Goal: Transaction & Acquisition: Purchase product/service

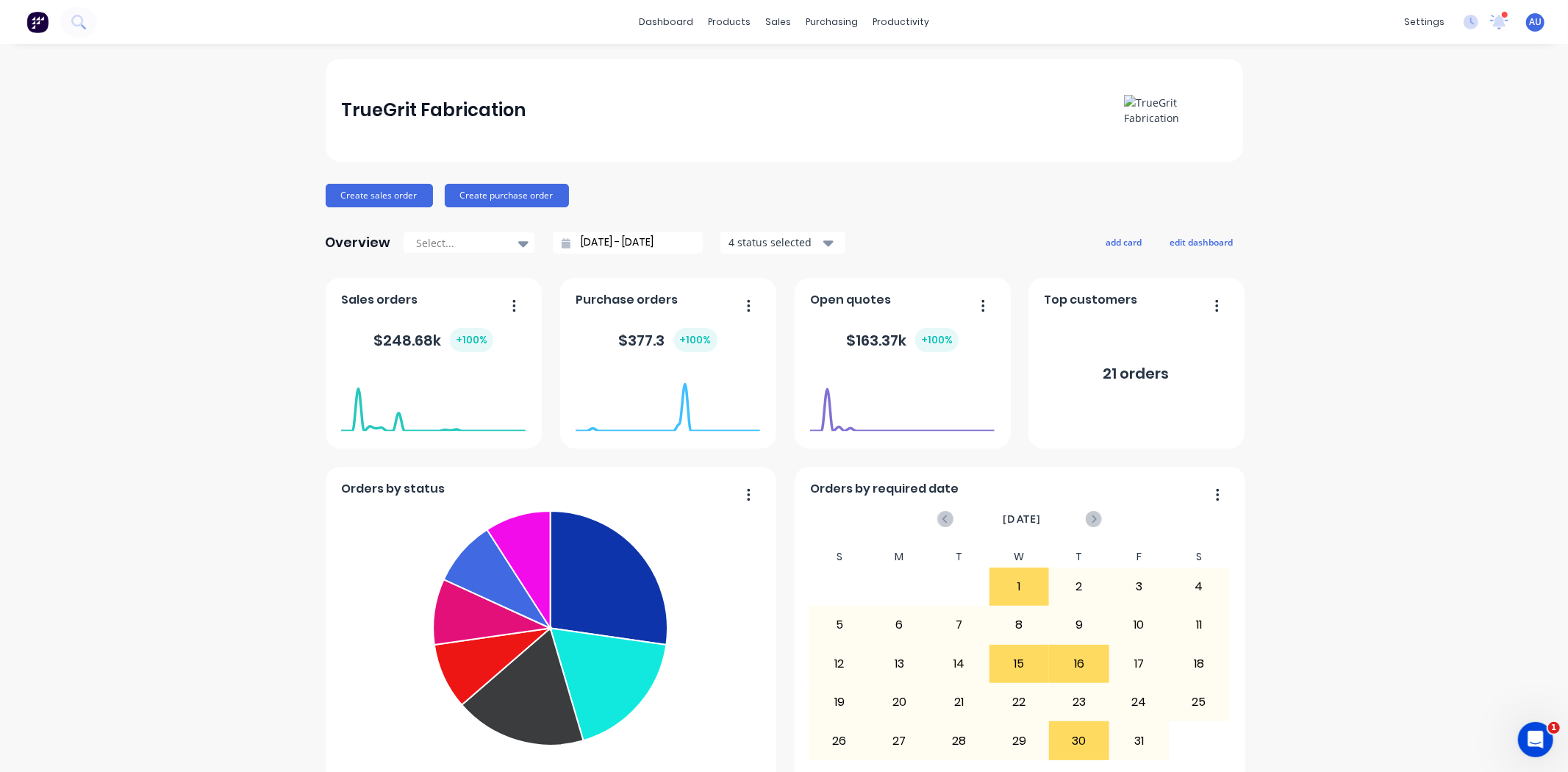
click at [909, 191] on div "Create sales order Create purchase order" at bounding box center [784, 195] width 917 height 24
drag, startPoint x: 332, startPoint y: 108, endPoint x: 482, endPoint y: 103, distance: 150.1
click at [482, 103] on div "TrueGrit Fabrication" at bounding box center [784, 110] width 917 height 103
click at [686, 174] on div "TrueGrit Fabrication Create sales order Create purchase order Overview Select..…" at bounding box center [784, 726] width 917 height 1335
click at [756, 180] on div "TrueGrit Fabrication Create sales order Create purchase order Overview Select..…" at bounding box center [784, 726] width 917 height 1335
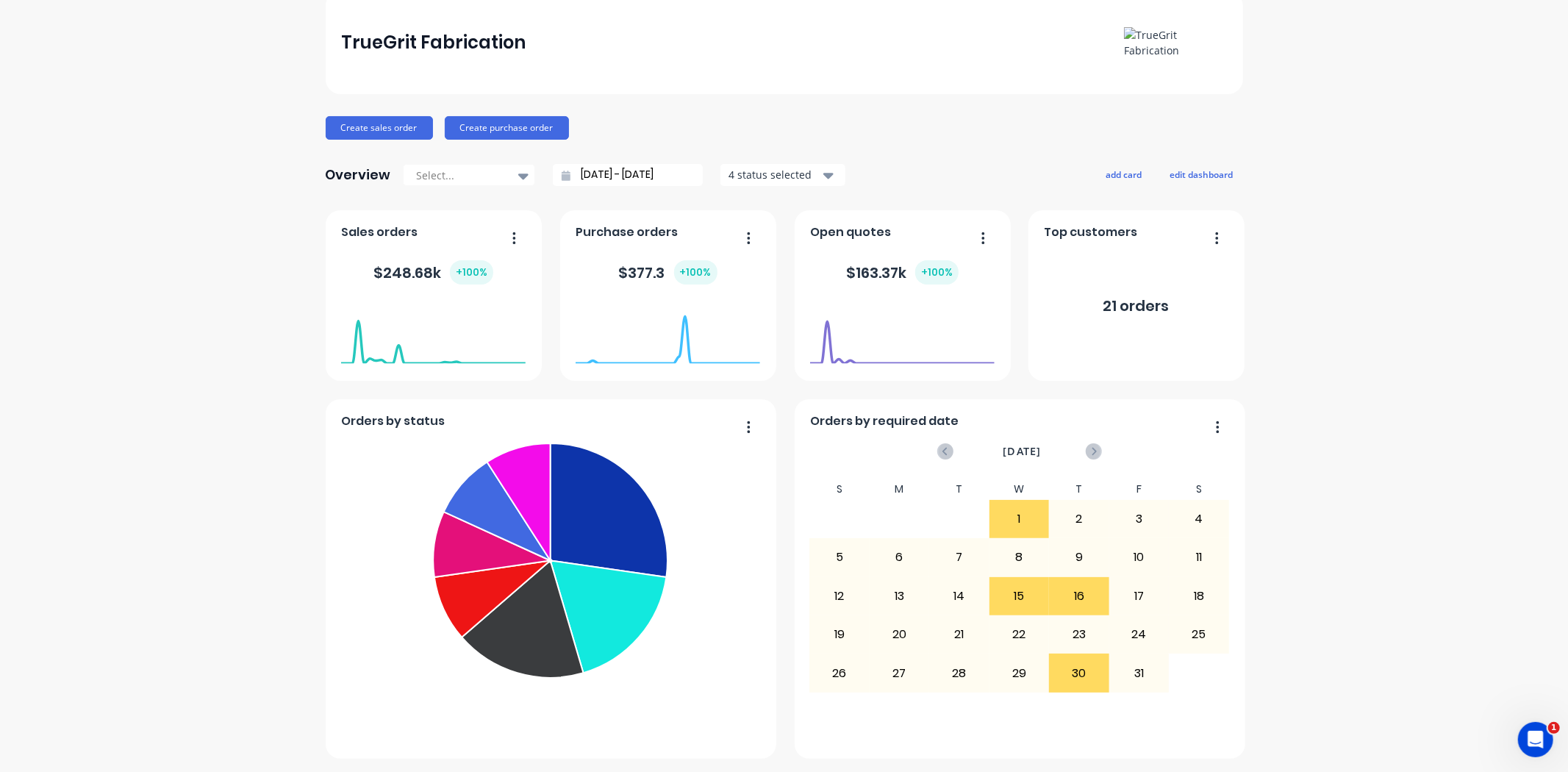
scroll to position [67, 0]
click at [920, 156] on div "TrueGrit Fabrication Create sales order Create purchase order Overview Select..…" at bounding box center [784, 659] width 917 height 1335
click at [1193, 175] on button "edit dashboard" at bounding box center [1202, 175] width 82 height 19
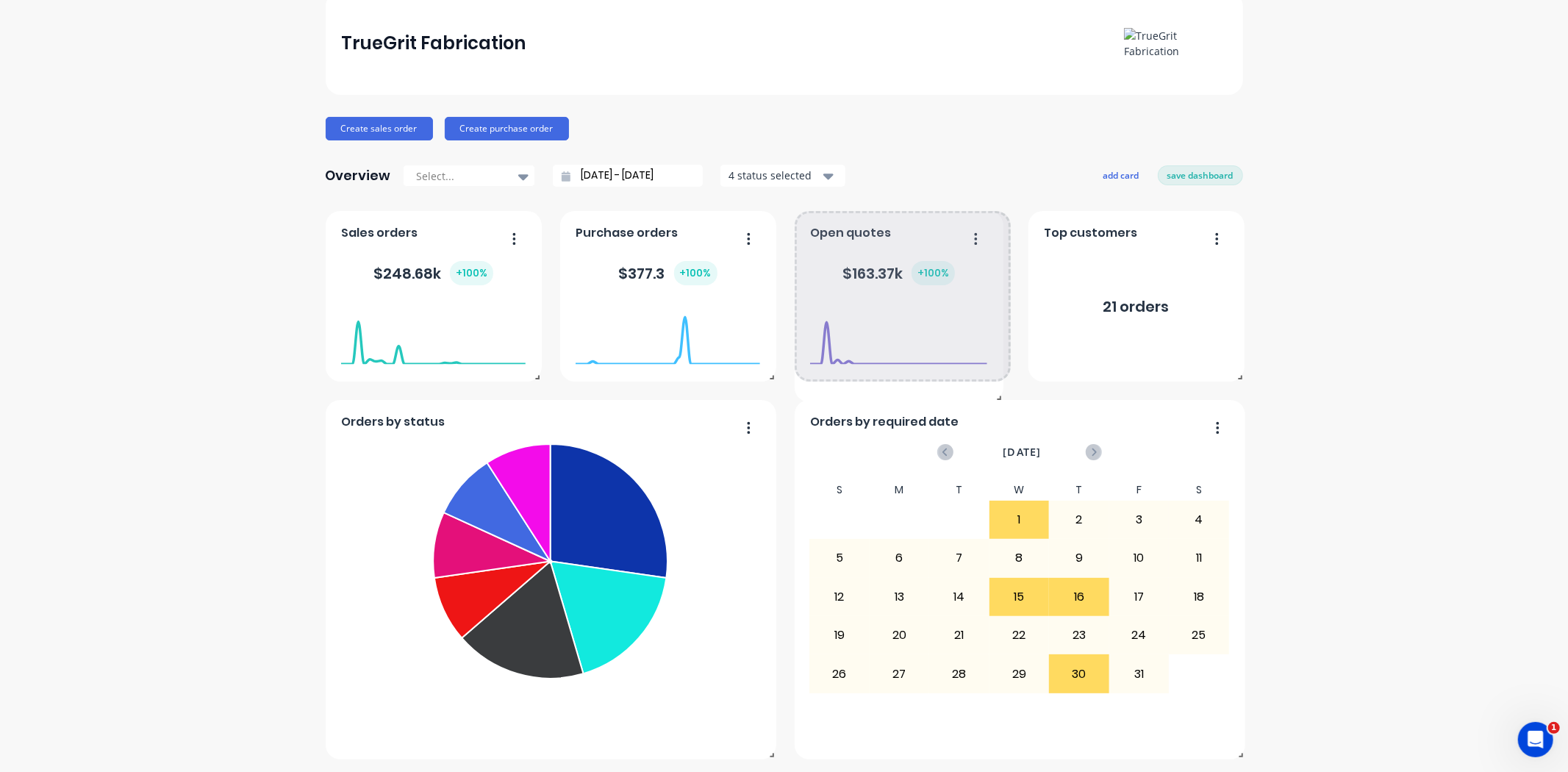
drag, startPoint x: 1000, startPoint y: 380, endPoint x: 992, endPoint y: 400, distance: 21.5
click at [992, 400] on span at bounding box center [996, 395] width 15 height 15
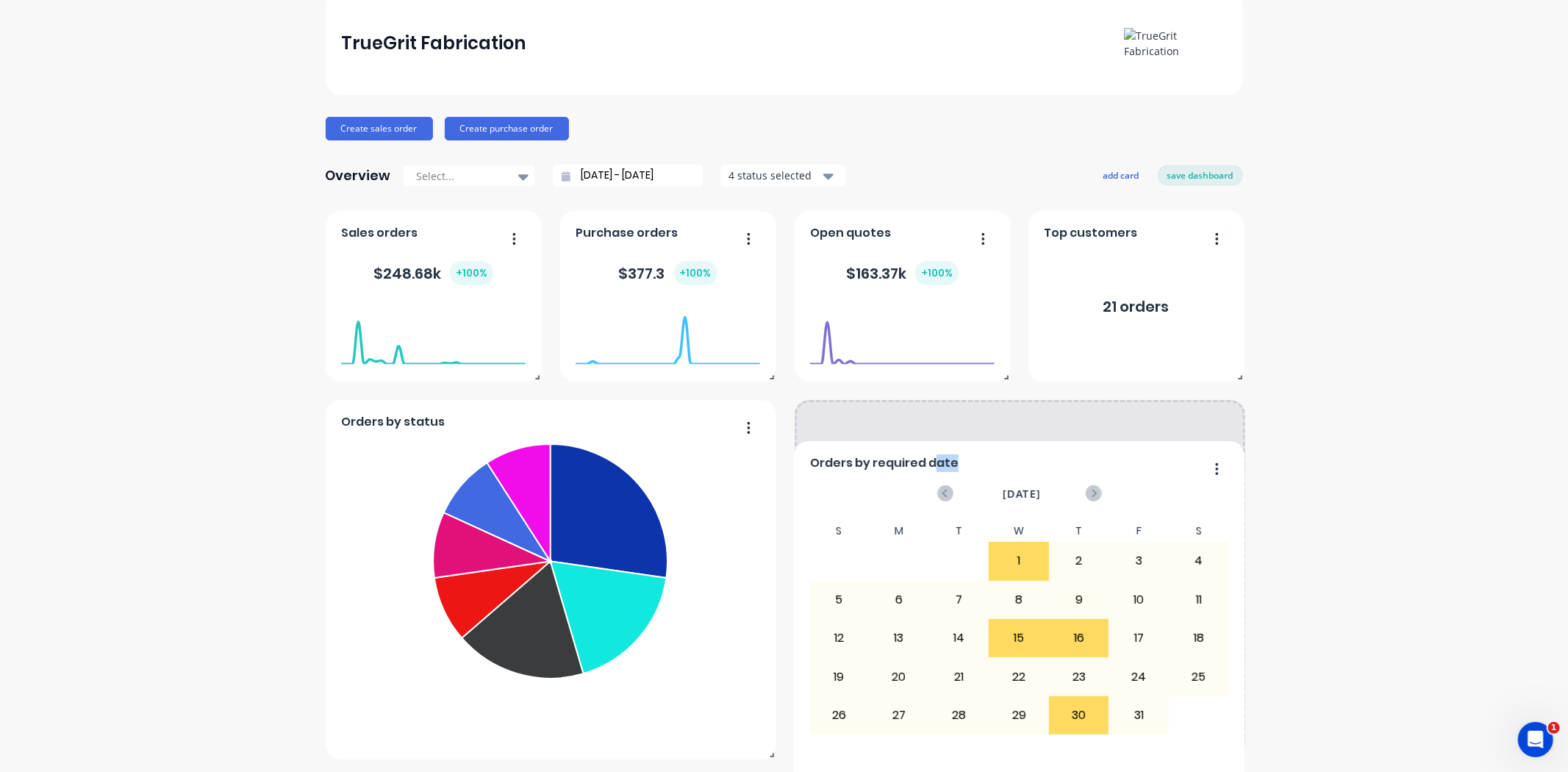
drag, startPoint x: 908, startPoint y: 422, endPoint x: 949, endPoint y: 462, distance: 57.3
click at [949, 462] on div "Orders by required date" at bounding box center [887, 467] width 154 height 22
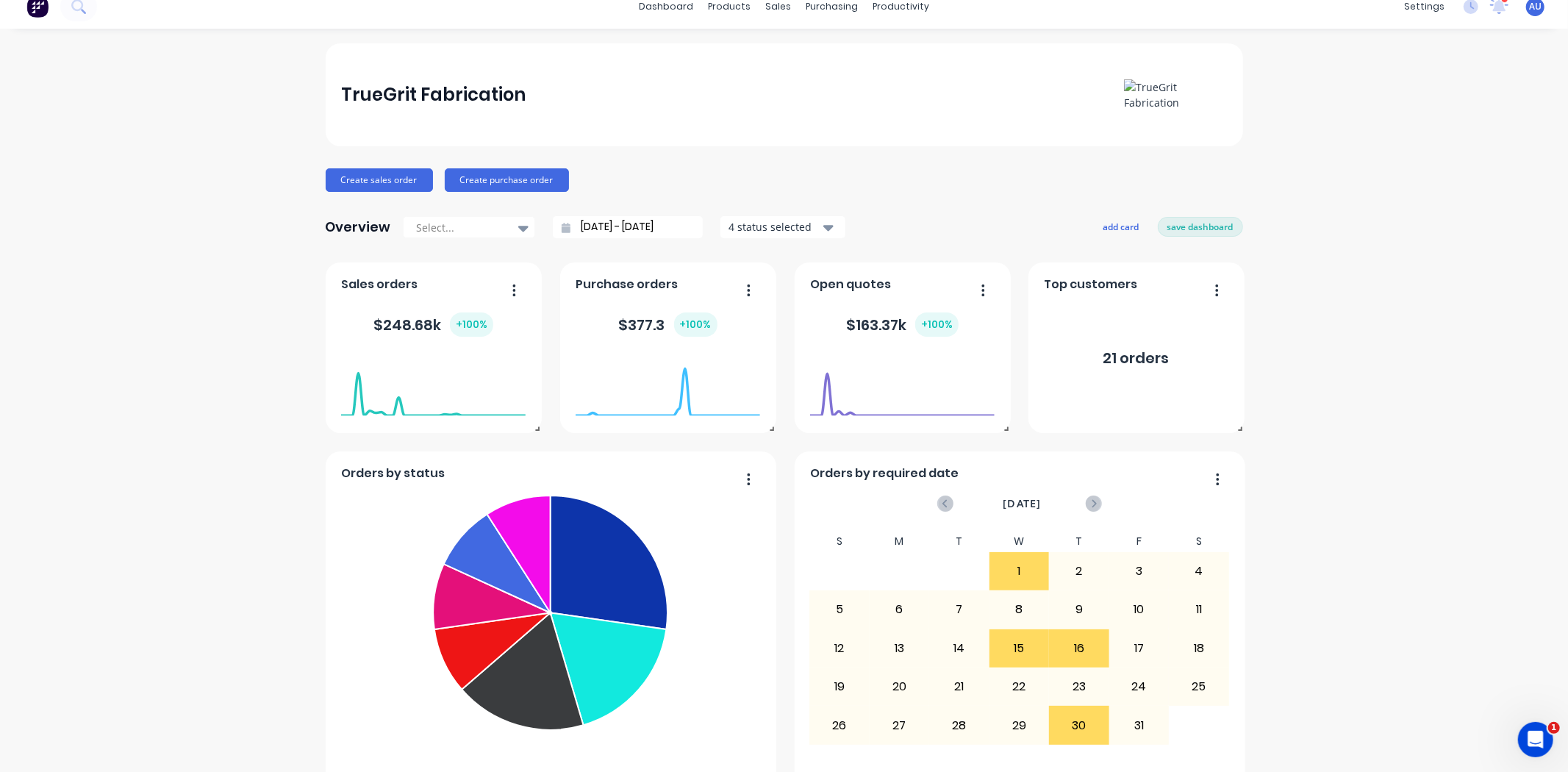
scroll to position [0, 0]
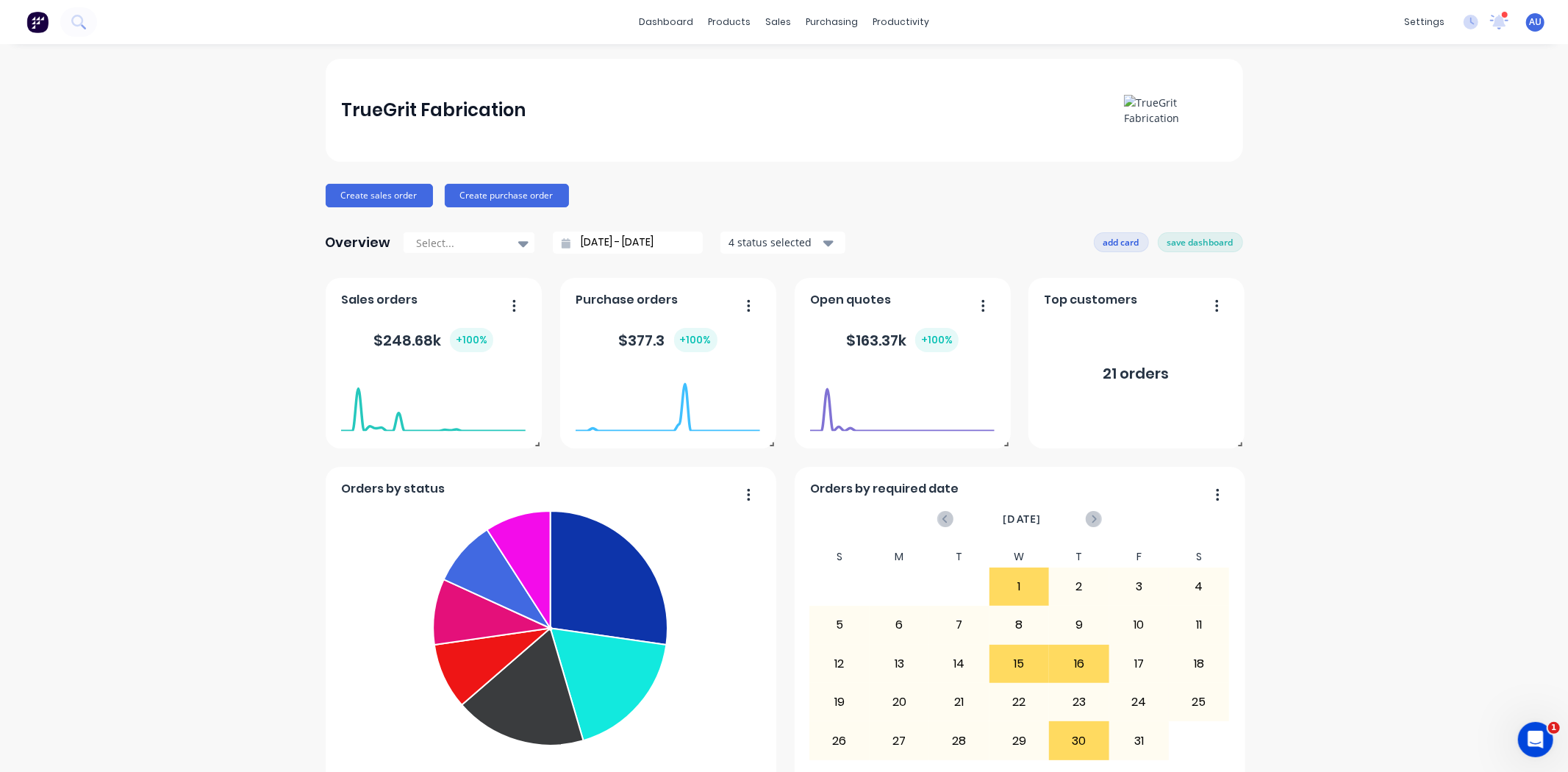
click at [1103, 239] on button "add card" at bounding box center [1122, 242] width 55 height 19
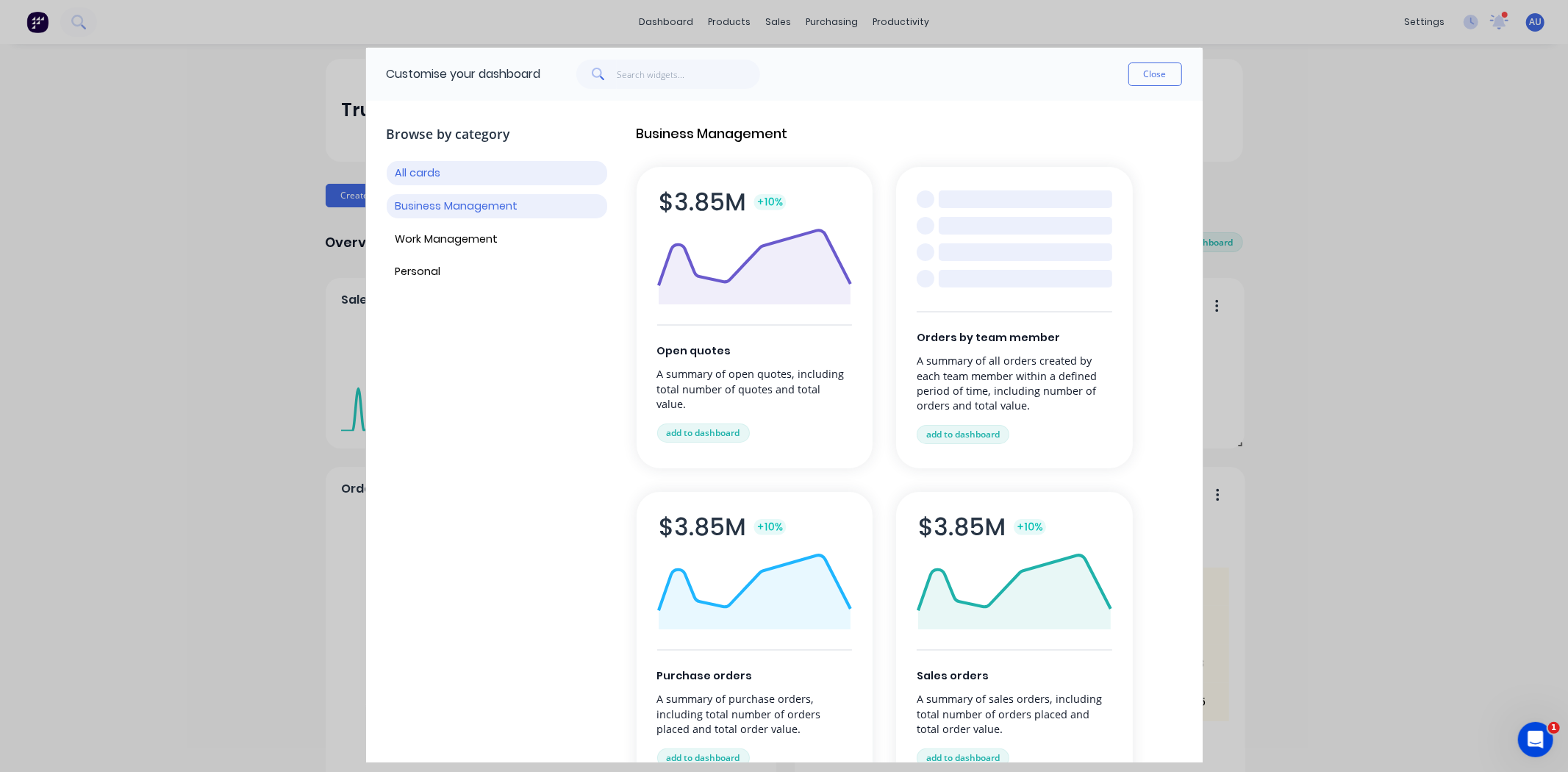
click at [480, 209] on button "Business Management" at bounding box center [497, 206] width 221 height 25
click at [469, 239] on button "Work Management" at bounding box center [497, 239] width 221 height 25
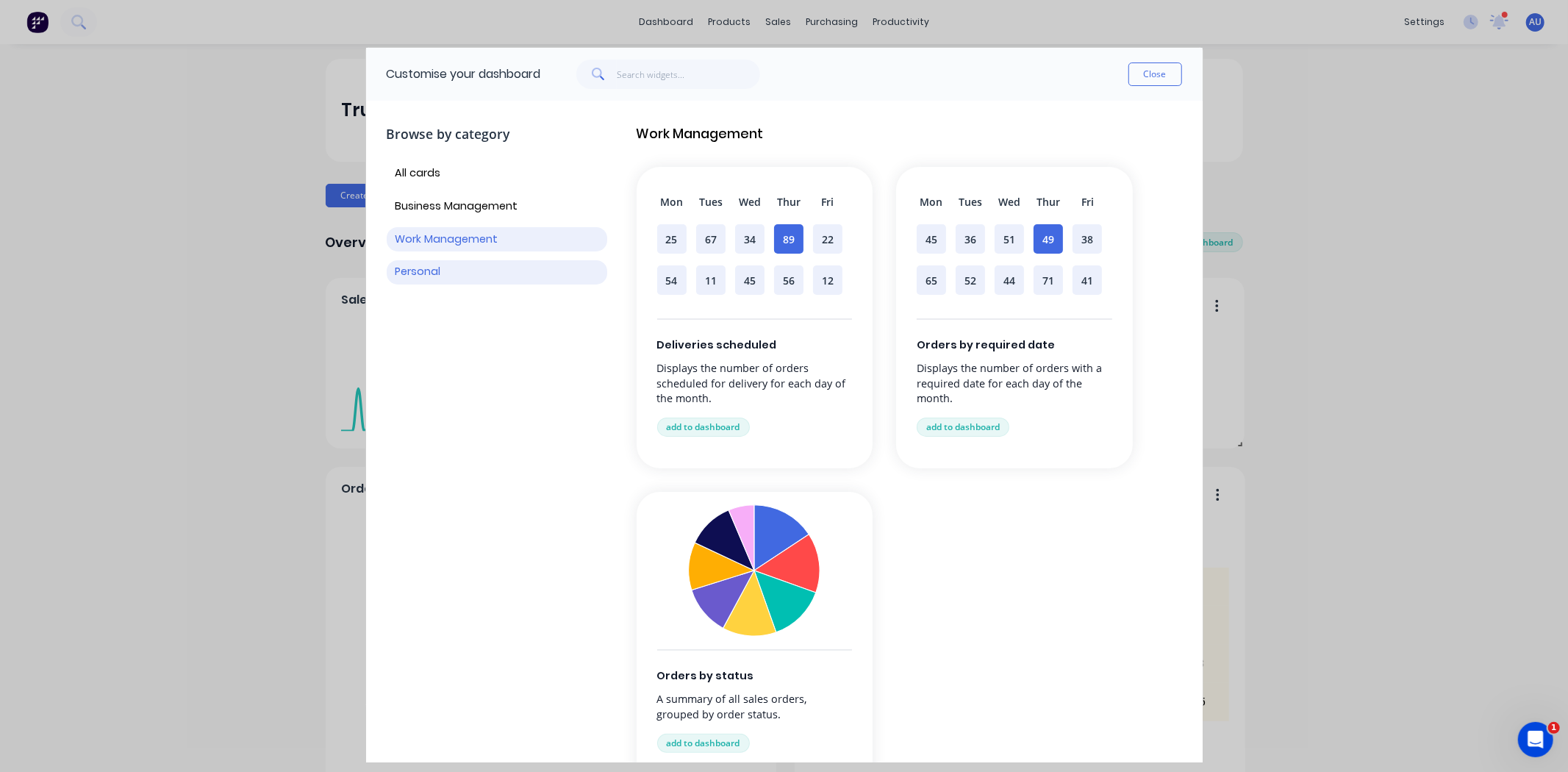
click at [430, 265] on button "Personal" at bounding box center [497, 272] width 221 height 25
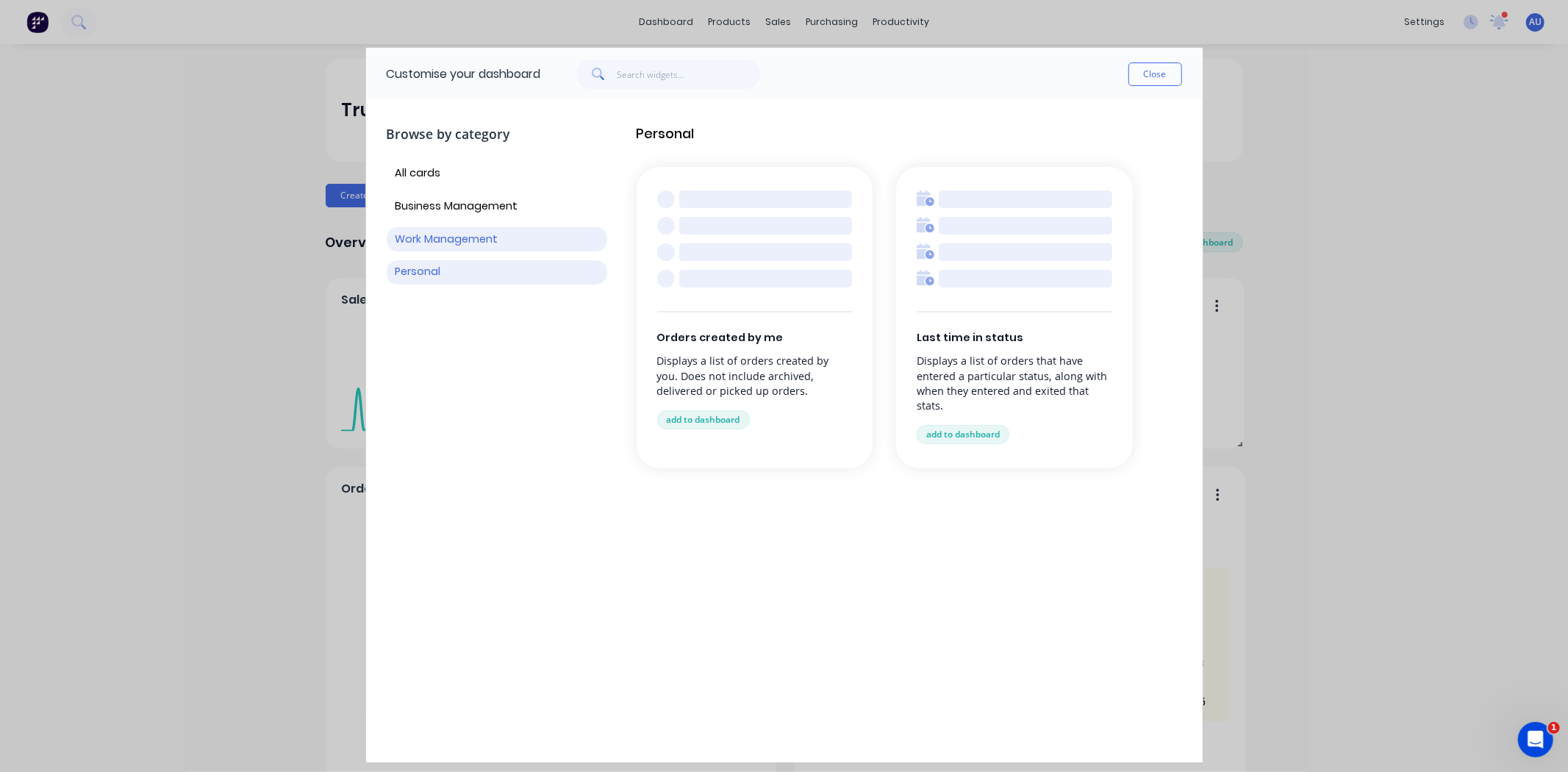
click at [447, 241] on button "Work Management" at bounding box center [497, 239] width 221 height 25
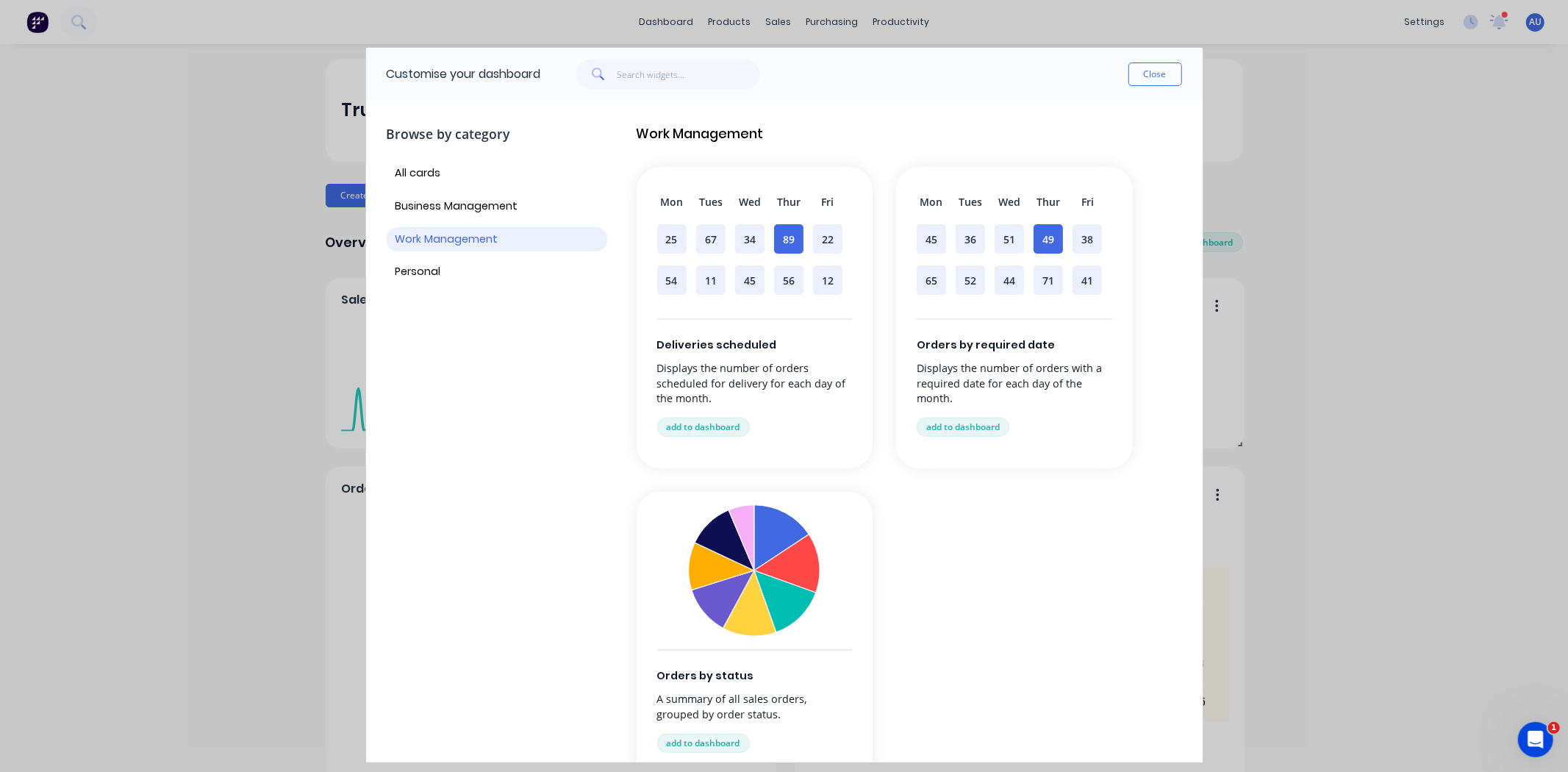
drag, startPoint x: 1139, startPoint y: 77, endPoint x: 939, endPoint y: 143, distance: 210.6
click at [939, 143] on div "Work Management Mon Tues Wed Thur Fri 25 67 34 89 22 54 11 45 56 12 Deliveries …" at bounding box center [909, 458] width 545 height 669
click at [1145, 72] on button "Close" at bounding box center [1155, 74] width 53 height 24
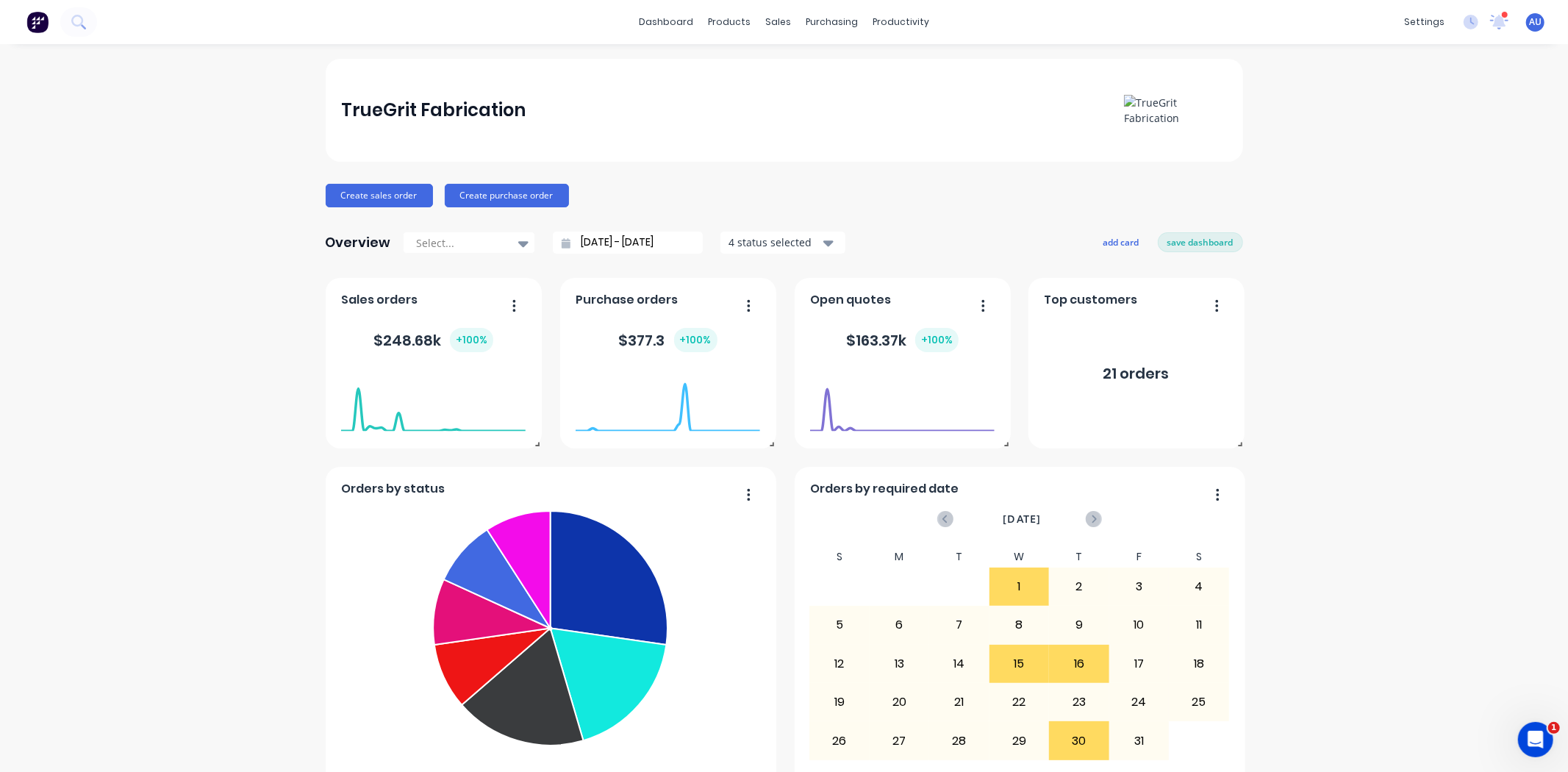
click at [1001, 193] on div "Create sales order Create purchase order" at bounding box center [784, 195] width 917 height 24
click at [758, 217] on div "TrueGrit Fabrication Create sales order Create purchase order Overview Select..…" at bounding box center [784, 726] width 917 height 1335
click at [1171, 252] on button "save dashboard" at bounding box center [1200, 242] width 85 height 19
click at [921, 199] on div "Create sales order Create purchase order" at bounding box center [784, 195] width 917 height 24
click at [1309, 101] on div "Team" at bounding box center [1303, 100] width 27 height 13
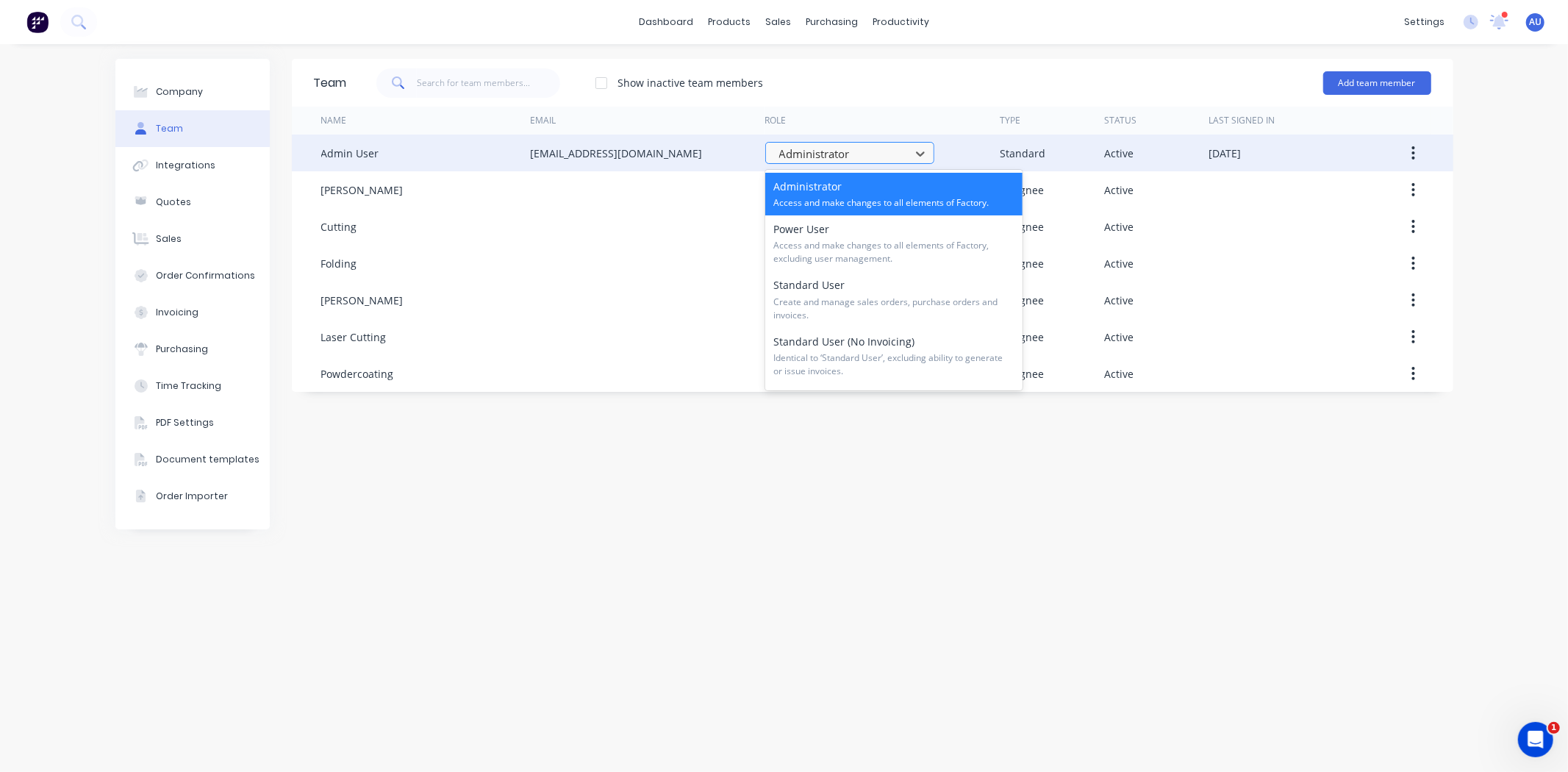
click at [819, 153] on div at bounding box center [840, 154] width 125 height 19
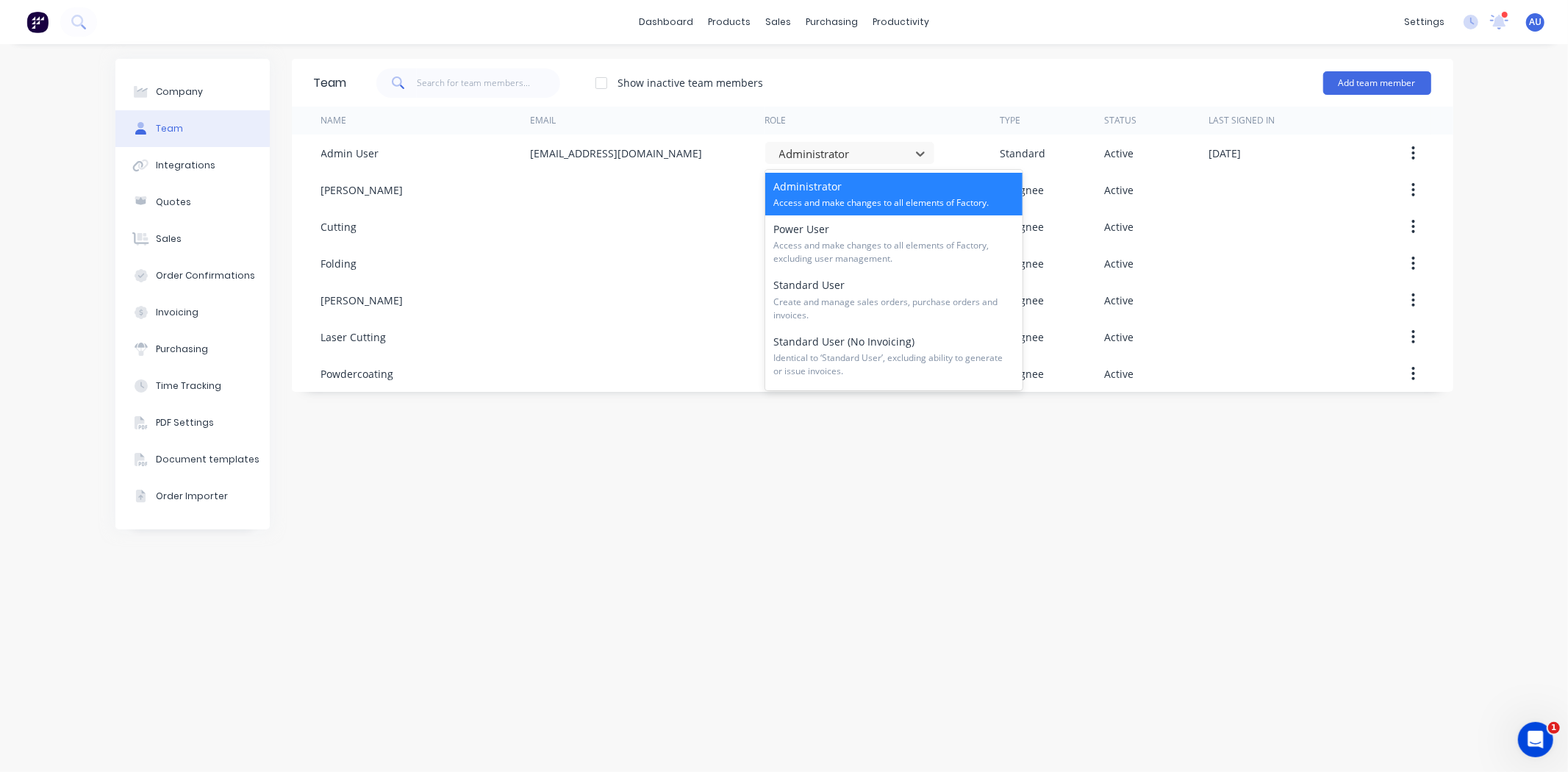
click at [839, 76] on div "Show inactive team members Add team member" at bounding box center [889, 82] width 1084 height 44
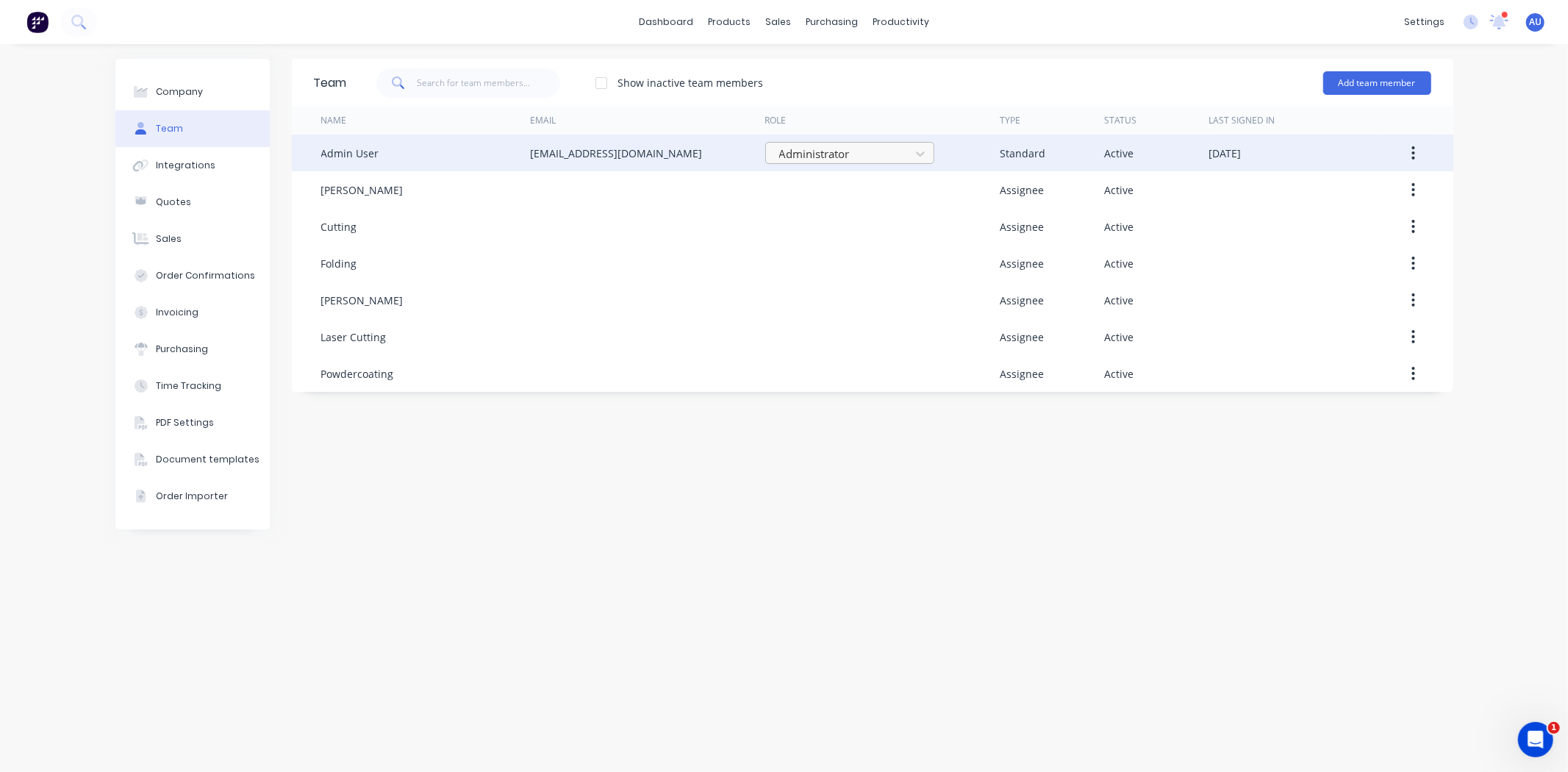
click at [838, 149] on div at bounding box center [840, 154] width 125 height 19
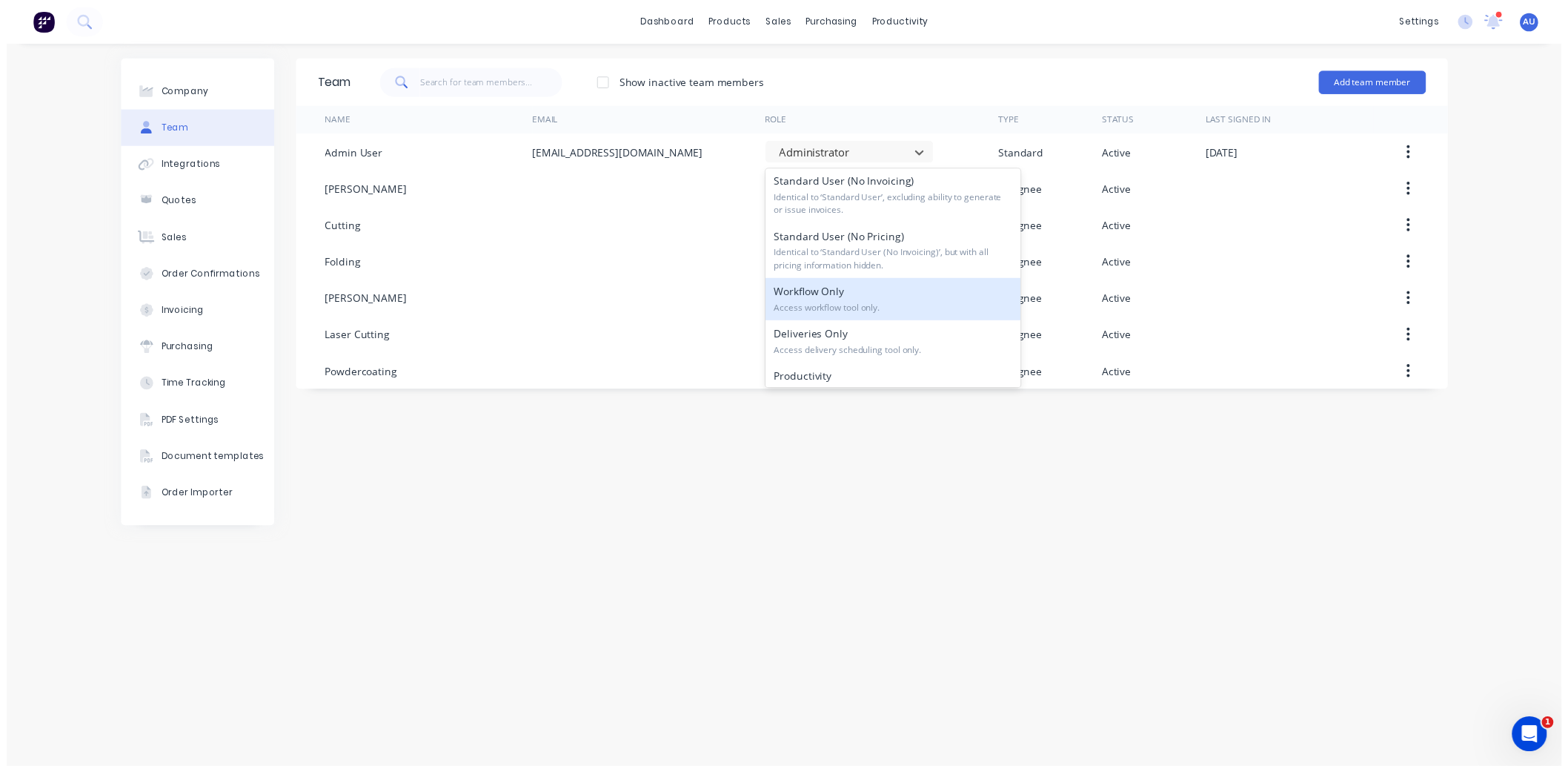
scroll to position [225, 0]
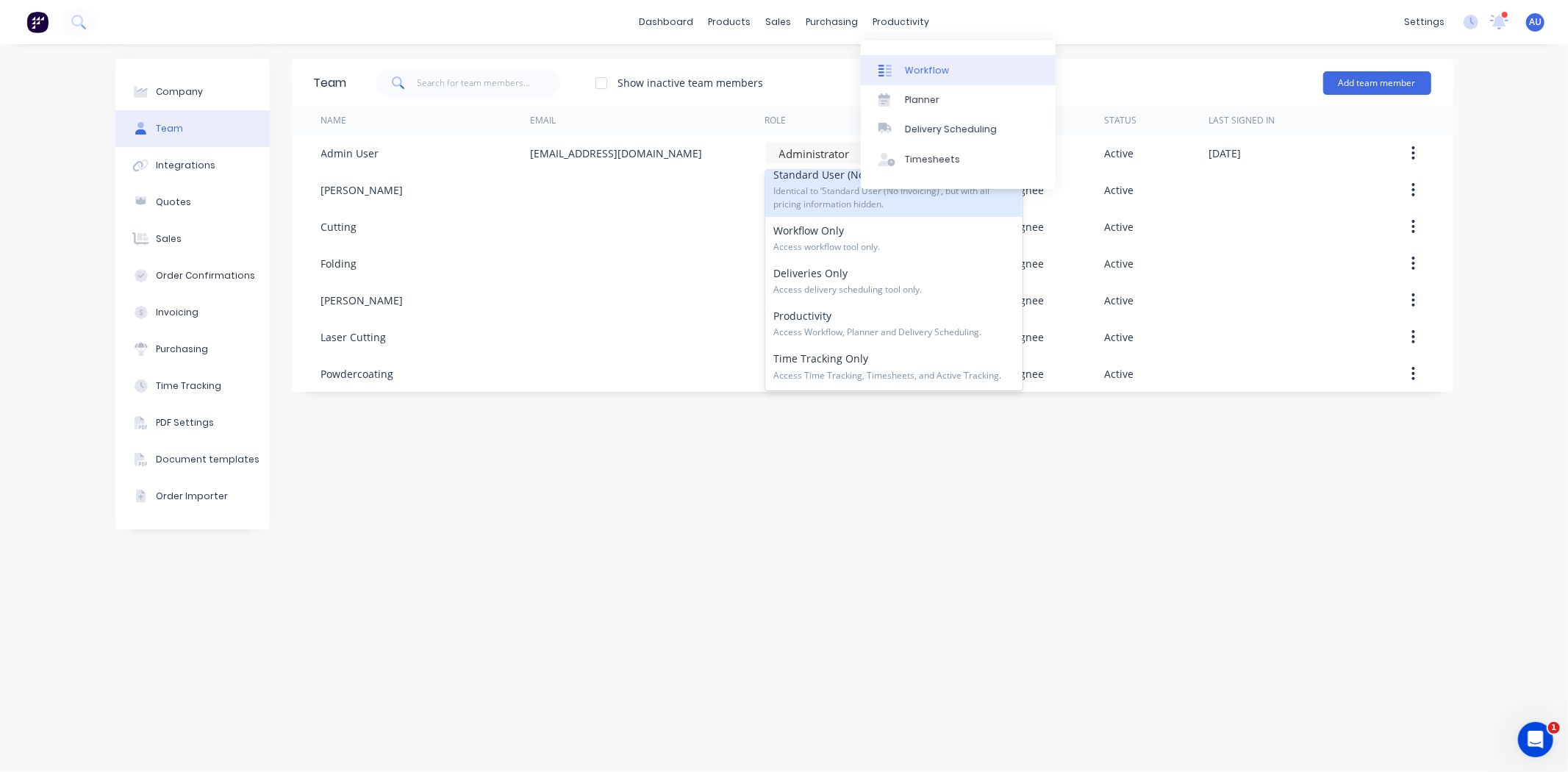
click at [913, 67] on div "Workflow" at bounding box center [927, 71] width 44 height 13
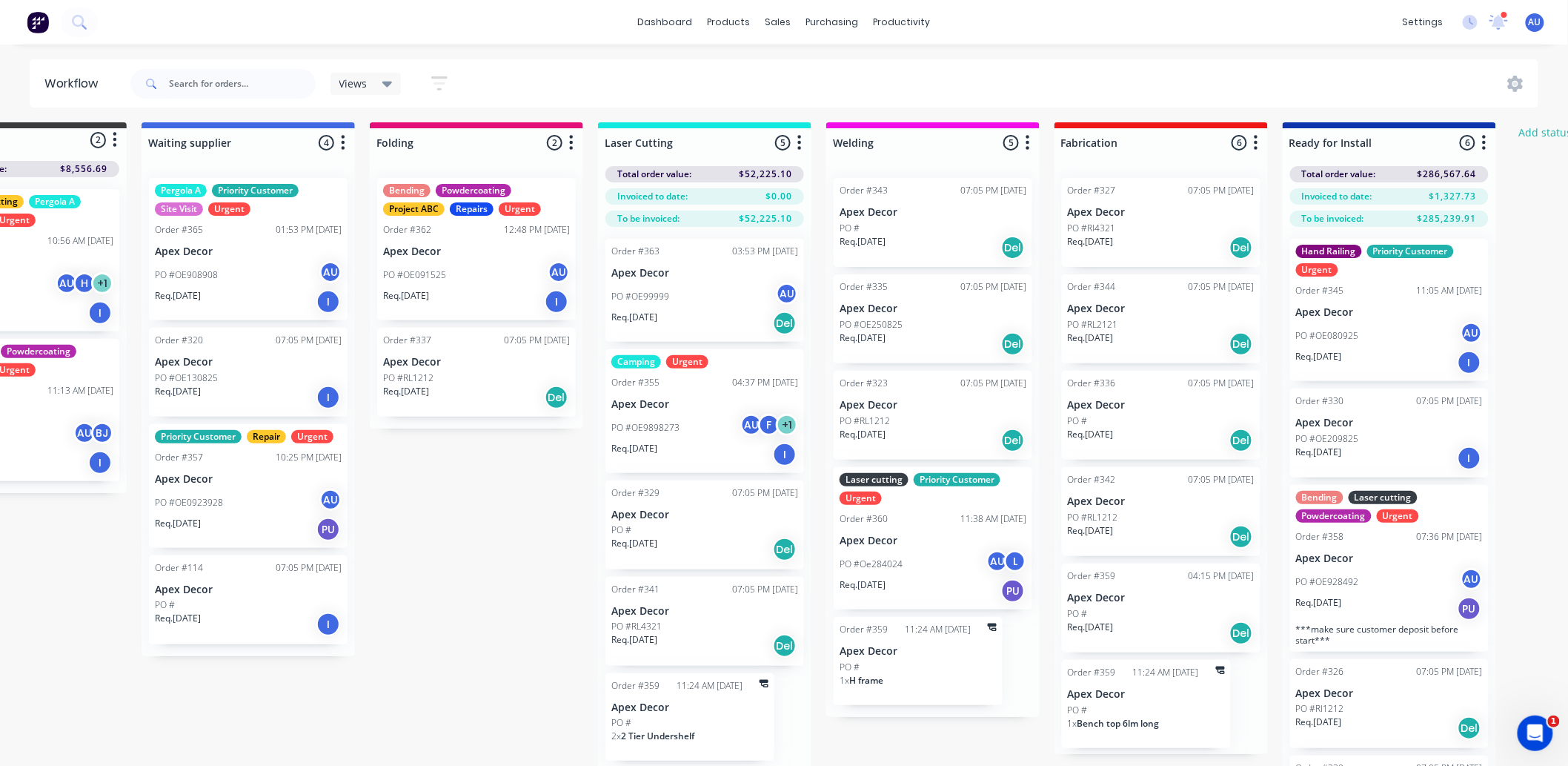
scroll to position [4, 134]
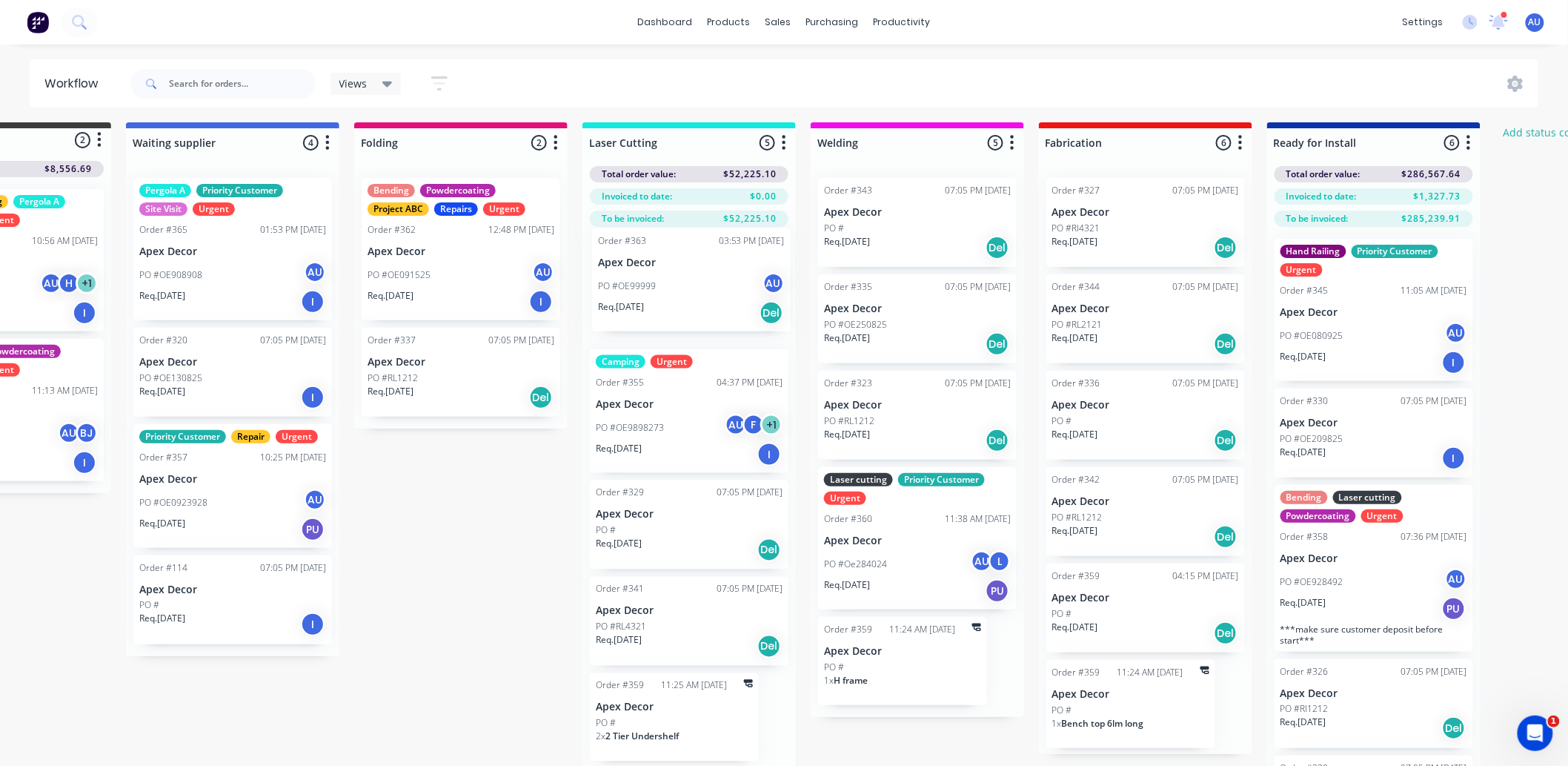
click at [673, 285] on div "Order #363 03:53 PM [DATE] Apex Decor PO #OE99999 AU Req. [DATE] Del Camping Ur…" at bounding box center [689, 503] width 213 height 553
drag, startPoint x: 673, startPoint y: 382, endPoint x: 673, endPoint y: 398, distance: 16.0
click at [673, 398] on div "Order #363 03:53 PM [DATE] Apex Decor PO #OE99999 AU Req. [DATE] Del Camping Ur…" at bounding box center [689, 503] width 213 height 553
click at [668, 515] on p "Apex Decor" at bounding box center [689, 514] width 186 height 13
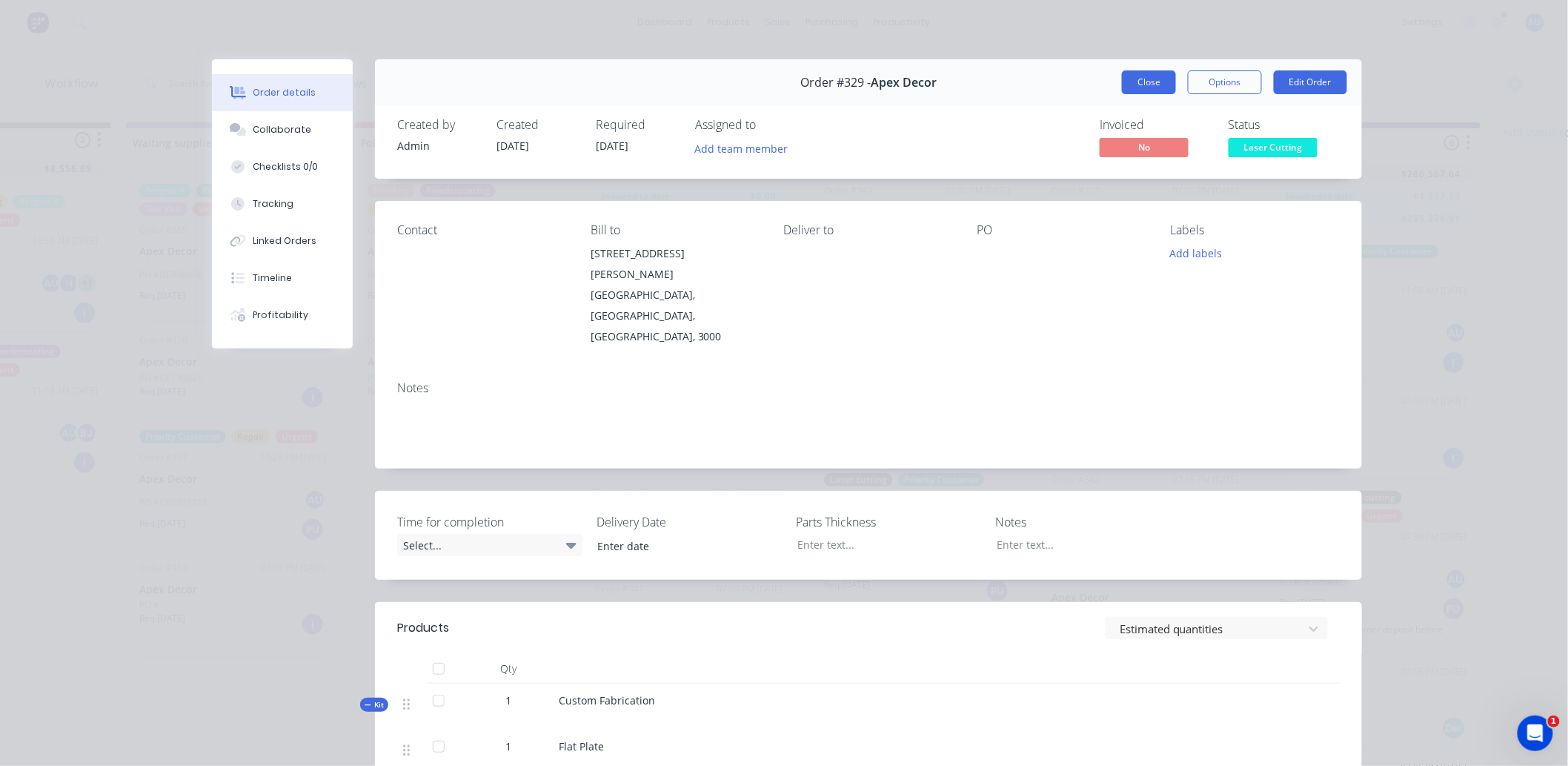
click at [1144, 85] on button "Close" at bounding box center [1149, 82] width 54 height 24
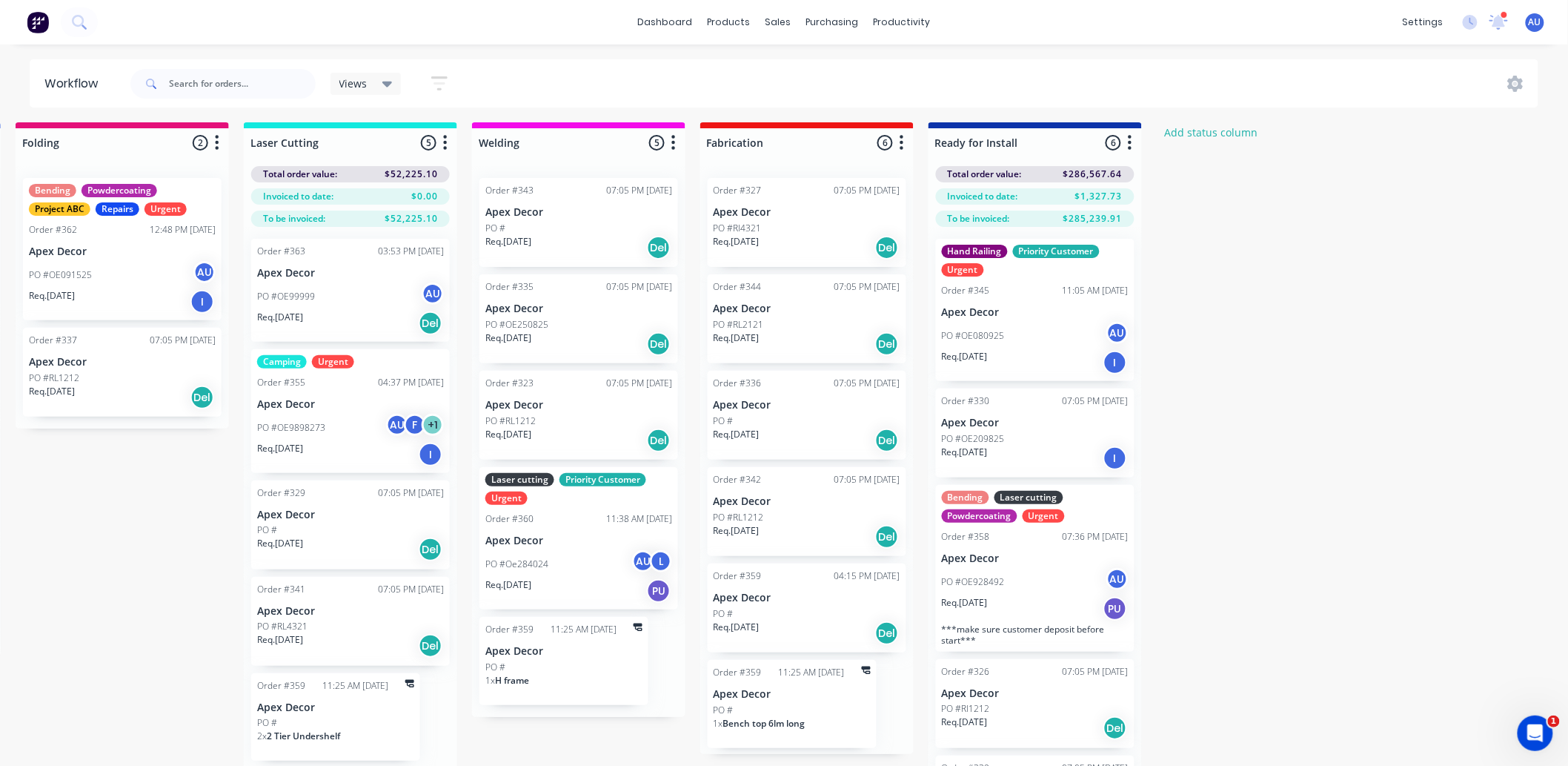
scroll to position [4, 0]
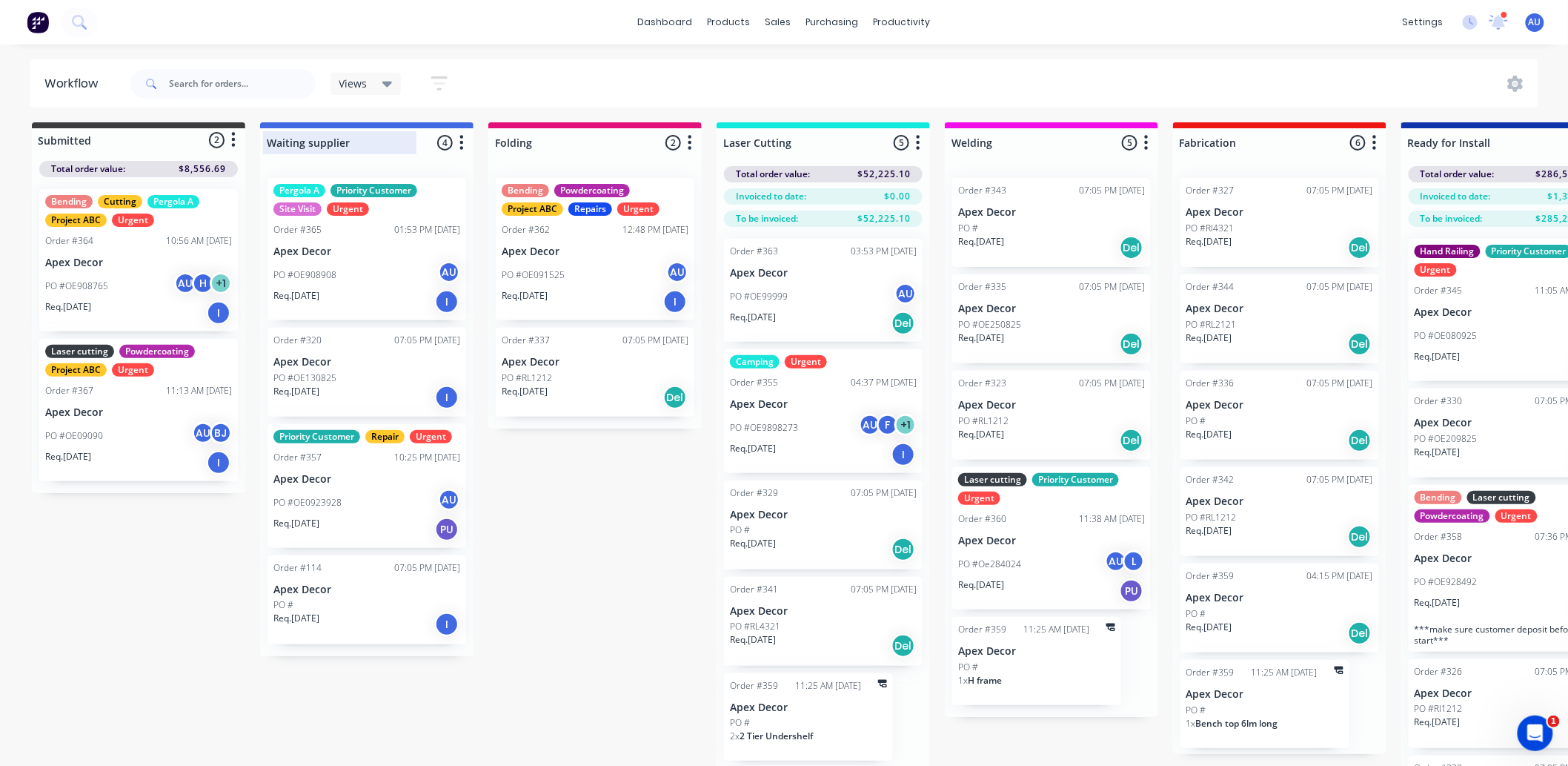
click at [333, 143] on div at bounding box center [366, 142] width 213 height 29
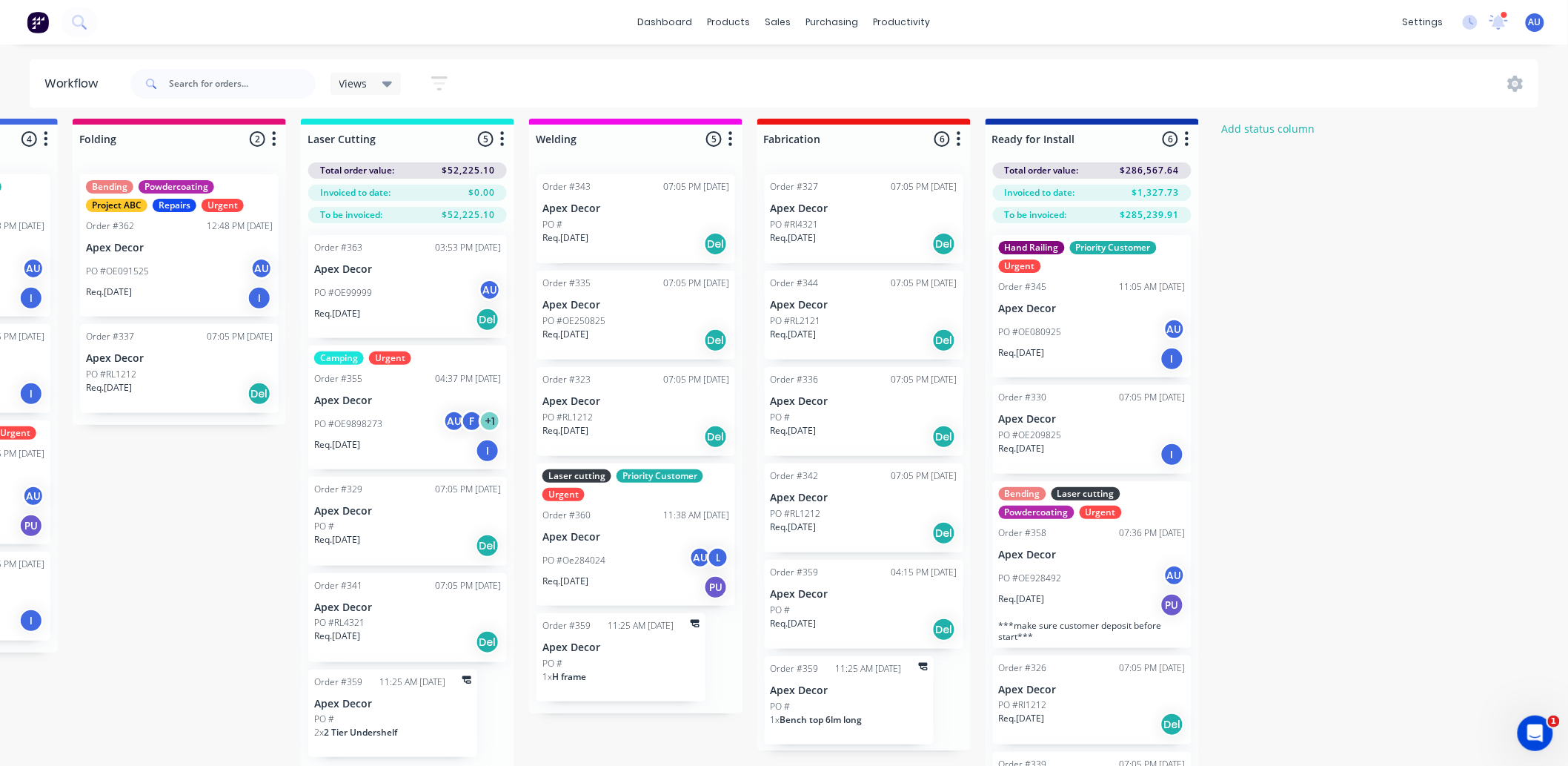
scroll to position [7, 473]
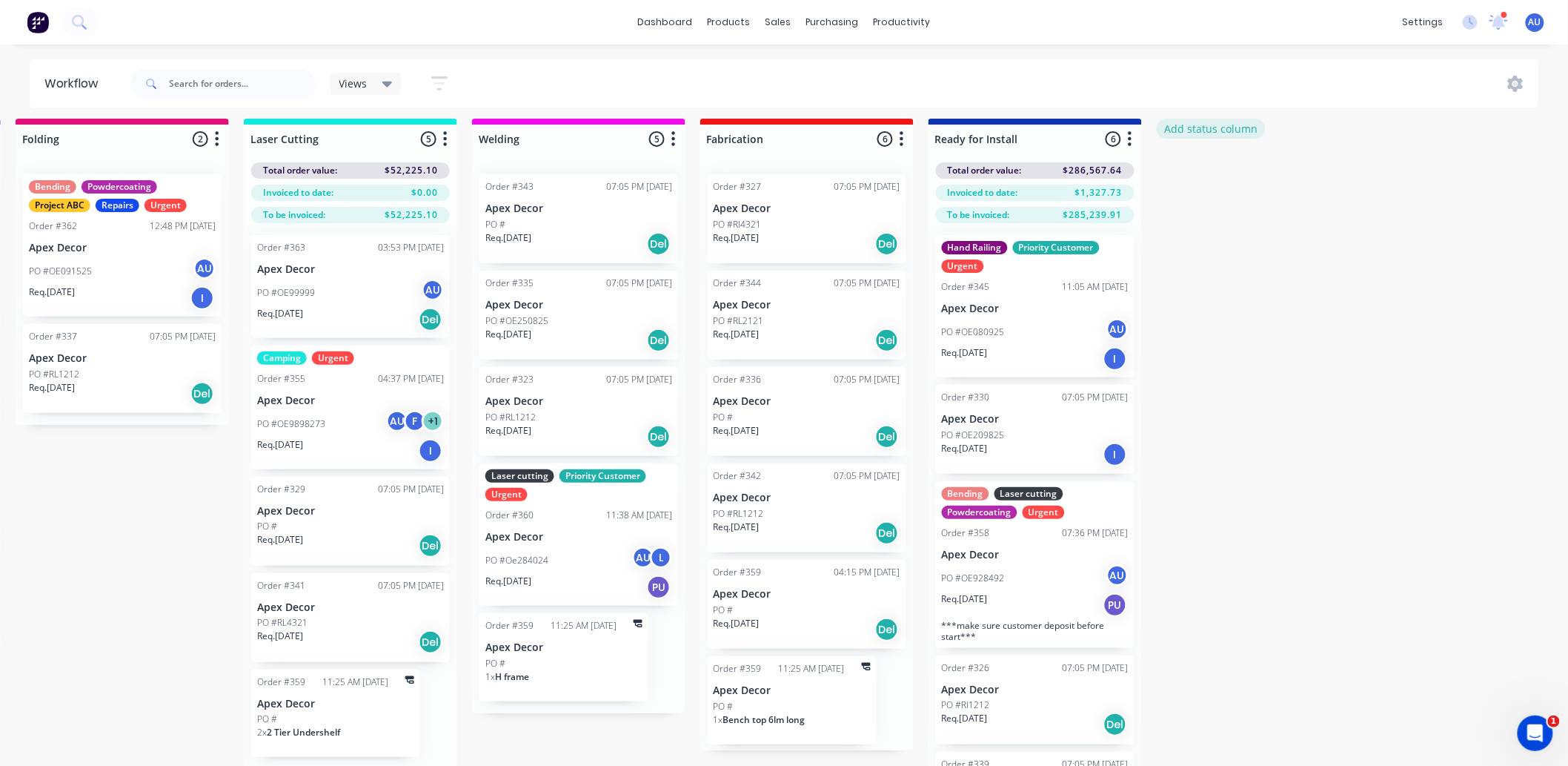
click at [1209, 130] on button "Add status column" at bounding box center [1211, 128] width 109 height 20
type input "Completed"
click at [1220, 162] on button "Add" at bounding box center [1206, 174] width 82 height 24
click at [1356, 142] on icon "button" at bounding box center [1358, 139] width 4 height 19
drag, startPoint x: 567, startPoint y: 234, endPoint x: 559, endPoint y: 245, distance: 13.6
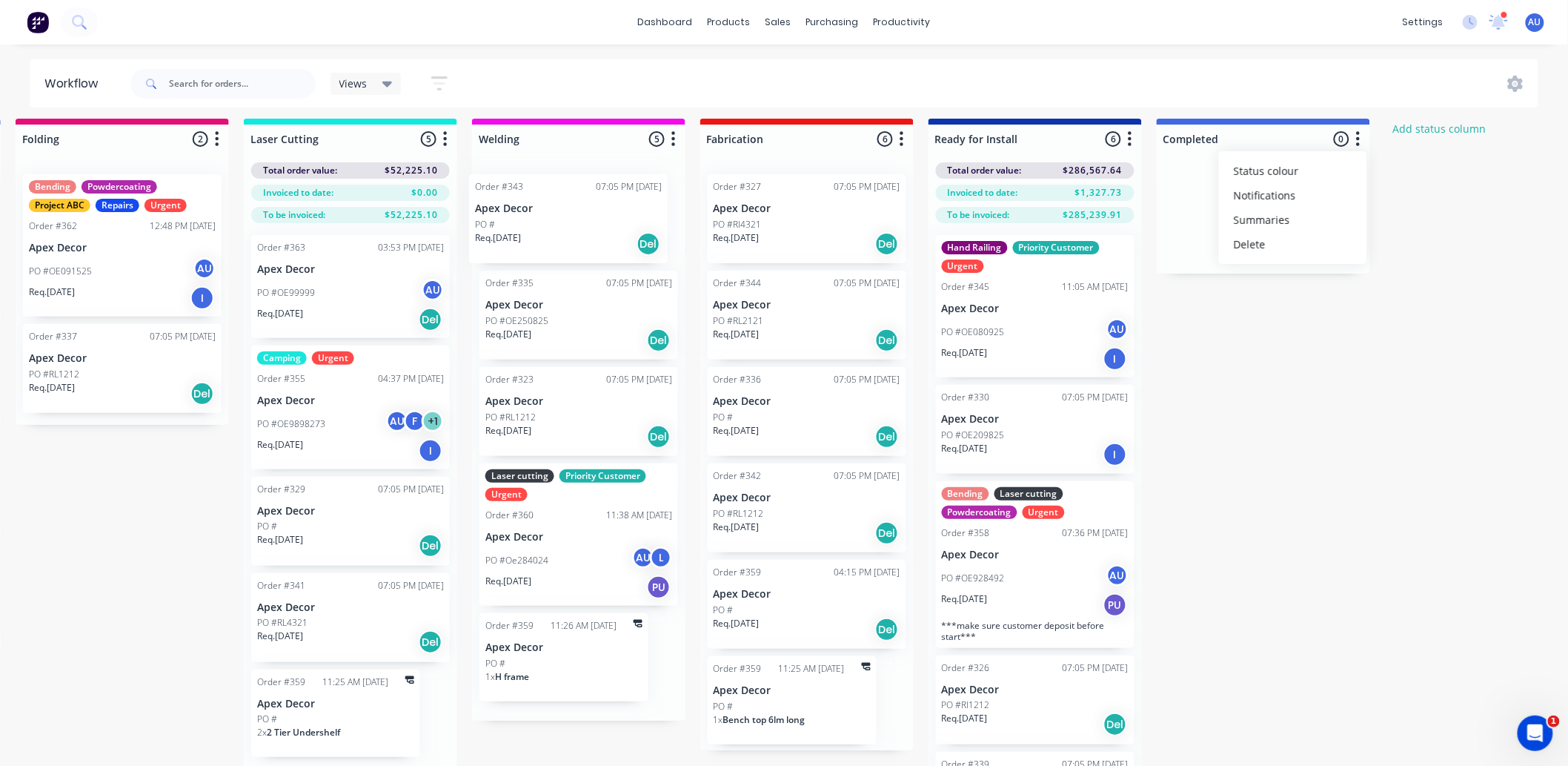
click at [559, 245] on div "Order #343 07:05 PM [DATE] Apex Decor PO # Req. [DATE] Del Order #335 07:05 PM …" at bounding box center [579, 441] width 213 height 558
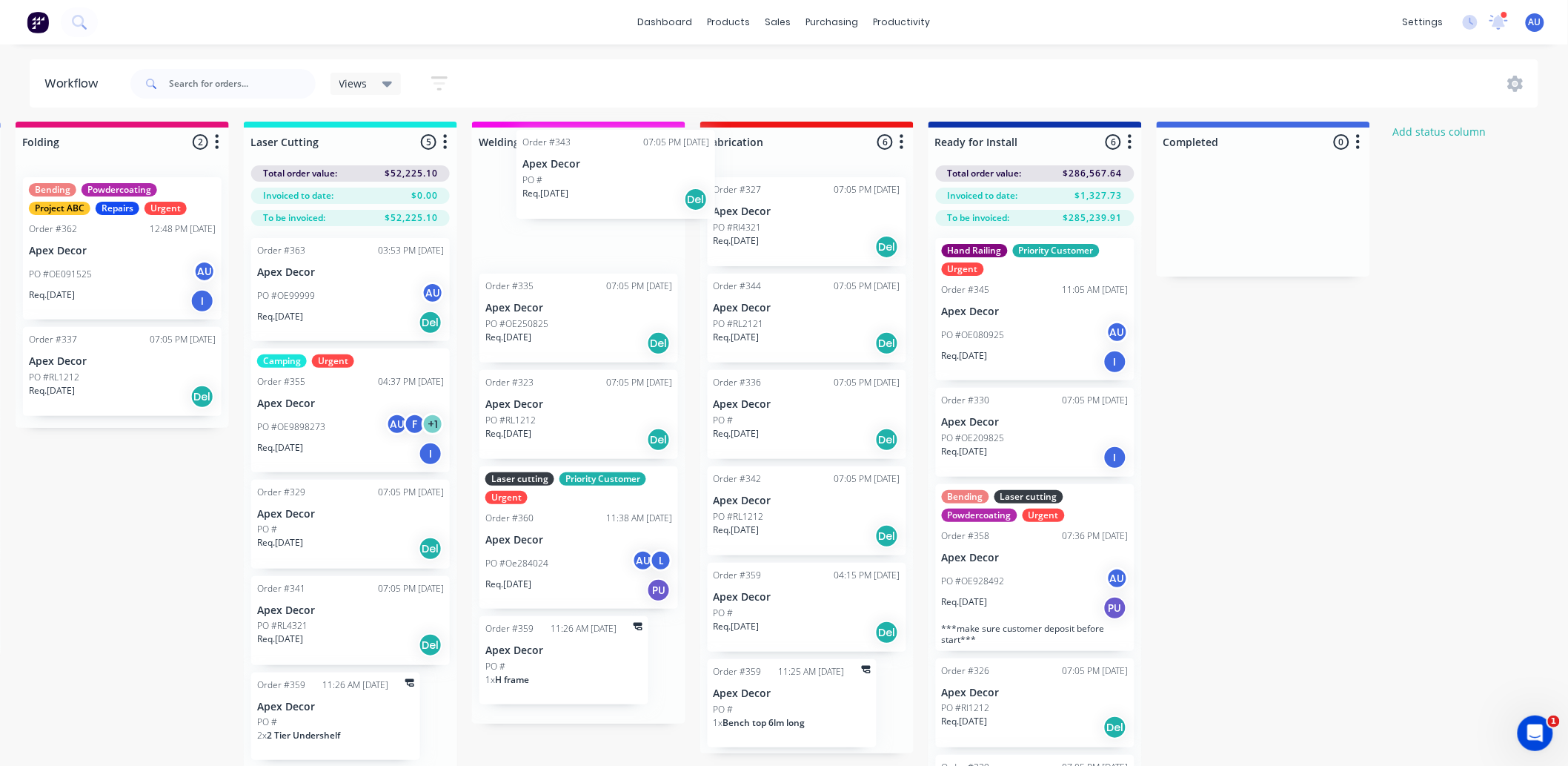
scroll to position [0, 473]
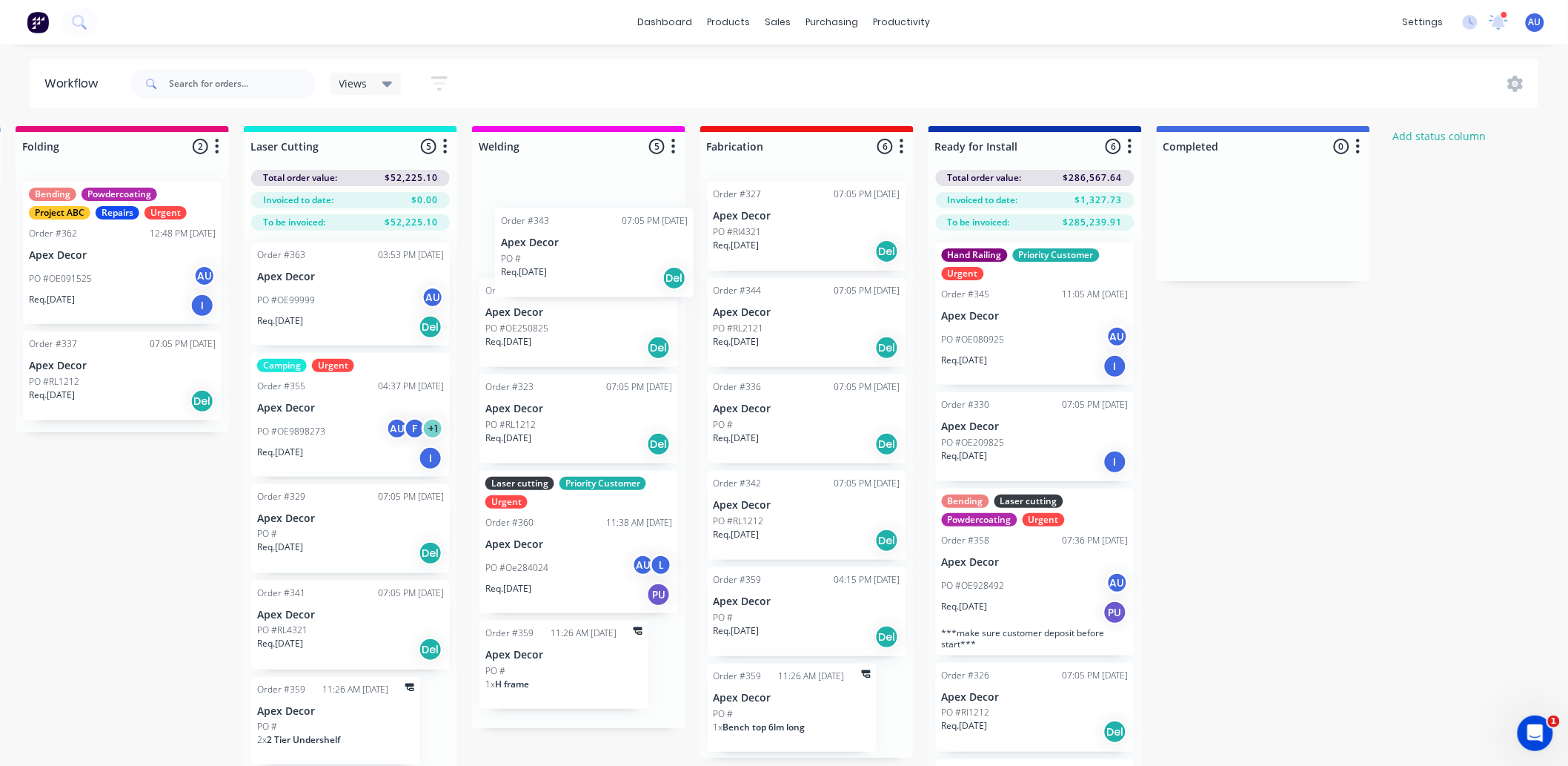
drag, startPoint x: 530, startPoint y: 220, endPoint x: 549, endPoint y: 256, distance: 40.7
click at [549, 256] on div "Order #343 07:05 PM [DATE] Apex Decor PO # Req. [DATE] Del Order #335 07:05 PM …" at bounding box center [579, 449] width 213 height 558
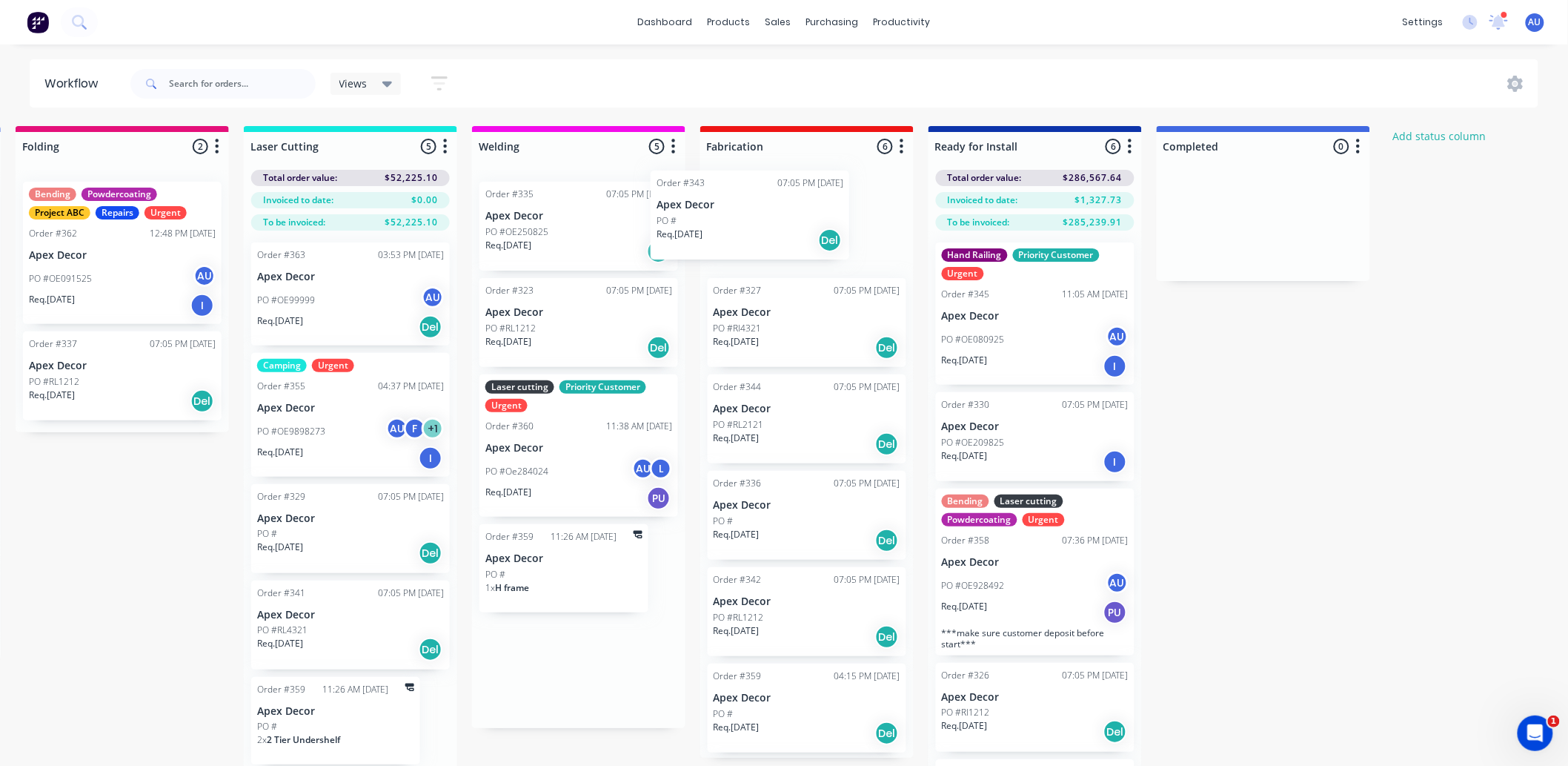
drag, startPoint x: 544, startPoint y: 251, endPoint x: 723, endPoint y: 239, distance: 179.4
click at [723, 239] on div "Submitted 2 Status colour #3A3C3E hex #3A3C3E Save Cancel Summaries Total order…" at bounding box center [644, 472] width 2256 height 693
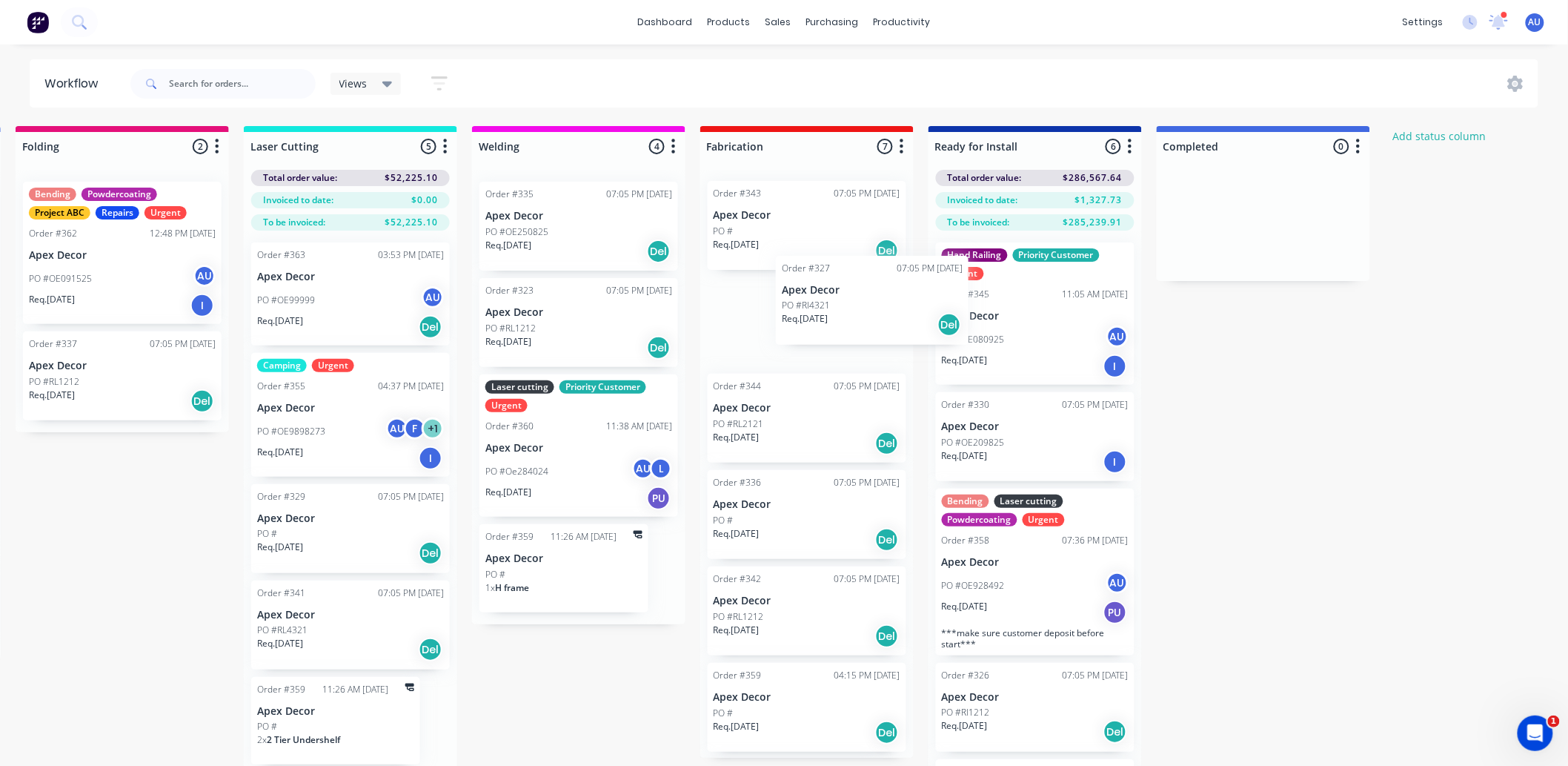
scroll to position [0, 0]
drag, startPoint x: 805, startPoint y: 297, endPoint x: 794, endPoint y: 305, distance: 13.6
click at [794, 305] on div "Order #343 07:05 PM [DATE] Apex Decor PO # Req. [DATE] Del Order #327 07:05 PM …" at bounding box center [806, 463] width 213 height 588
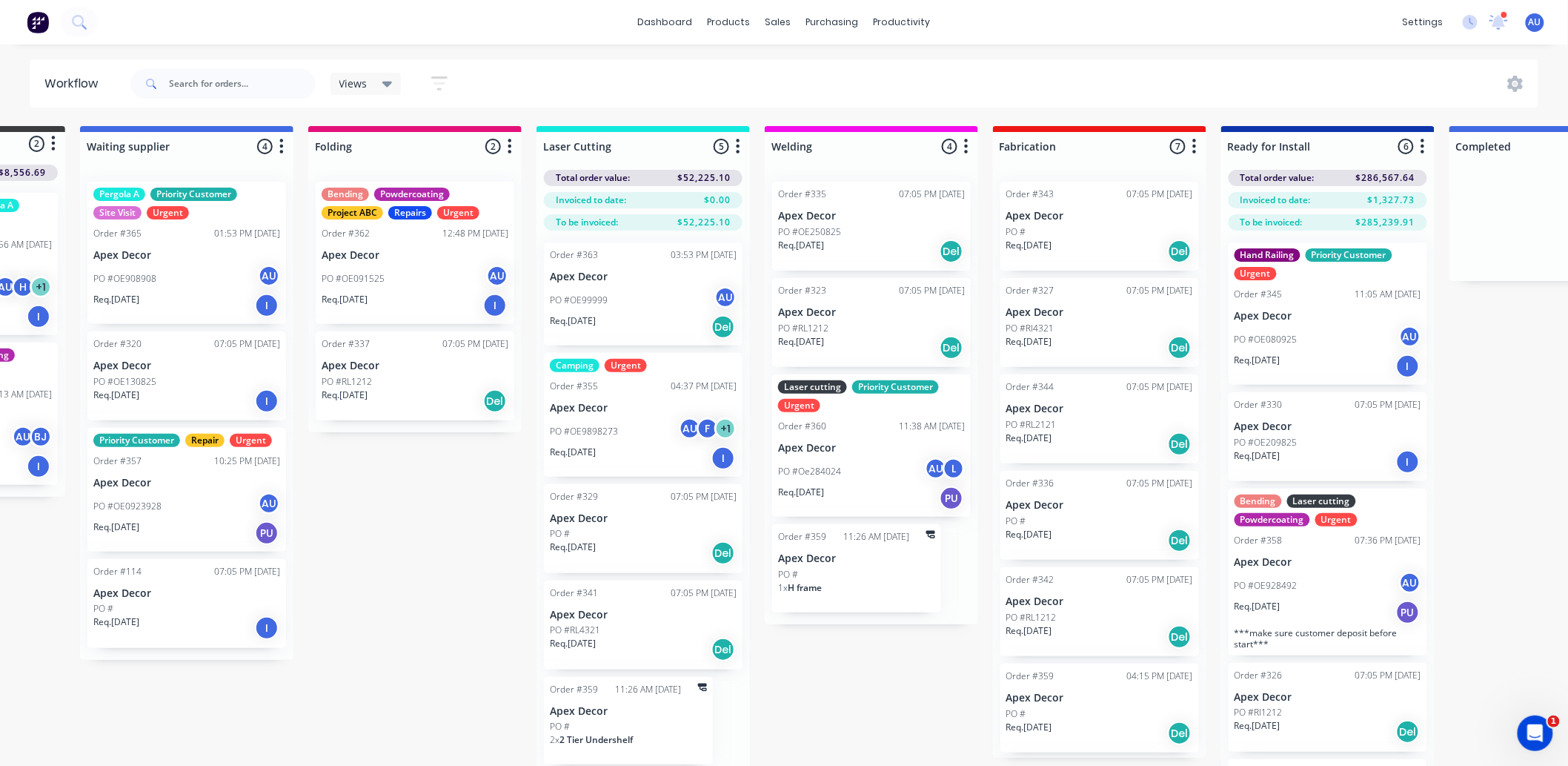
scroll to position [0, 181]
drag, startPoint x: 657, startPoint y: 524, endPoint x: 683, endPoint y: 509, distance: 30.0
click at [683, 509] on div "Order #363 03:53 PM [DATE] Apex Decor PO #OE99999 AU Req. [DATE] Del Camping Ur…" at bounding box center [642, 507] width 213 height 553
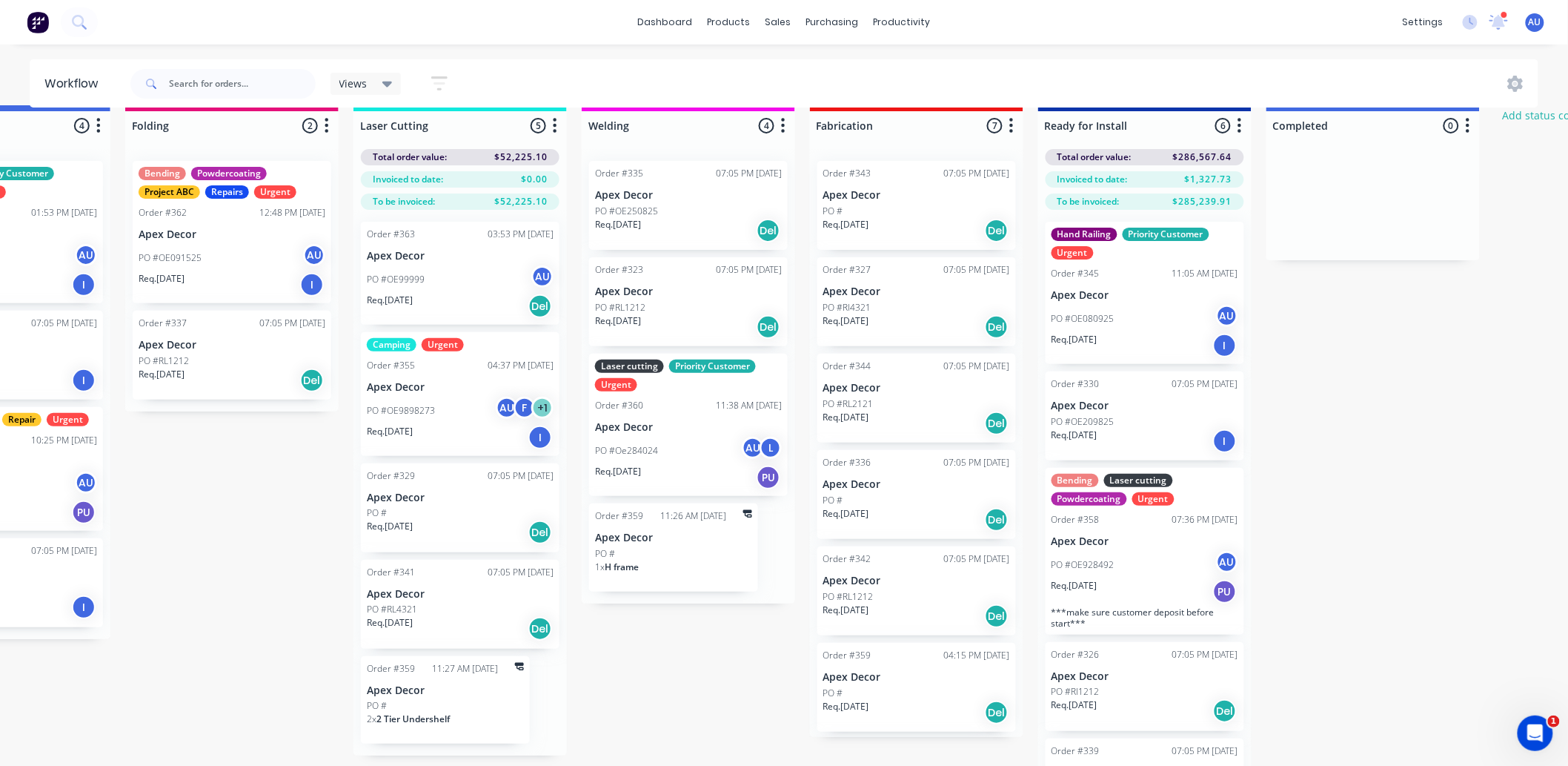
scroll to position [21, 356]
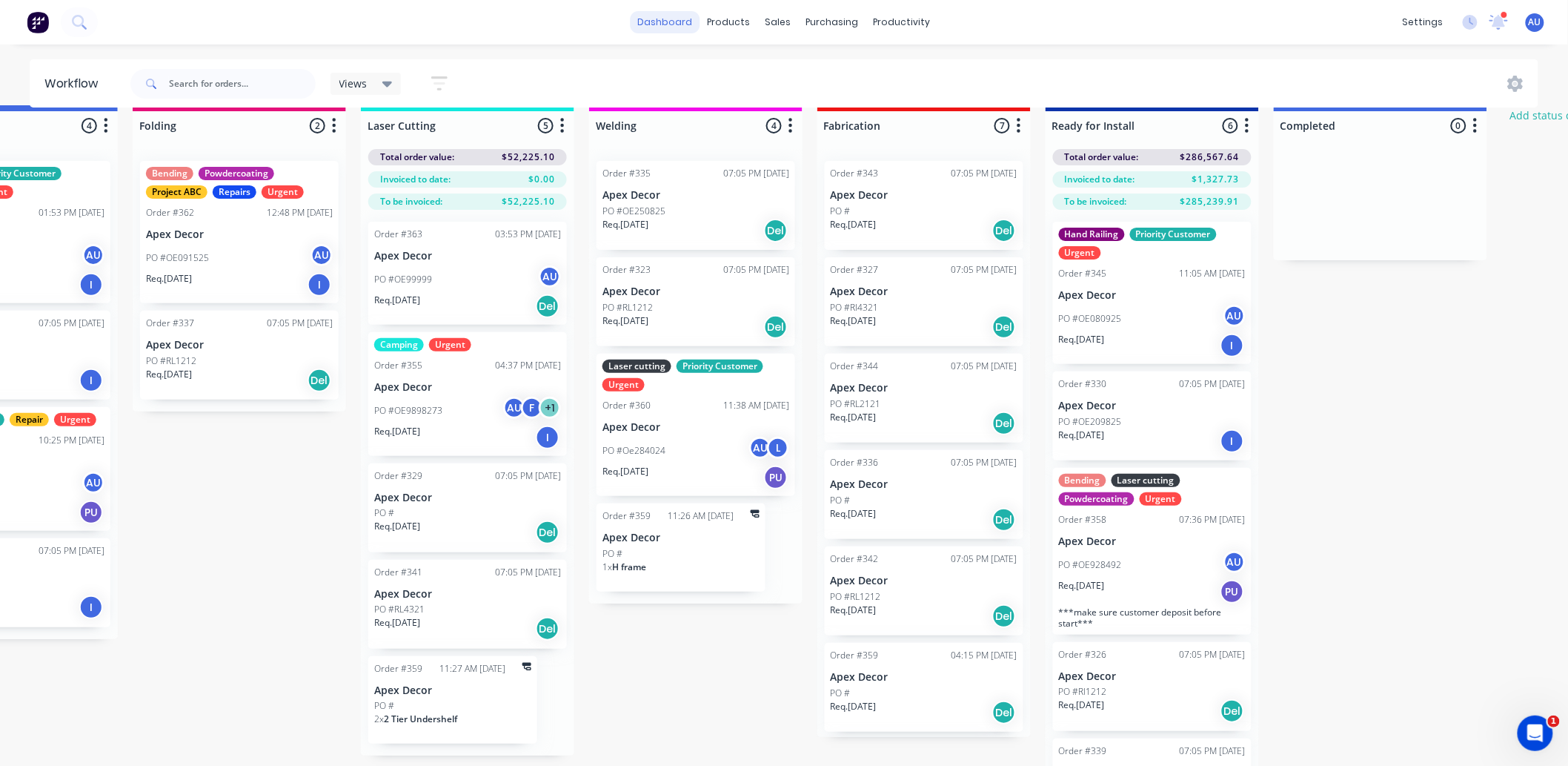
click at [678, 26] on link "dashboard" at bounding box center [665, 22] width 70 height 22
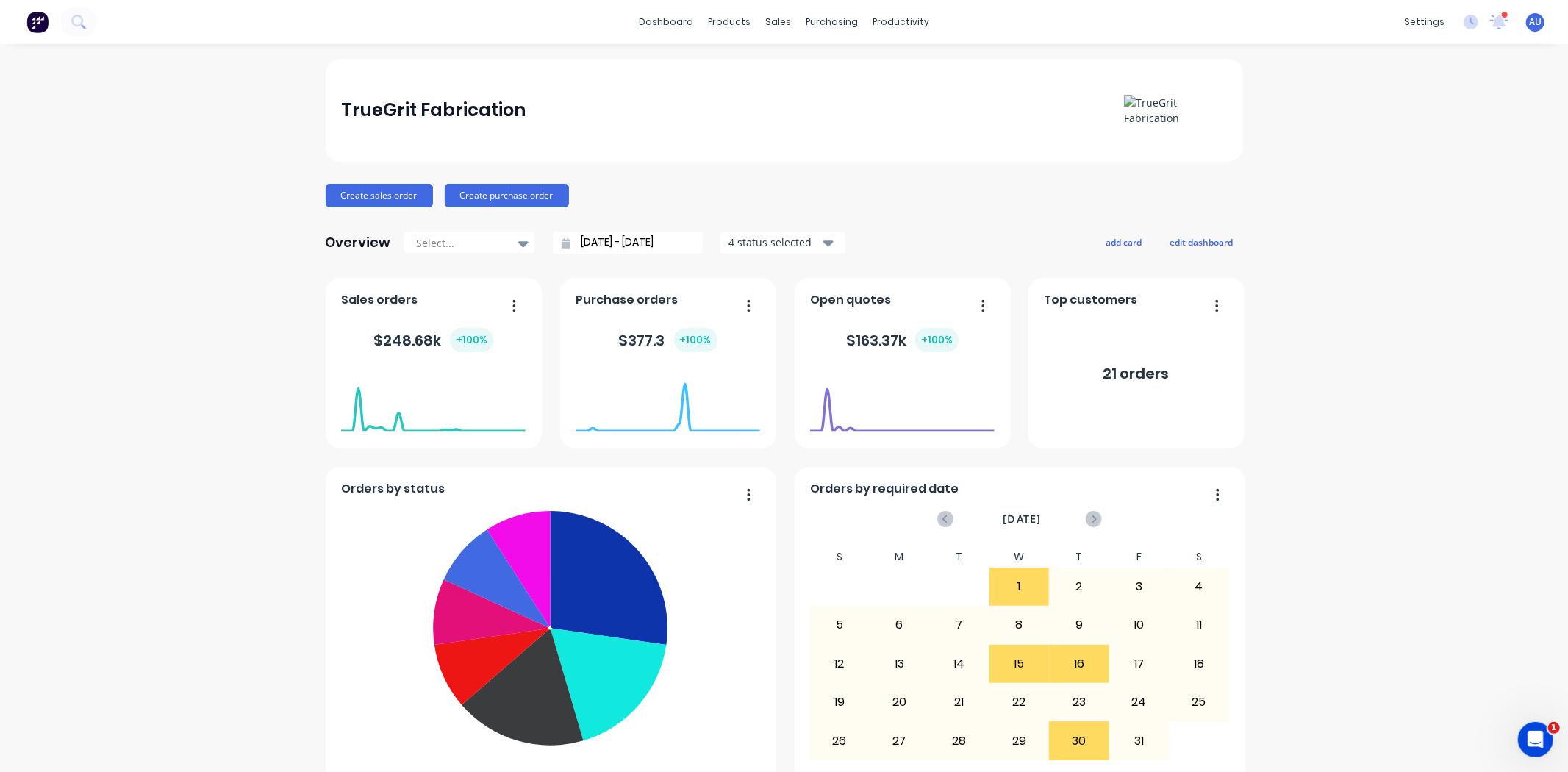
click at [688, 186] on div "Create sales order Create purchase order" at bounding box center [784, 195] width 917 height 24
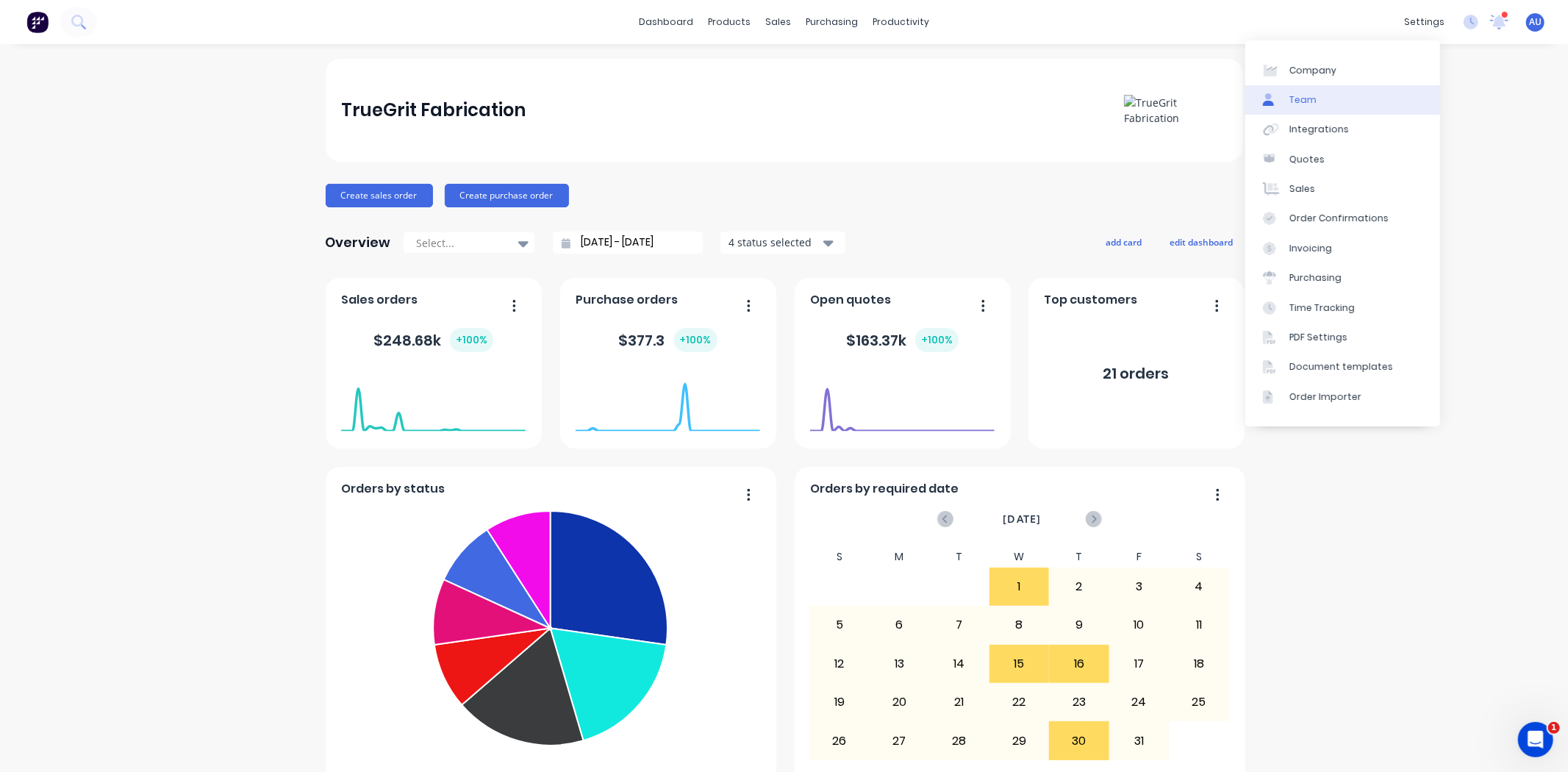
click at [1328, 92] on link "Team" at bounding box center [1343, 100] width 195 height 30
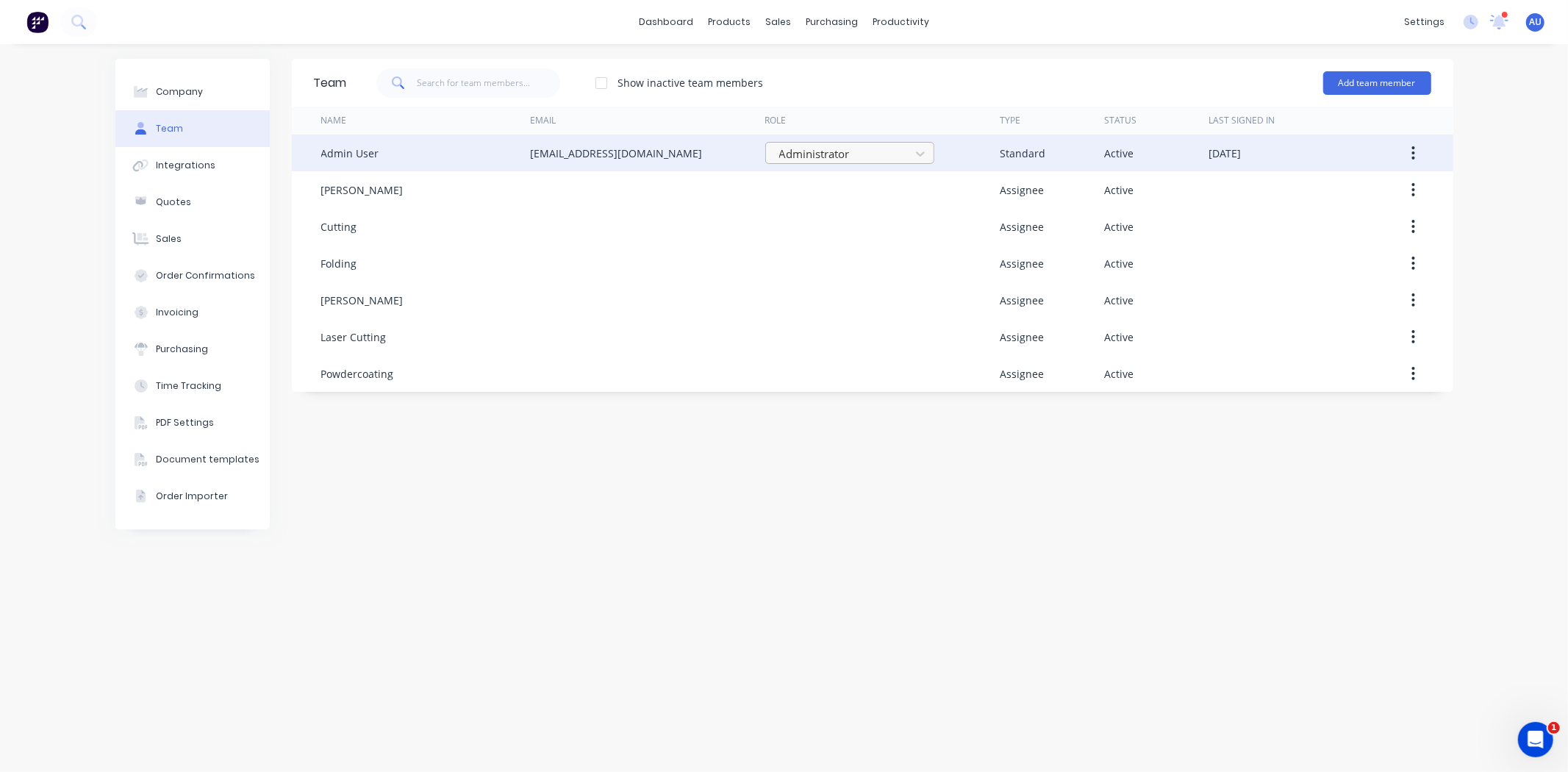
click at [856, 150] on div at bounding box center [840, 154] width 125 height 19
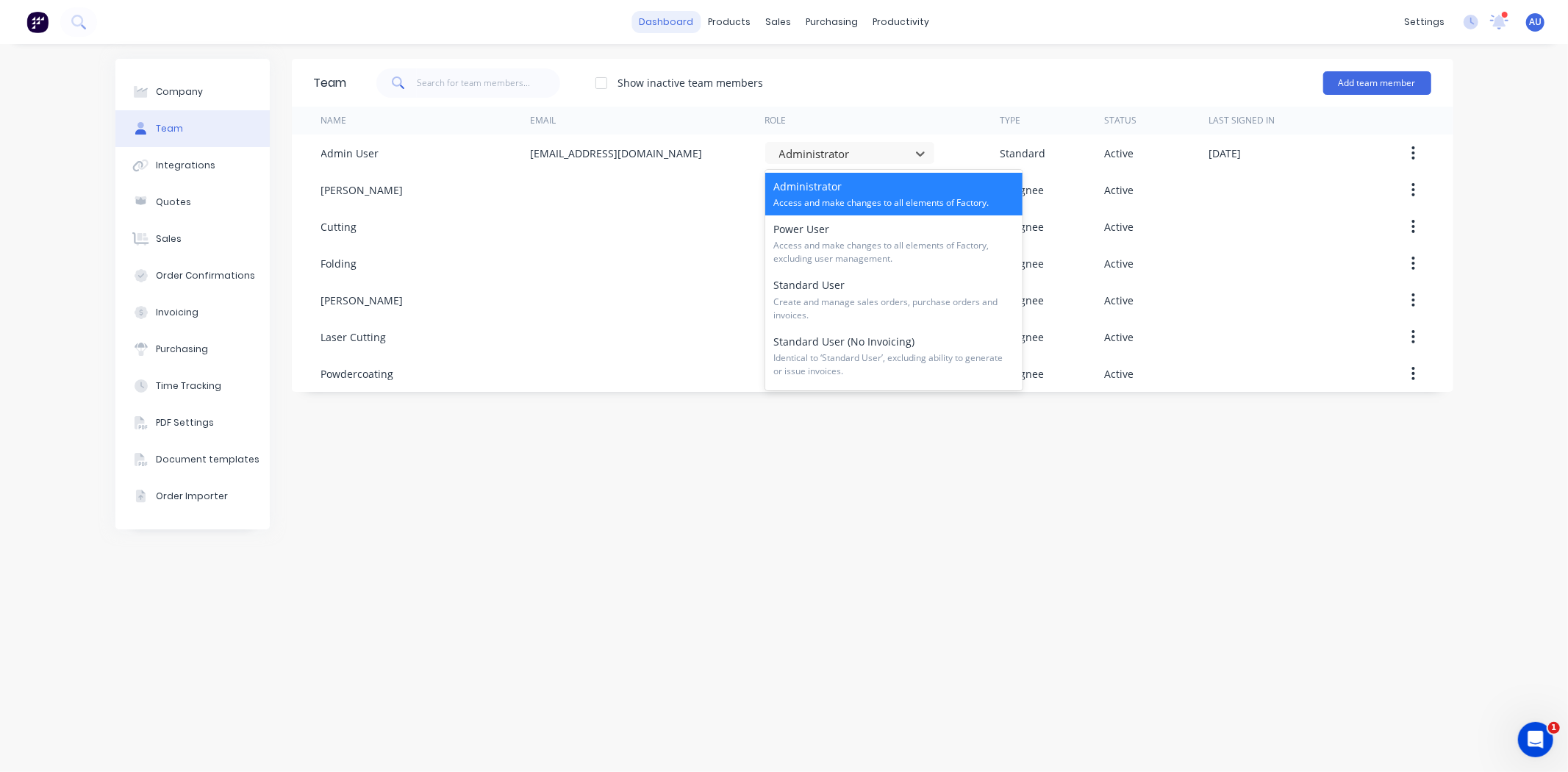
click at [663, 21] on link "dashboard" at bounding box center [666, 22] width 69 height 22
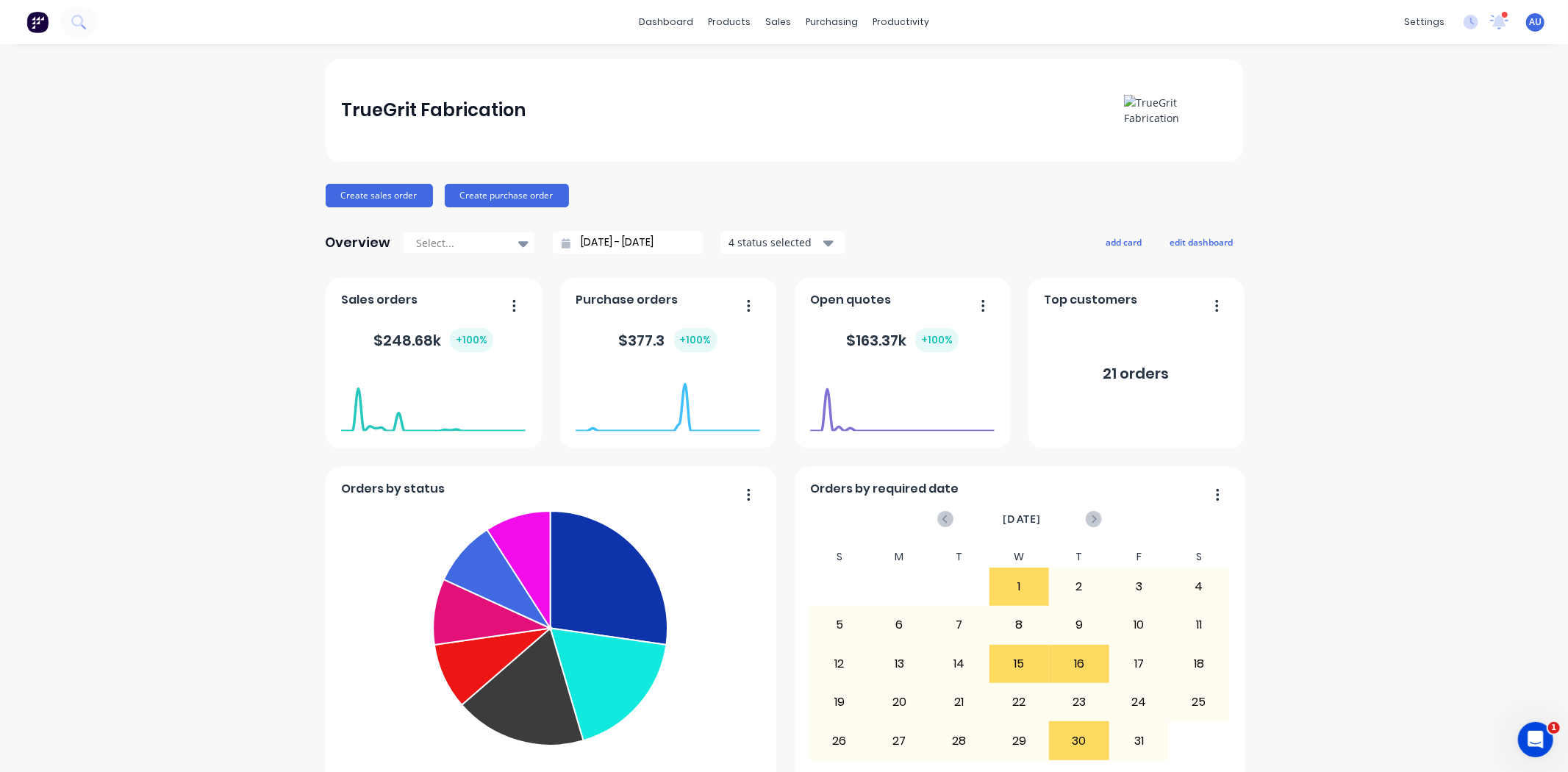
click at [666, 195] on div "Create sales order Create purchase order" at bounding box center [784, 195] width 917 height 24
click at [1428, 24] on div "settings" at bounding box center [1425, 22] width 55 height 22
click at [1002, 216] on div "TrueGrit Fabrication Create sales order Create purchase order Overview Select..…" at bounding box center [784, 726] width 917 height 1335
click at [810, 69] on div "Sales Orders" at bounding box center [827, 71] width 60 height 13
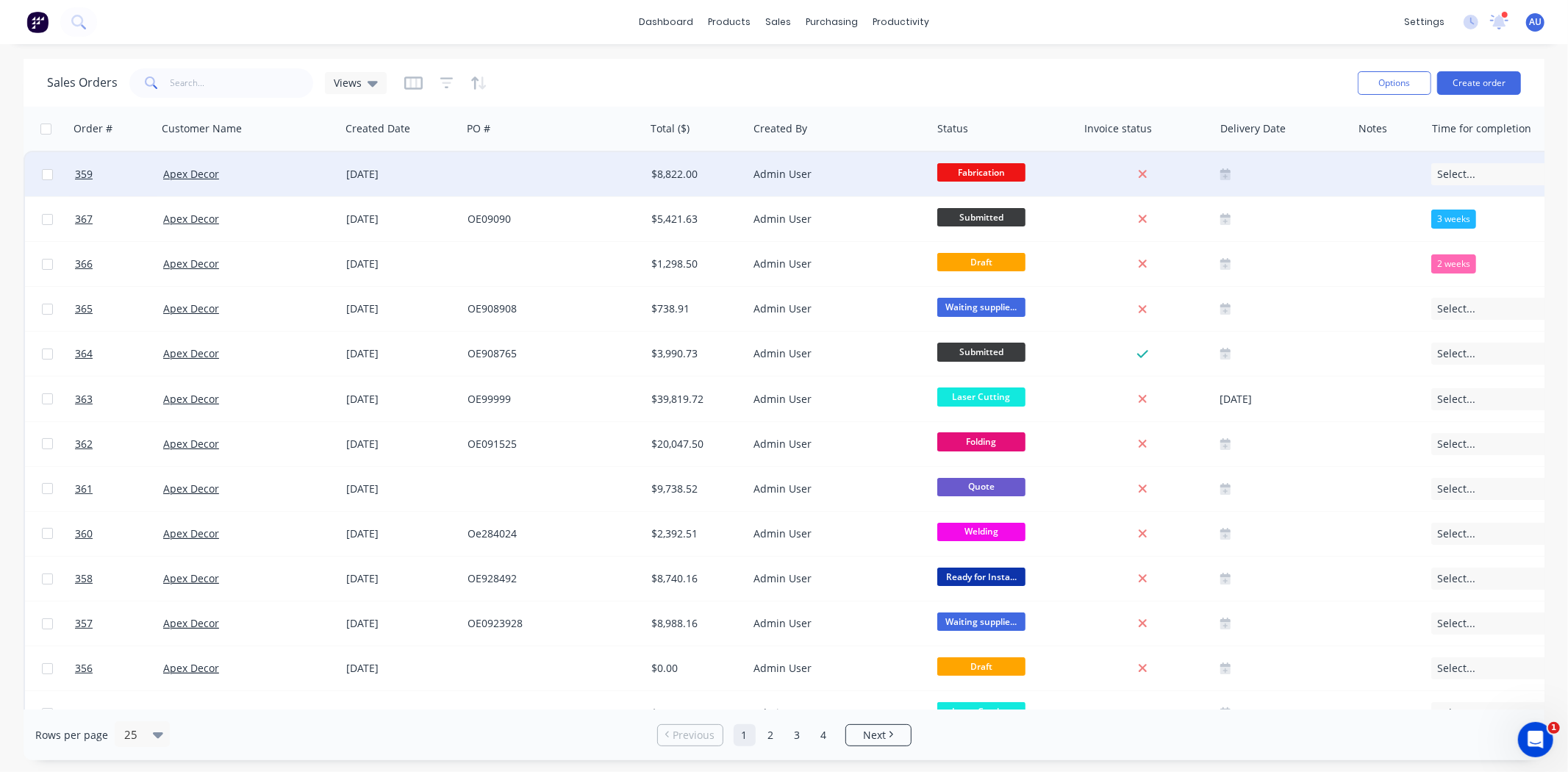
click at [679, 178] on div "$8,822.00" at bounding box center [694, 175] width 87 height 15
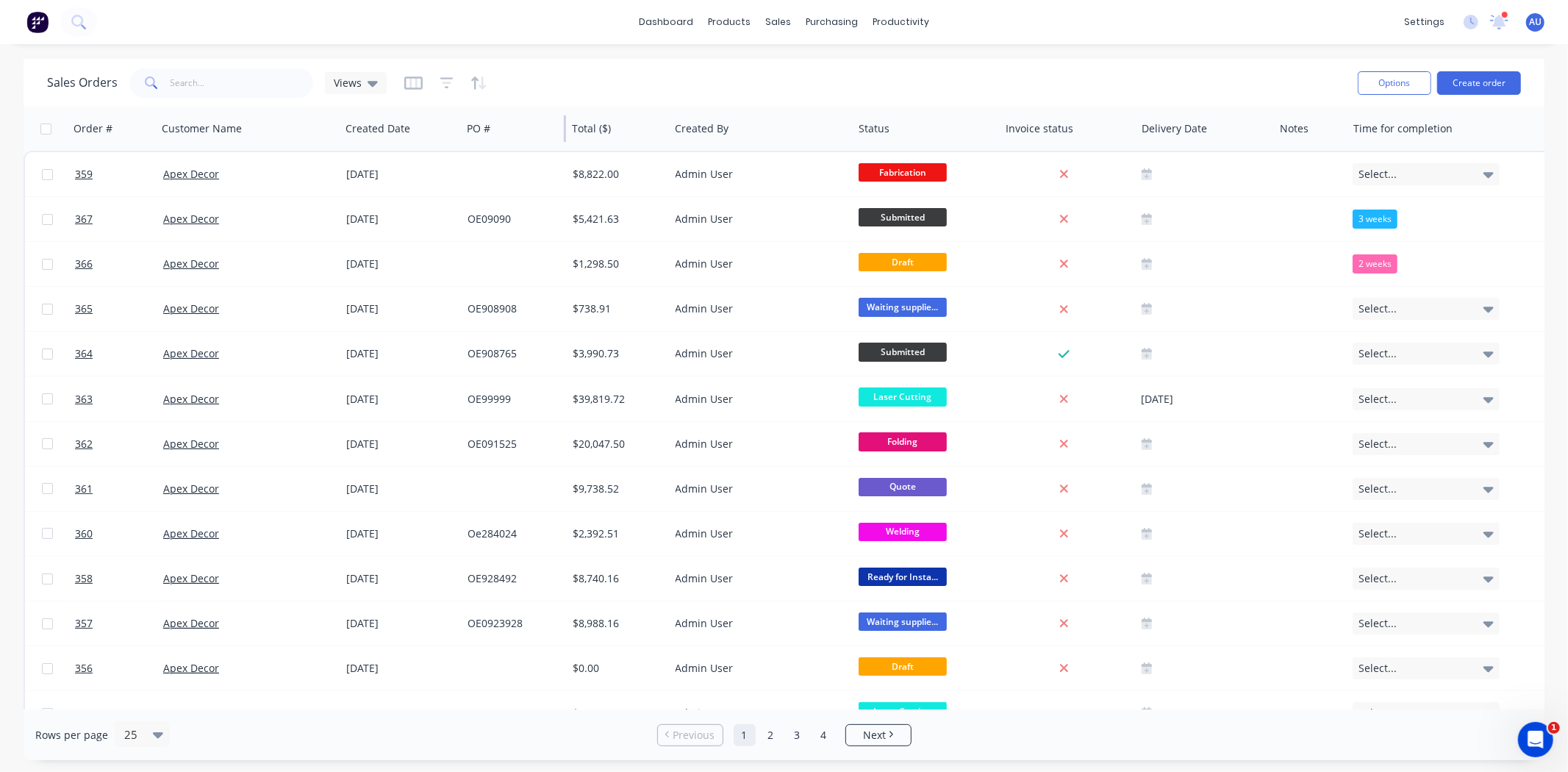
drag, startPoint x: 643, startPoint y: 132, endPoint x: 565, endPoint y: 141, distance: 78.5
click at [565, 141] on div "Order # Customer Name Created Date PO # Total ($) Created By Status Invoice sta…" at bounding box center [865, 129] width 1682 height 44
click at [723, 74] on div "Sales Orders Views" at bounding box center [696, 82] width 1299 height 36
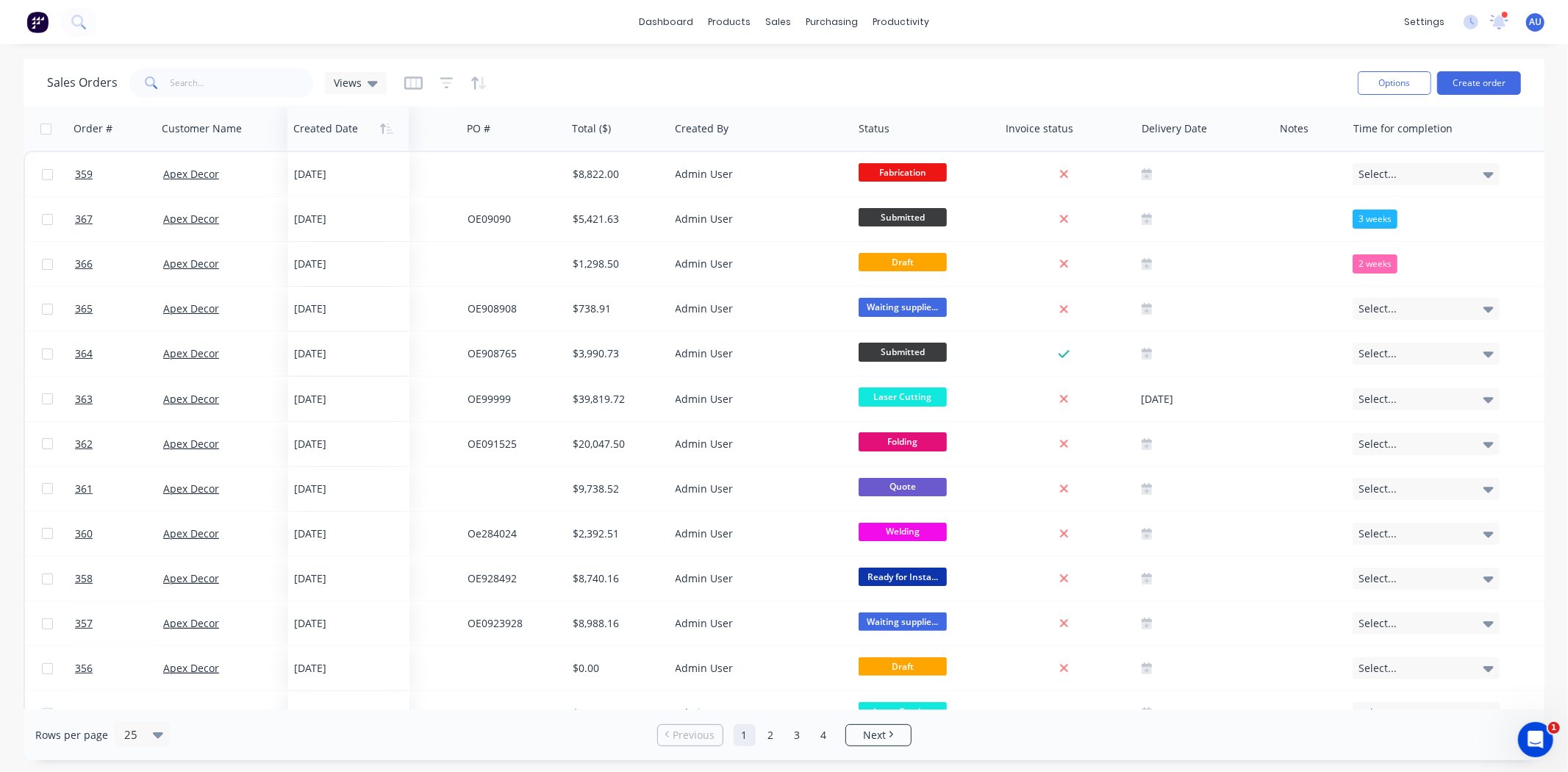
drag, startPoint x: 383, startPoint y: 134, endPoint x: 328, endPoint y: 134, distance: 55.0
click at [328, 134] on div at bounding box center [345, 129] width 105 height 30
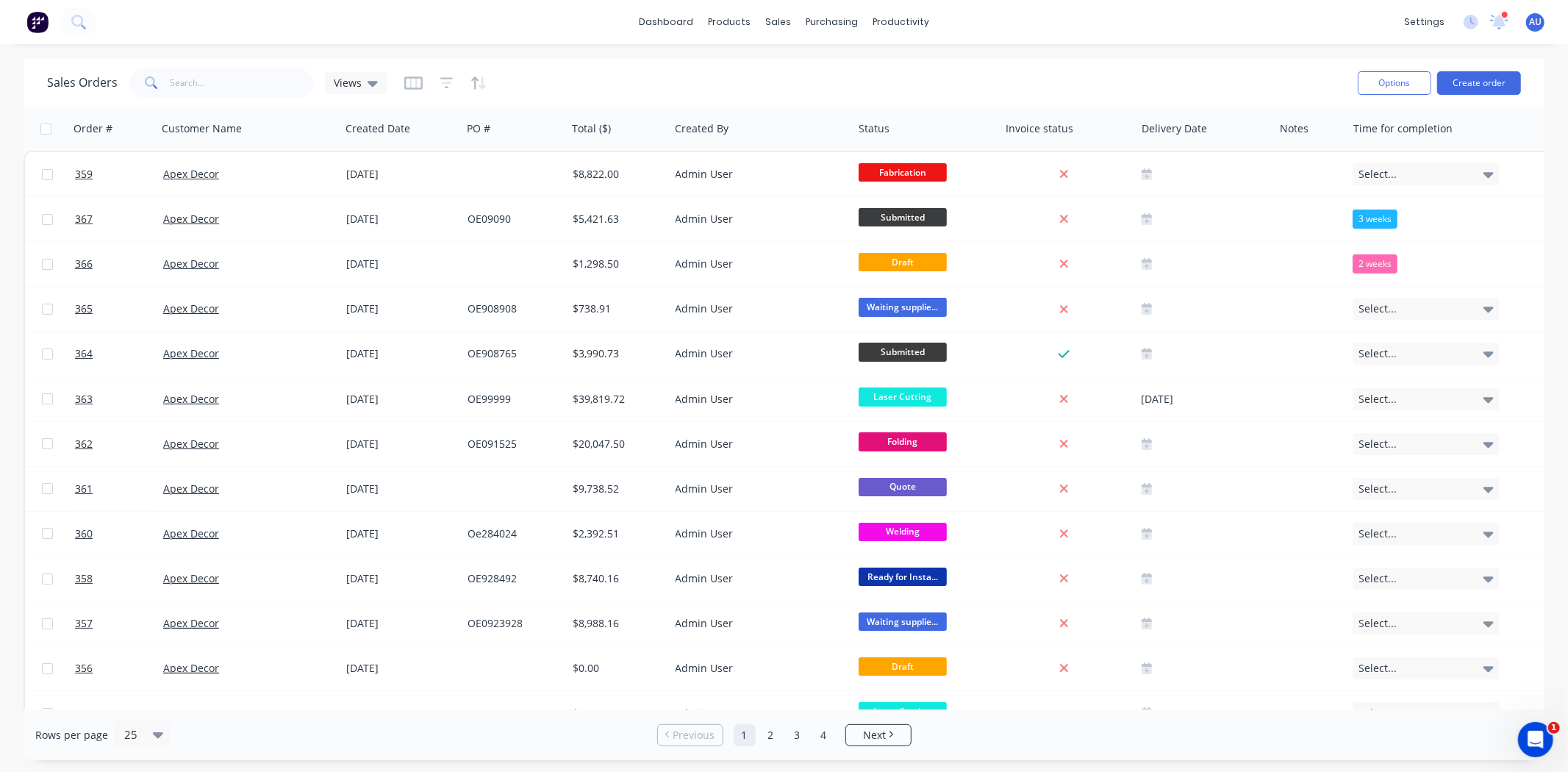
click at [703, 76] on div "Sales Orders Views" at bounding box center [696, 82] width 1299 height 36
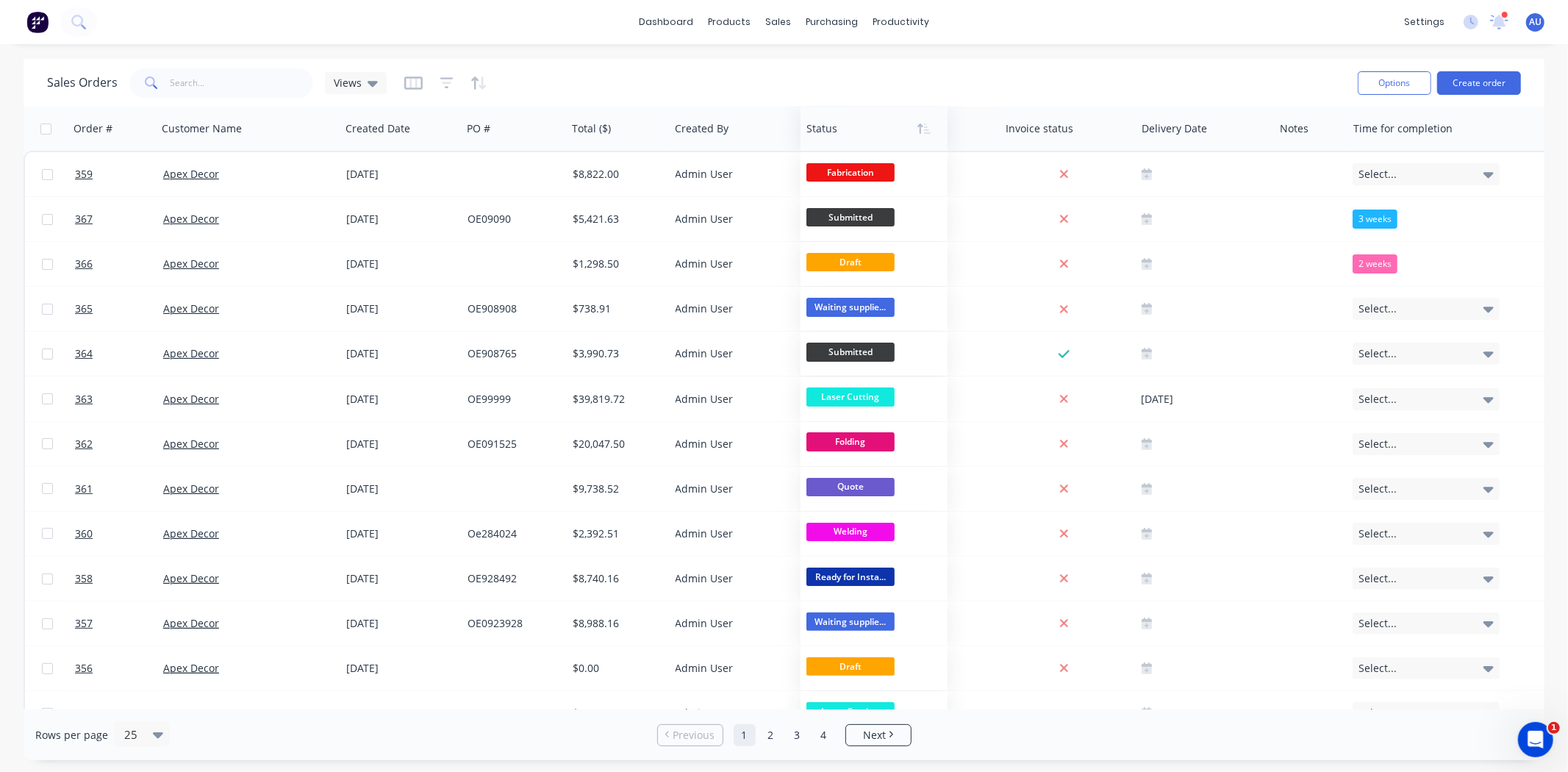
drag, startPoint x: 885, startPoint y: 137, endPoint x: 833, endPoint y: 133, distance: 52.2
click at [833, 133] on div at bounding box center [871, 129] width 129 height 30
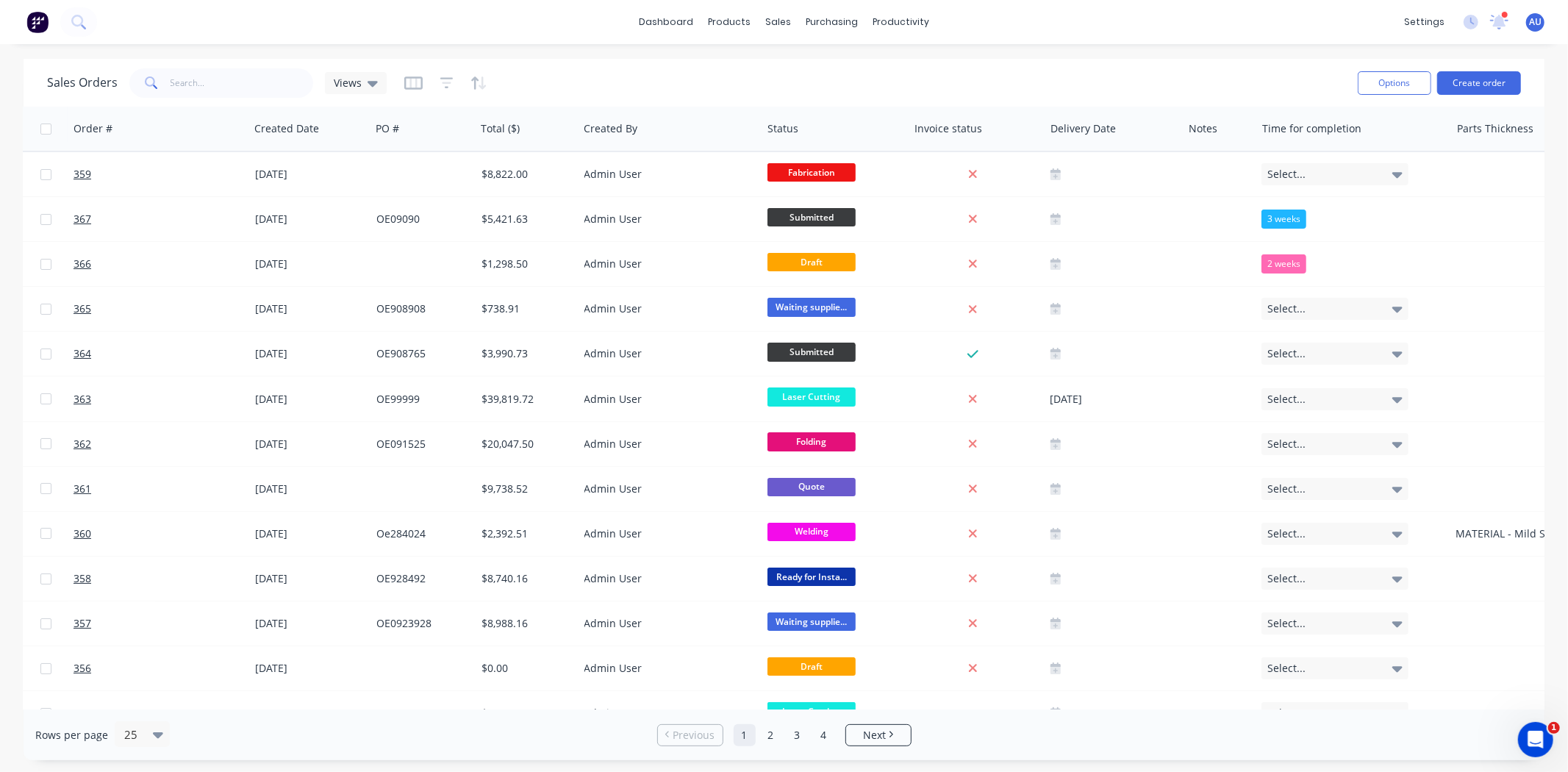
scroll to position [0, 169]
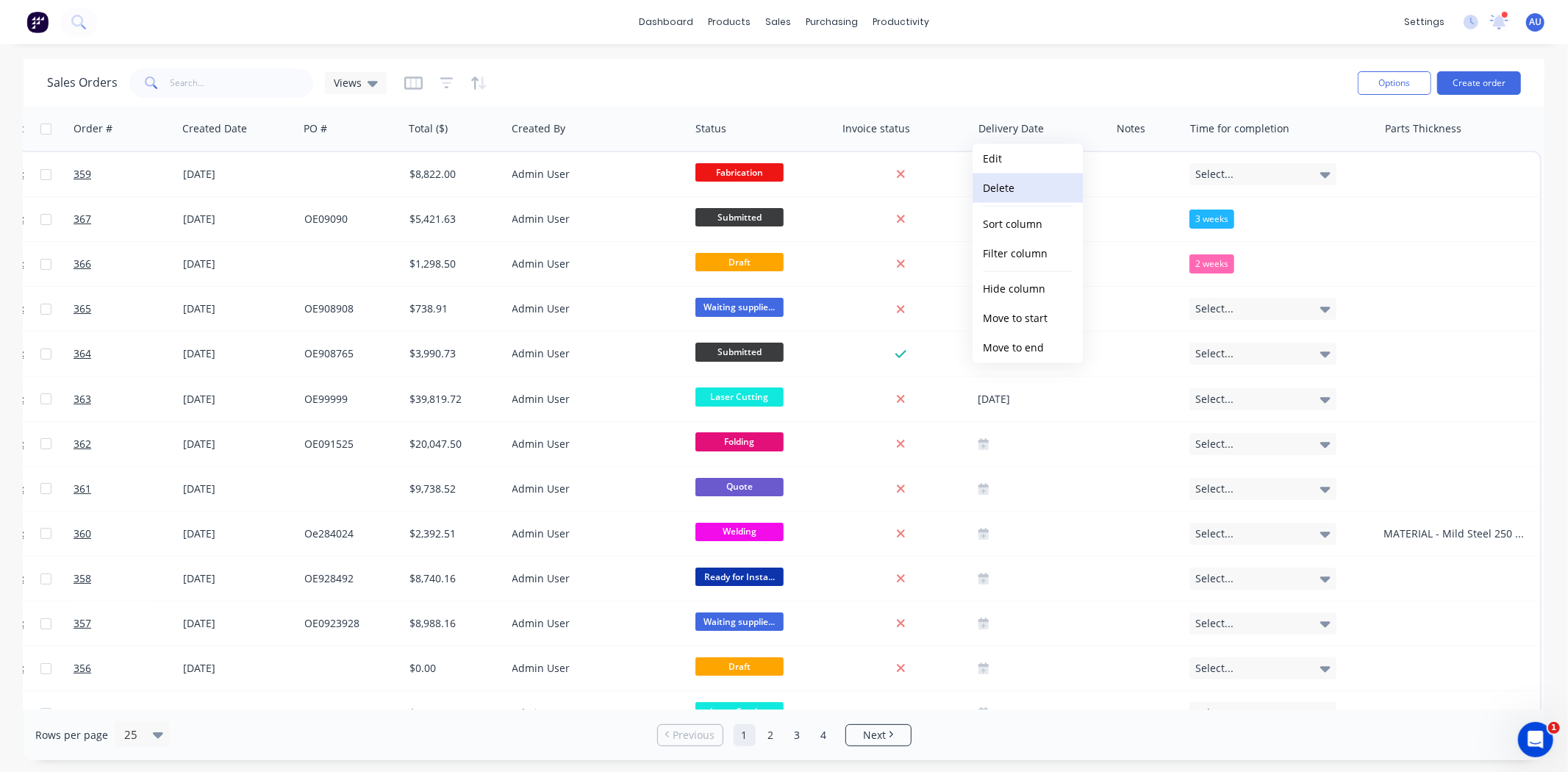
click at [1020, 197] on button "Delete" at bounding box center [1028, 189] width 110 height 30
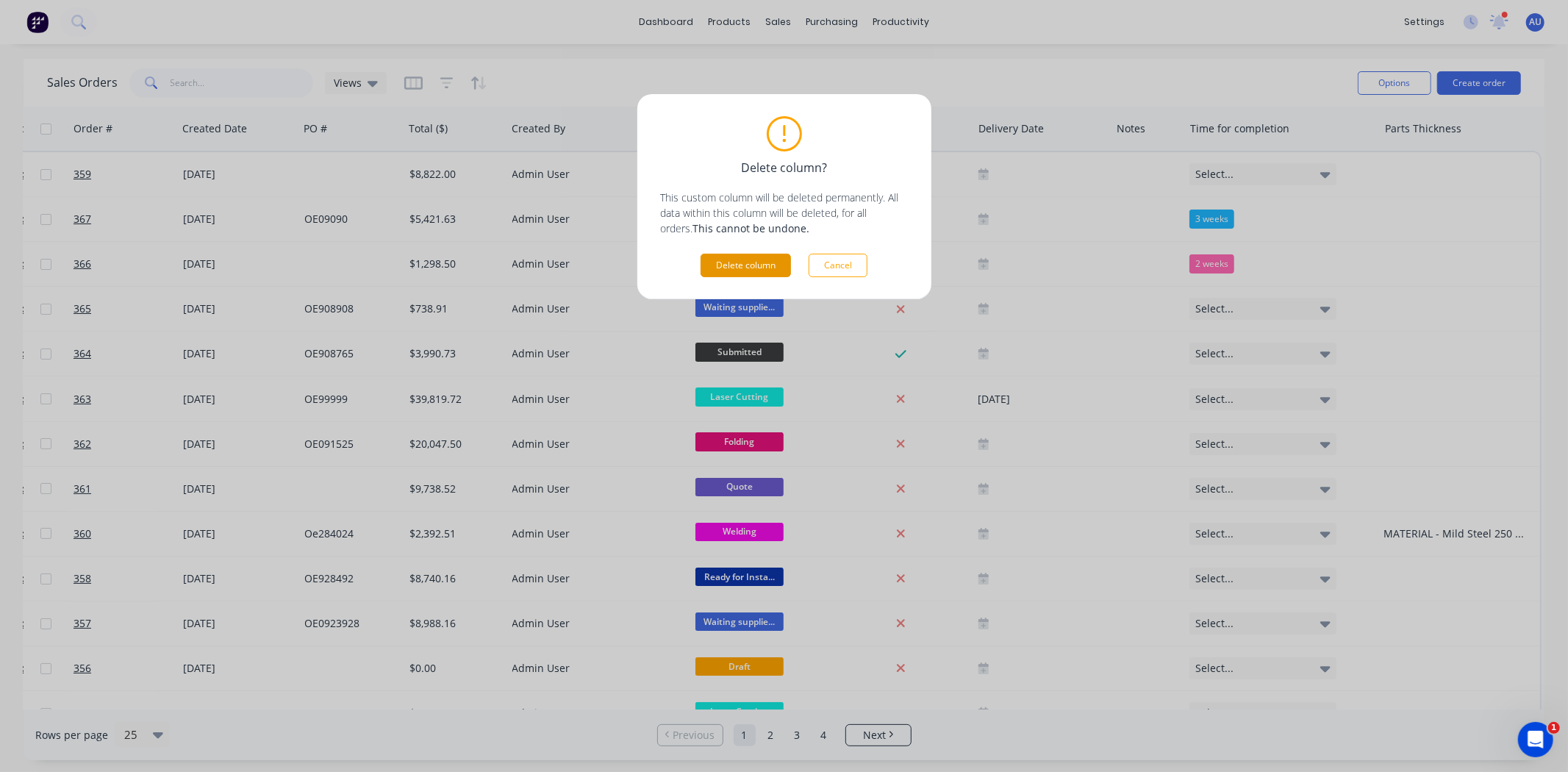
click at [781, 263] on button "Delete column" at bounding box center [746, 266] width 91 height 24
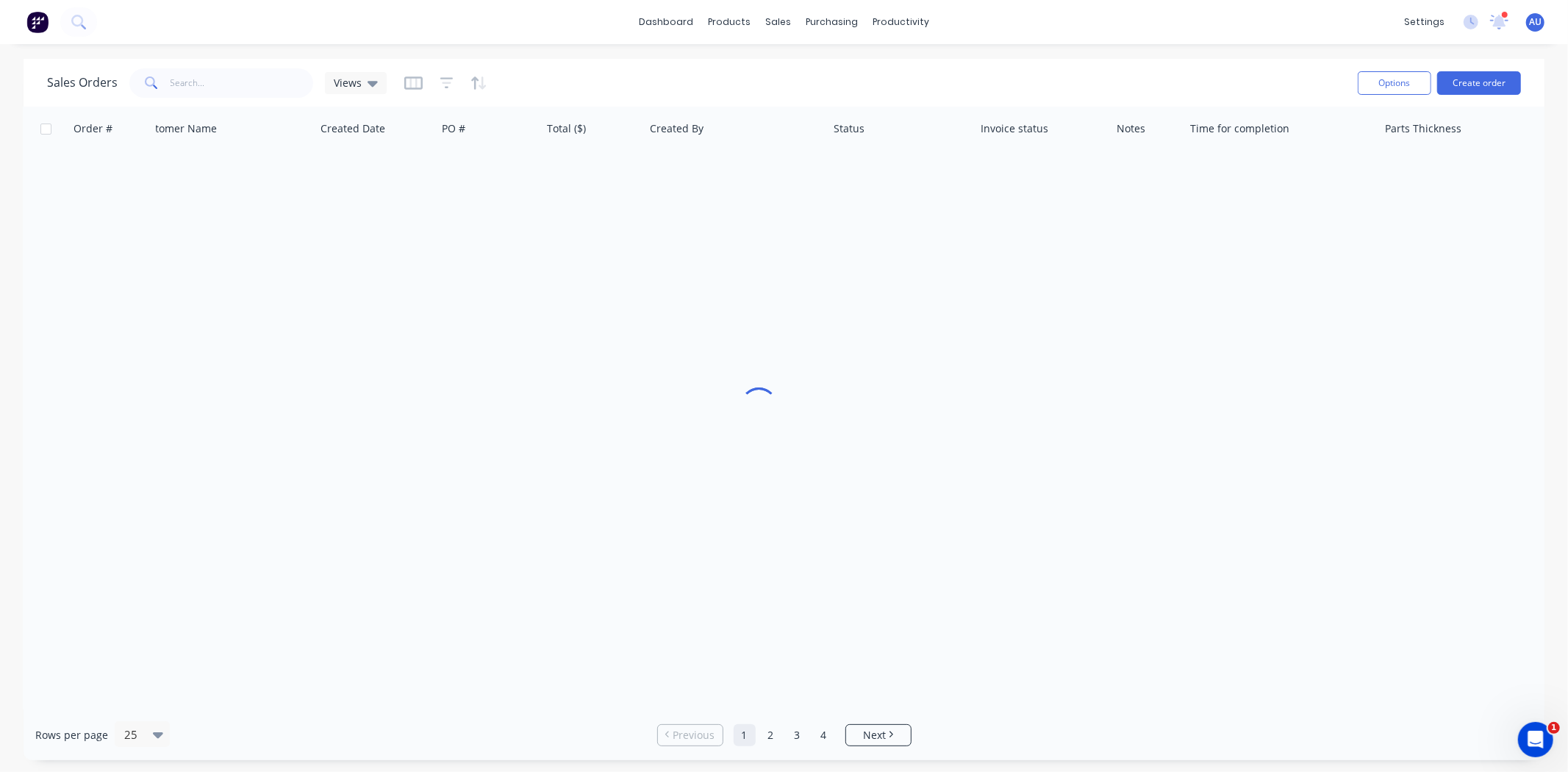
scroll to position [0, 25]
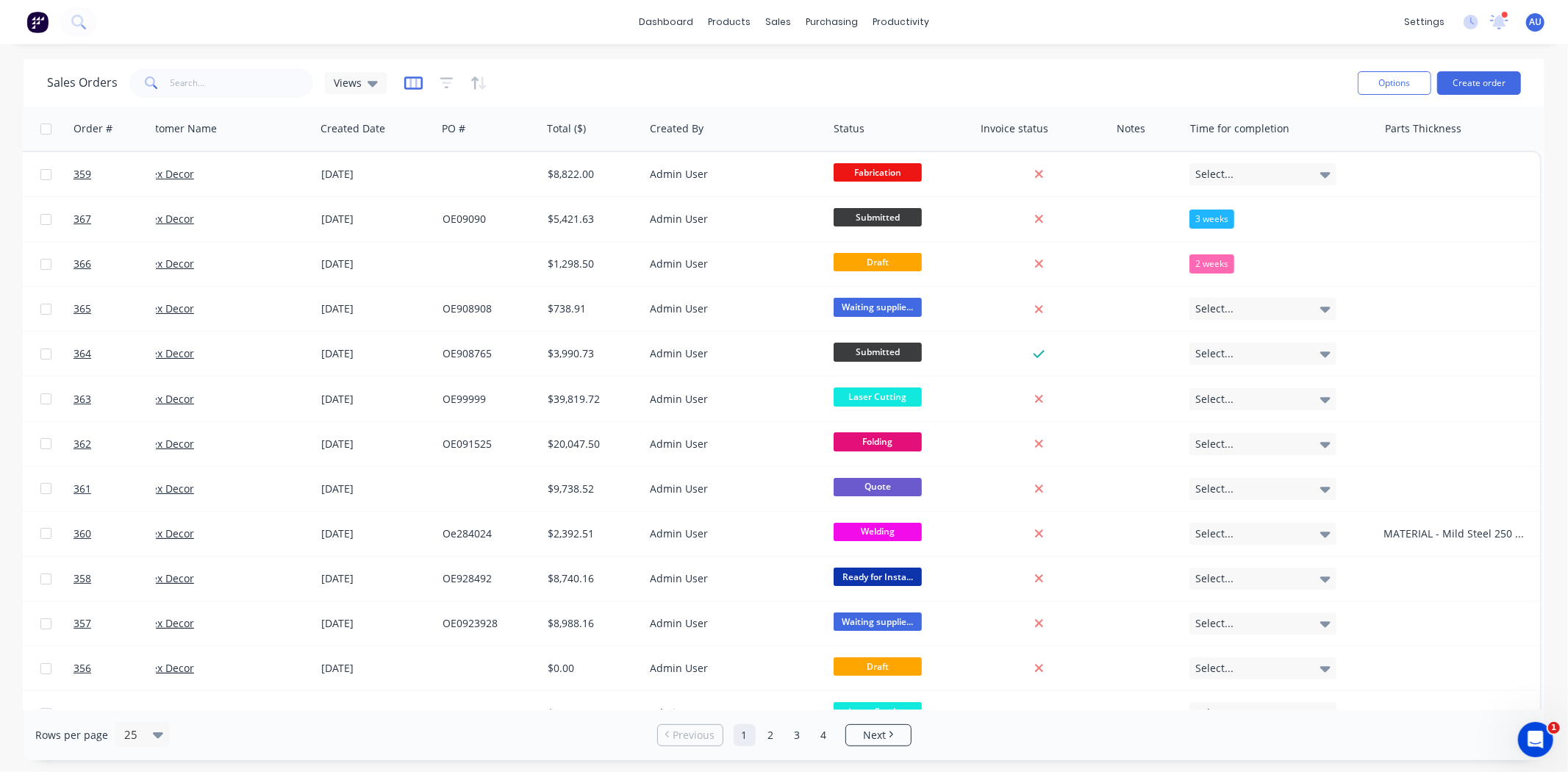
click at [409, 89] on icon "button" at bounding box center [413, 83] width 19 height 13
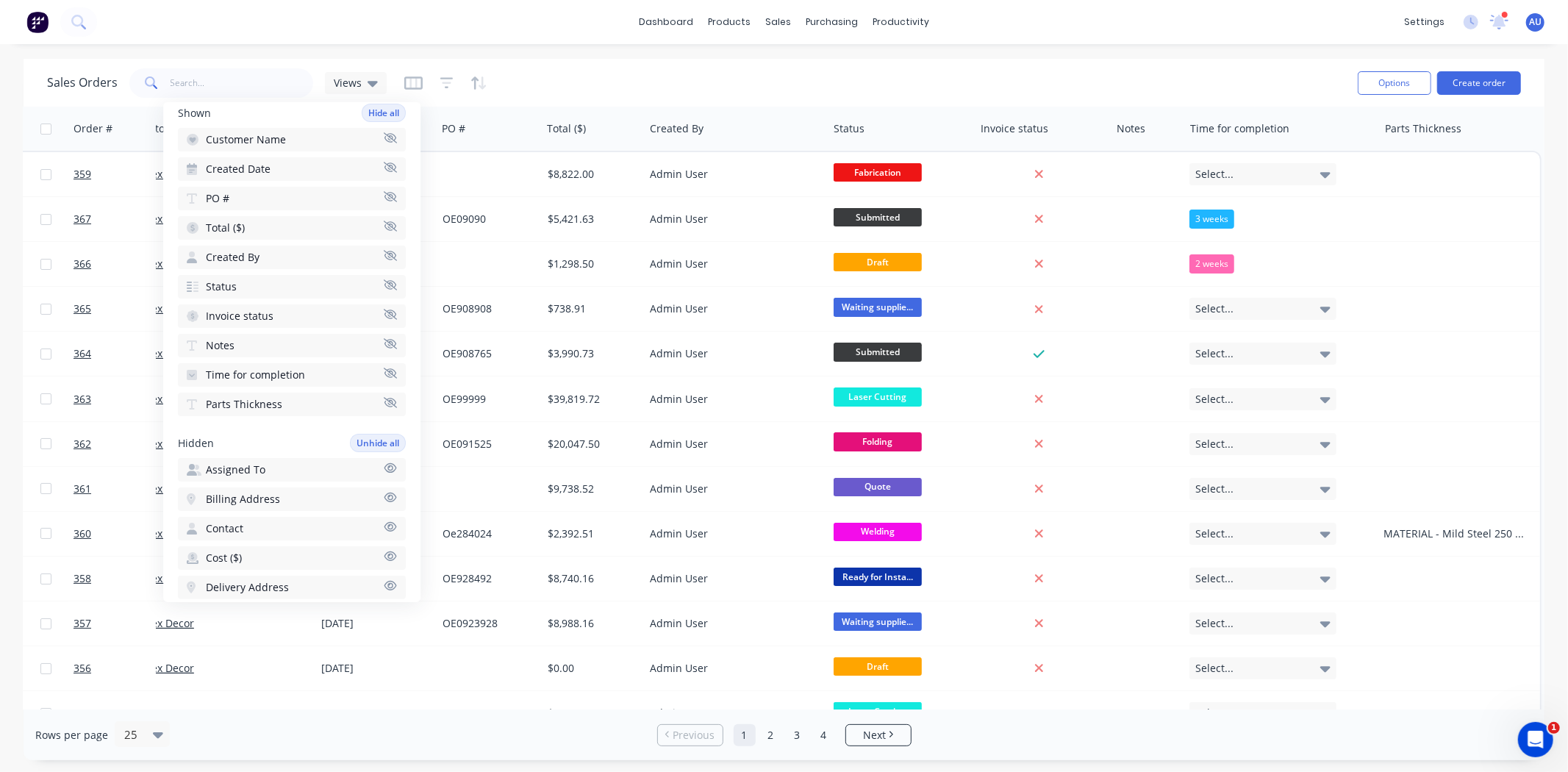
scroll to position [120, 0]
click at [384, 397] on icon "button" at bounding box center [391, 402] width 13 height 11
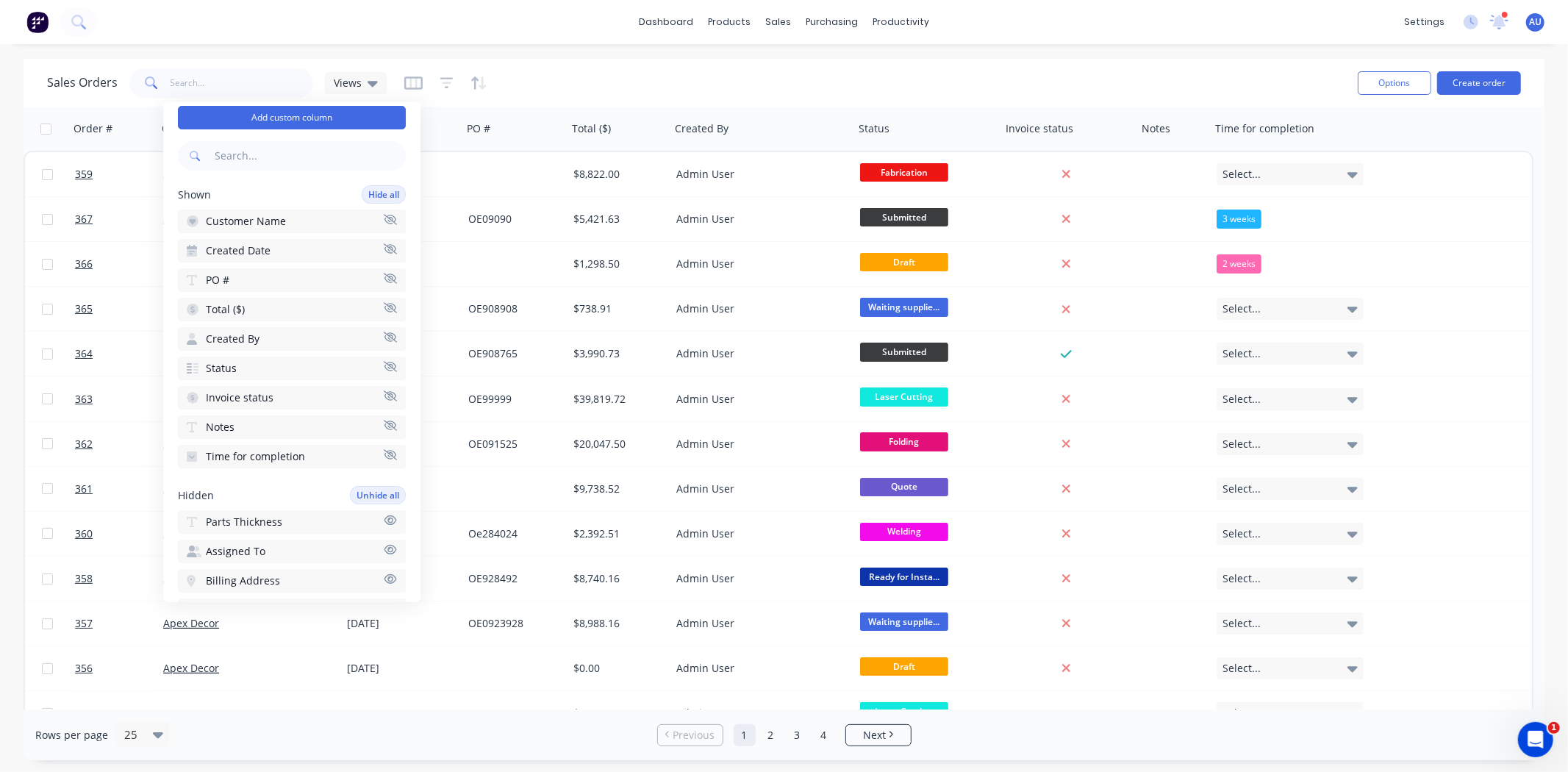
scroll to position [0, 0]
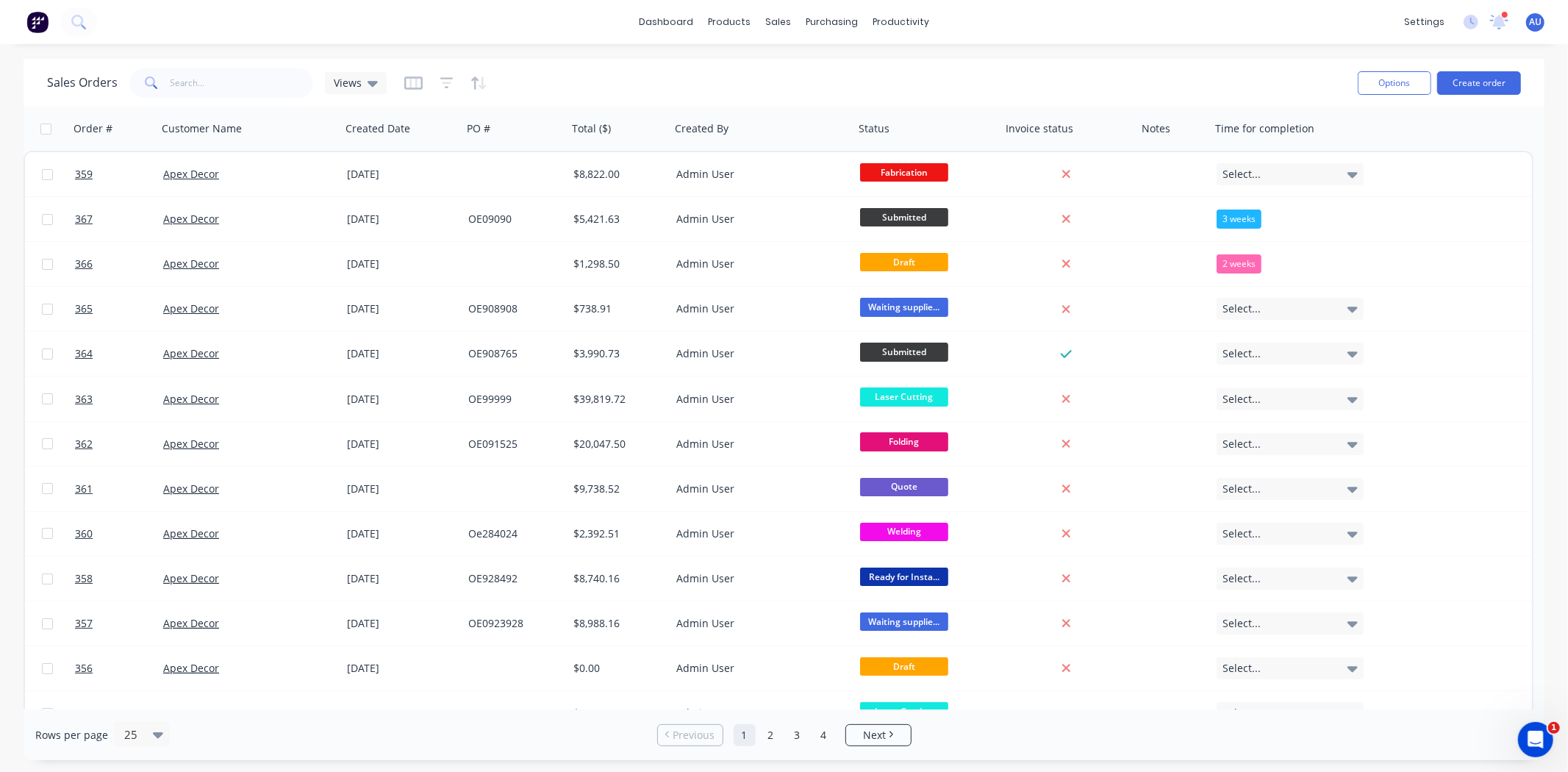
click at [611, 60] on div "Sales Orders Views Options Create order" at bounding box center [784, 82] width 1521 height 48
click at [790, 94] on div at bounding box center [787, 100] width 22 height 13
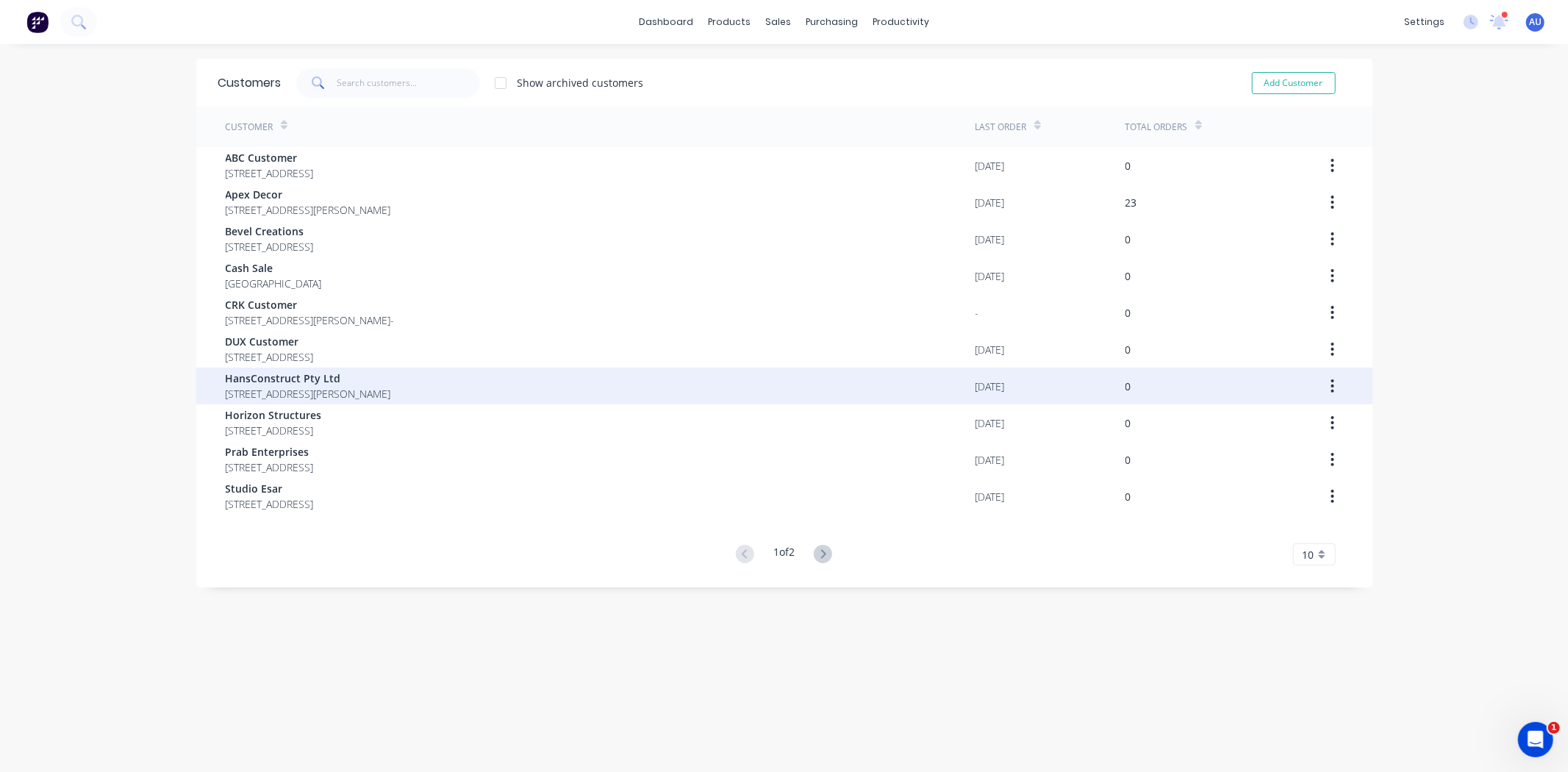
click at [276, 374] on span "HansConstruct Pty Ltd" at bounding box center [308, 378] width 166 height 16
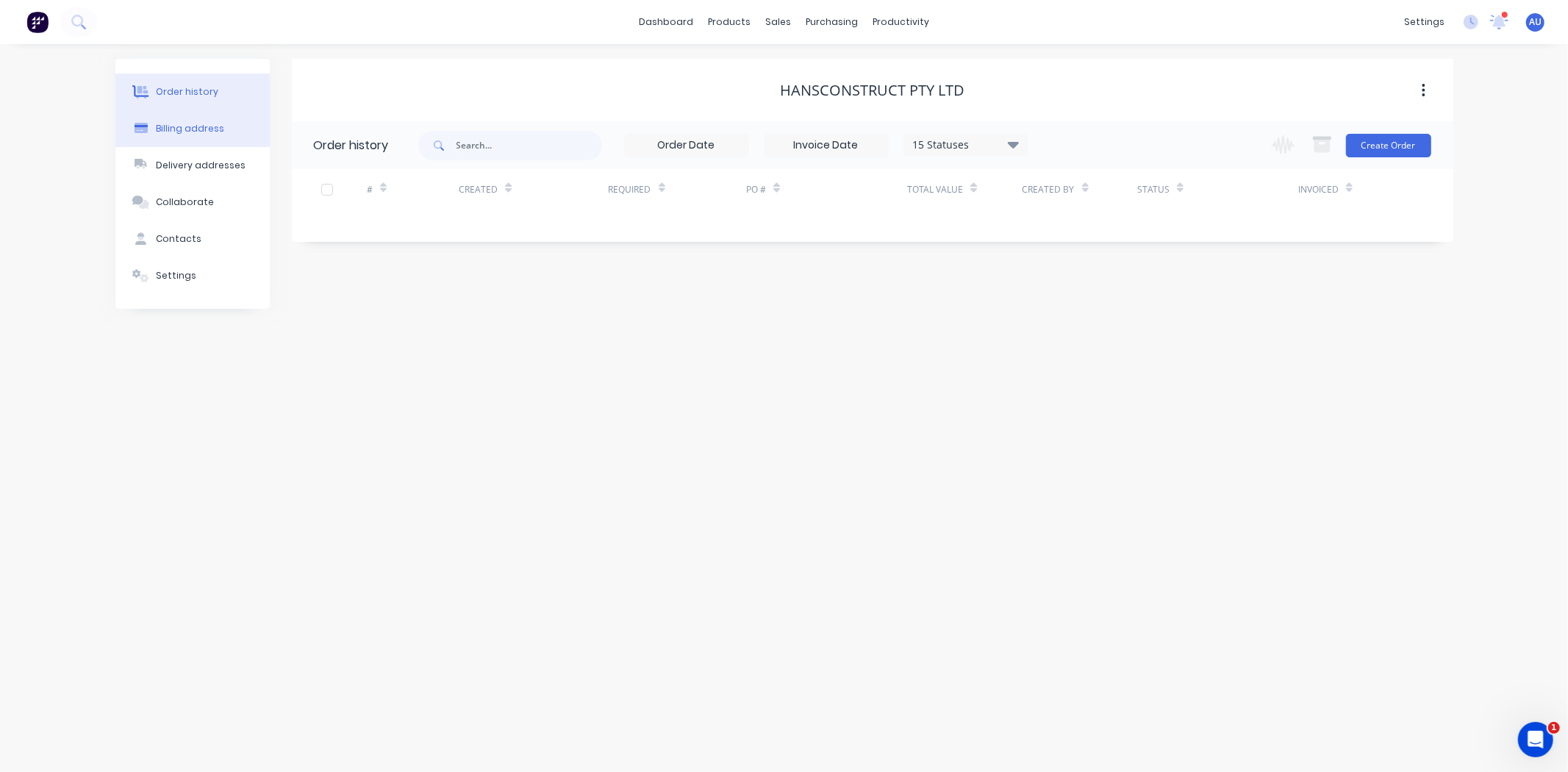
click at [169, 141] on button "Billing address" at bounding box center [192, 128] width 154 height 36
select select "AU"
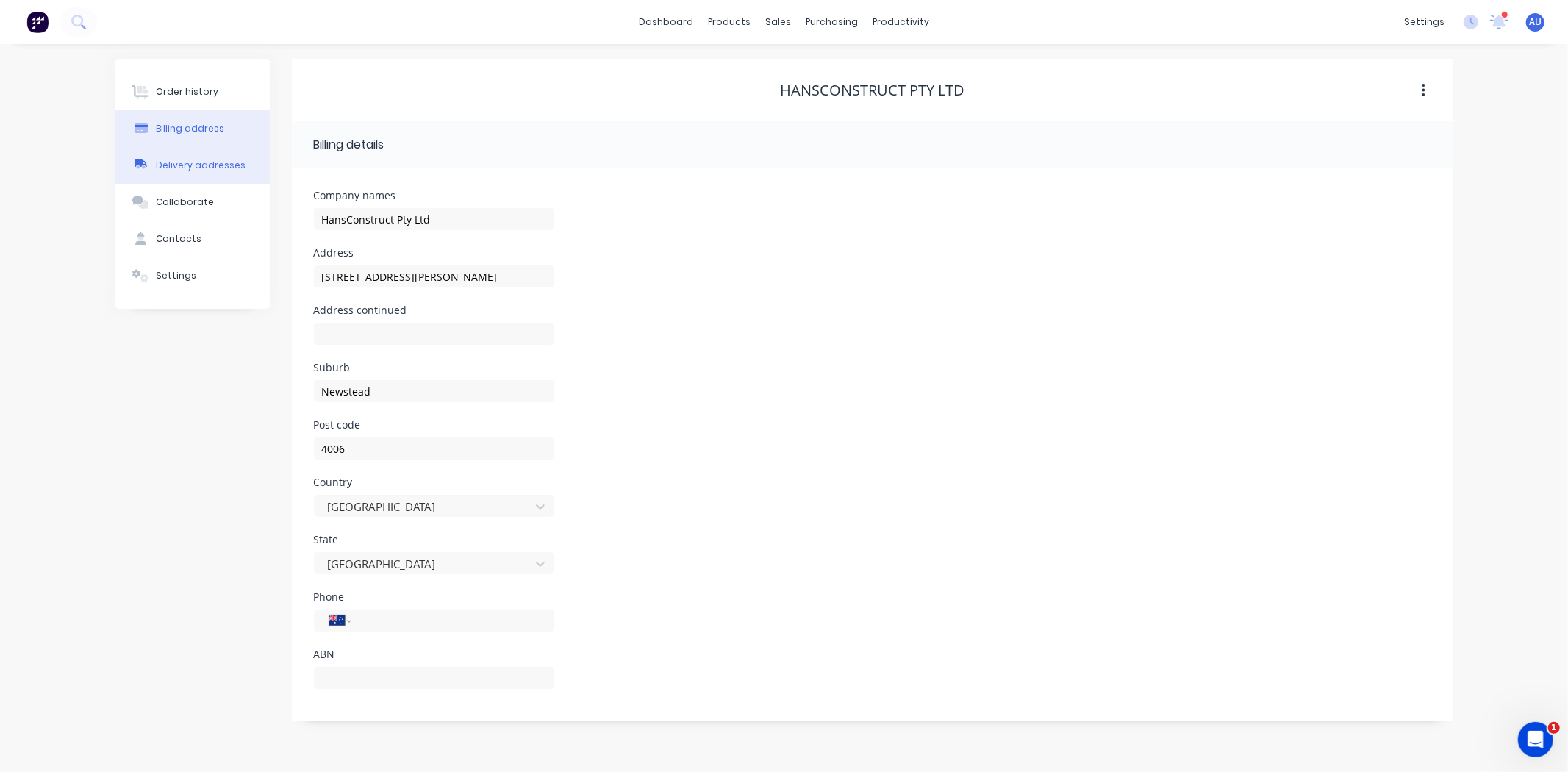
click at [192, 169] on div "Delivery addresses" at bounding box center [201, 166] width 90 height 13
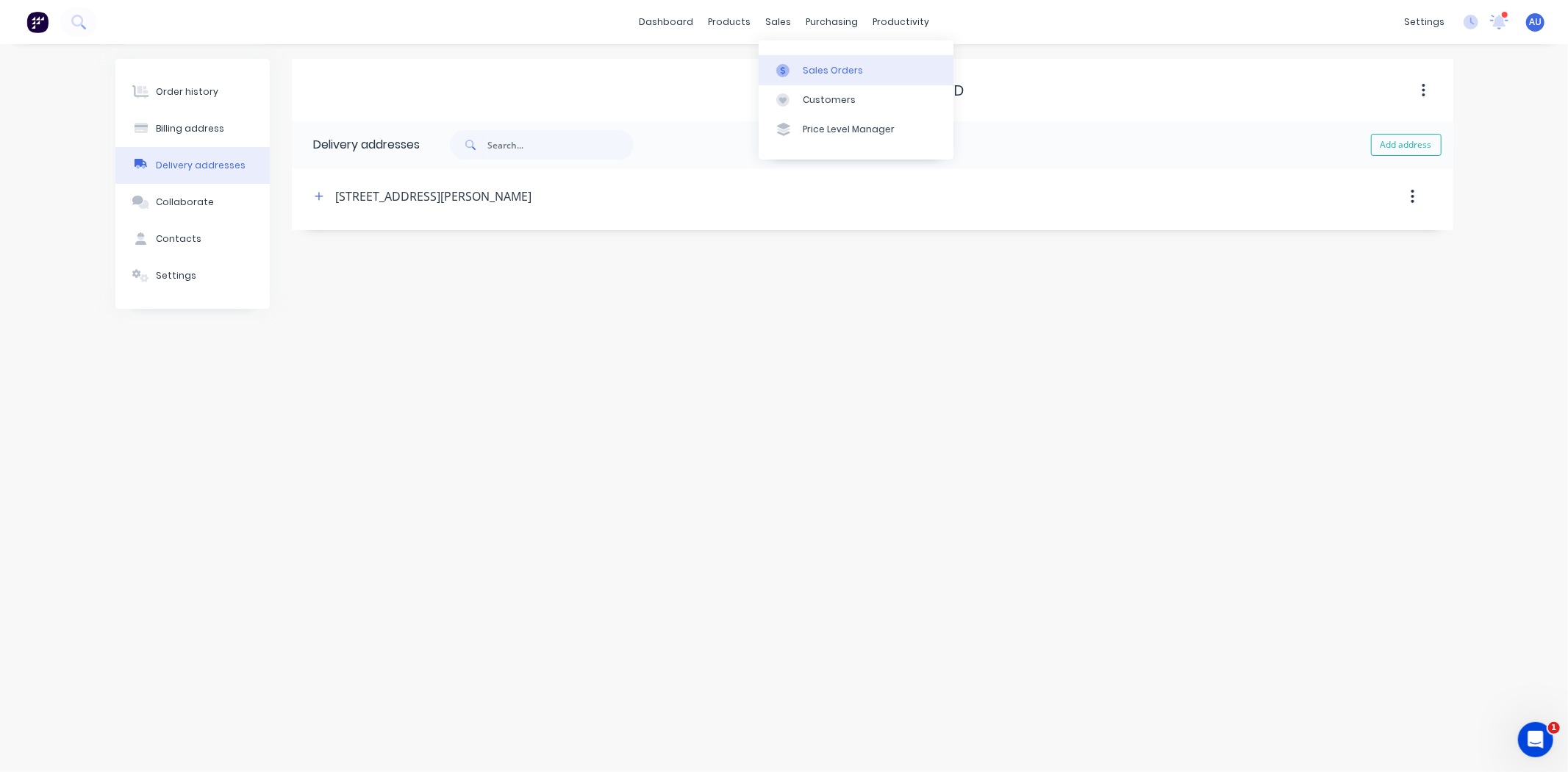
click at [800, 61] on link "Sales Orders" at bounding box center [856, 70] width 195 height 30
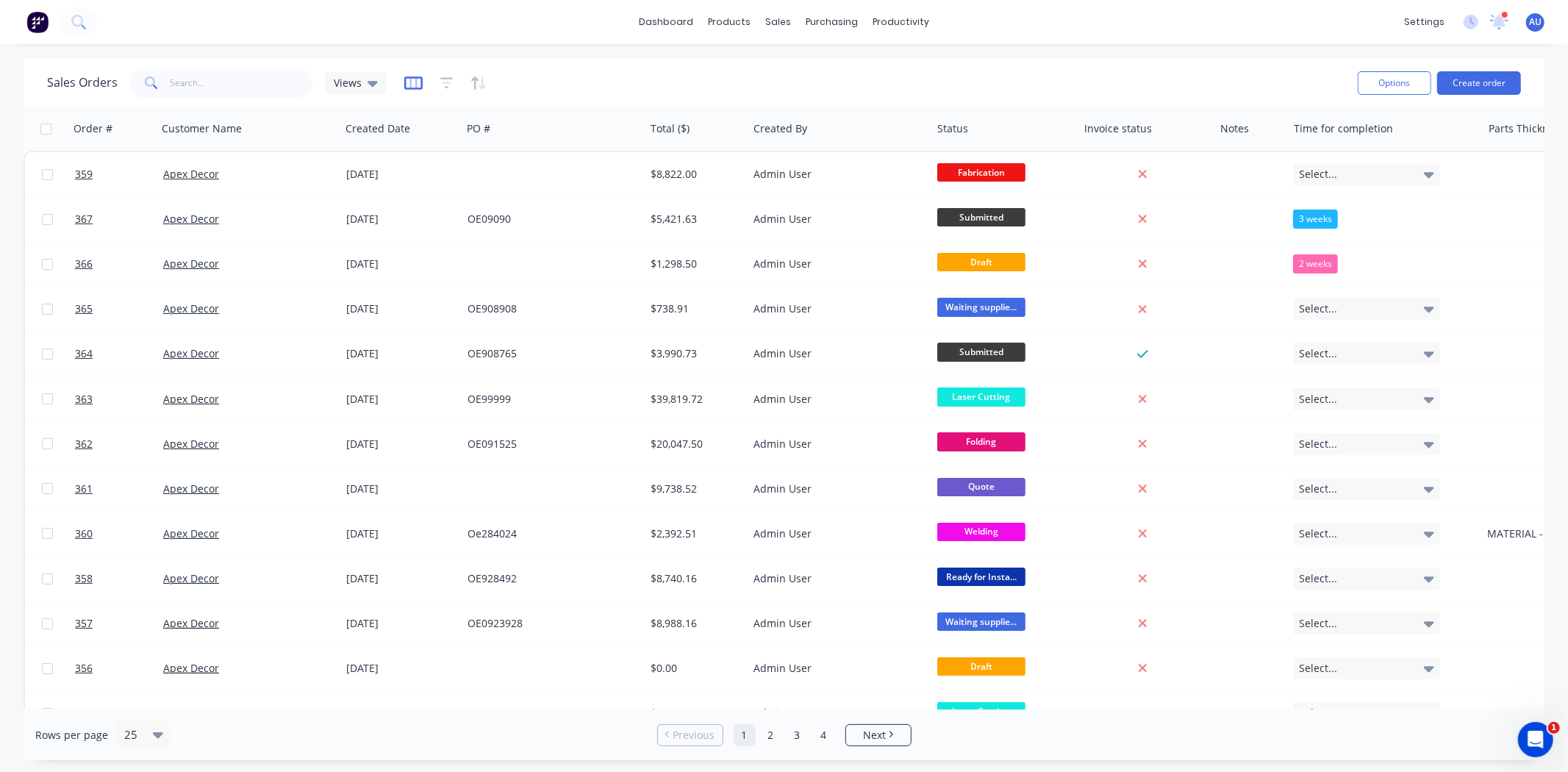
click at [414, 82] on icon "button" at bounding box center [413, 82] width 7 height 10
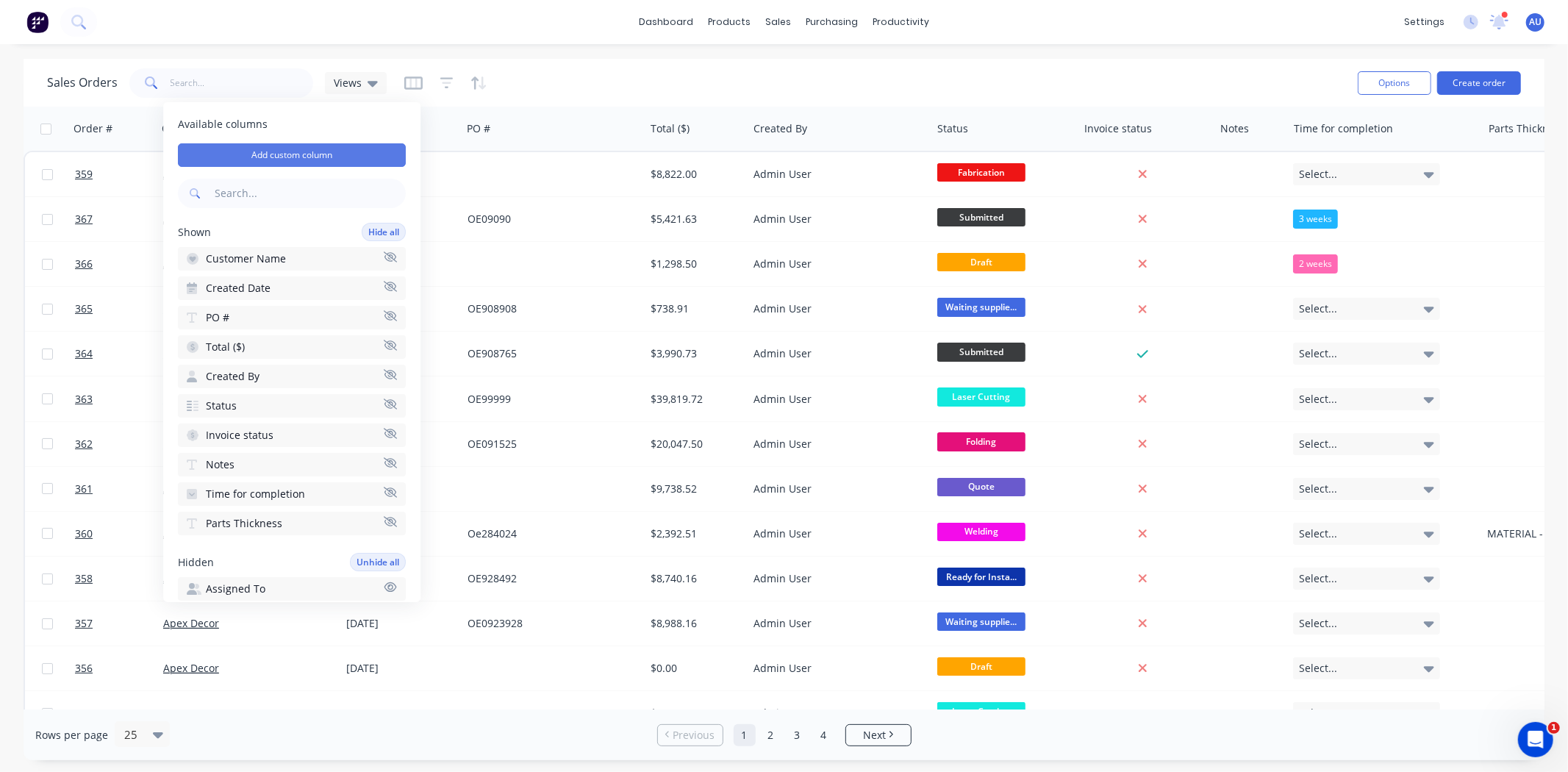
click at [327, 158] on button "Add custom column" at bounding box center [292, 155] width 228 height 24
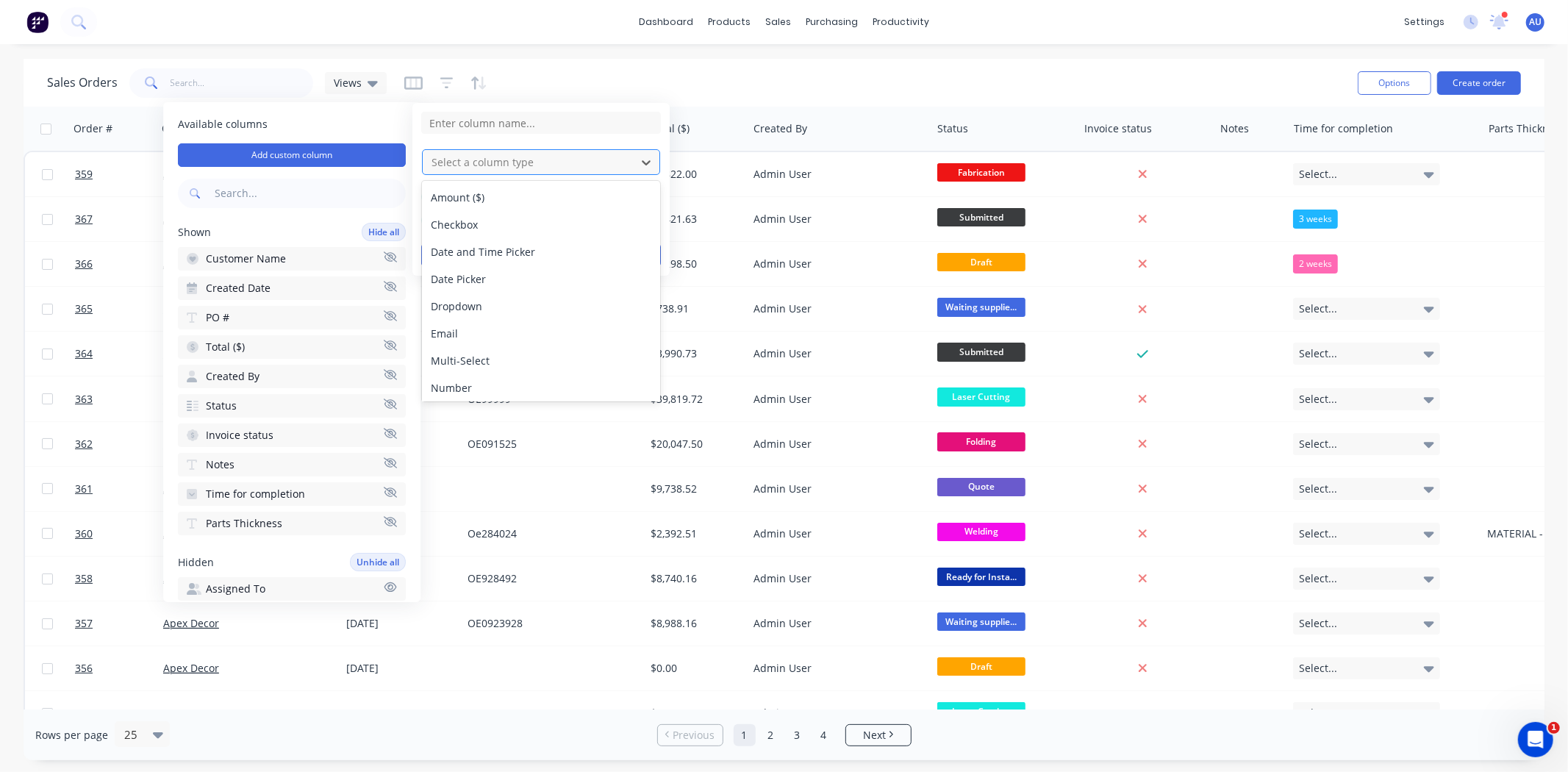
click at [500, 160] on div at bounding box center [529, 162] width 198 height 19
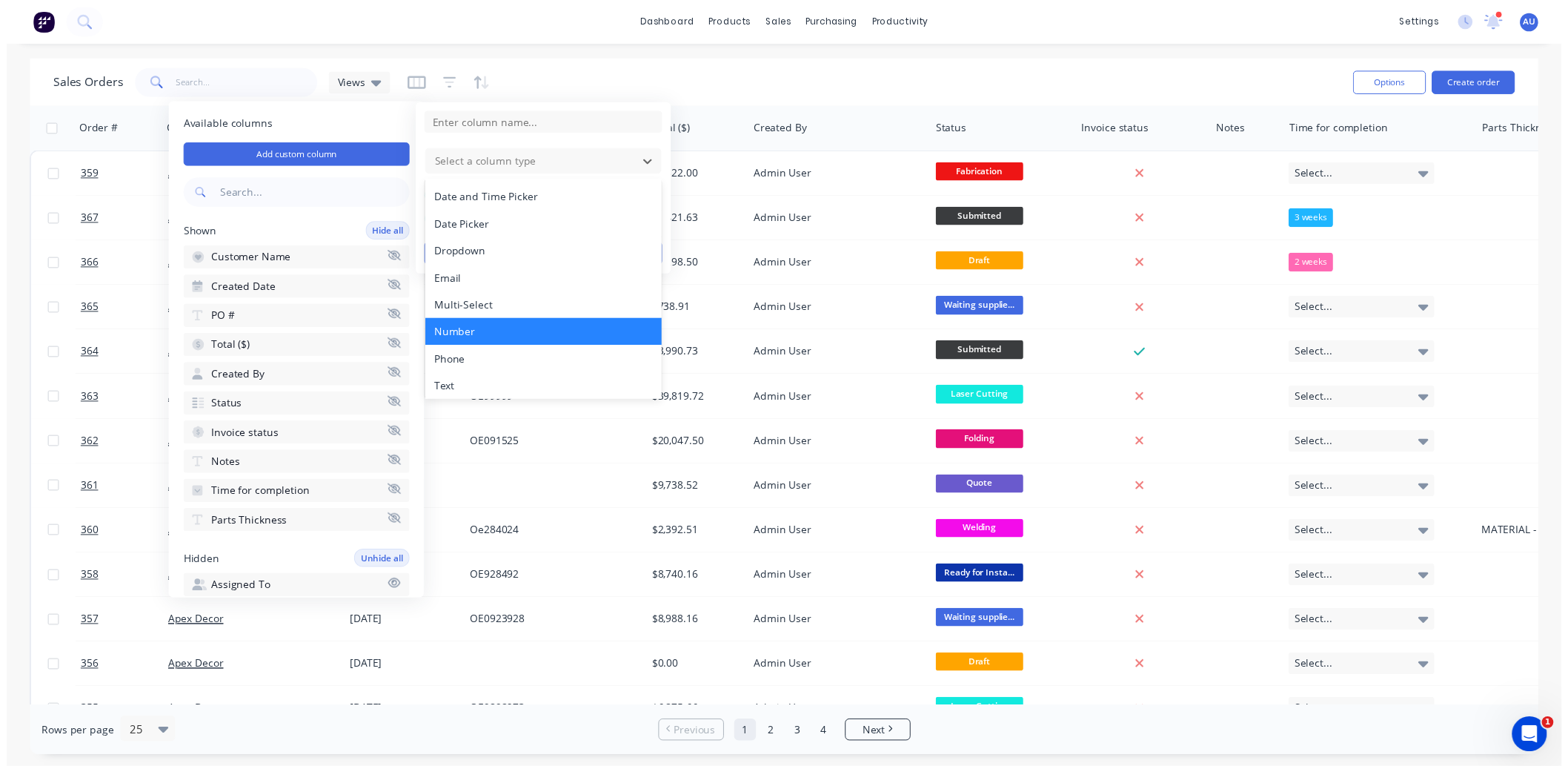
scroll to position [85, 0]
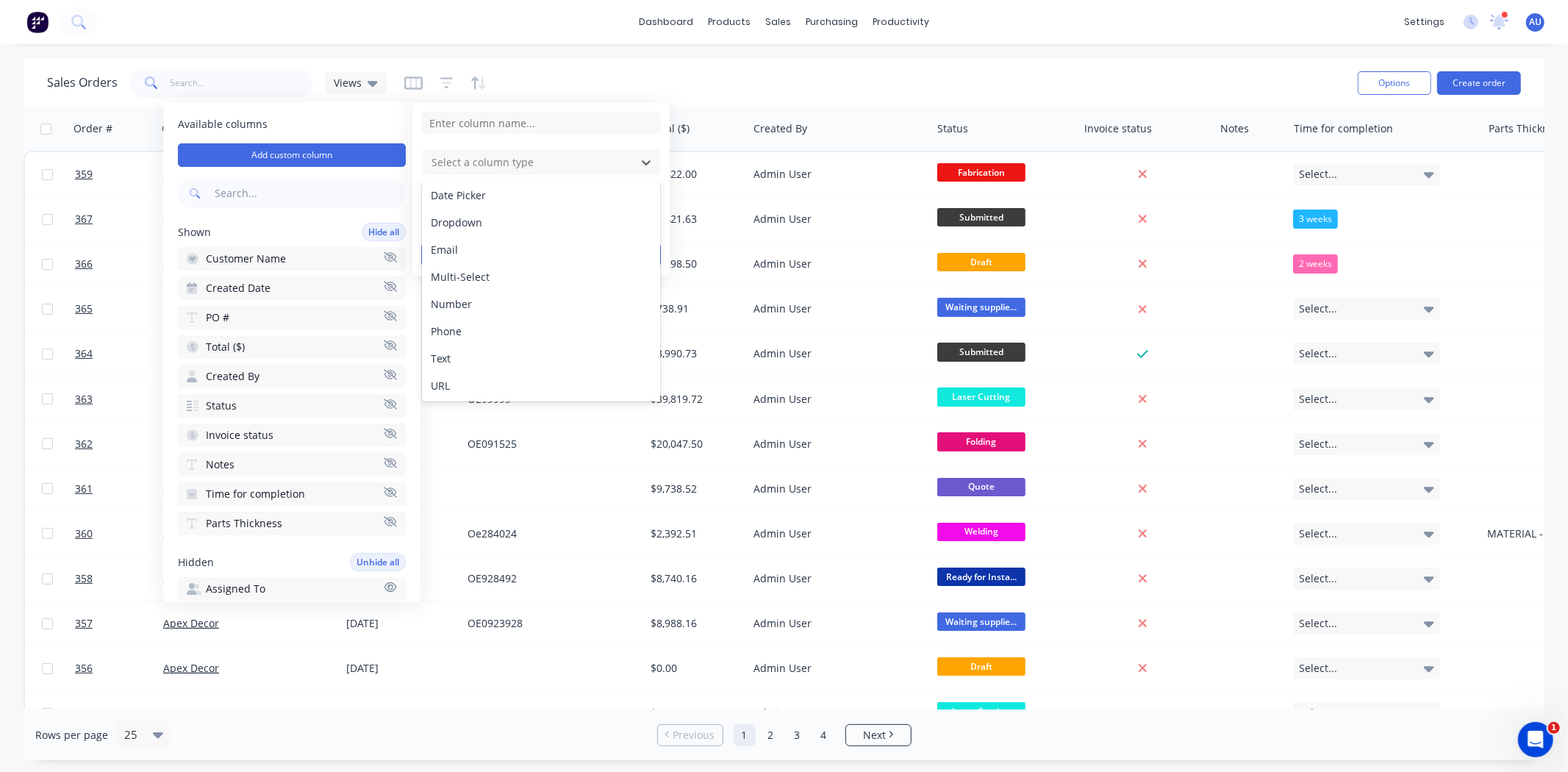
click at [842, 71] on div "Sales Orders Views" at bounding box center [696, 82] width 1299 height 36
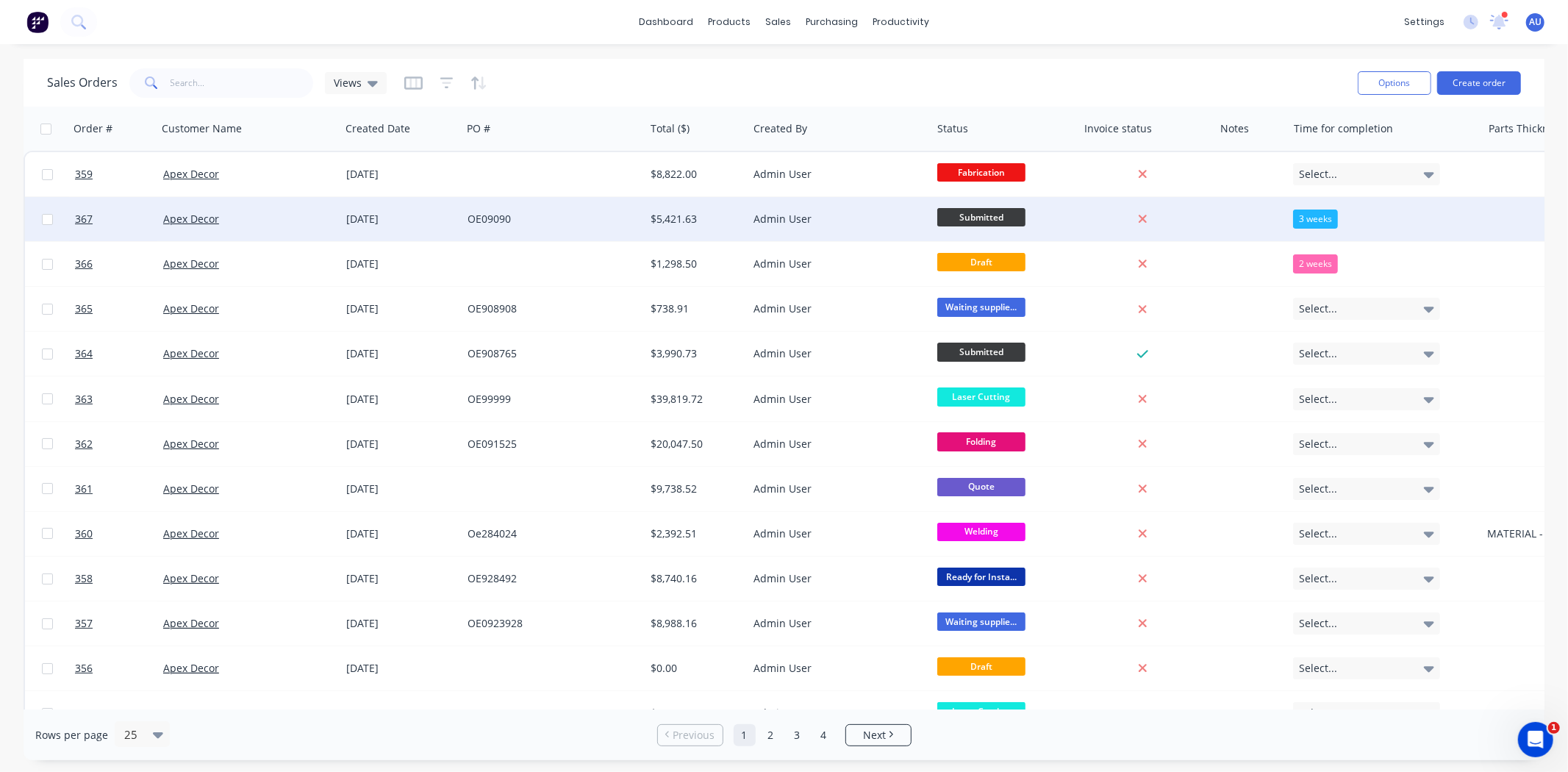
click at [951, 217] on span "Submitted" at bounding box center [981, 217] width 88 height 19
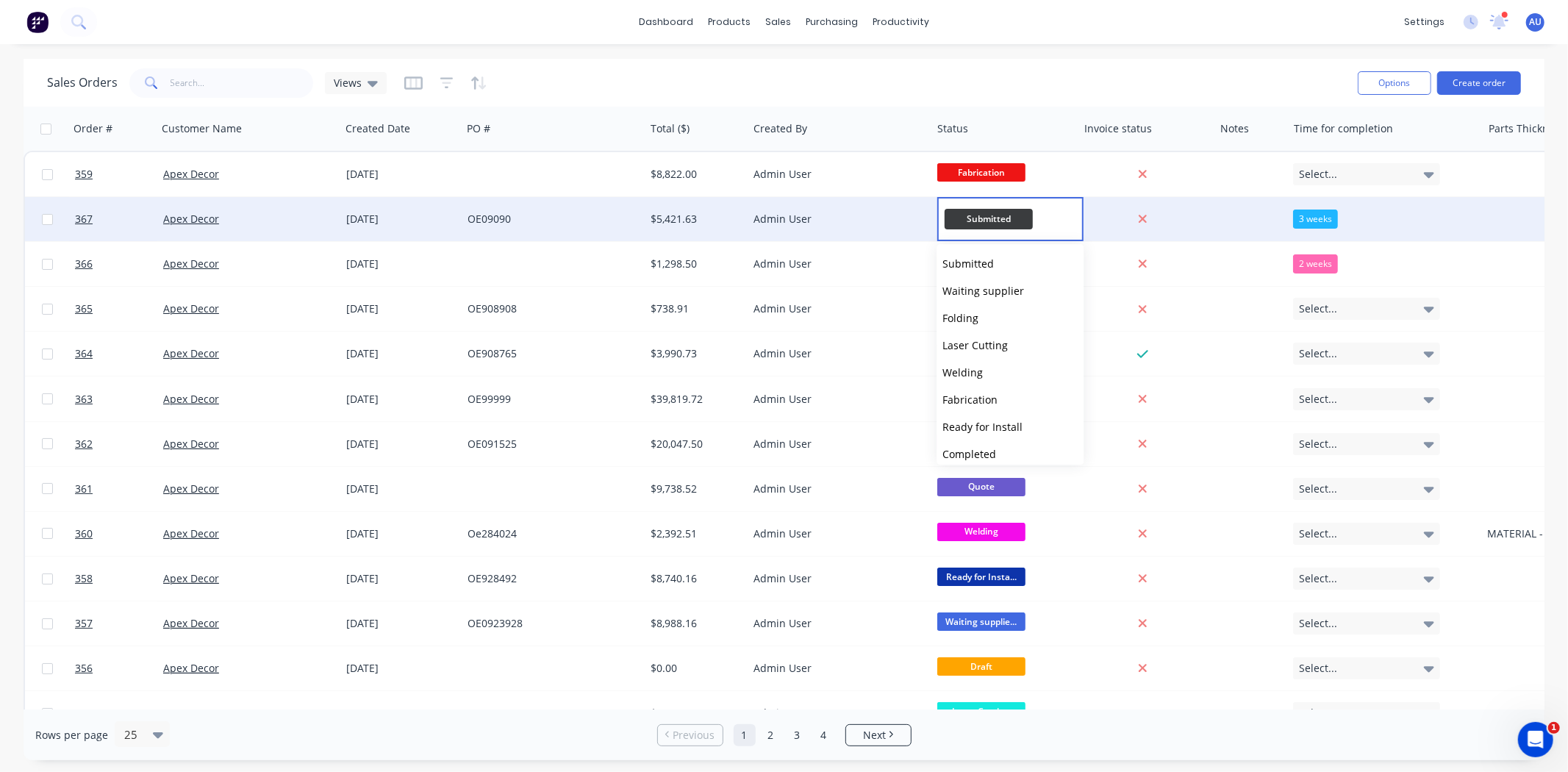
click at [1031, 74] on div "Sales Orders Views" at bounding box center [696, 82] width 1299 height 36
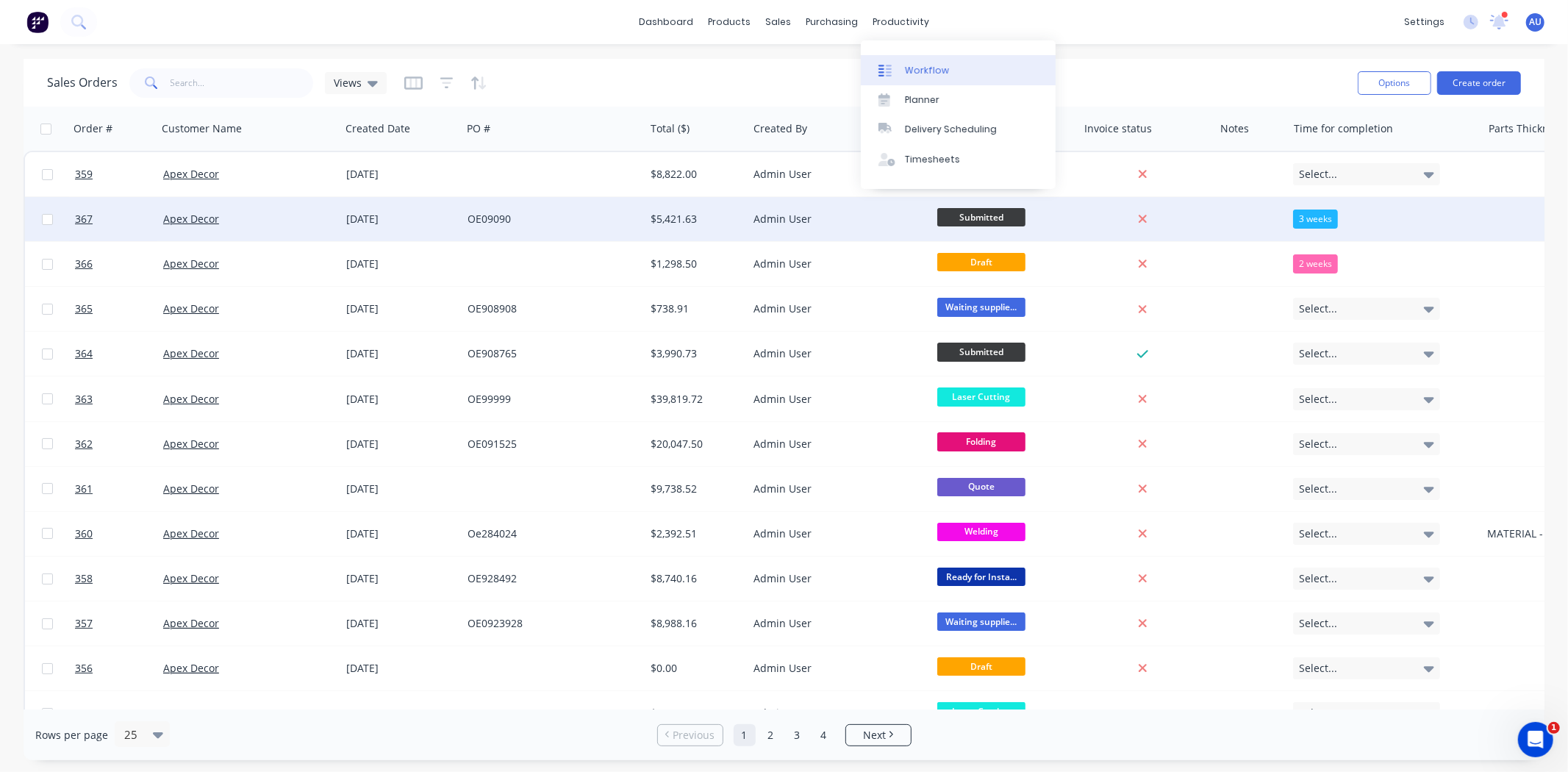
click at [903, 61] on link "Workflow" at bounding box center [958, 70] width 195 height 30
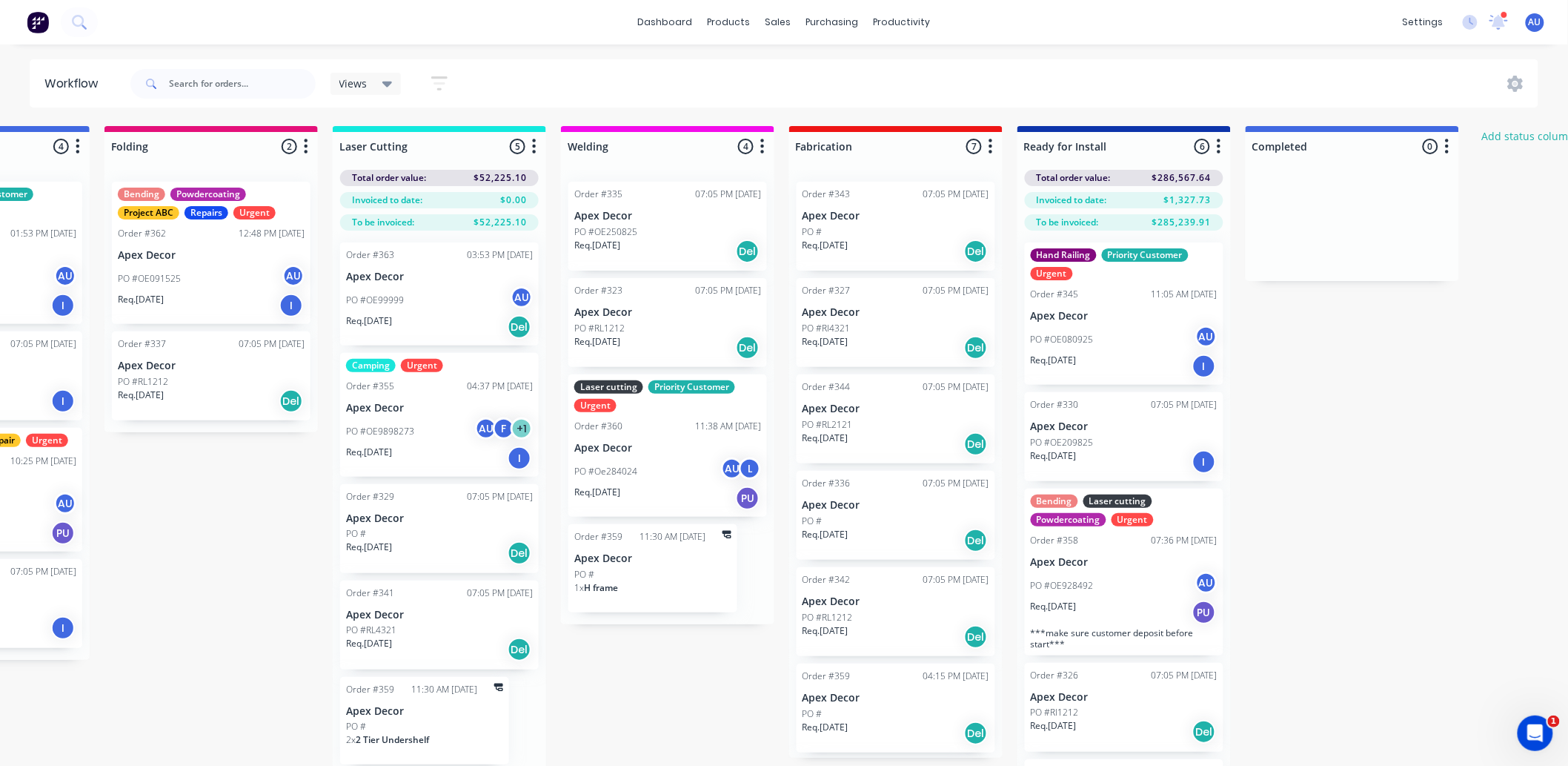
scroll to position [0, 385]
click at [1445, 145] on icon "button" at bounding box center [1445, 146] width 4 height 15
click at [1399, 256] on button "Delete" at bounding box center [1380, 252] width 148 height 25
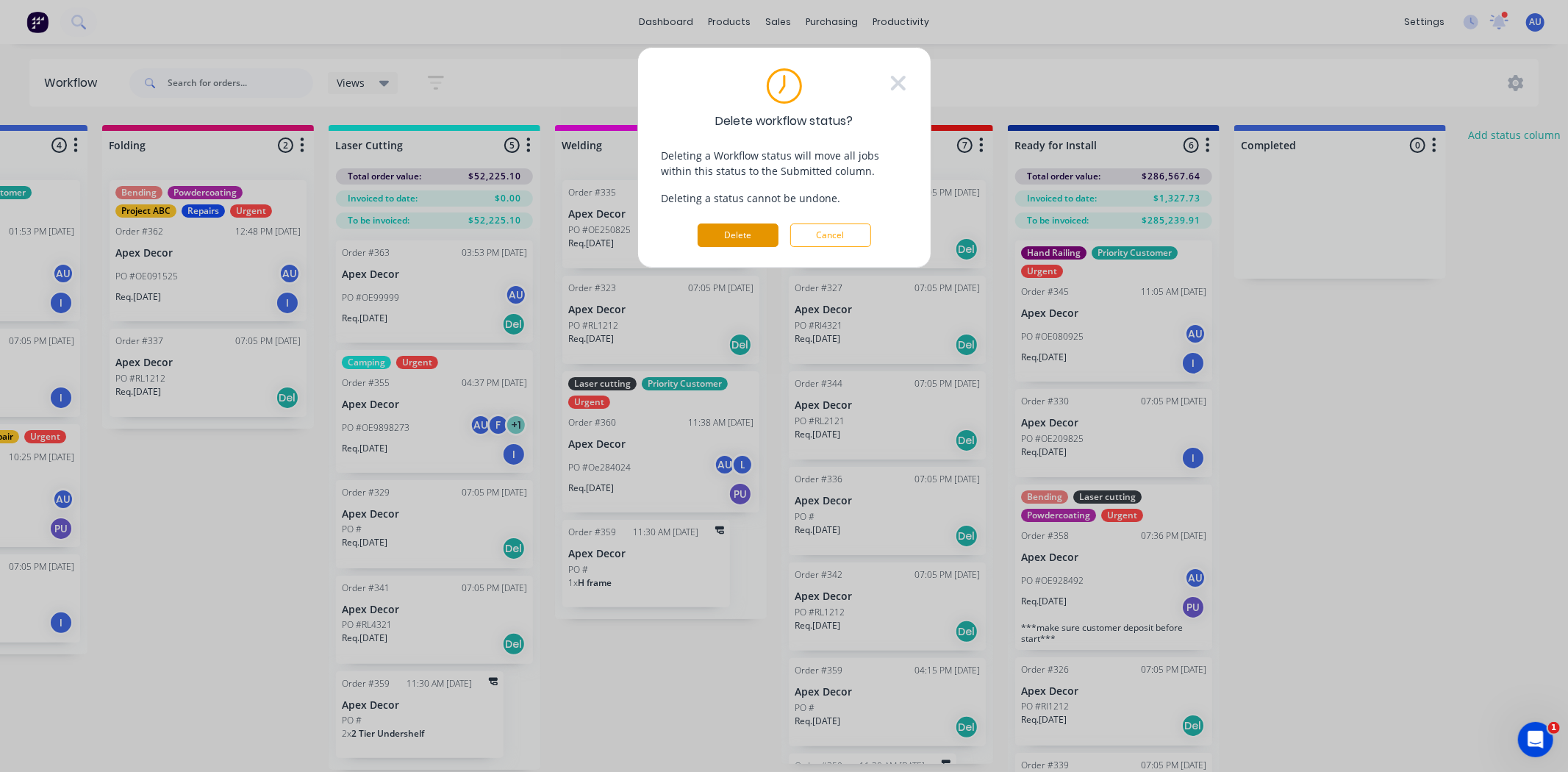
click at [761, 237] on button "Delete" at bounding box center [738, 236] width 81 height 24
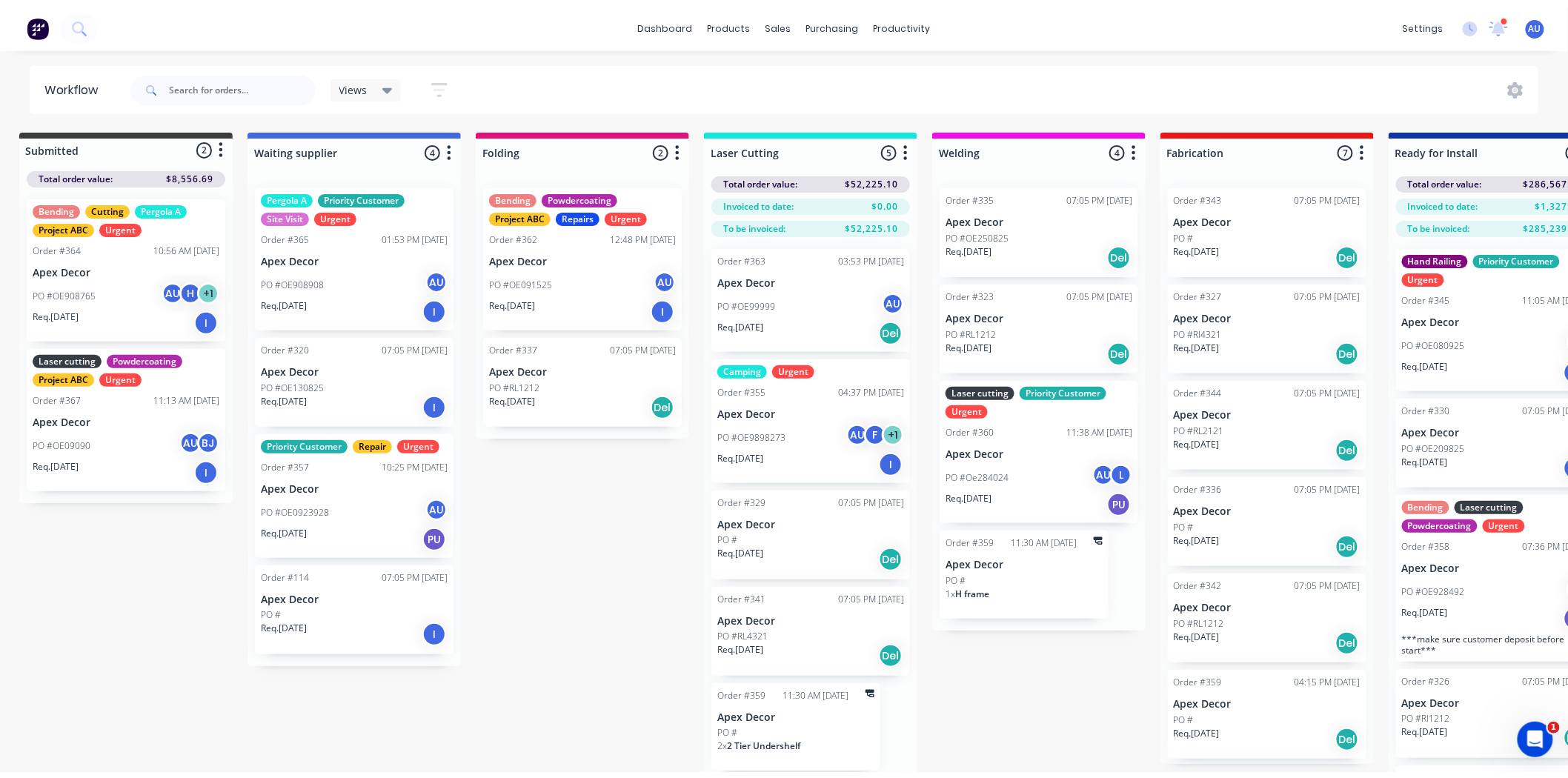
scroll to position [0, 0]
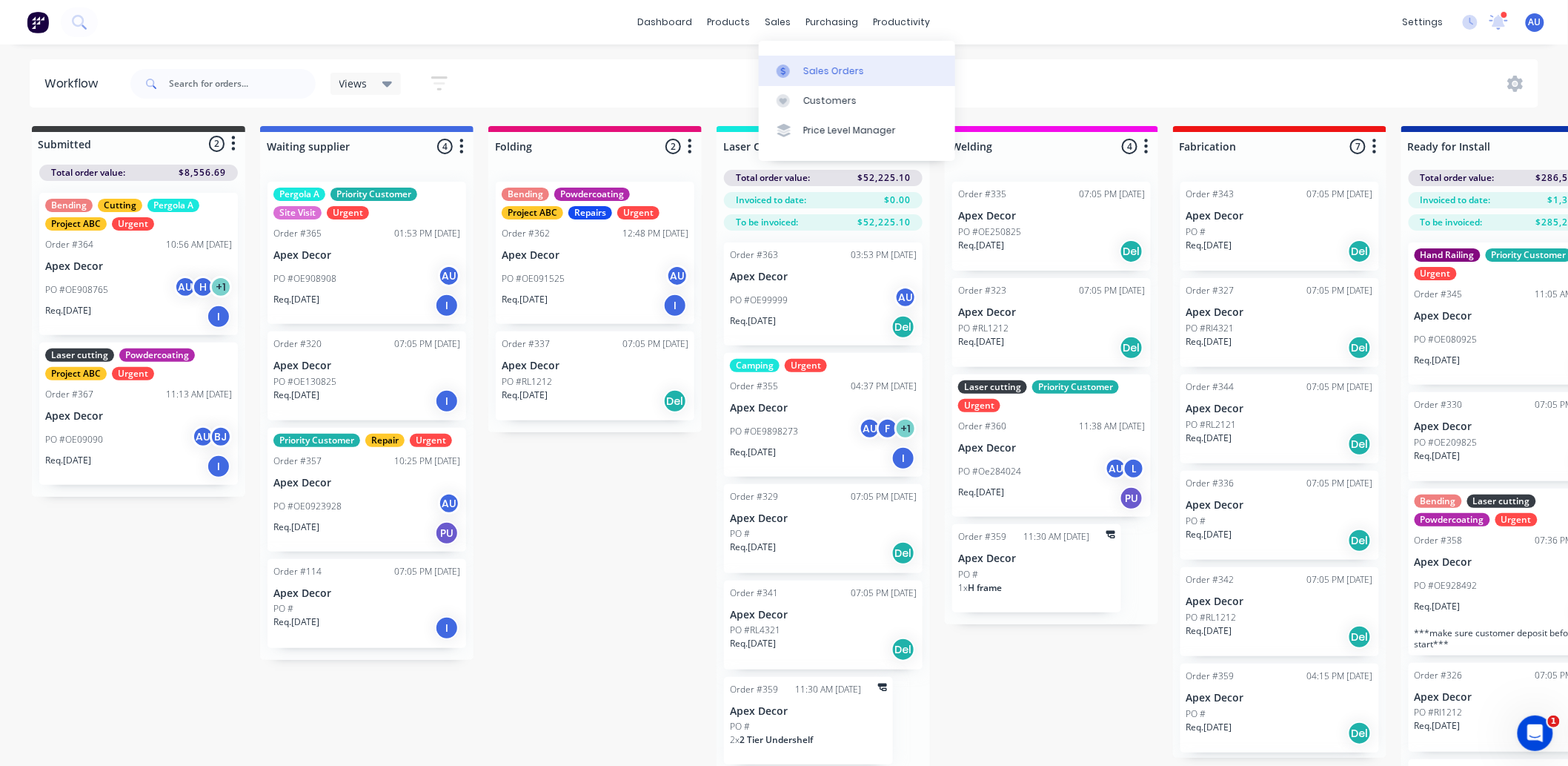
click at [812, 64] on div "Sales Orders" at bounding box center [833, 71] width 61 height 13
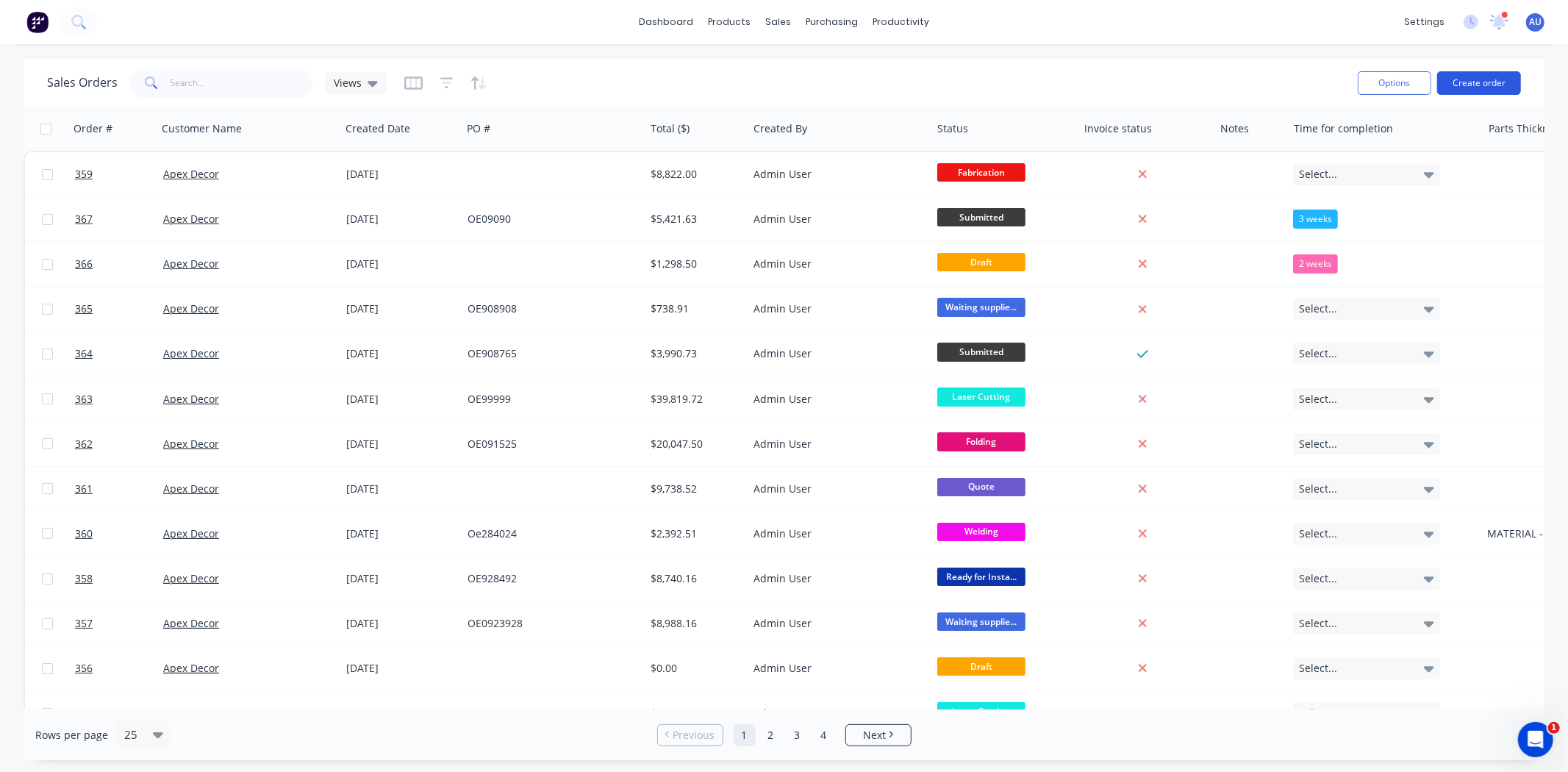
click at [1479, 83] on button "Create order" at bounding box center [1479, 83] width 84 height 24
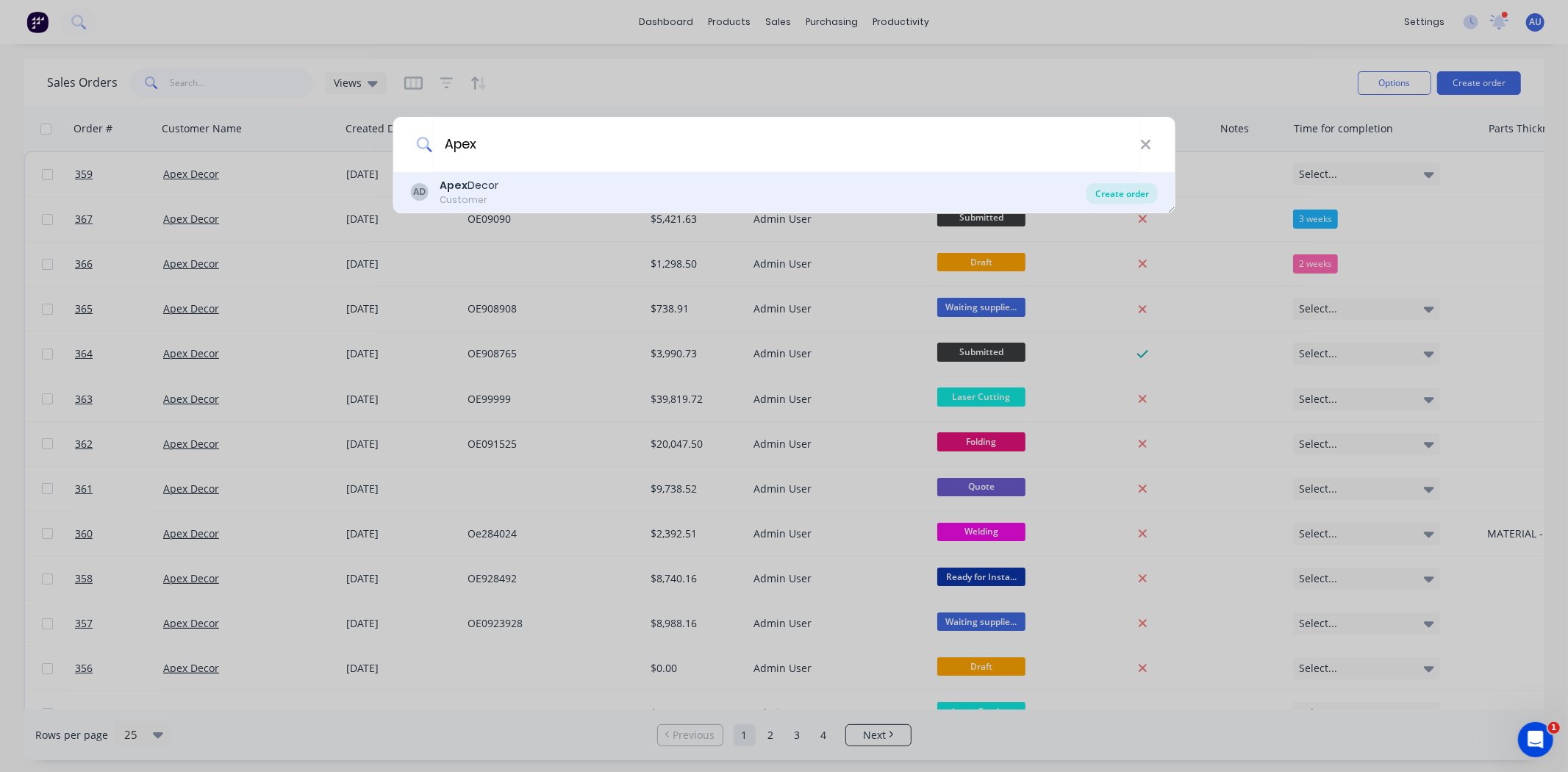
type input "Apex"
click at [1137, 186] on div "Create order" at bounding box center [1122, 193] width 71 height 21
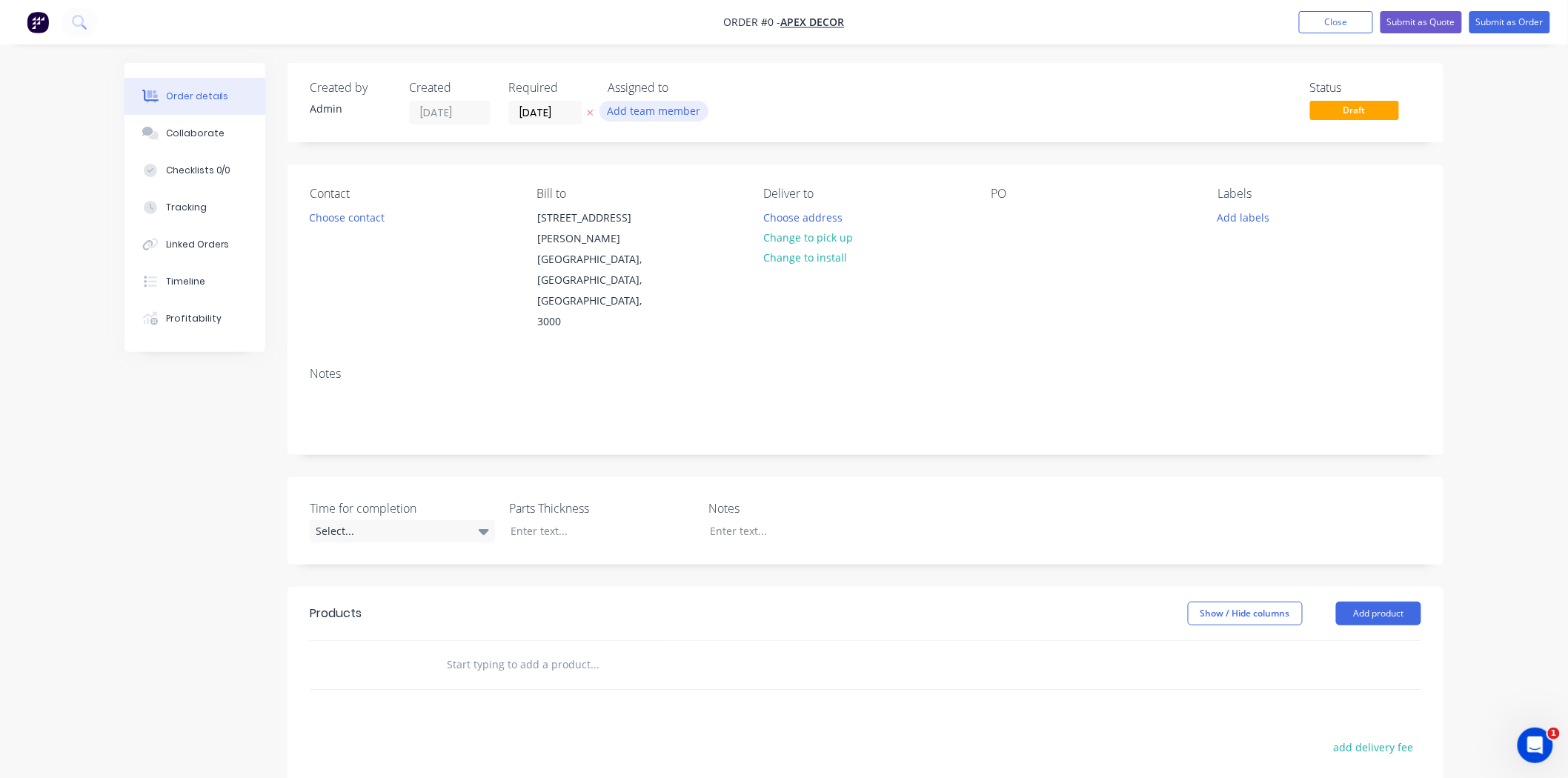
click at [662, 112] on button "Add team member" at bounding box center [654, 111] width 109 height 20
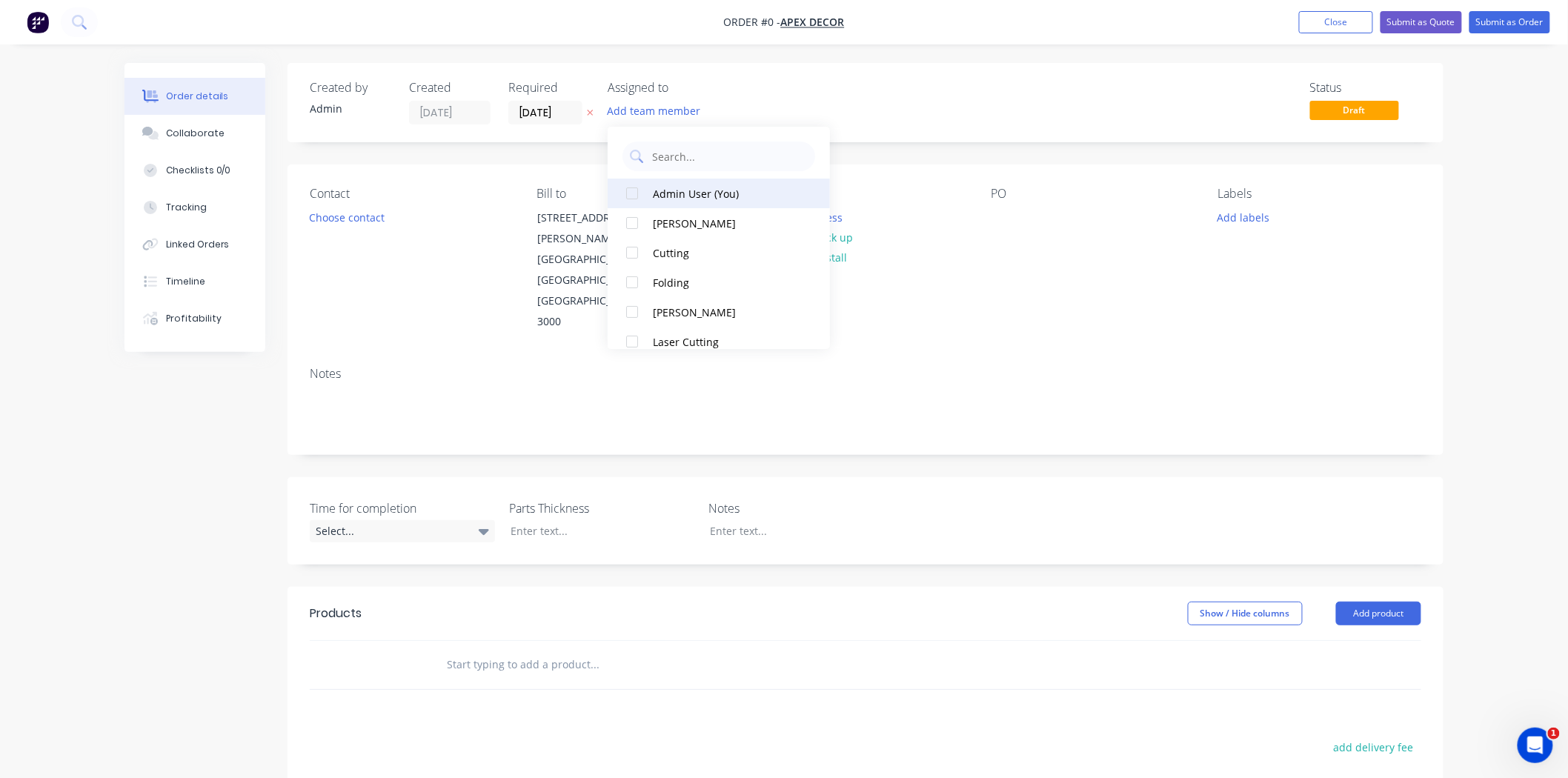
click at [676, 194] on div "Admin User (You)" at bounding box center [727, 193] width 148 height 16
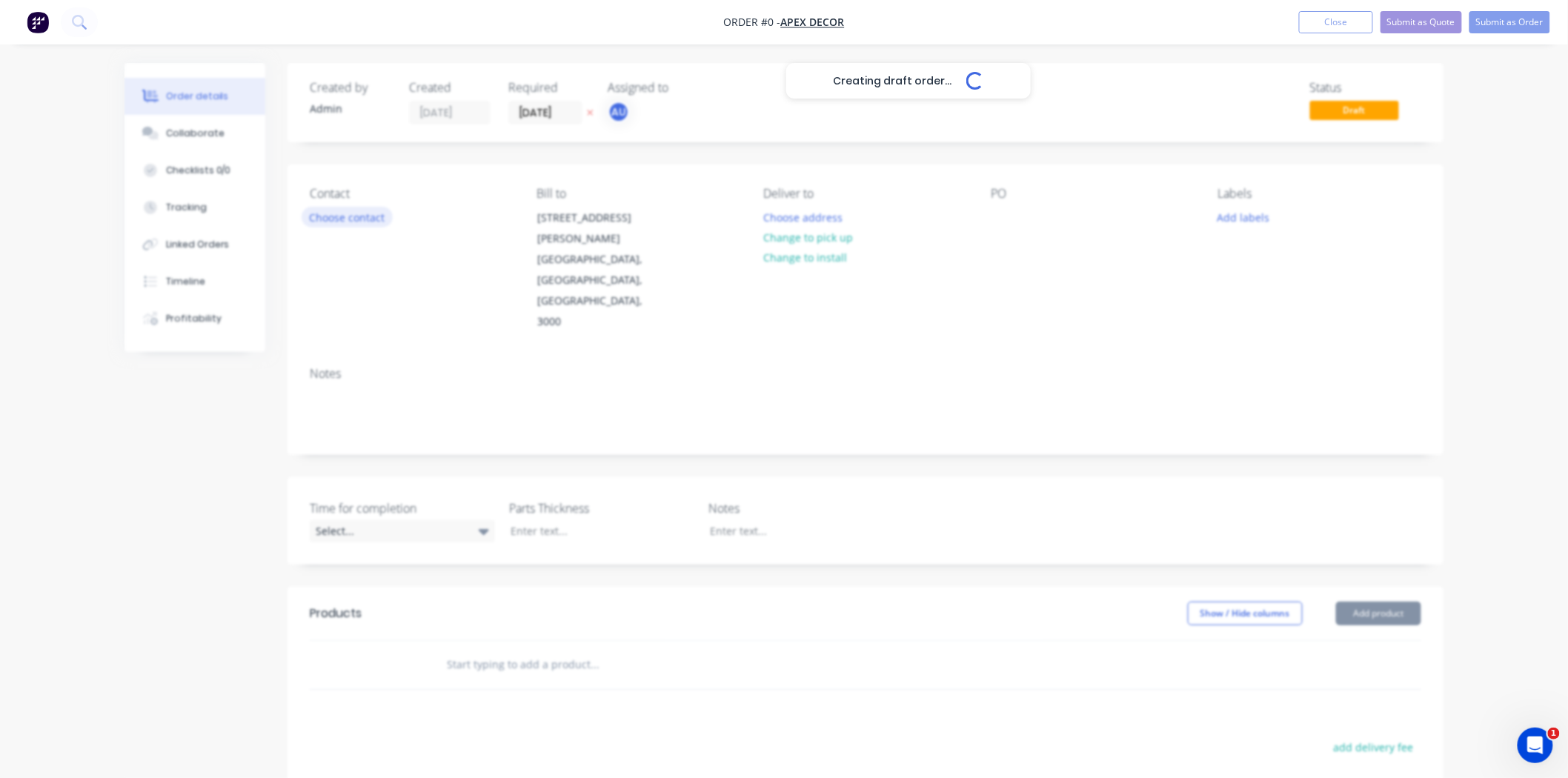
click at [329, 210] on div "Creating draft order... Loading... Order details Collaborate Checklists 0/0 Tra…" at bounding box center [784, 565] width 1349 height 1005
click at [351, 218] on button "Choose contact" at bounding box center [347, 216] width 91 height 20
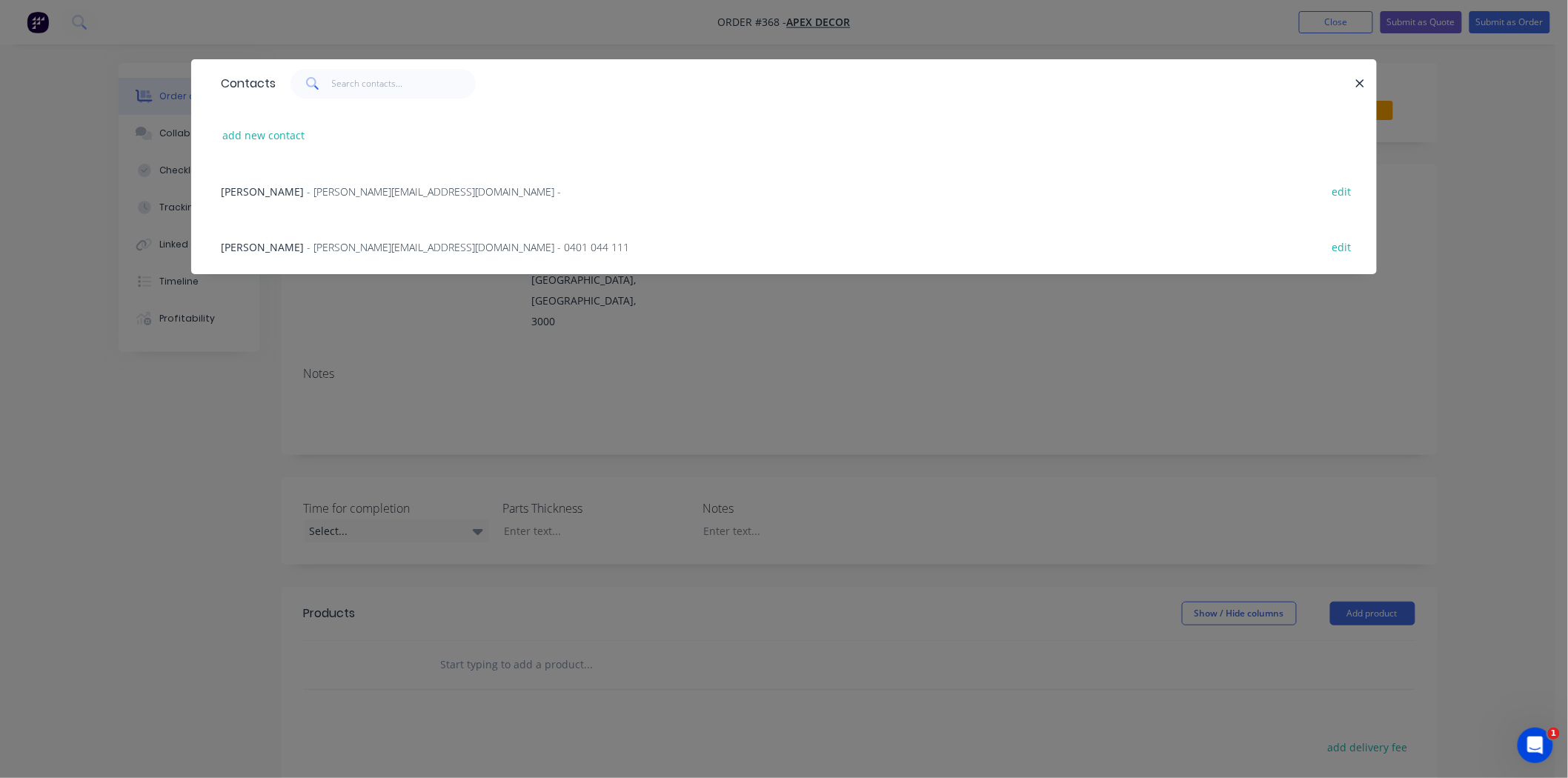
click at [307, 190] on span "- [PERSON_NAME][EMAIL_ADDRESS][DOMAIN_NAME] -" at bounding box center [434, 191] width 254 height 14
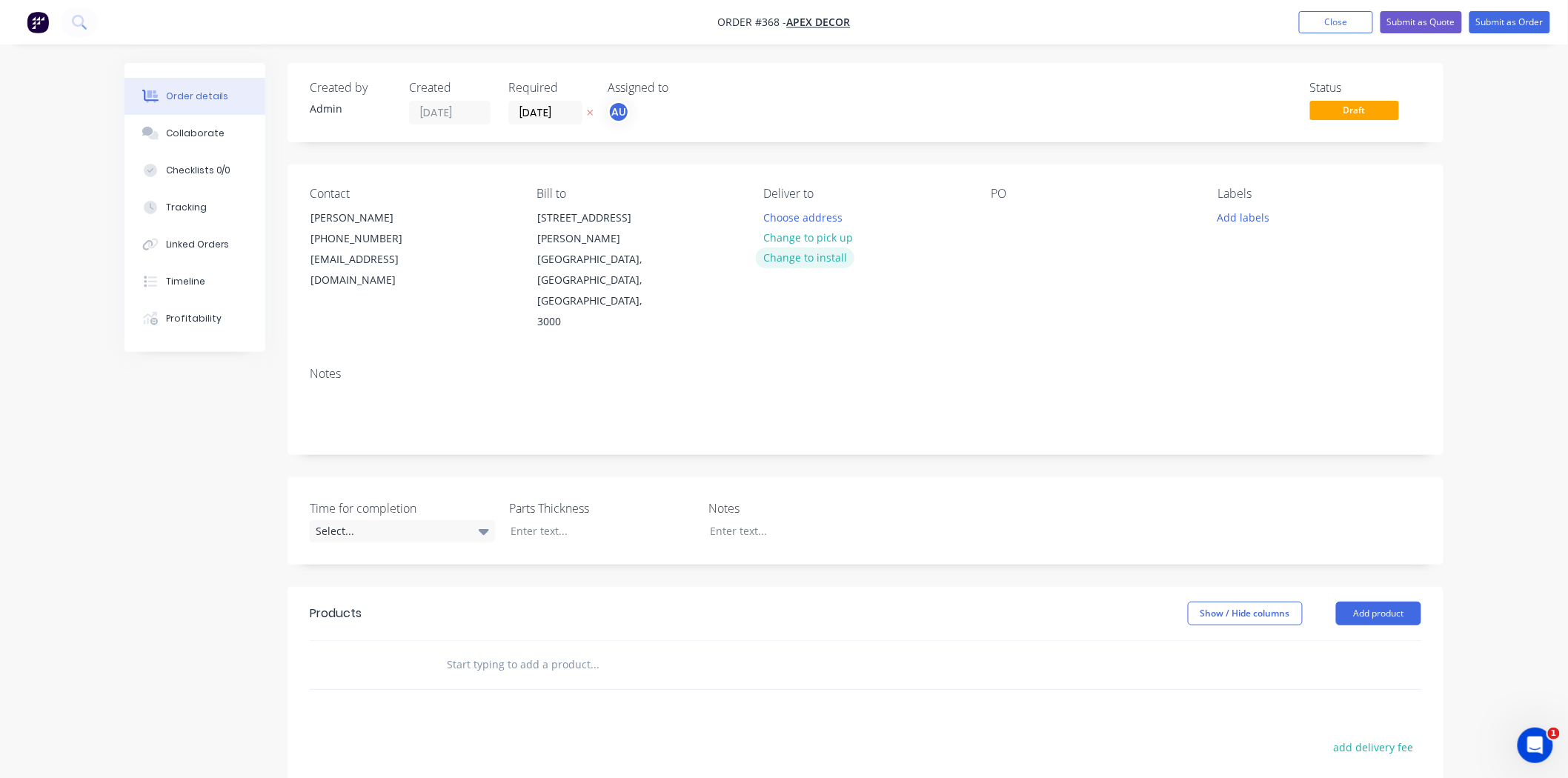
click at [836, 255] on button "Change to install" at bounding box center [805, 258] width 100 height 20
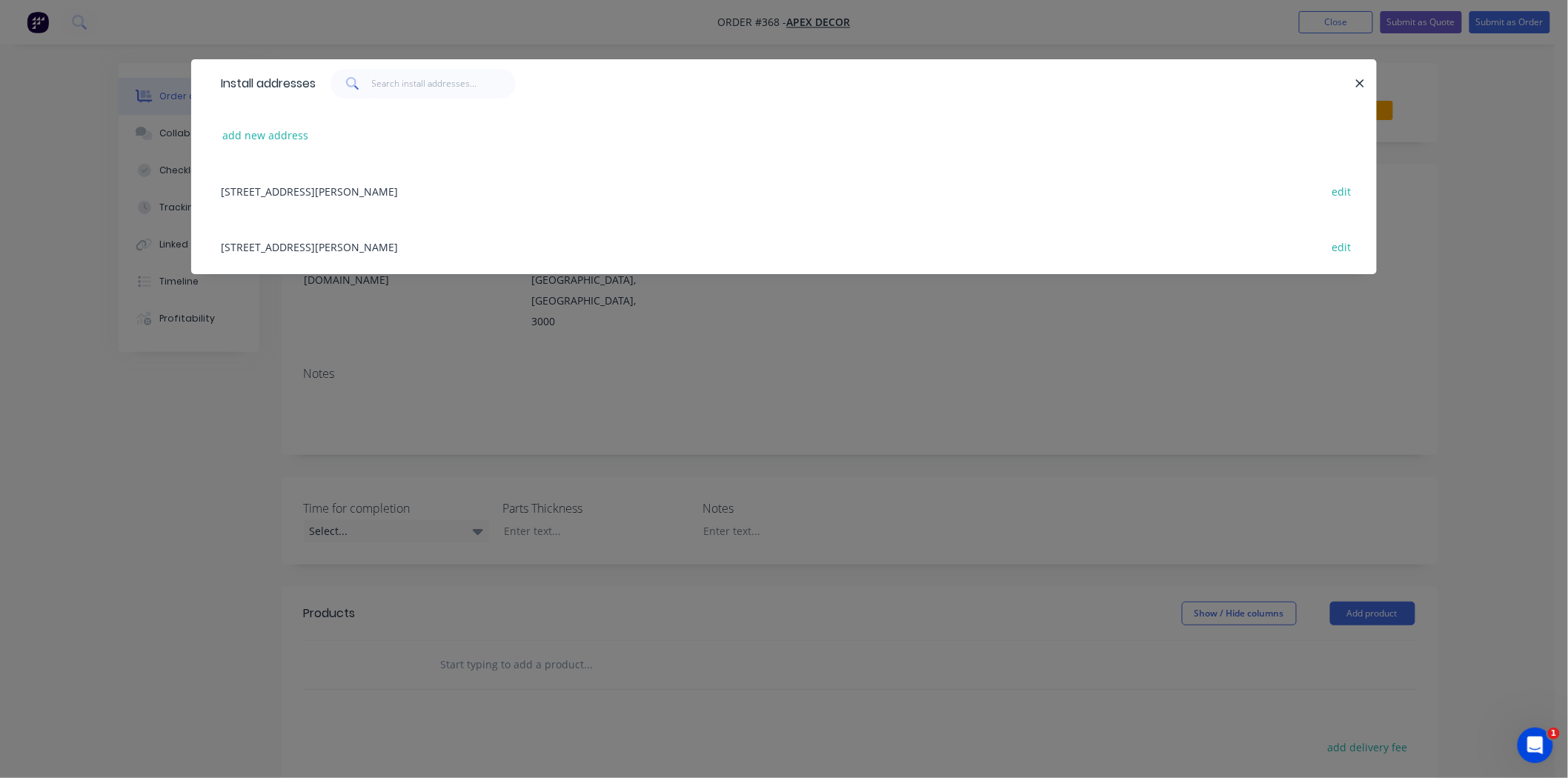
click at [486, 189] on div "[STREET_ADDRESS][PERSON_NAME] edit" at bounding box center [784, 191] width 1141 height 55
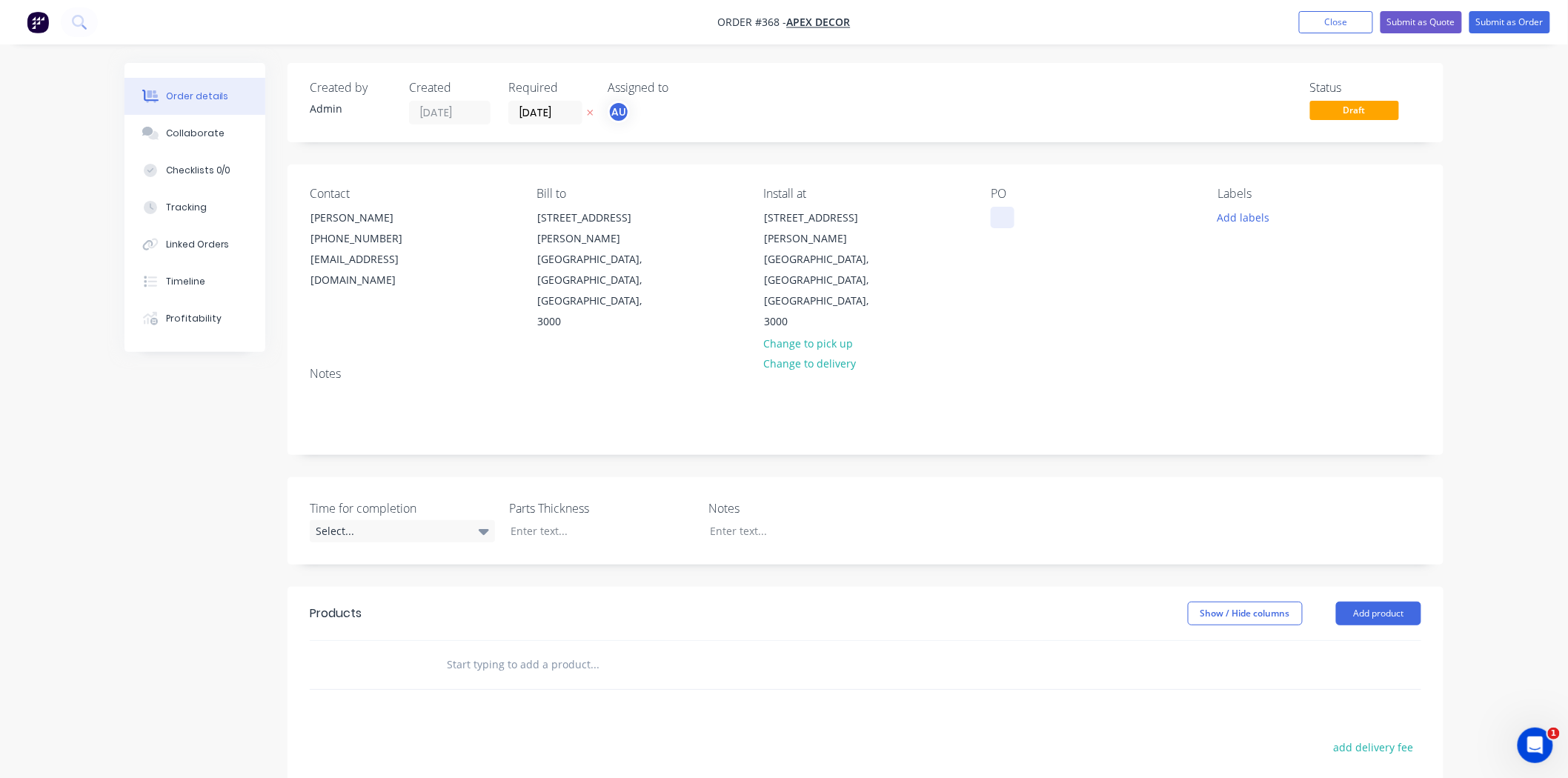
click at [1001, 213] on div at bounding box center [1002, 217] width 24 height 22
click at [1516, 381] on div "Order details Collaborate Checklists 0/0 Tracking Linked Orders Timeline Profit…" at bounding box center [784, 534] width 1568 height 1068
click at [1252, 210] on button "Add labels" at bounding box center [1242, 216] width 68 height 20
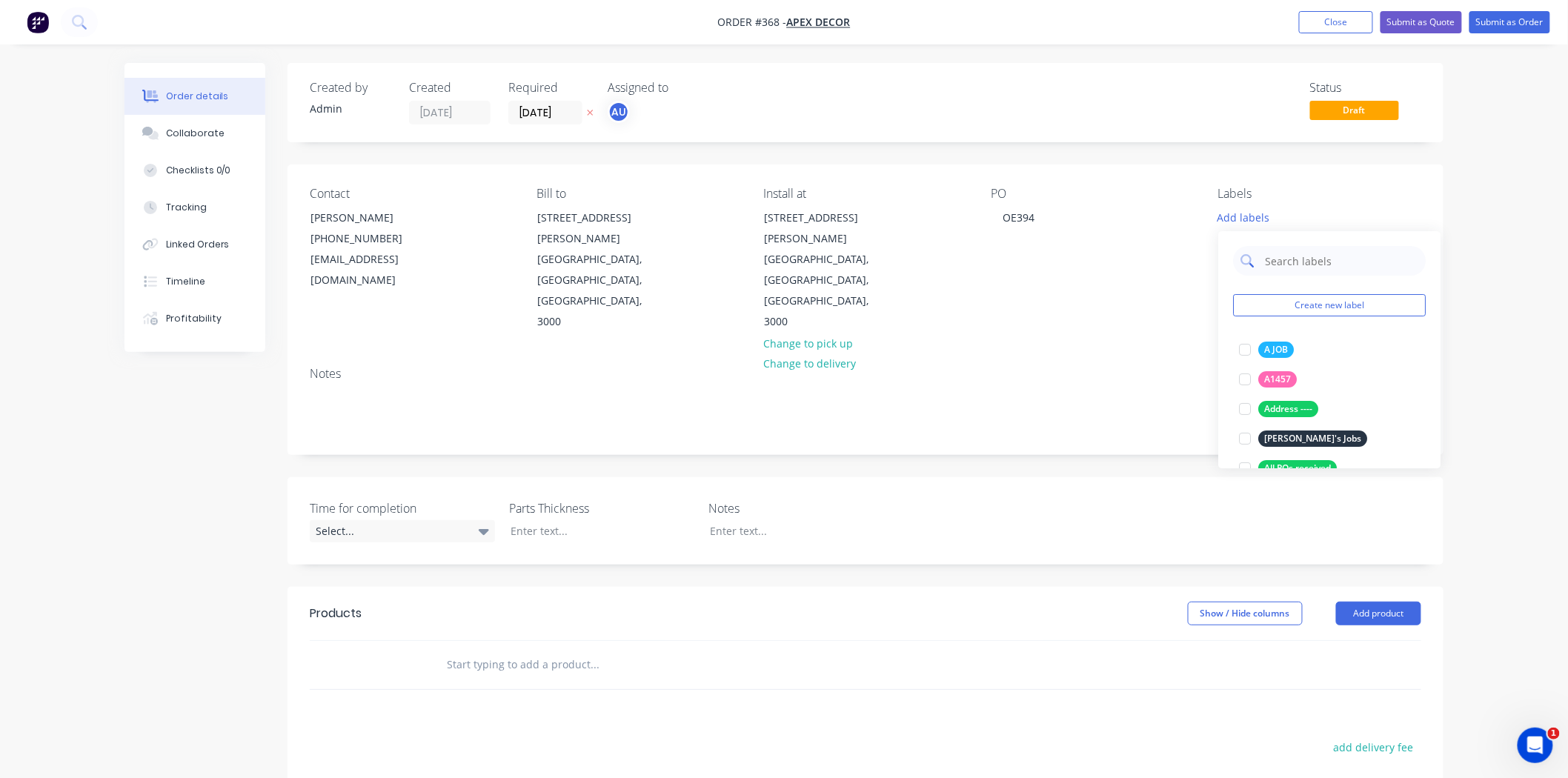
click at [1286, 267] on input "text" at bounding box center [1340, 261] width 155 height 30
click at [1239, 379] on div at bounding box center [1245, 380] width 30 height 30
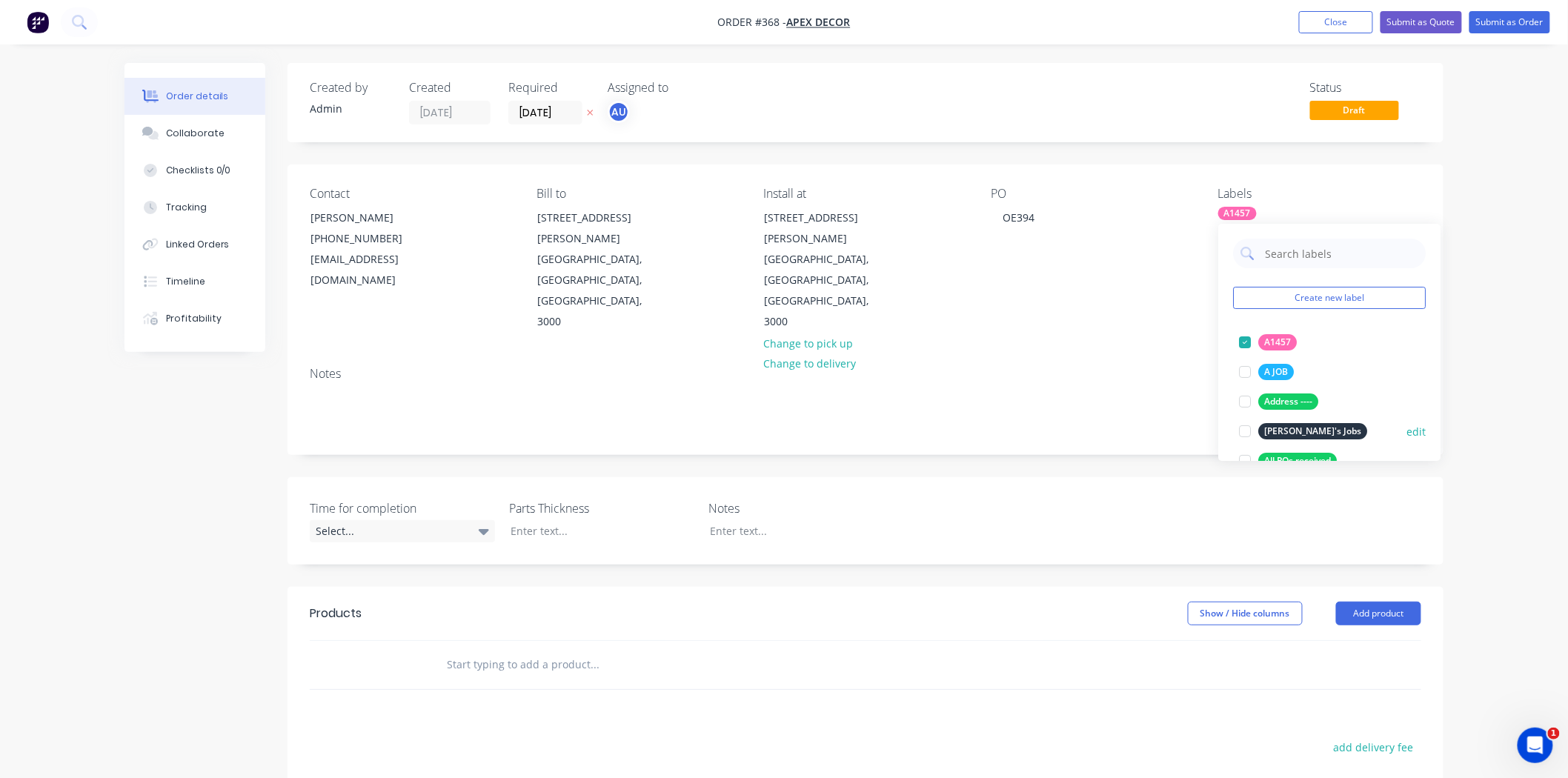
click at [1237, 437] on div at bounding box center [1245, 431] width 30 height 30
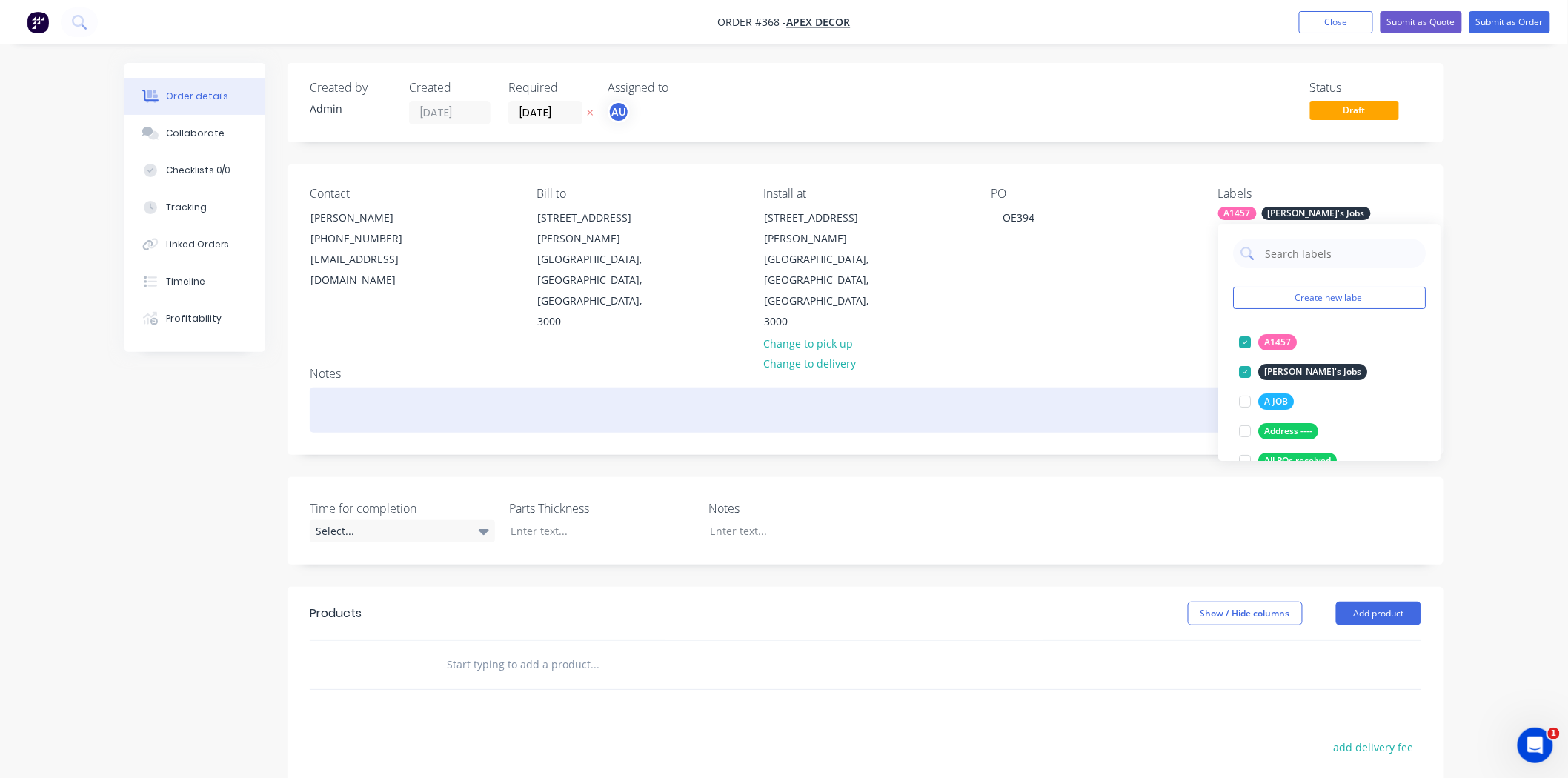
click at [1047, 388] on div at bounding box center [865, 410] width 1111 height 45
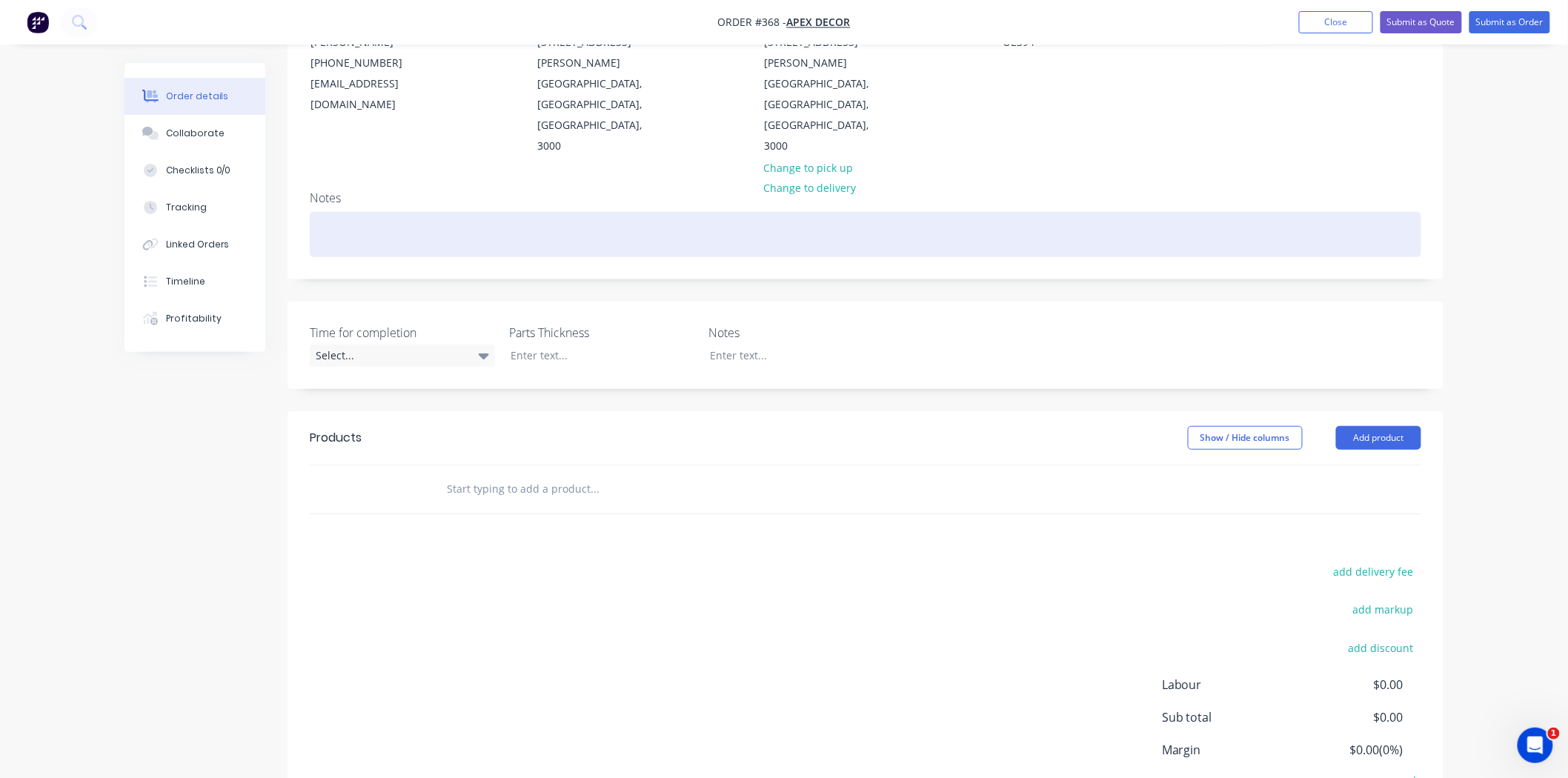
scroll to position [195, 0]
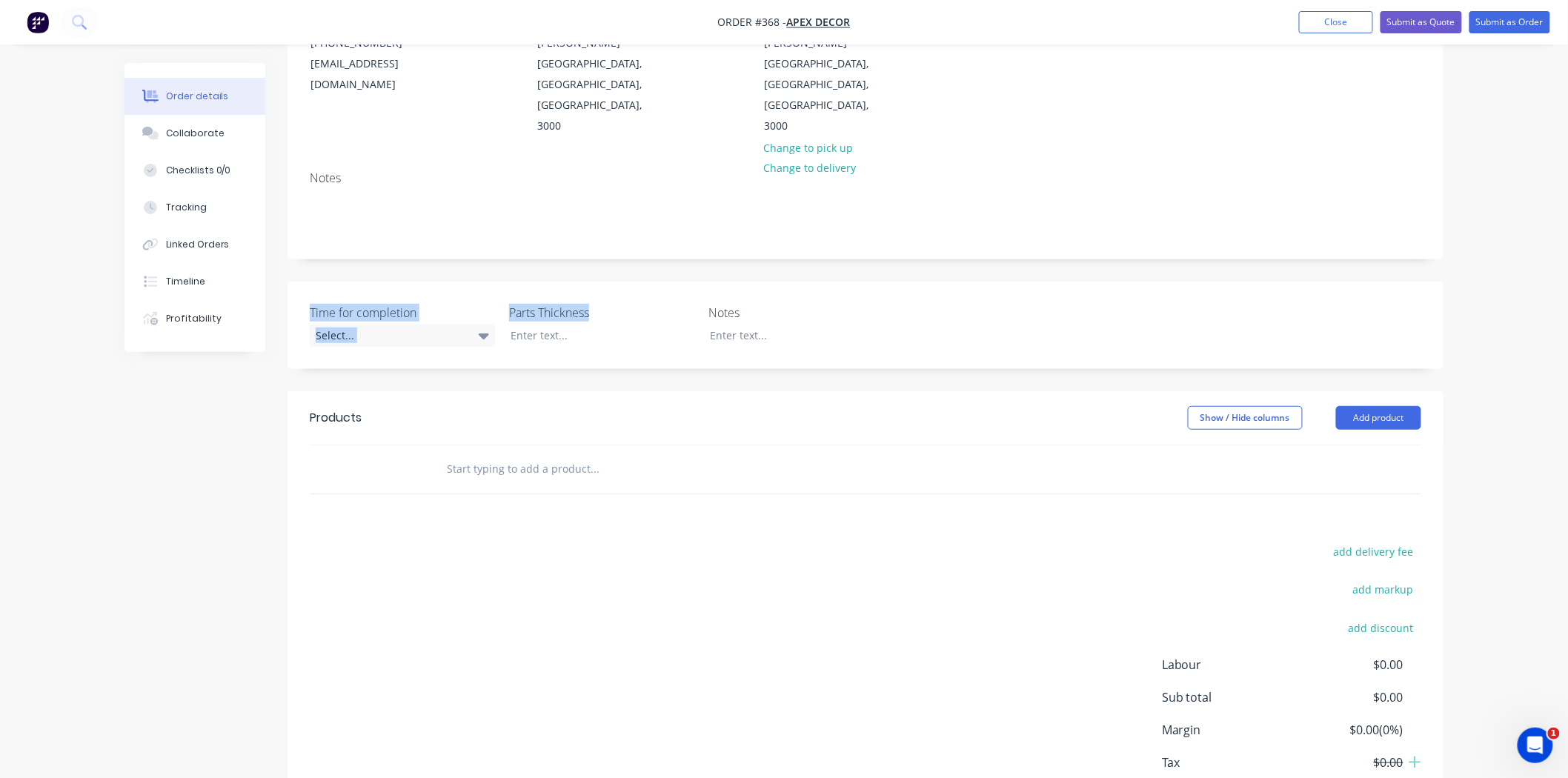
drag, startPoint x: 308, startPoint y: 247, endPoint x: 690, endPoint y: 249, distance: 382.0
click at [690, 282] on div "Time for completion Select... Parts Thickness Notes" at bounding box center [865, 325] width 1156 height 88
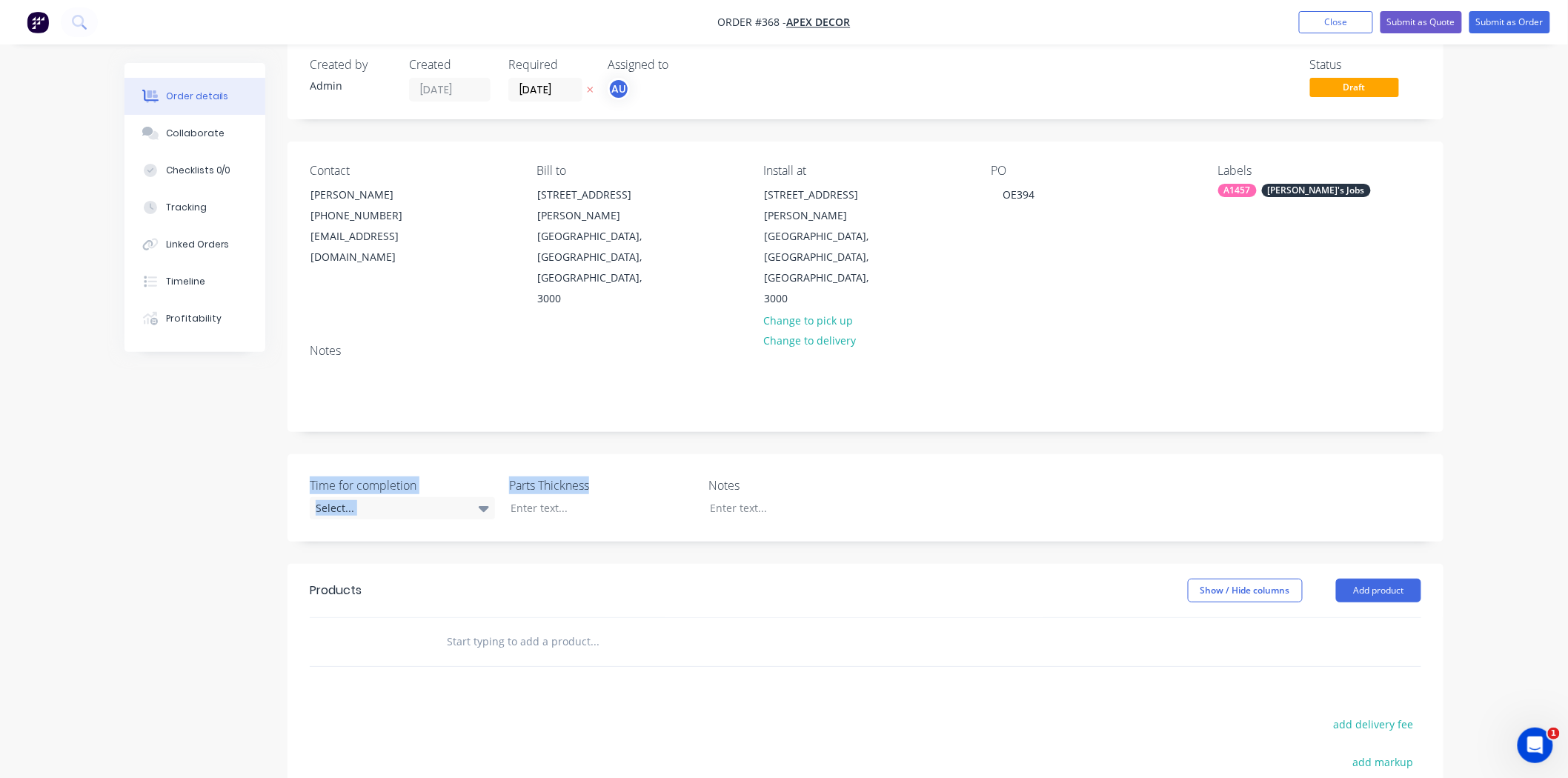
scroll to position [0, 0]
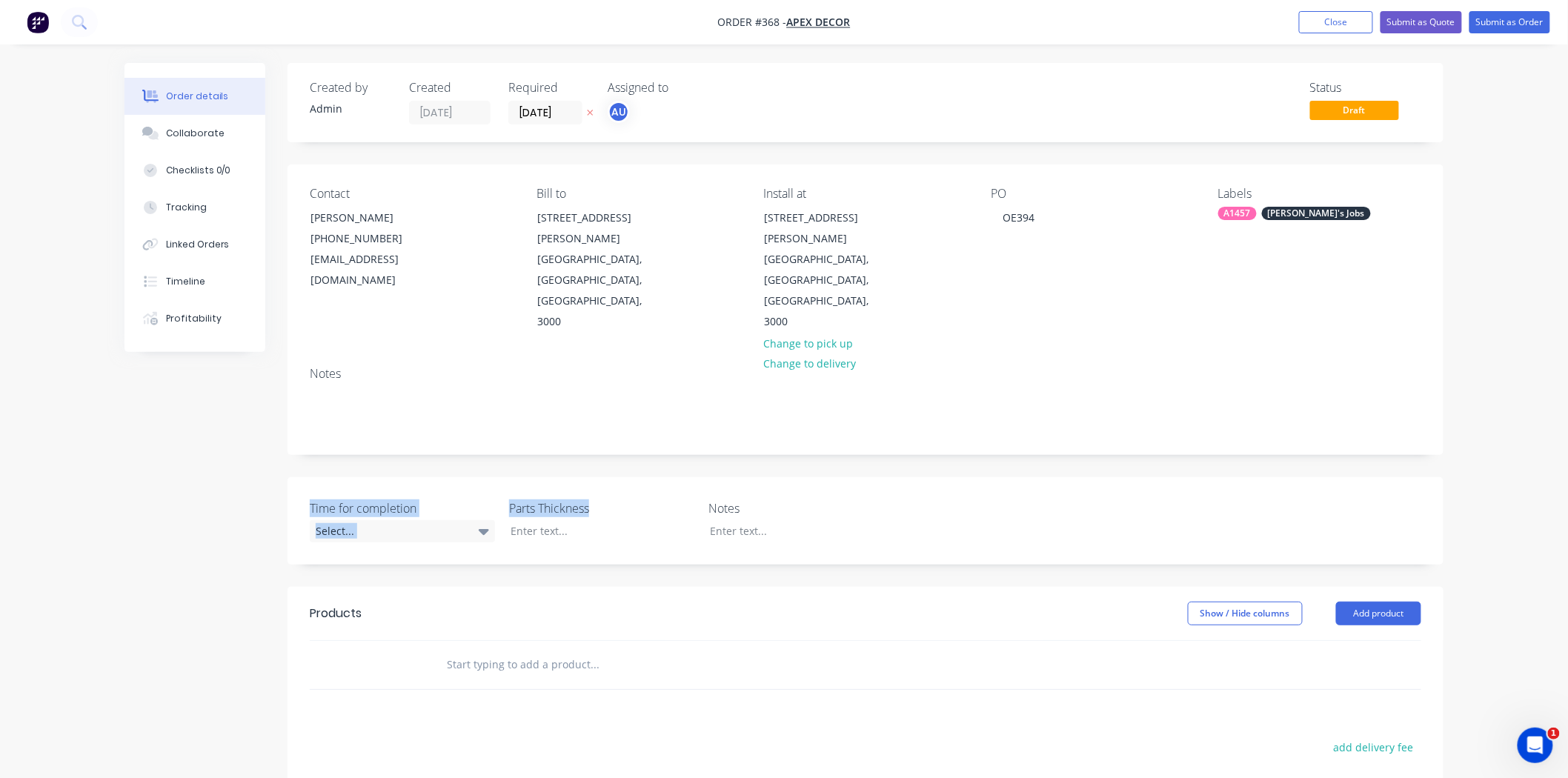
click at [150, 489] on div "Created by Admin Created [DATE] Required [DATE] Assigned to AU Status Draft Con…" at bounding box center [784, 565] width 1319 height 1005
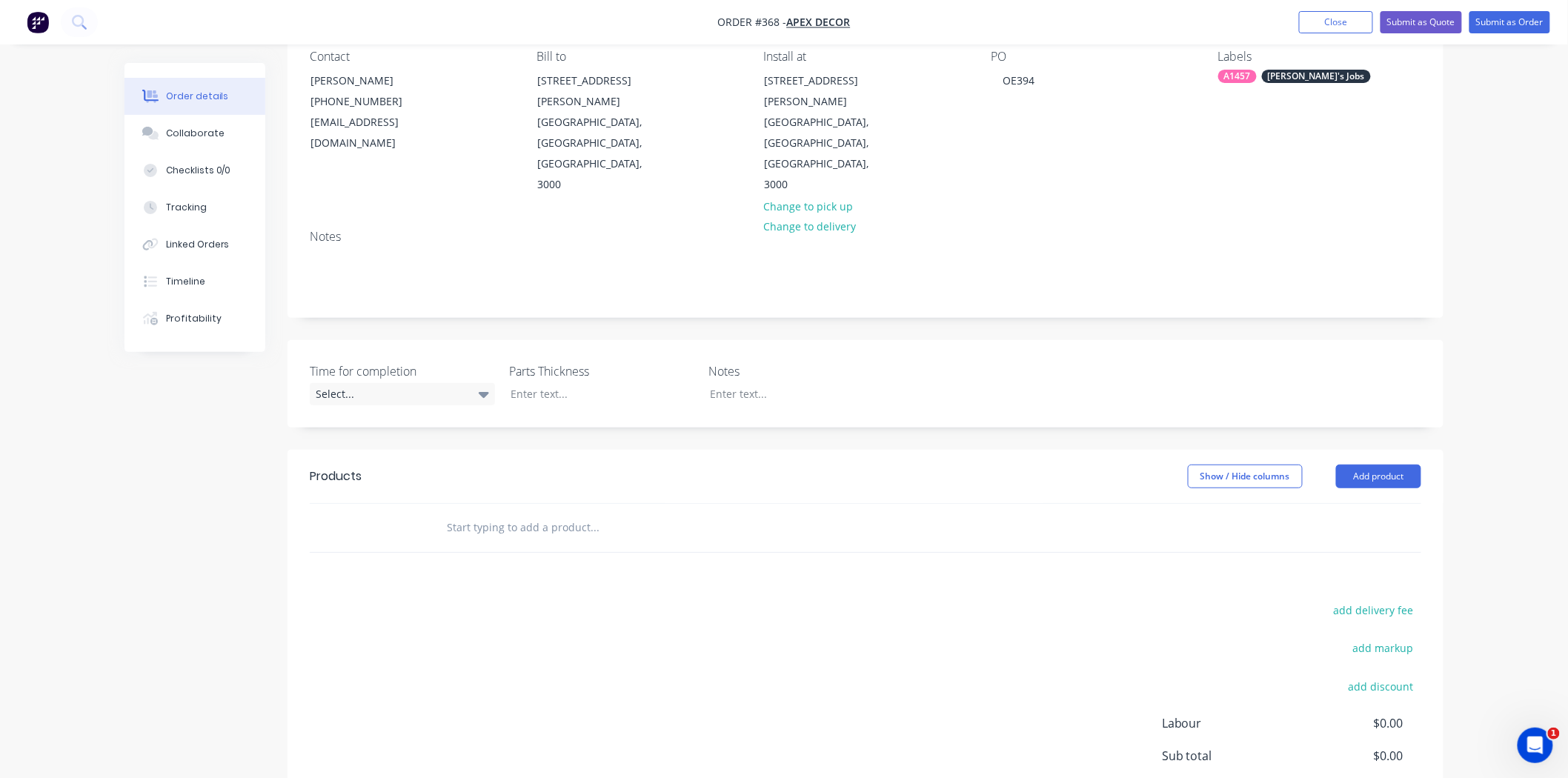
scroll to position [138, 0]
click at [479, 512] on input "text" at bounding box center [594, 527] width 296 height 30
click at [1363, 464] on button "Add product" at bounding box center [1379, 476] width 85 height 24
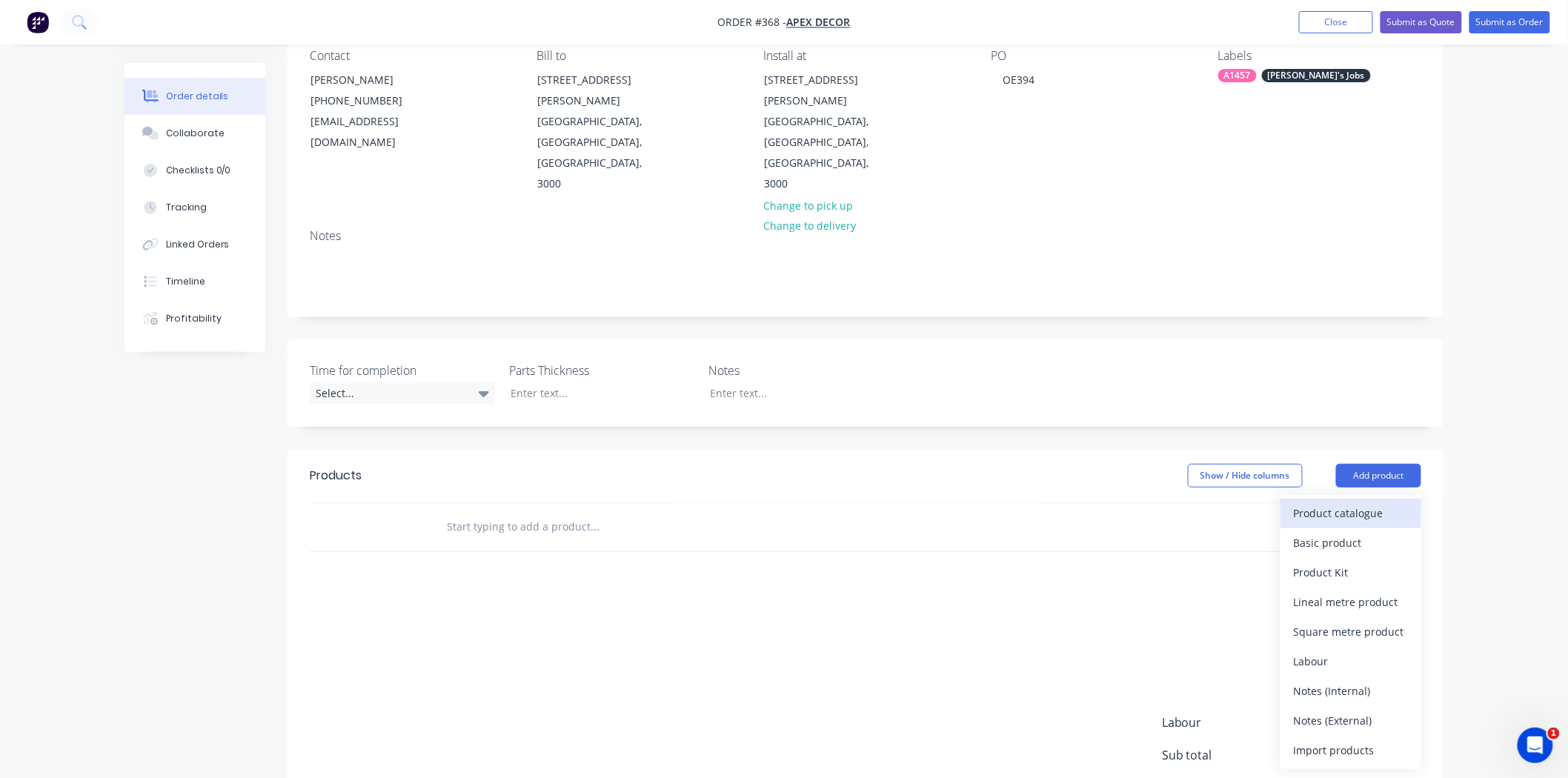
click at [1359, 502] on div "Product catalogue" at bounding box center [1350, 513] width 114 height 22
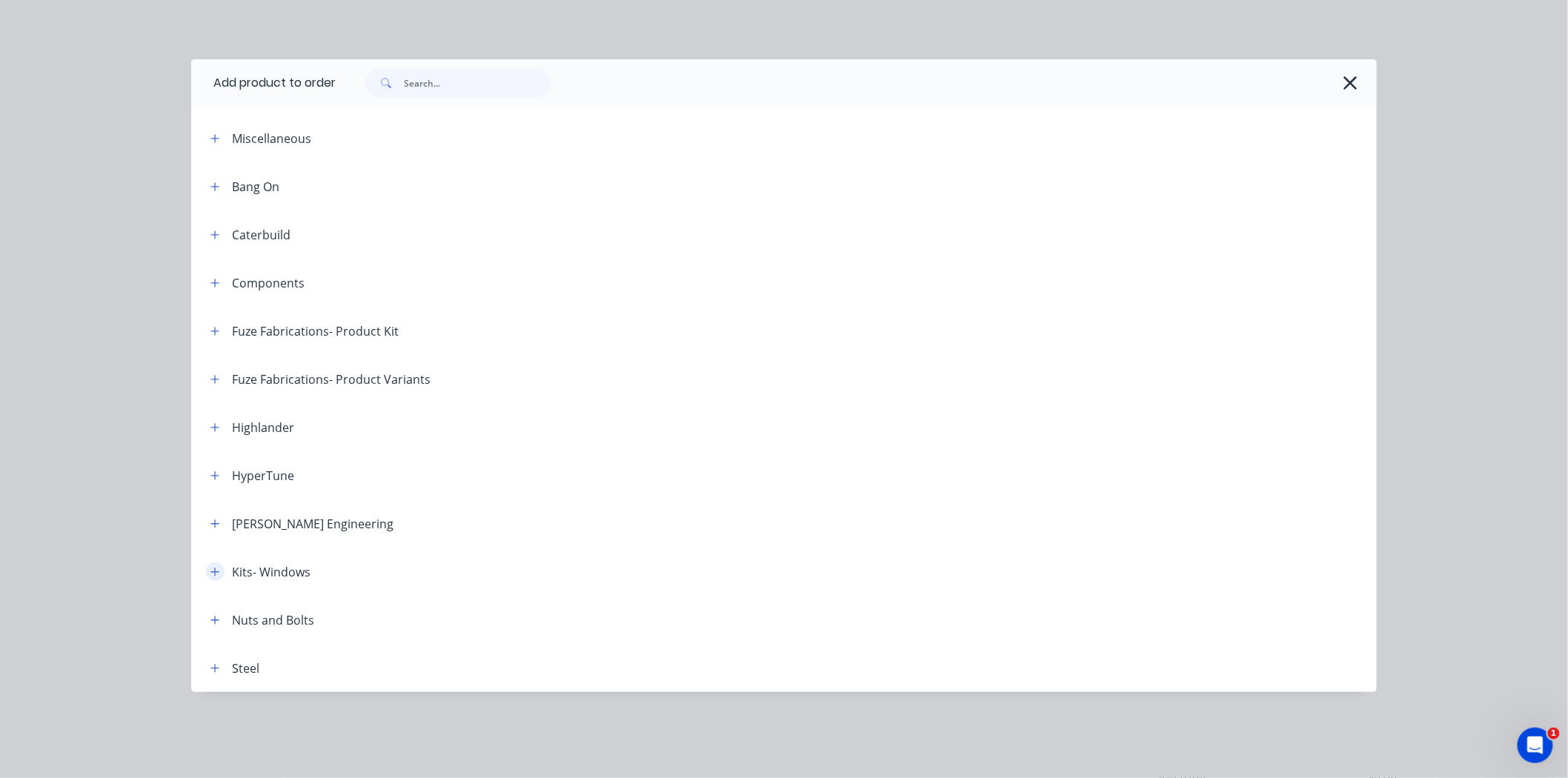
click at [210, 569] on icon "button" at bounding box center [215, 572] width 9 height 10
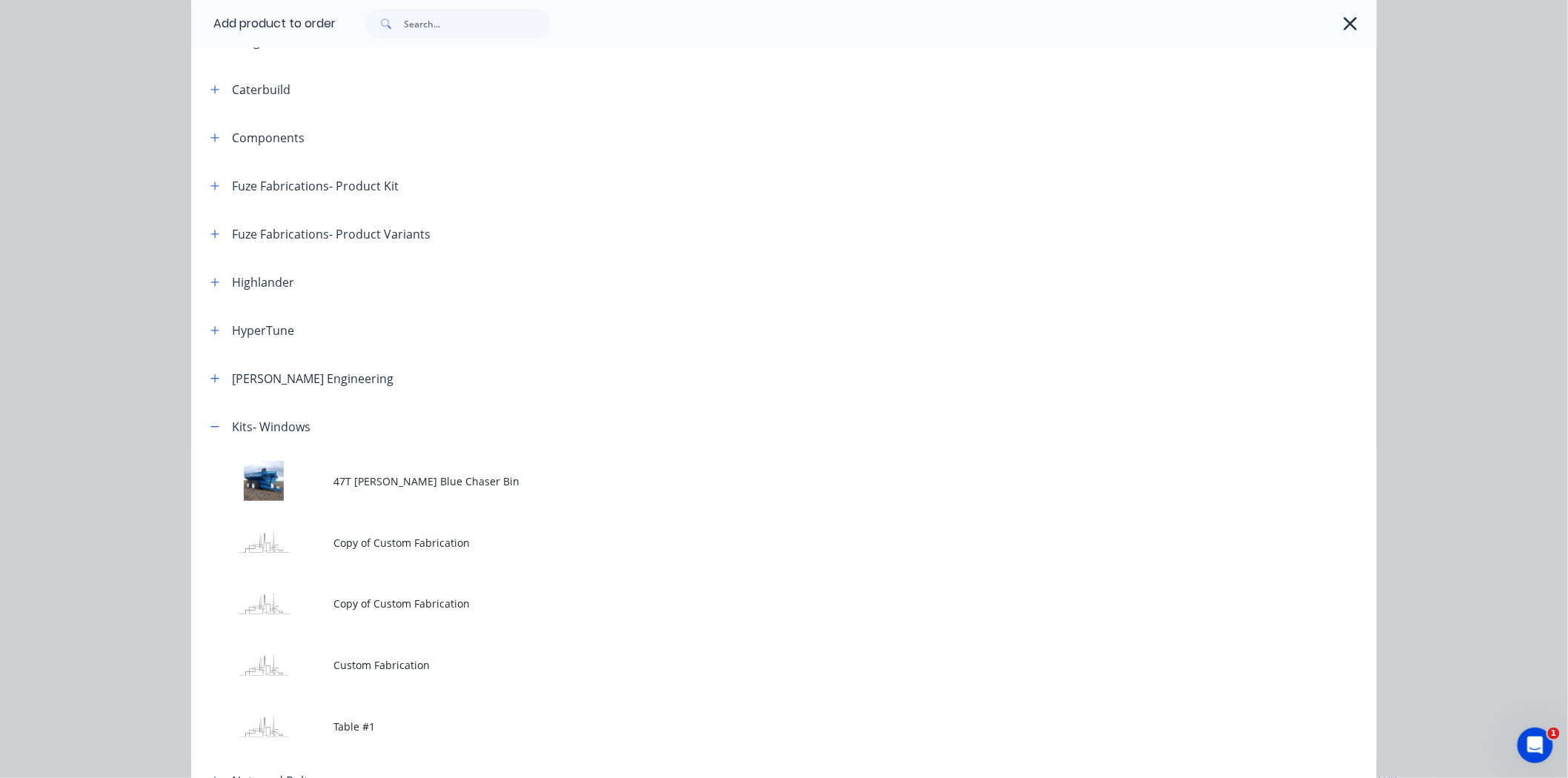
scroll to position [146, 0]
click at [206, 431] on button "button" at bounding box center [215, 425] width 19 height 19
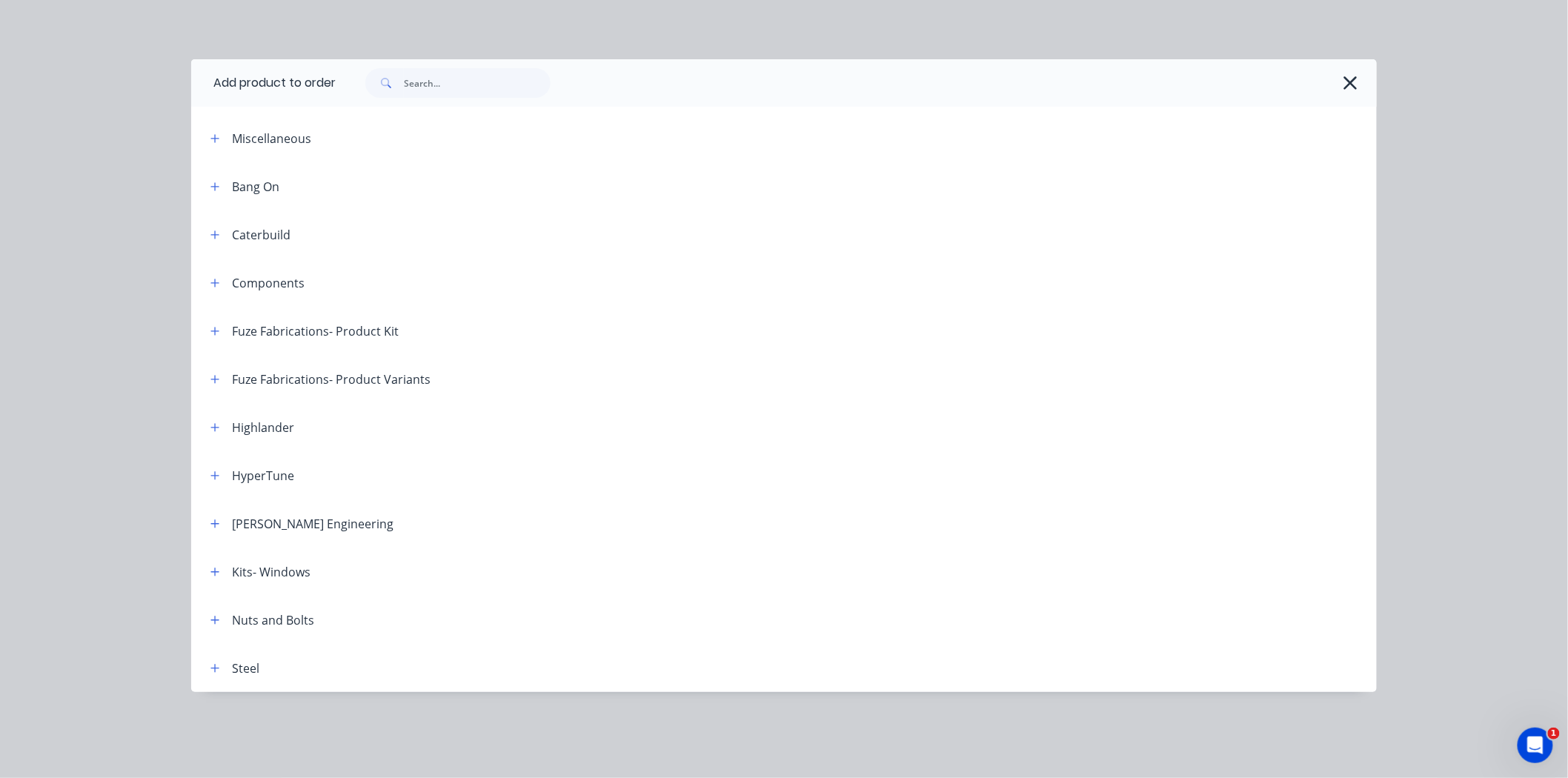
scroll to position [106, 0]
click at [216, 183] on icon "button" at bounding box center [215, 186] width 8 height 8
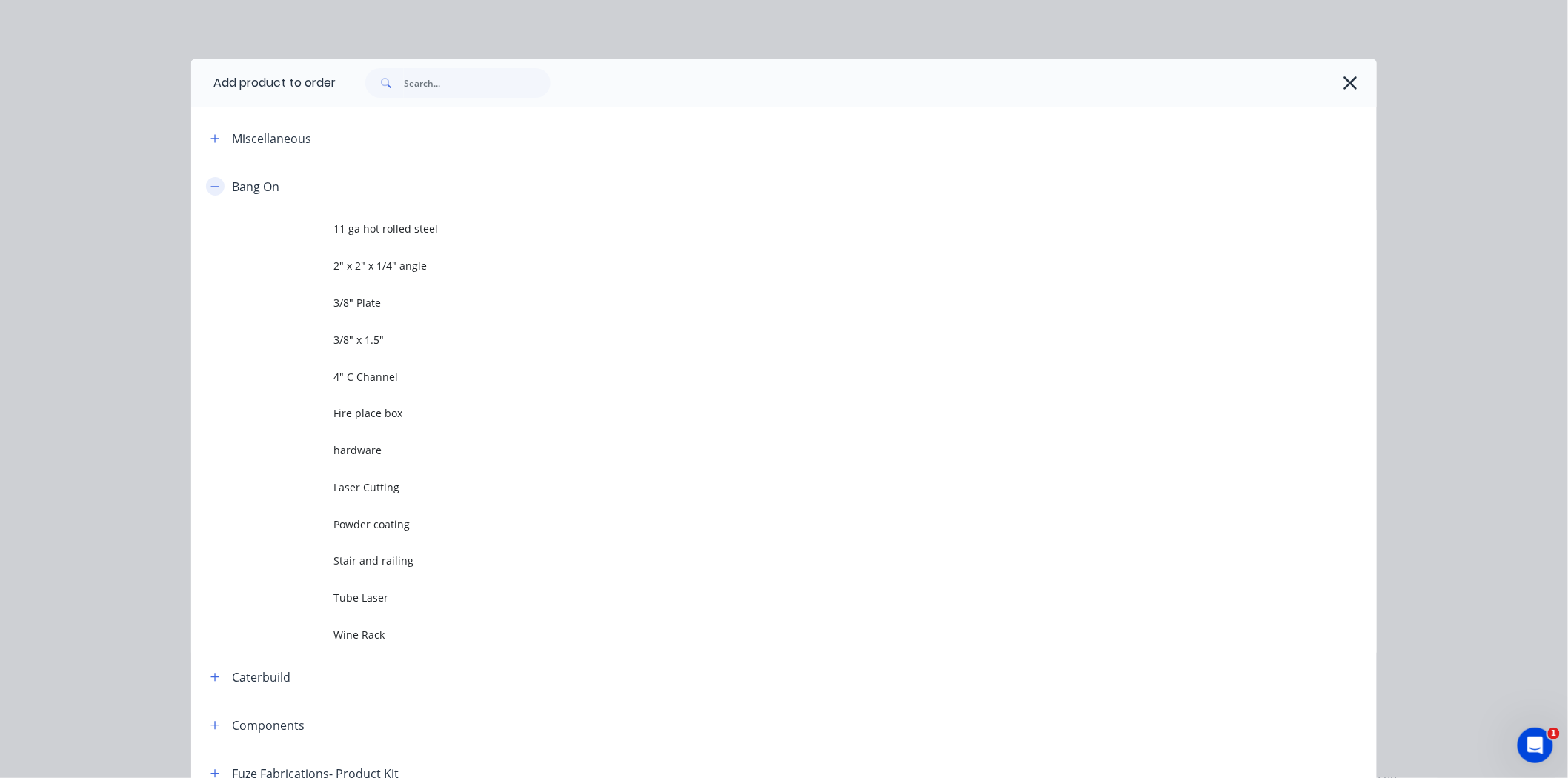
click at [216, 183] on button "button" at bounding box center [215, 186] width 19 height 19
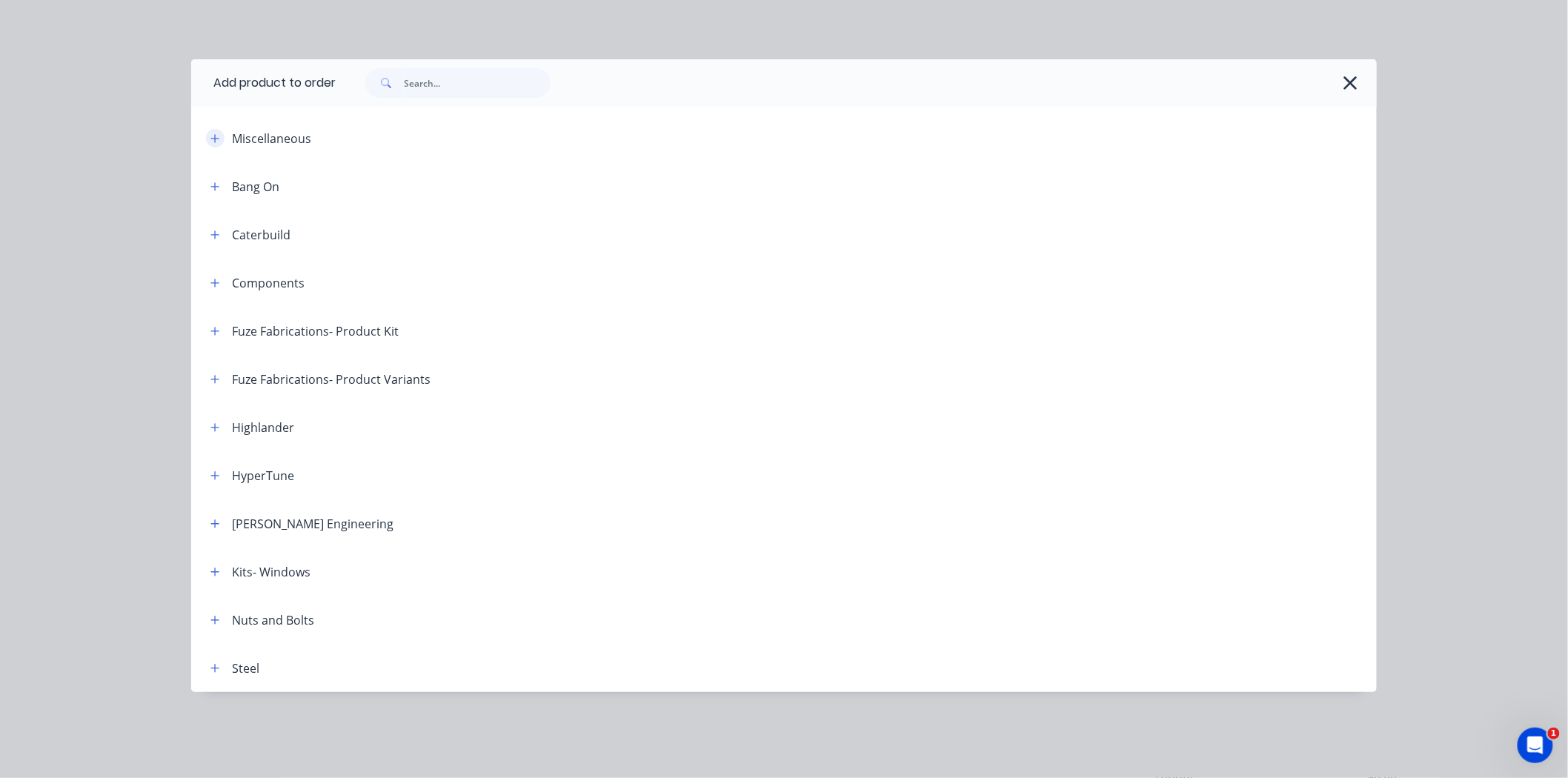
click at [213, 144] on button "button" at bounding box center [215, 138] width 19 height 19
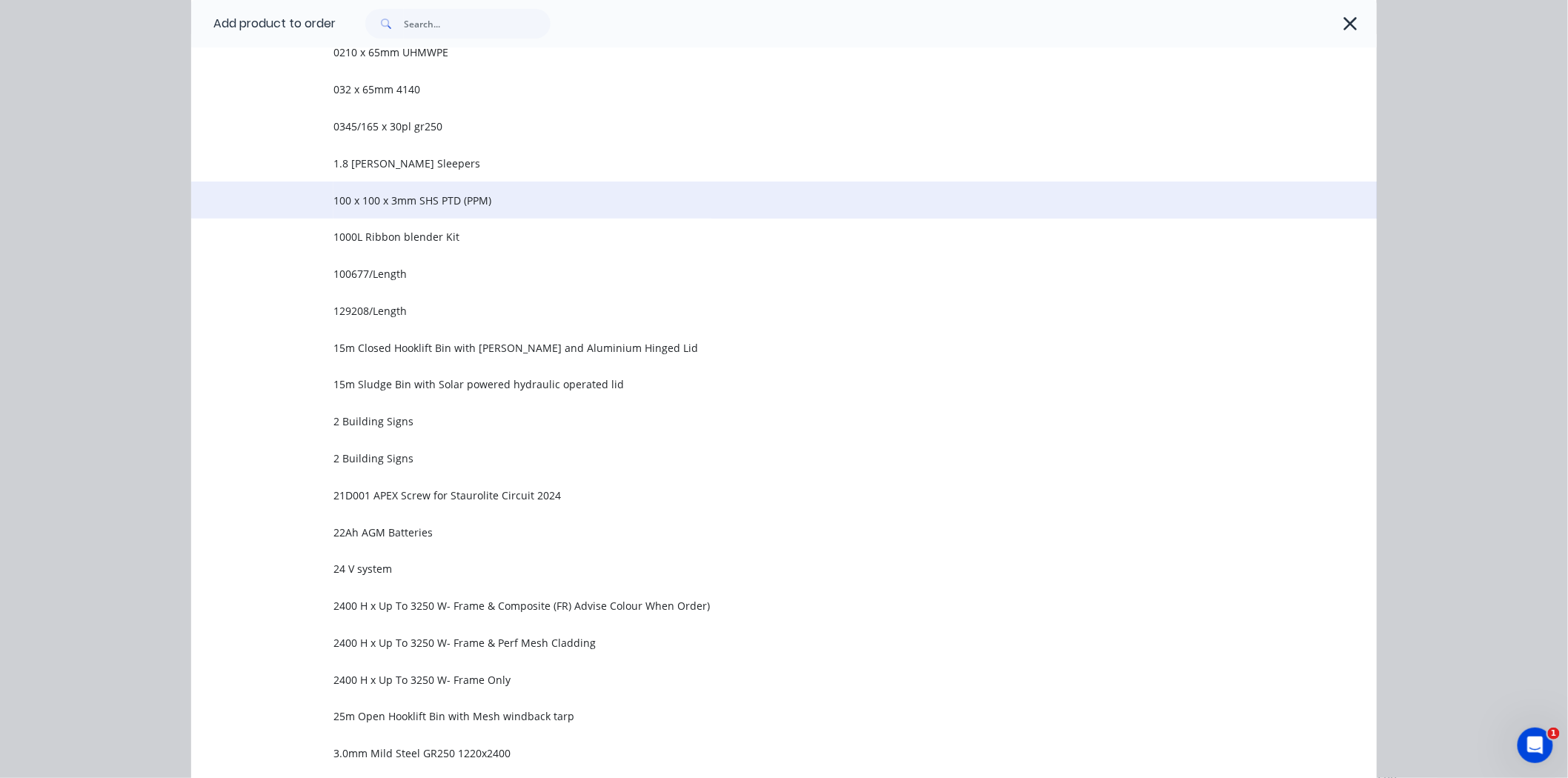
scroll to position [0, 0]
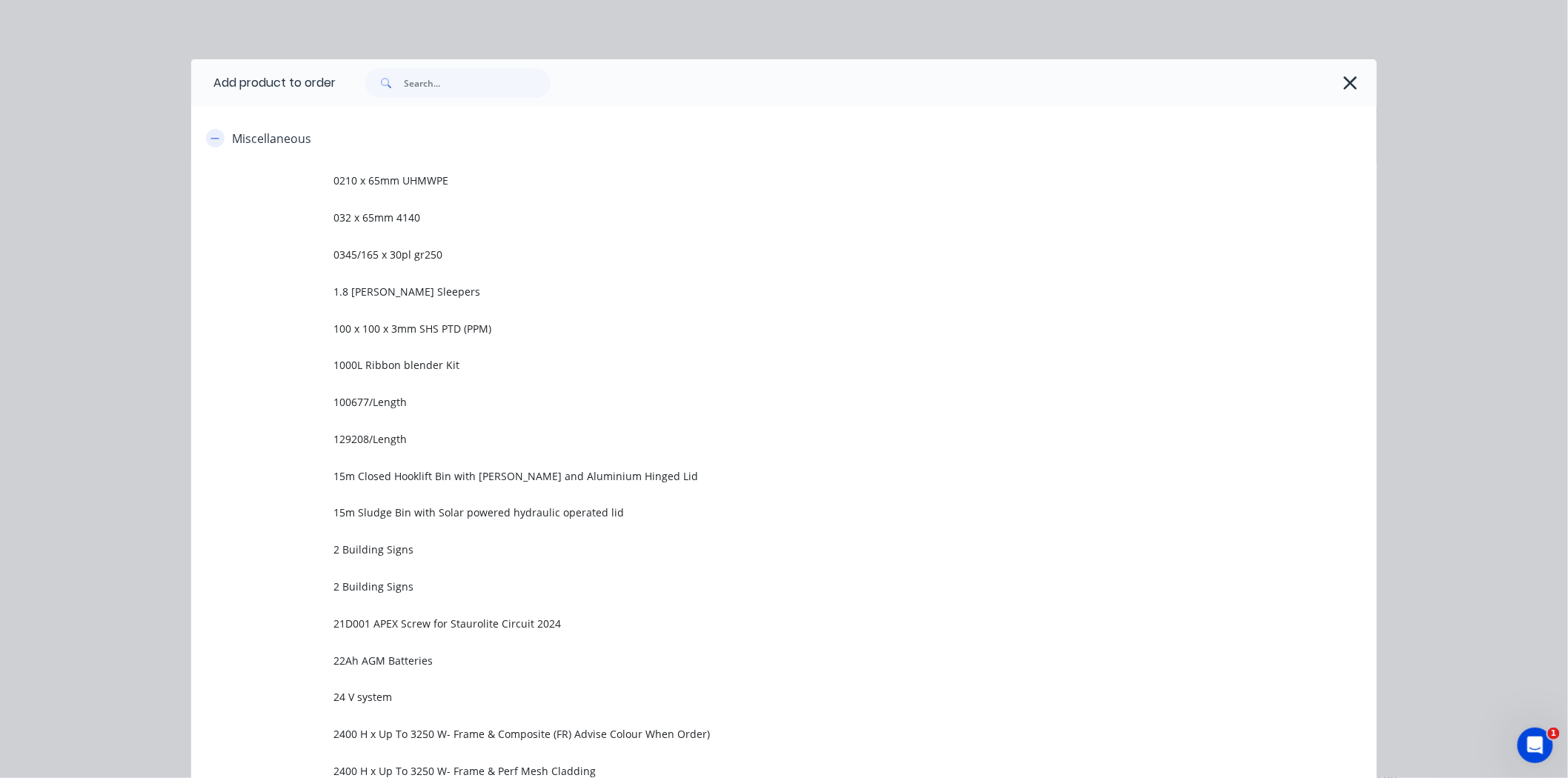
click at [210, 136] on icon "button" at bounding box center [215, 139] width 9 height 10
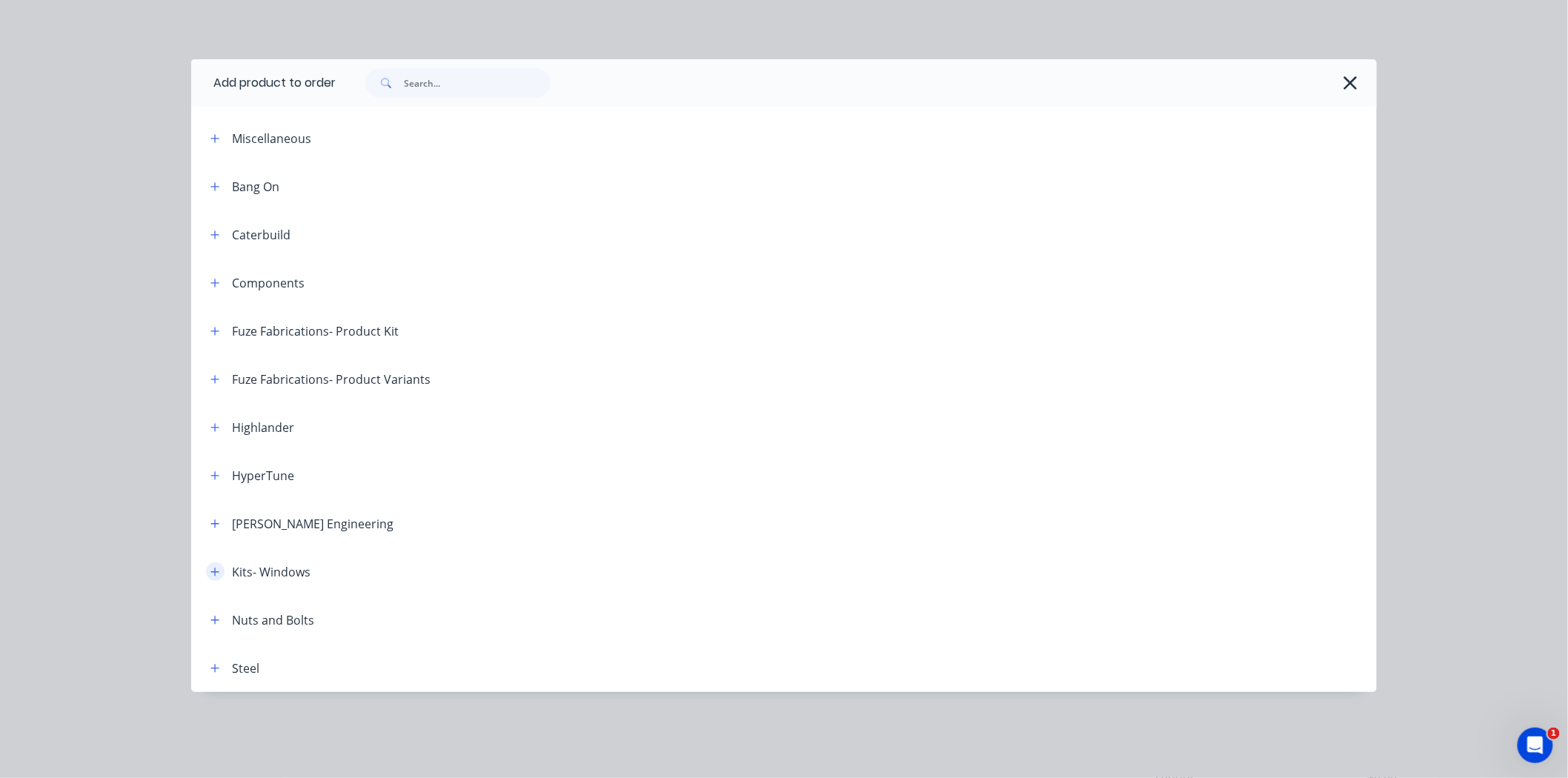
click at [212, 577] on button "button" at bounding box center [215, 571] width 19 height 19
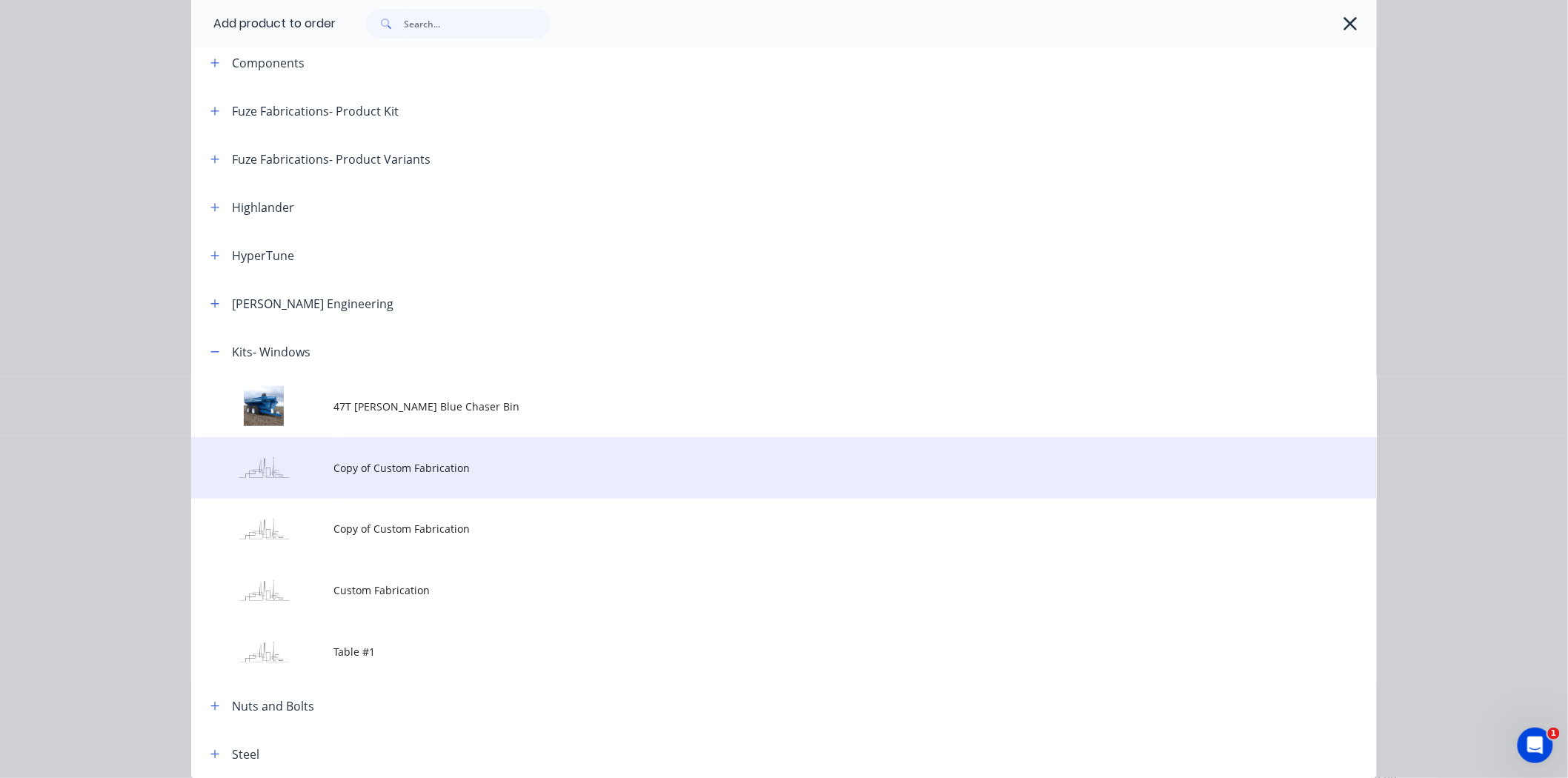
scroll to position [221, 0]
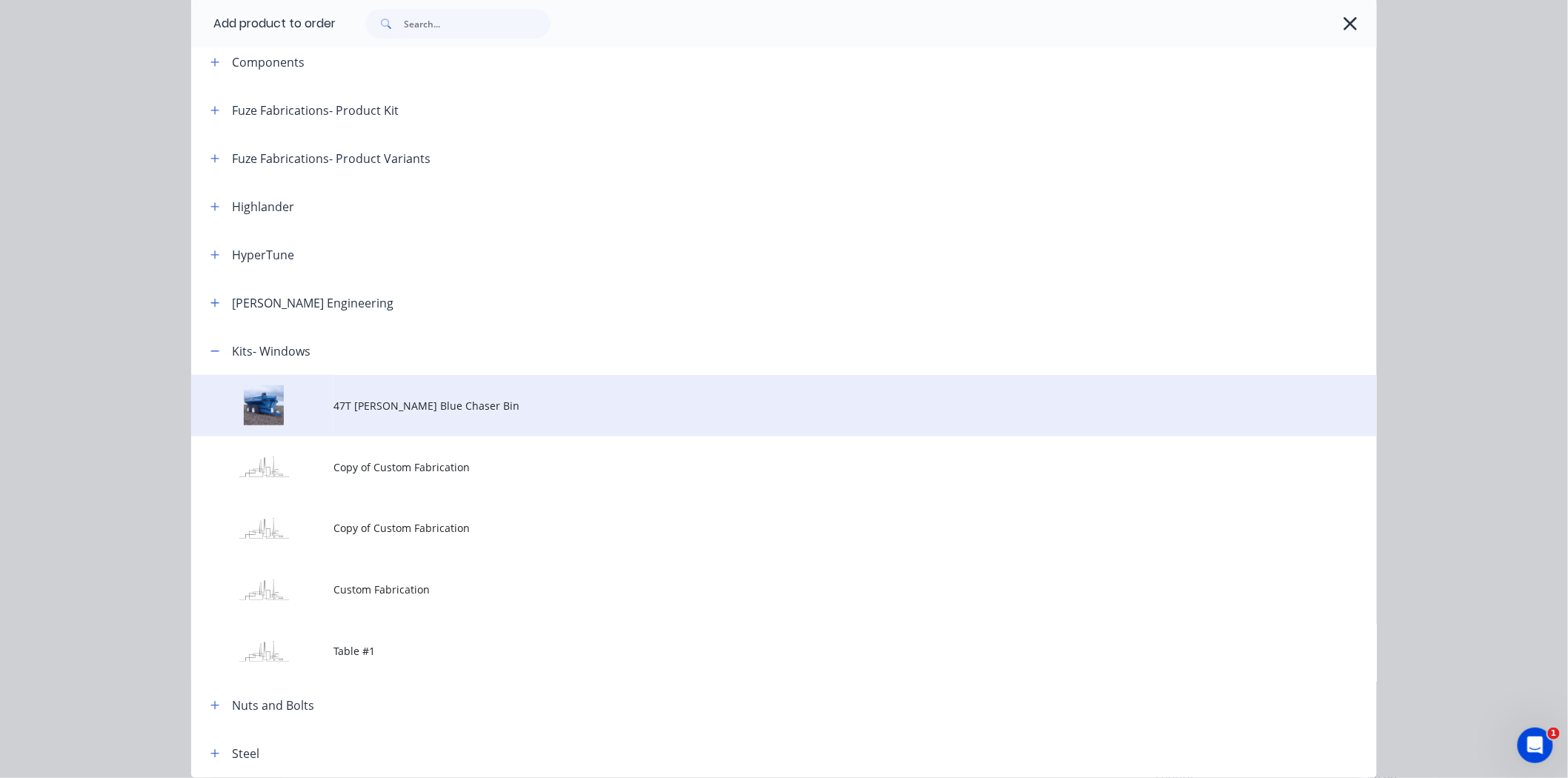
click at [366, 410] on span "47T [PERSON_NAME] Blue Chaser Bin" at bounding box center [750, 406] width 835 height 16
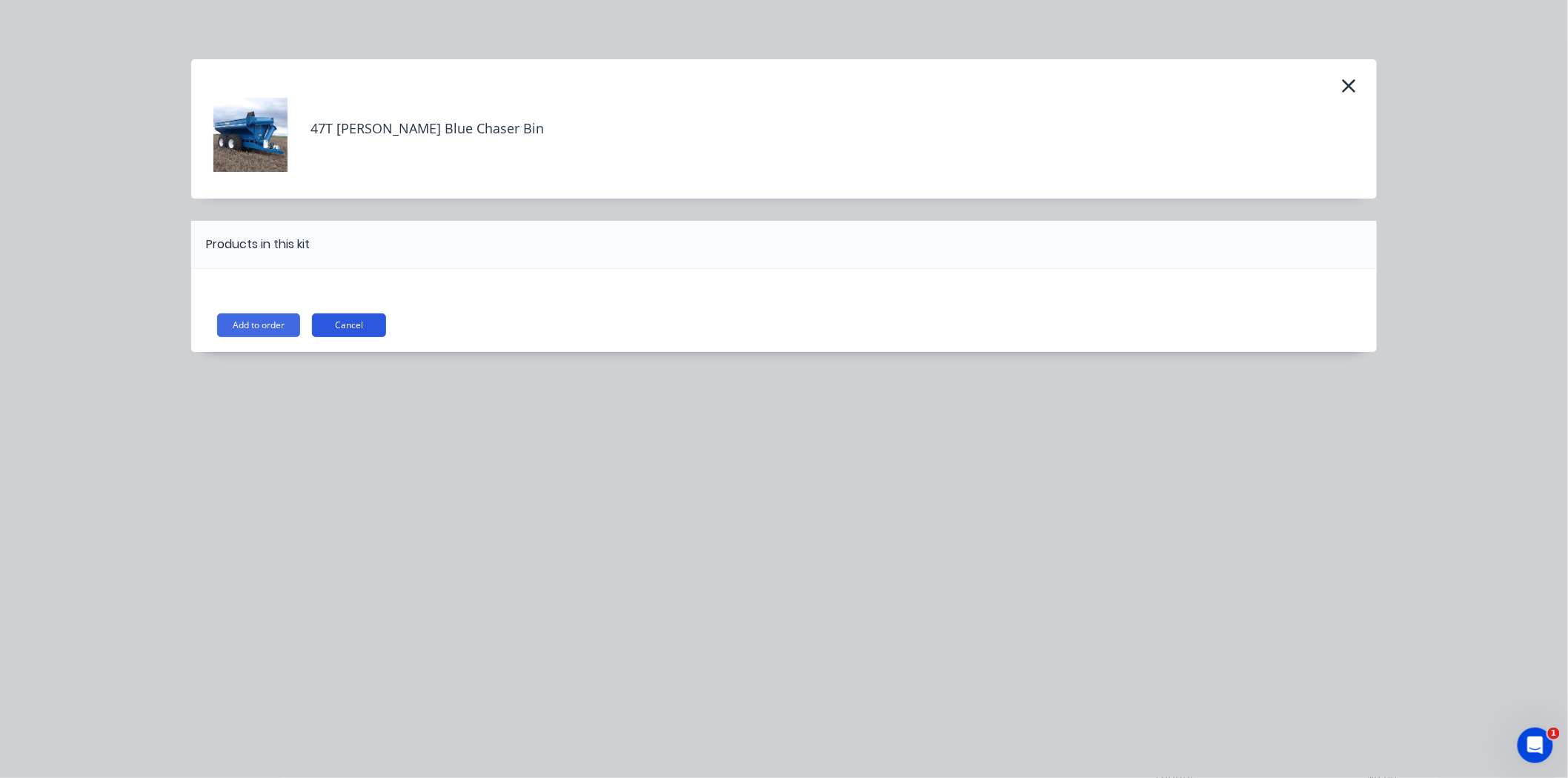
click at [352, 317] on button "Cancel" at bounding box center [349, 326] width 74 height 24
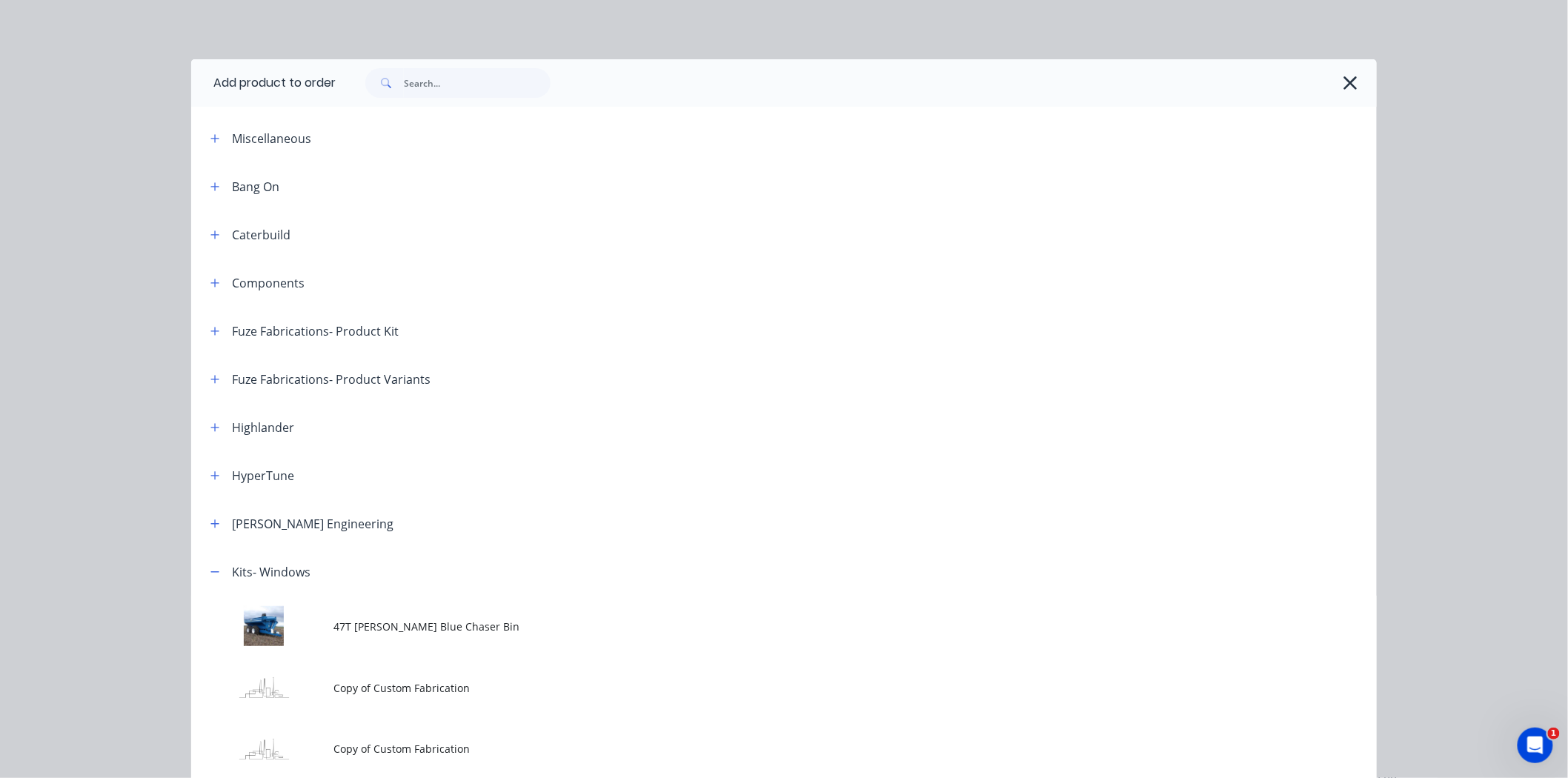
scroll to position [285, 0]
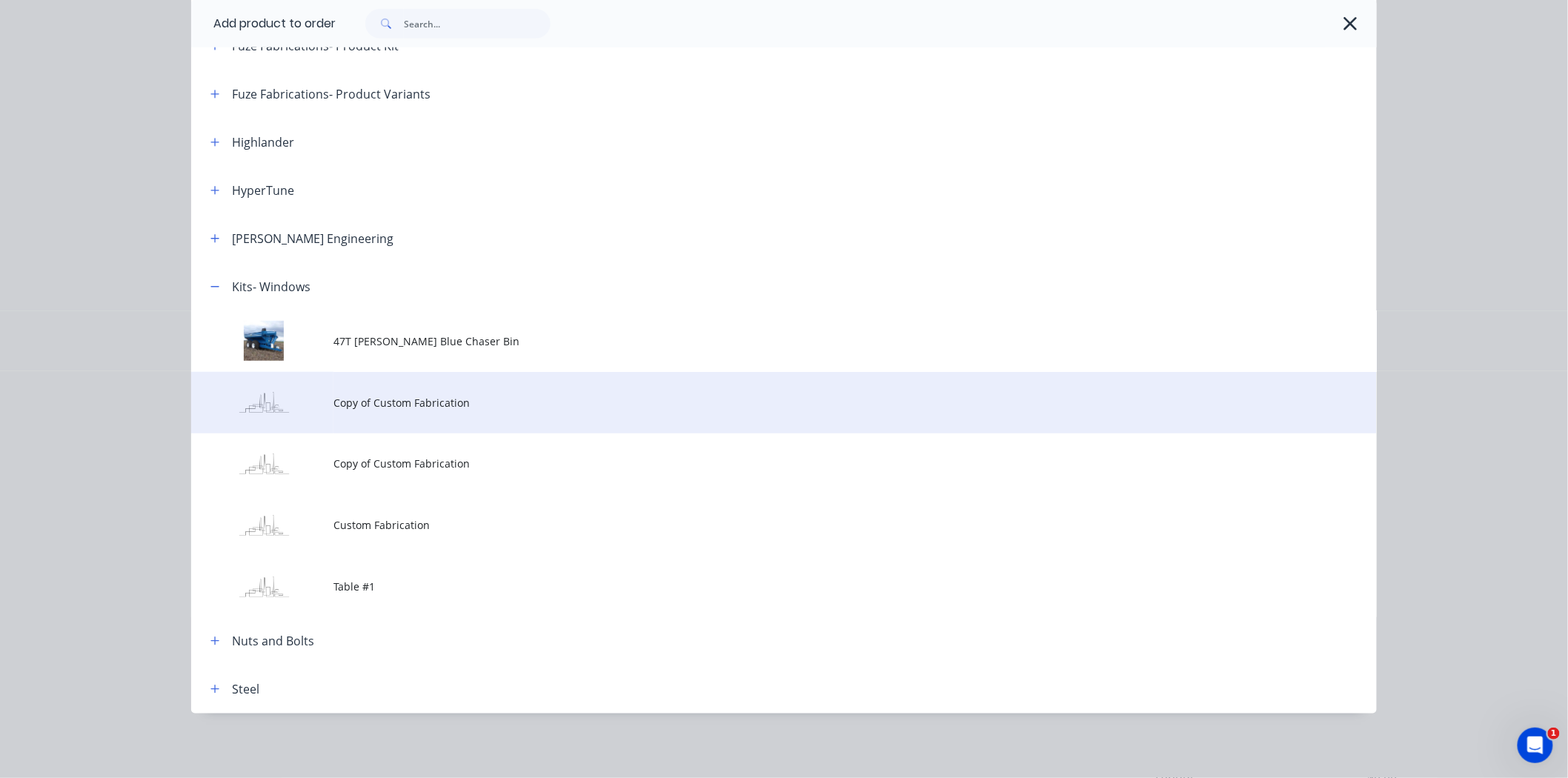
click at [363, 413] on td "Copy of Custom Fabrication" at bounding box center [855, 403] width 1043 height 61
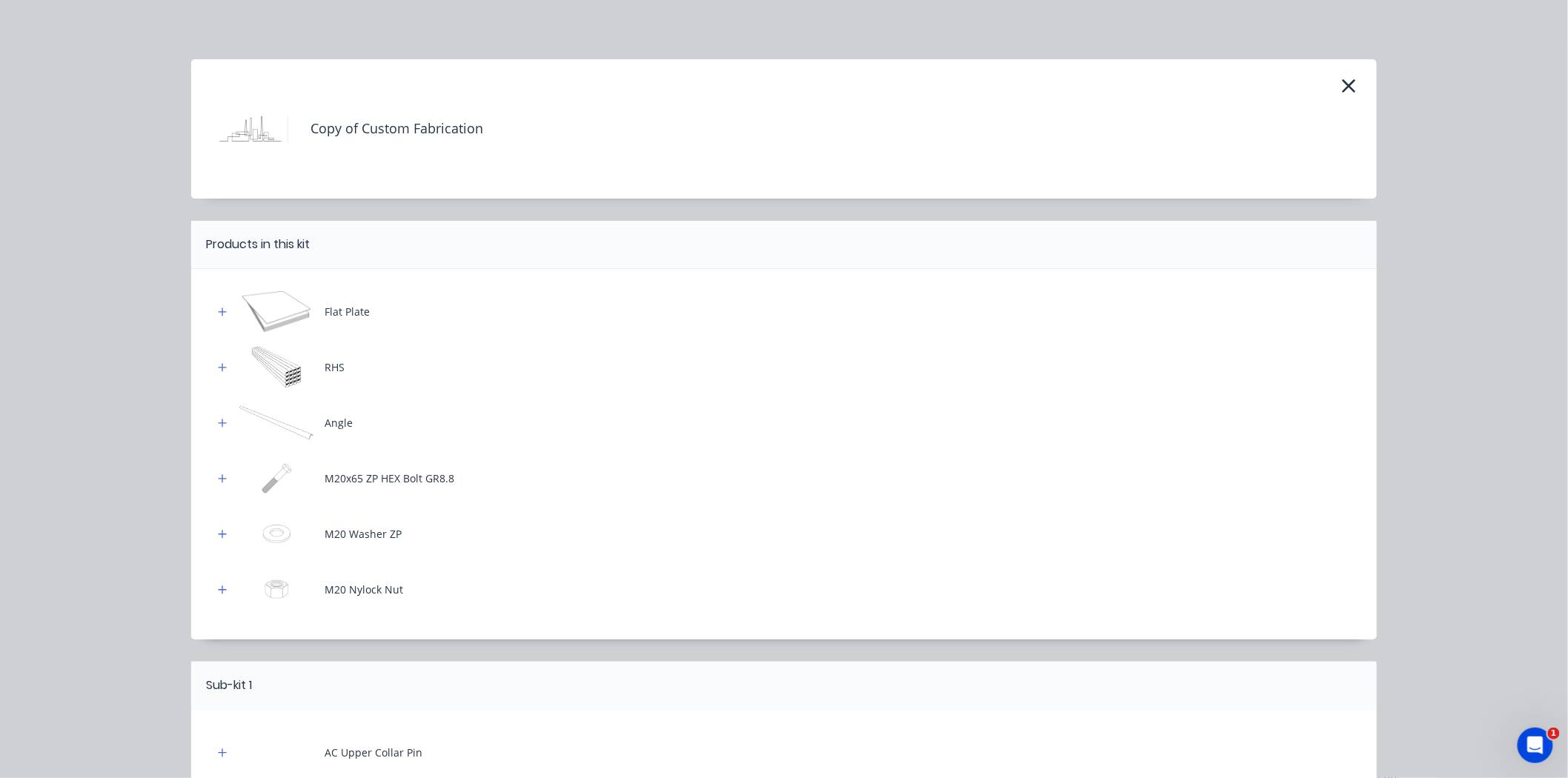
scroll to position [136, 0]
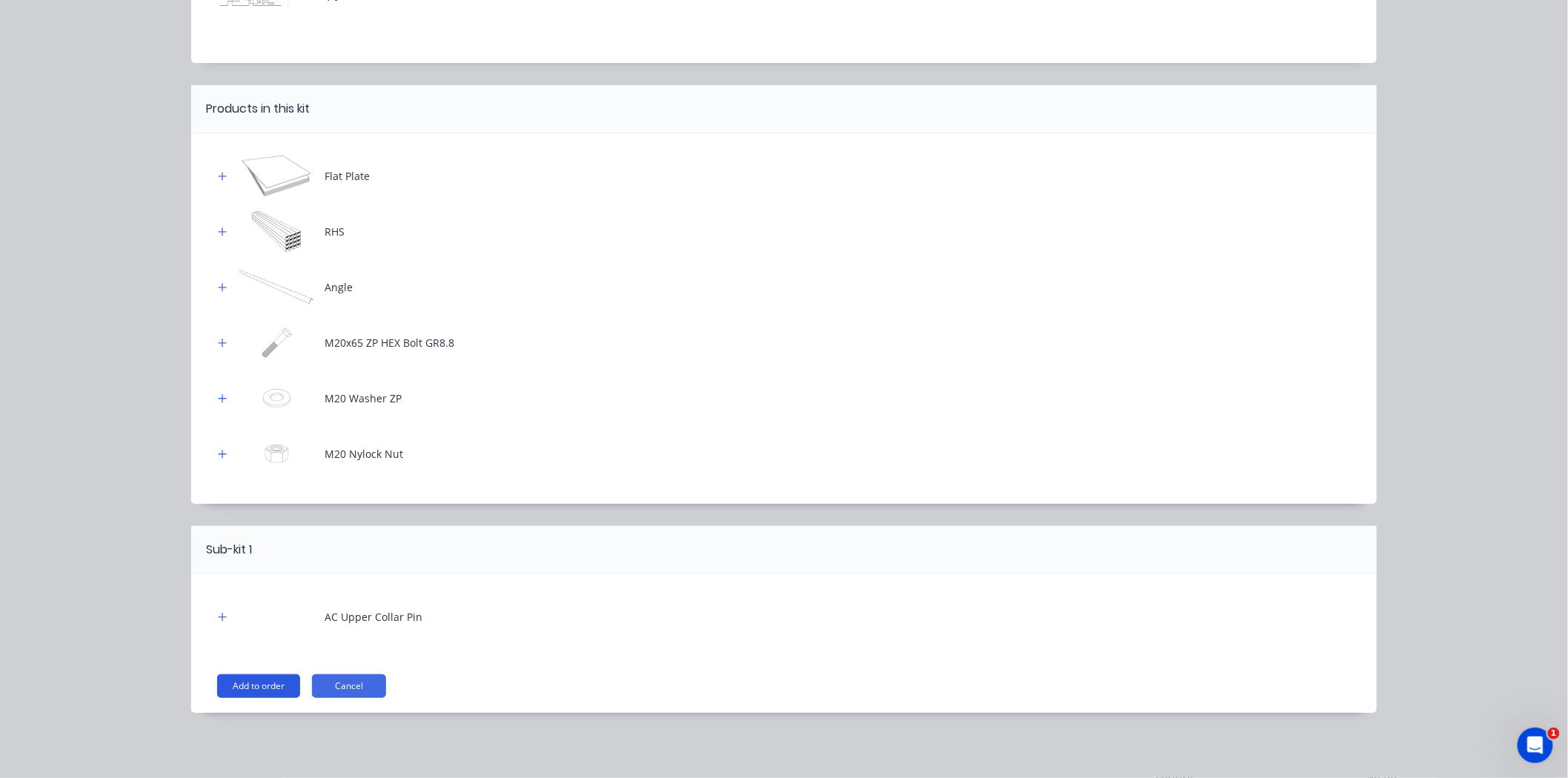
click at [256, 685] on button "Add to order" at bounding box center [258, 687] width 83 height 24
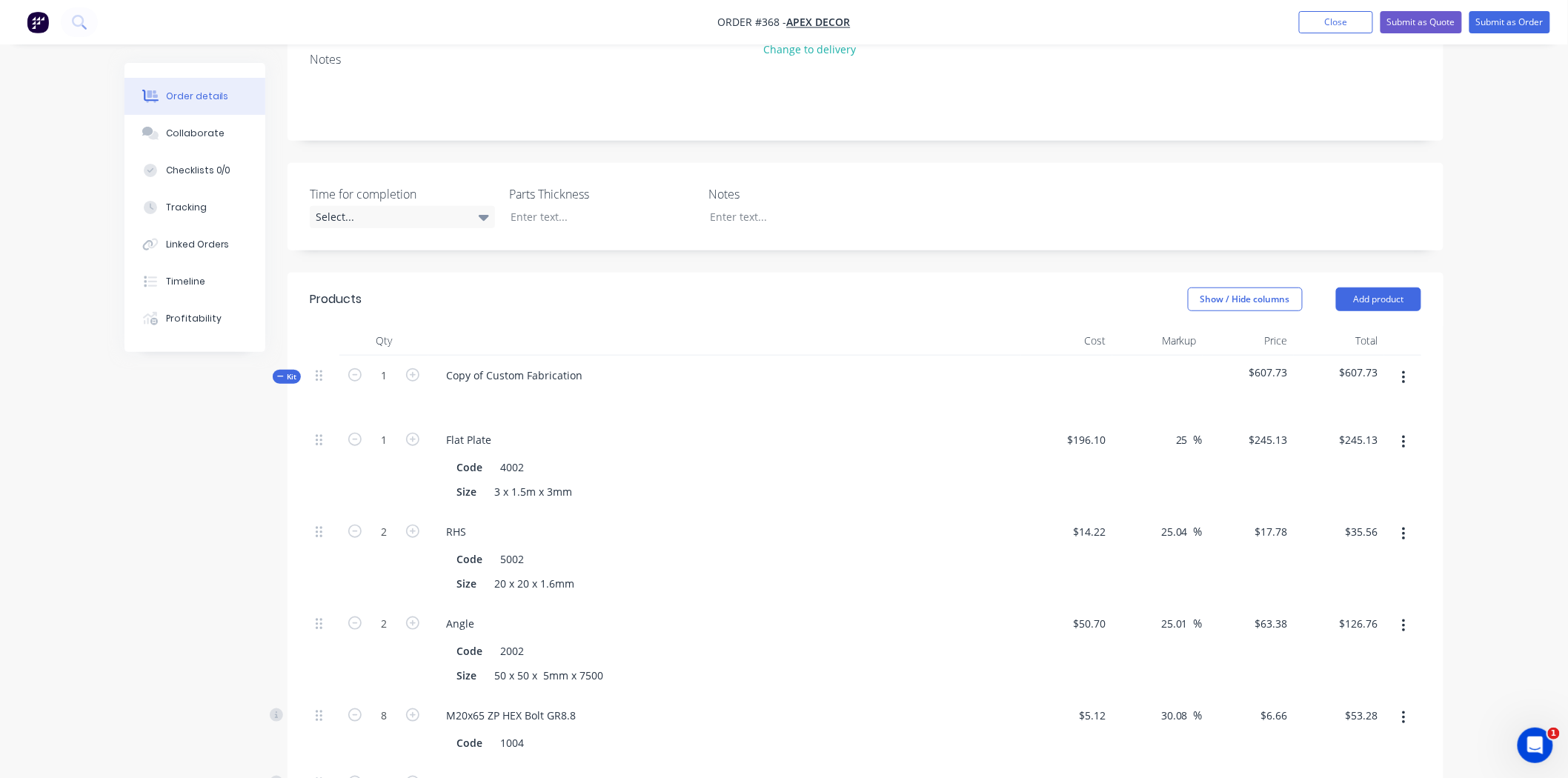
scroll to position [315, 0]
drag, startPoint x: 588, startPoint y: 308, endPoint x: 438, endPoint y: 301, distance: 150.2
click at [438, 364] on div "Copy of Custom Fabrication" at bounding box center [514, 374] width 160 height 22
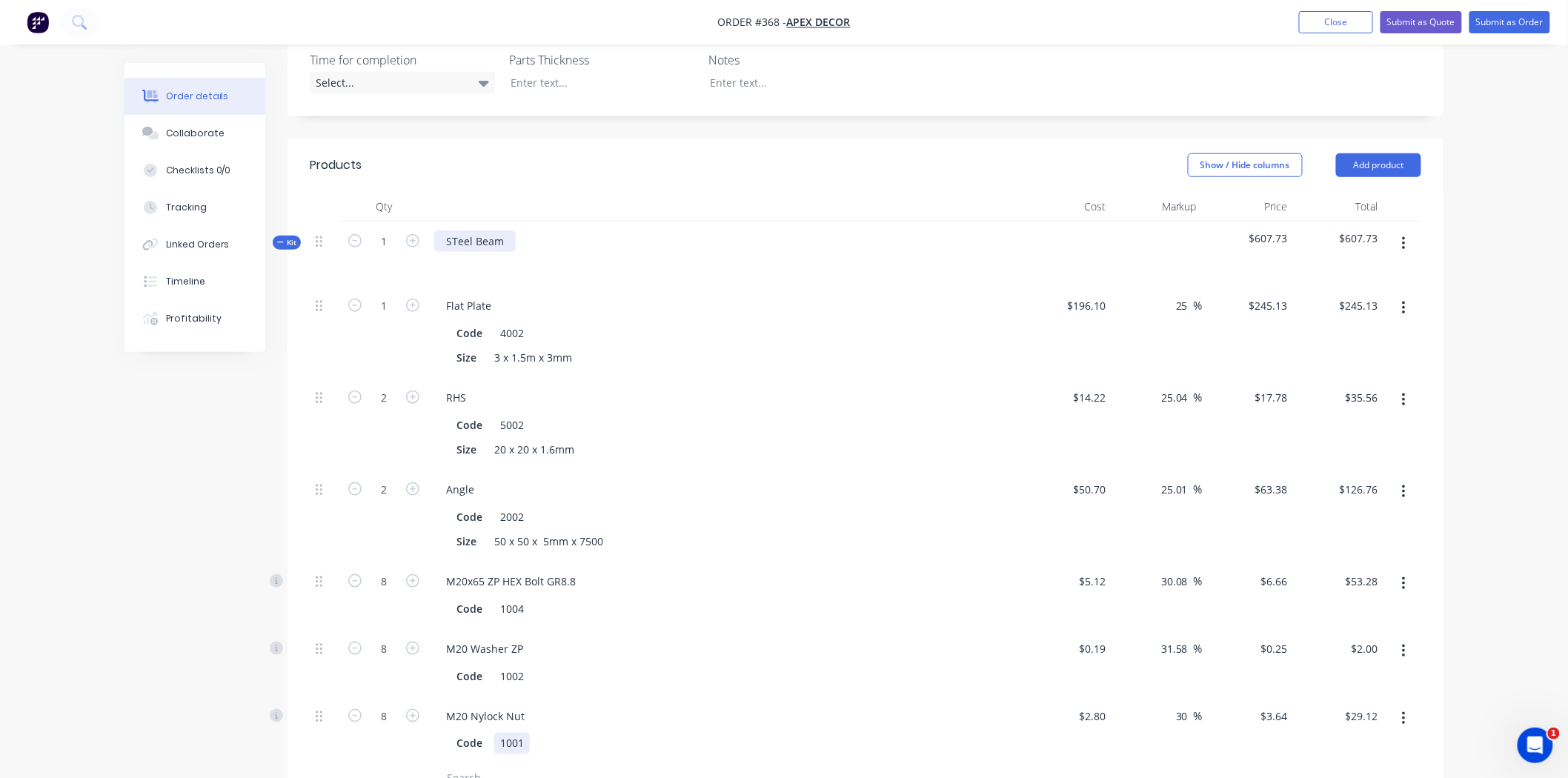
scroll to position [451, 0]
click at [286, 235] on span "Kit" at bounding box center [287, 240] width 19 height 11
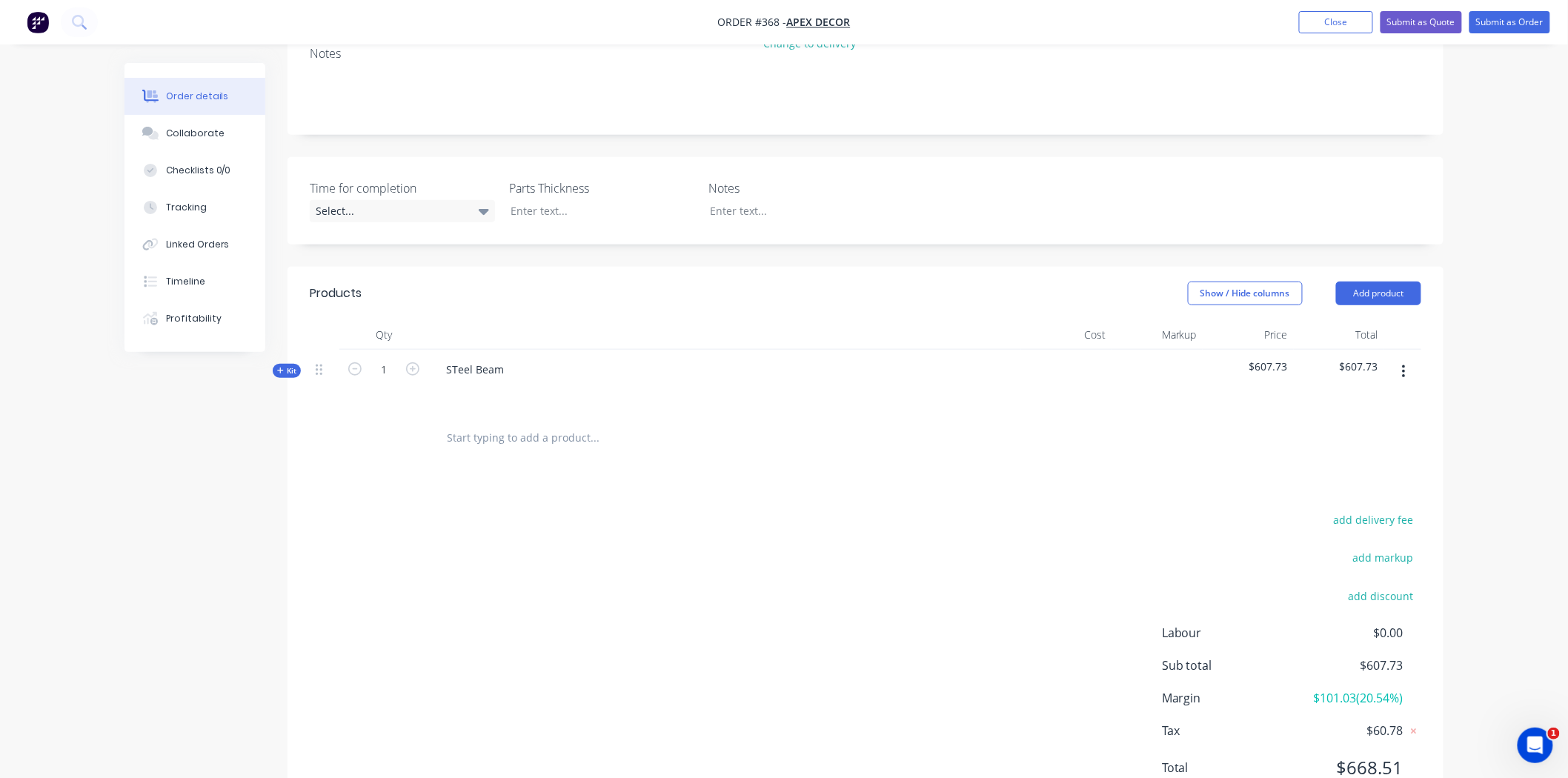
click at [291, 365] on span "Kit" at bounding box center [287, 371] width 19 height 11
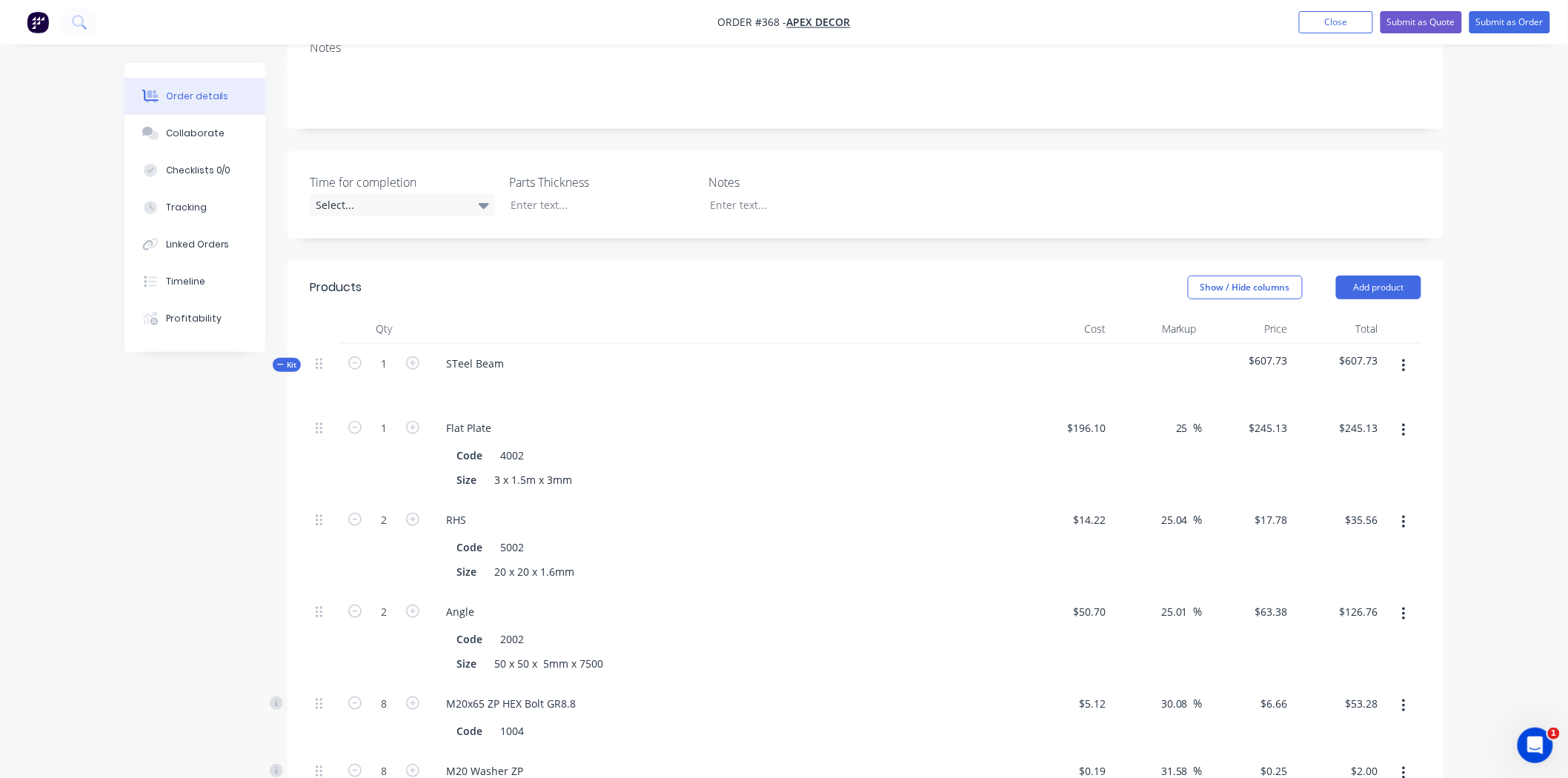
scroll to position [327, 0]
click at [456, 352] on div "STeel Beam" at bounding box center [475, 362] width 82 height 22
click at [175, 431] on div "Created by Admin Created [DATE] Required [DATE] Assigned to AU Status Draft Con…" at bounding box center [784, 610] width 1319 height 1748
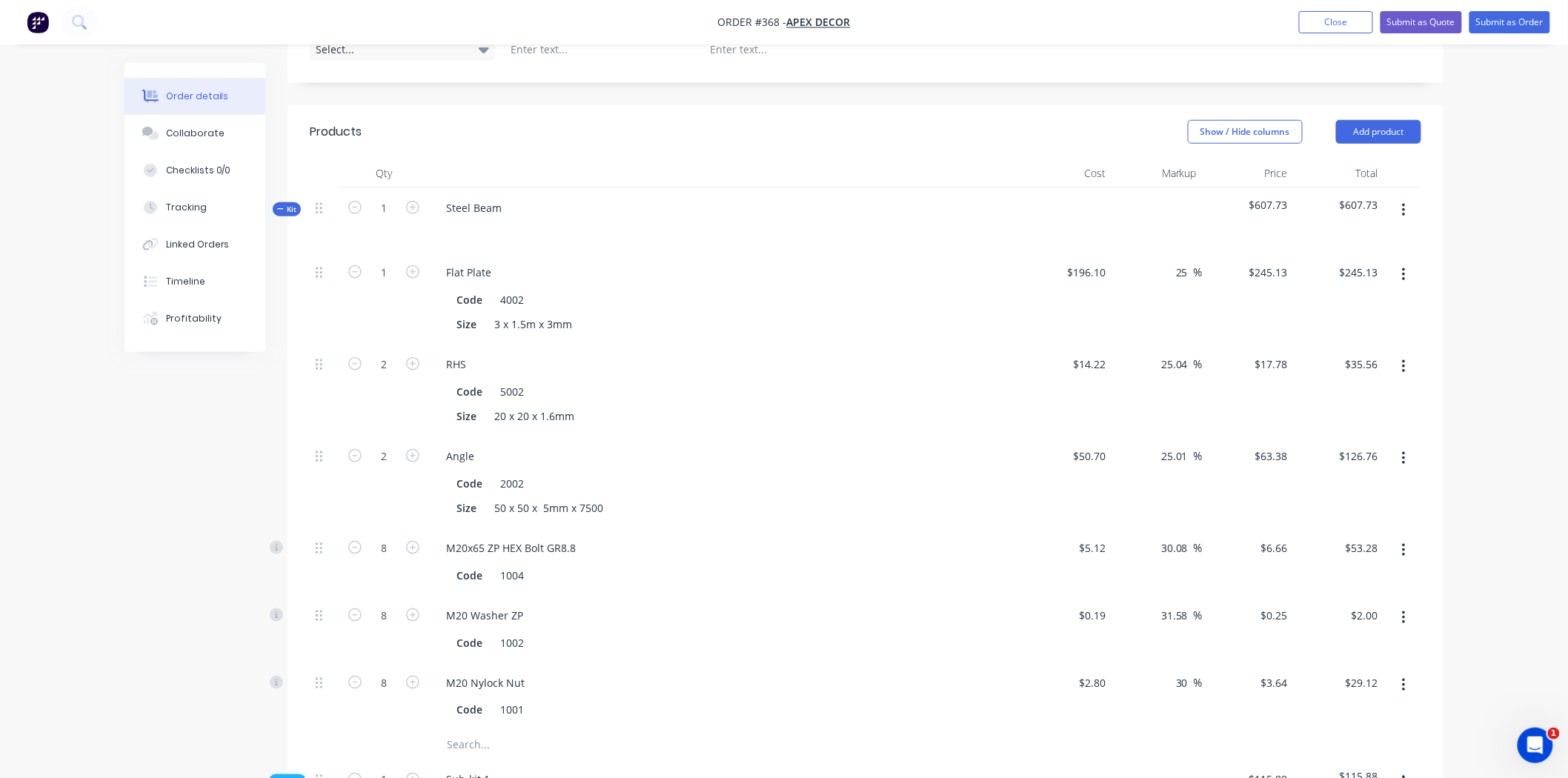
scroll to position [515, 0]
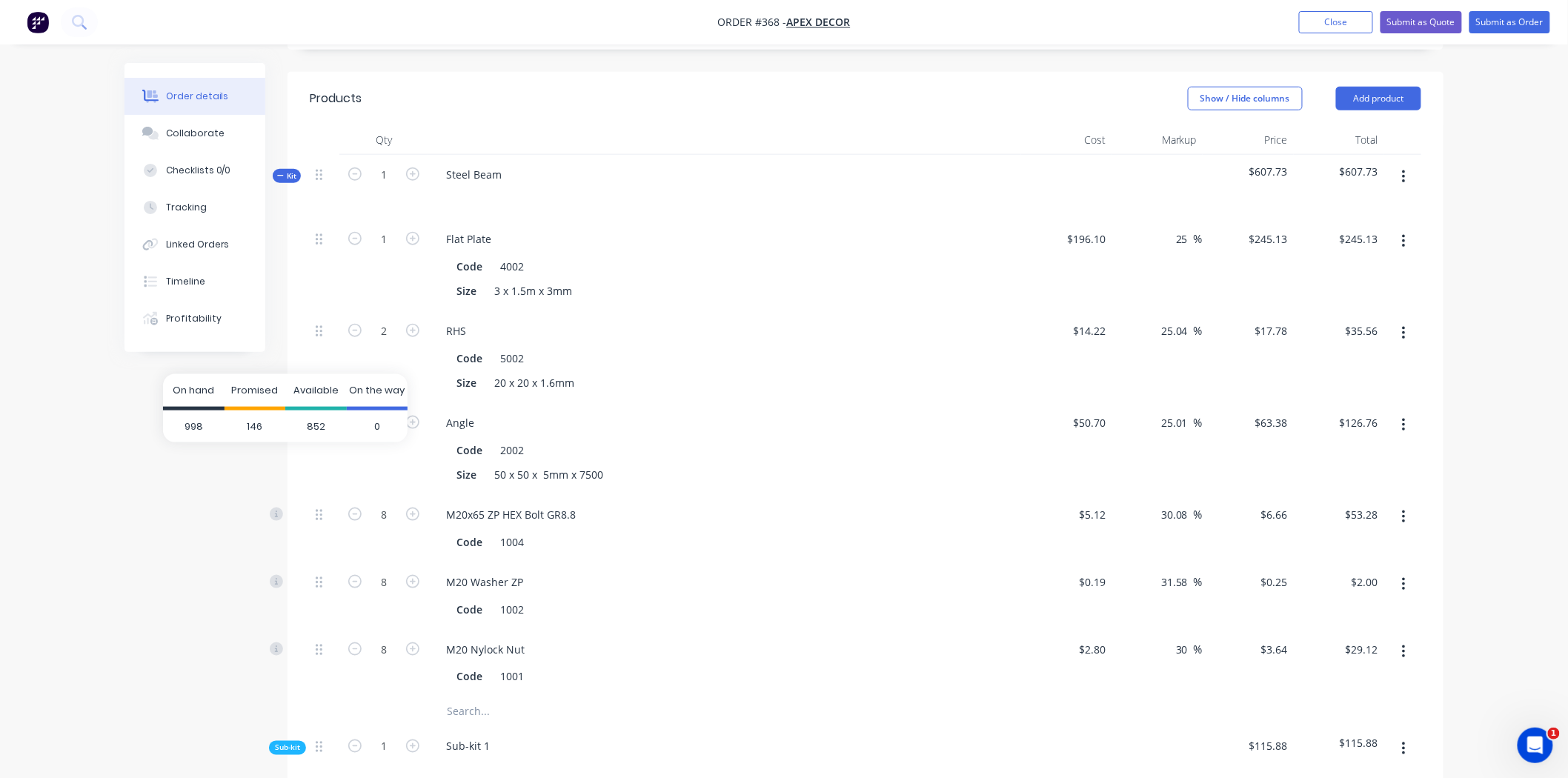
click at [266, 419] on span "146" at bounding box center [255, 427] width 61 height 33
click at [269, 416] on span "146" at bounding box center [255, 427] width 61 height 33
click at [183, 551] on div "Created by Admin Created [DATE] Required [DATE] Assigned to AU Status Draft Con…" at bounding box center [784, 422] width 1319 height 1748
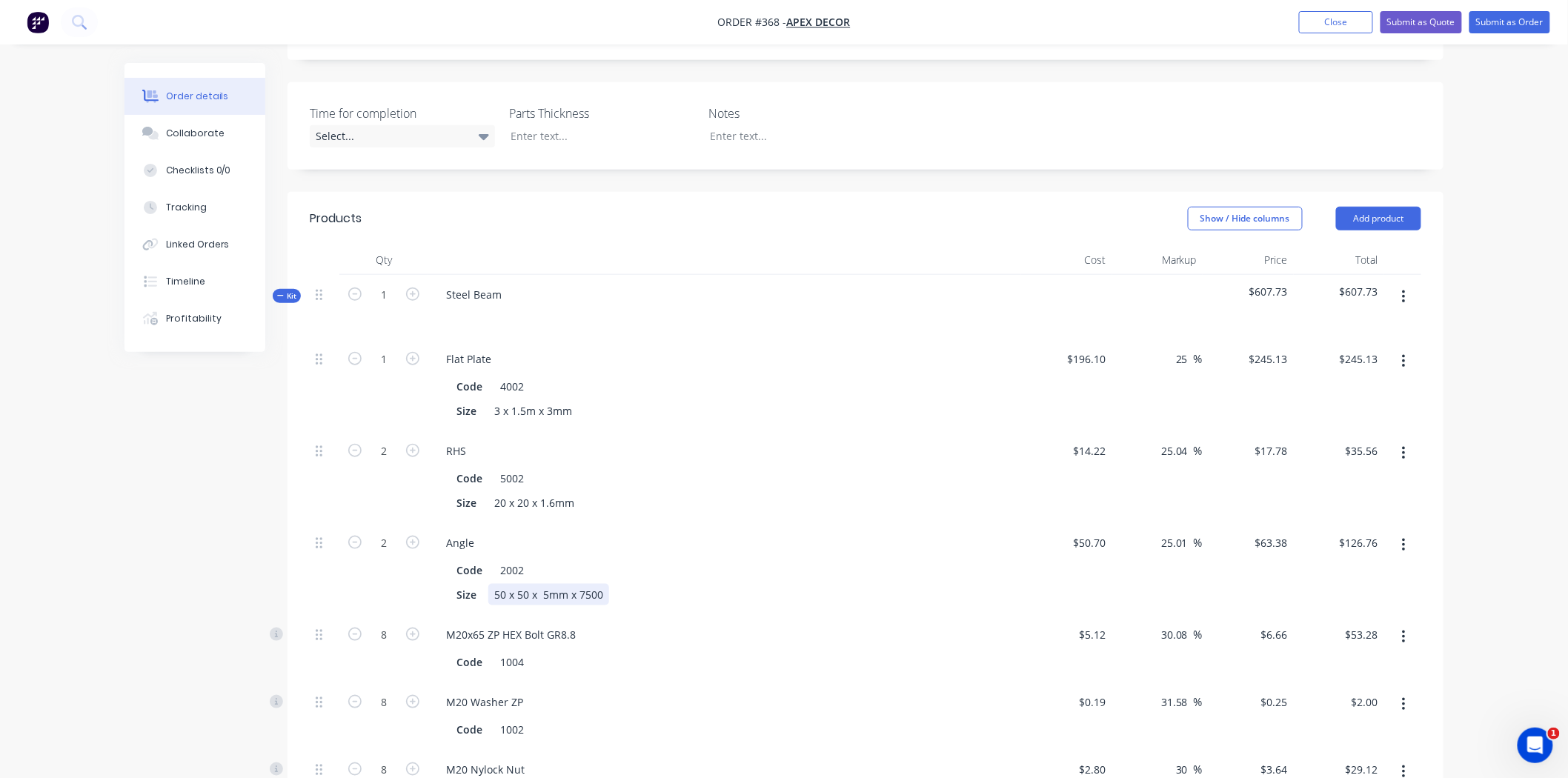
scroll to position [407, 0]
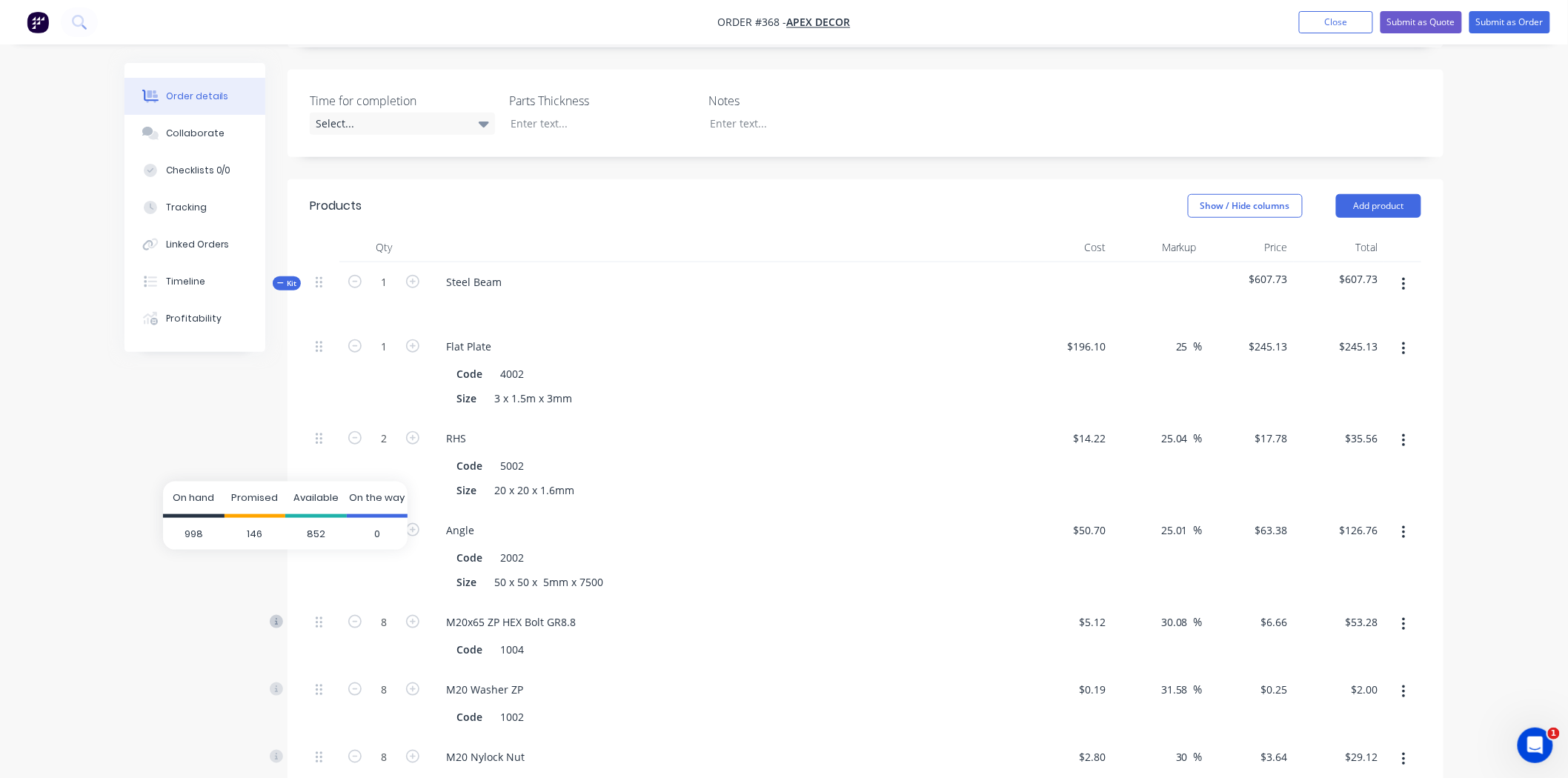
click at [274, 616] on icon at bounding box center [276, 622] width 13 height 13
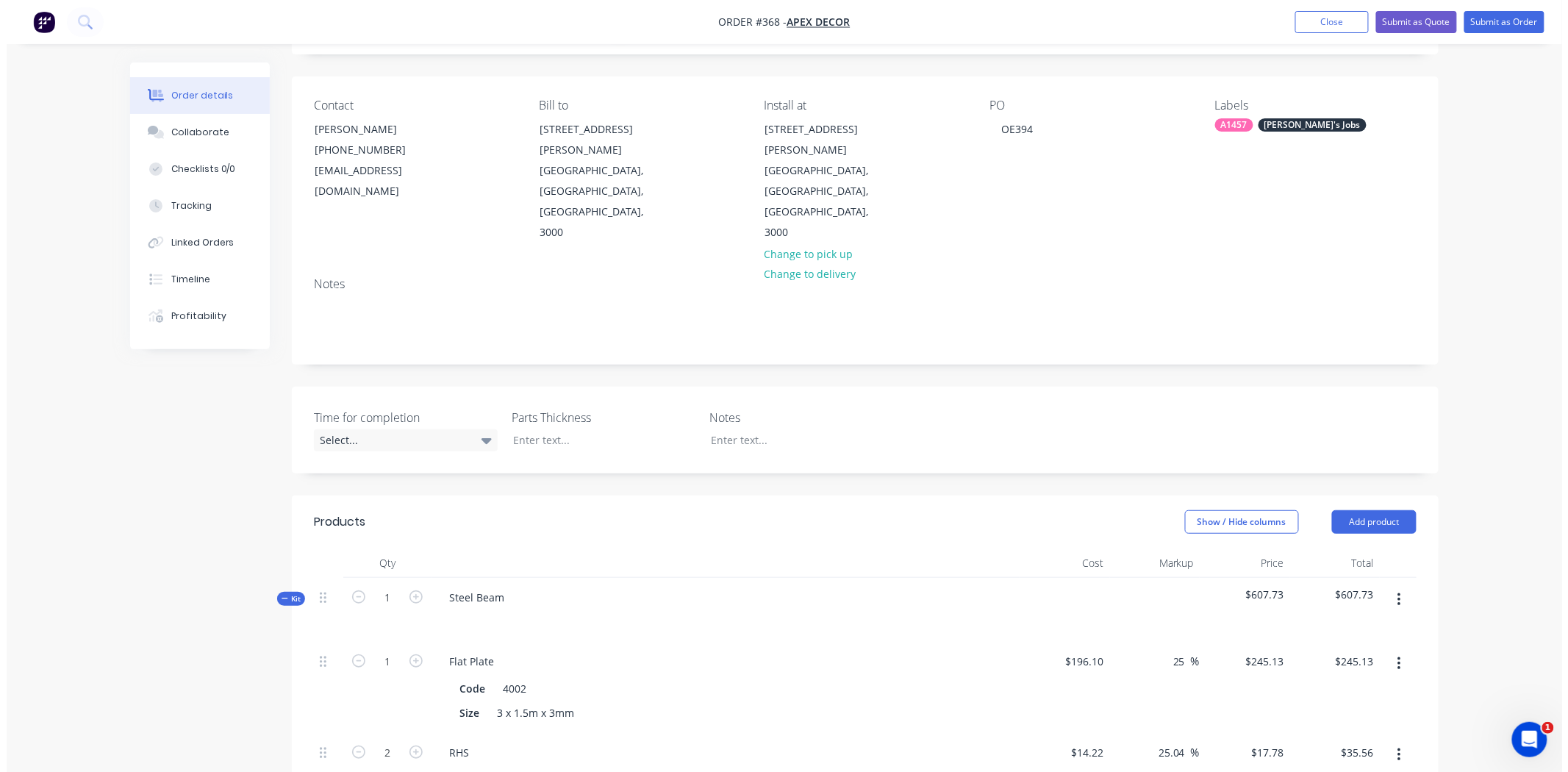
scroll to position [0, 0]
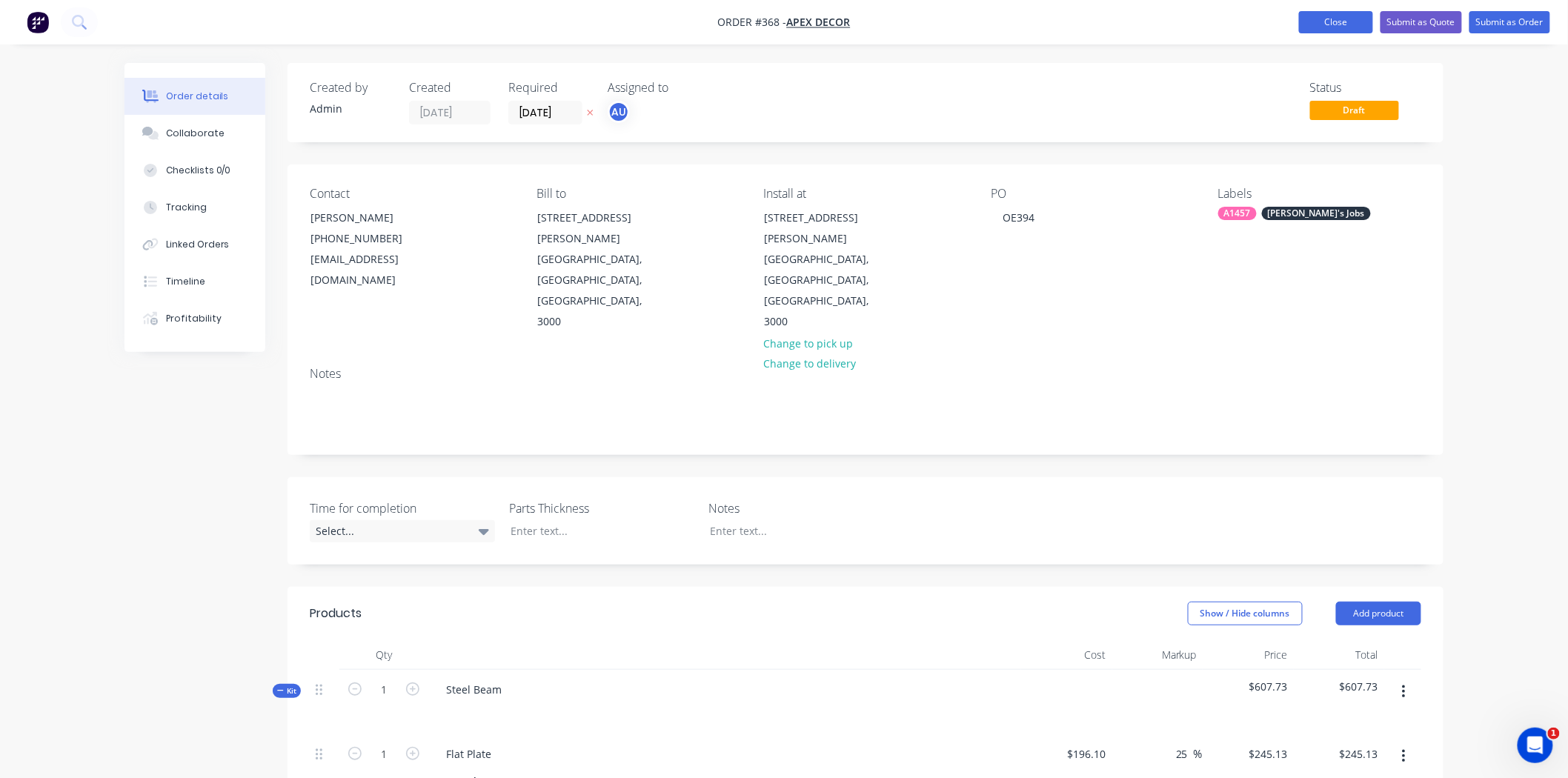
click at [1324, 23] on button "Close" at bounding box center [1335, 22] width 74 height 22
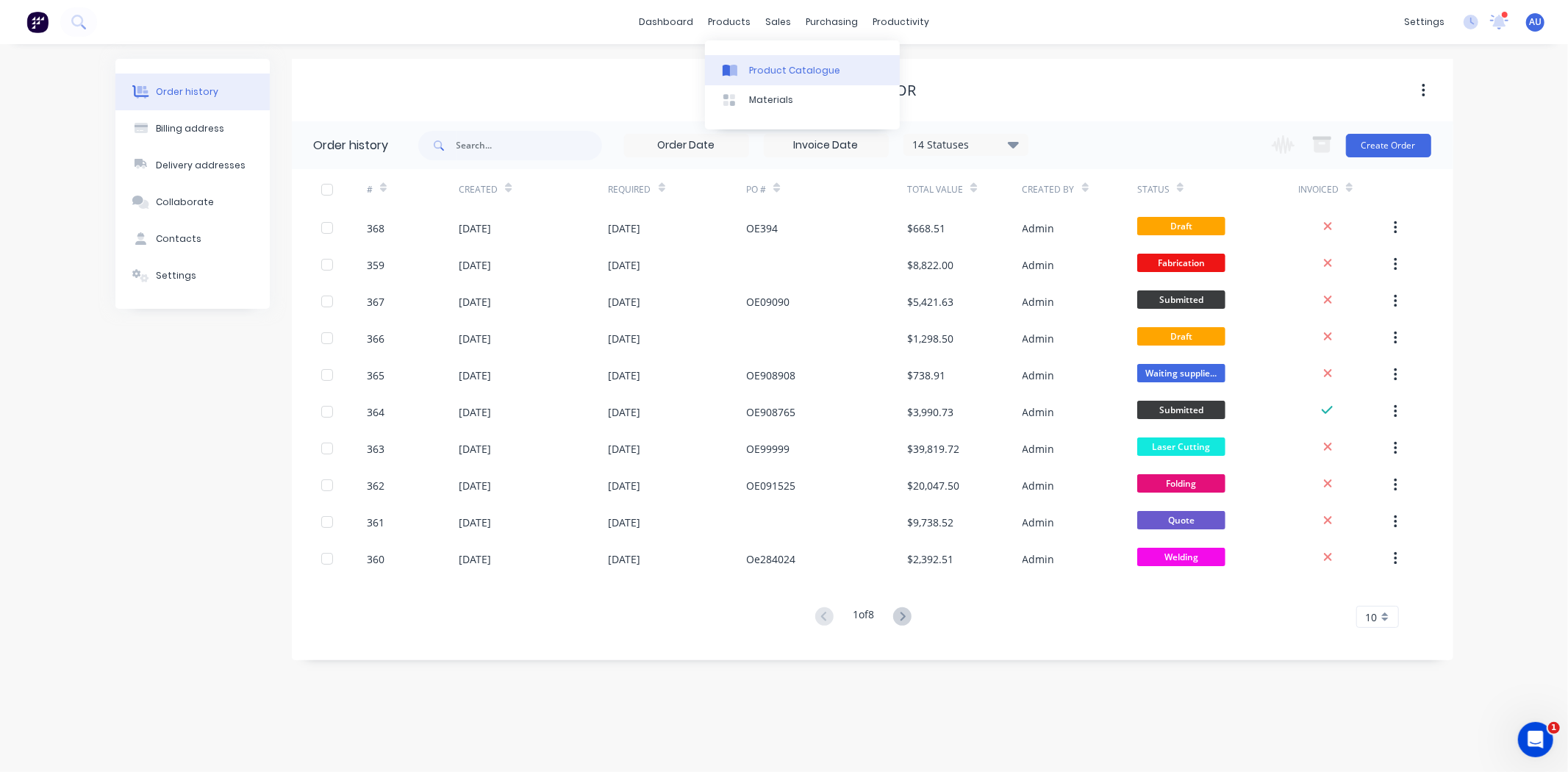
click at [745, 72] on link "Product Catalogue" at bounding box center [802, 70] width 195 height 30
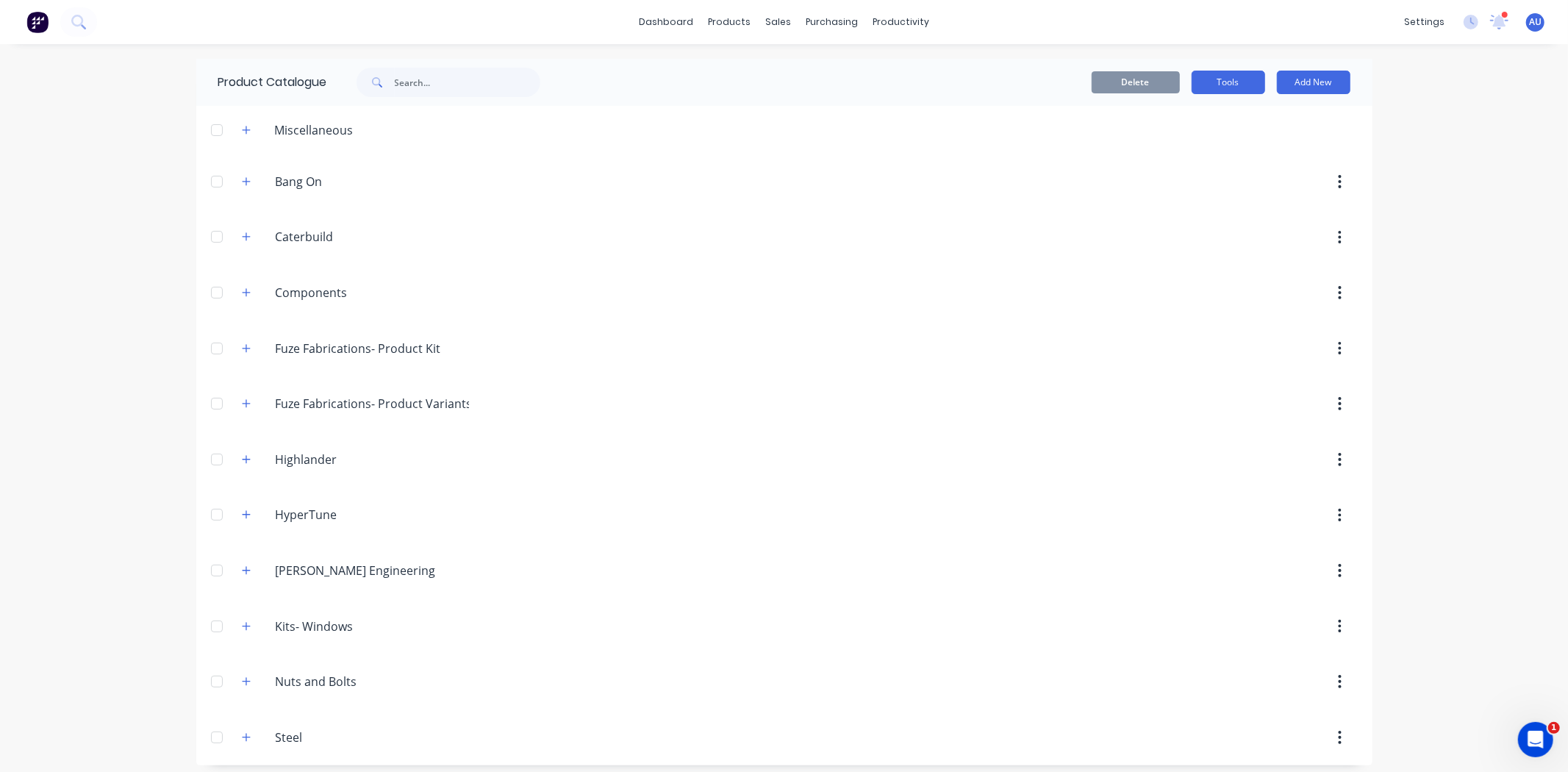
click at [1220, 91] on button "Tools" at bounding box center [1229, 82] width 74 height 24
click at [1157, 151] on div "Stocktake" at bounding box center [1195, 149] width 113 height 22
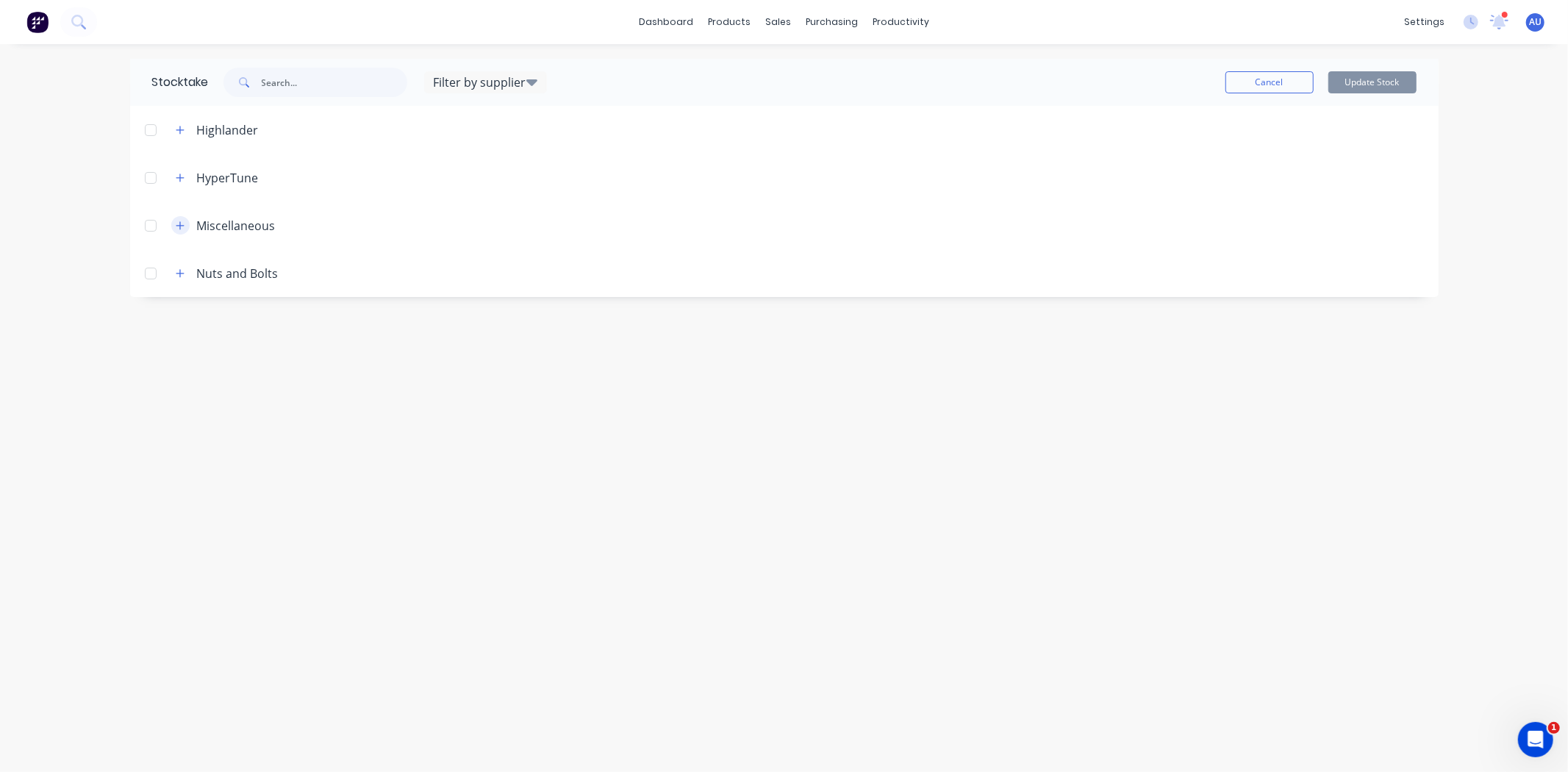
click at [180, 224] on icon "button" at bounding box center [180, 225] width 8 height 8
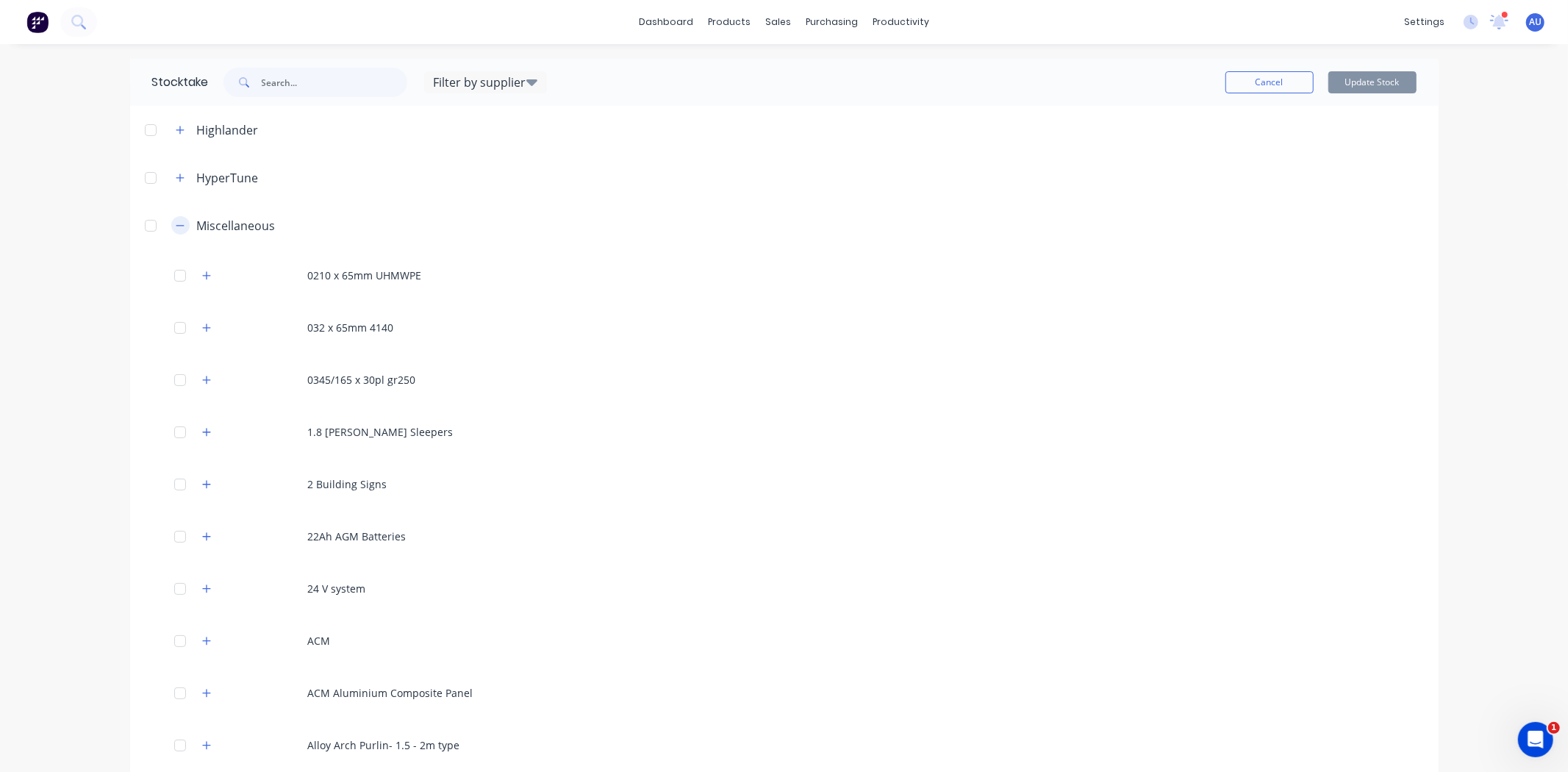
click at [176, 222] on icon "button" at bounding box center [180, 226] width 9 height 10
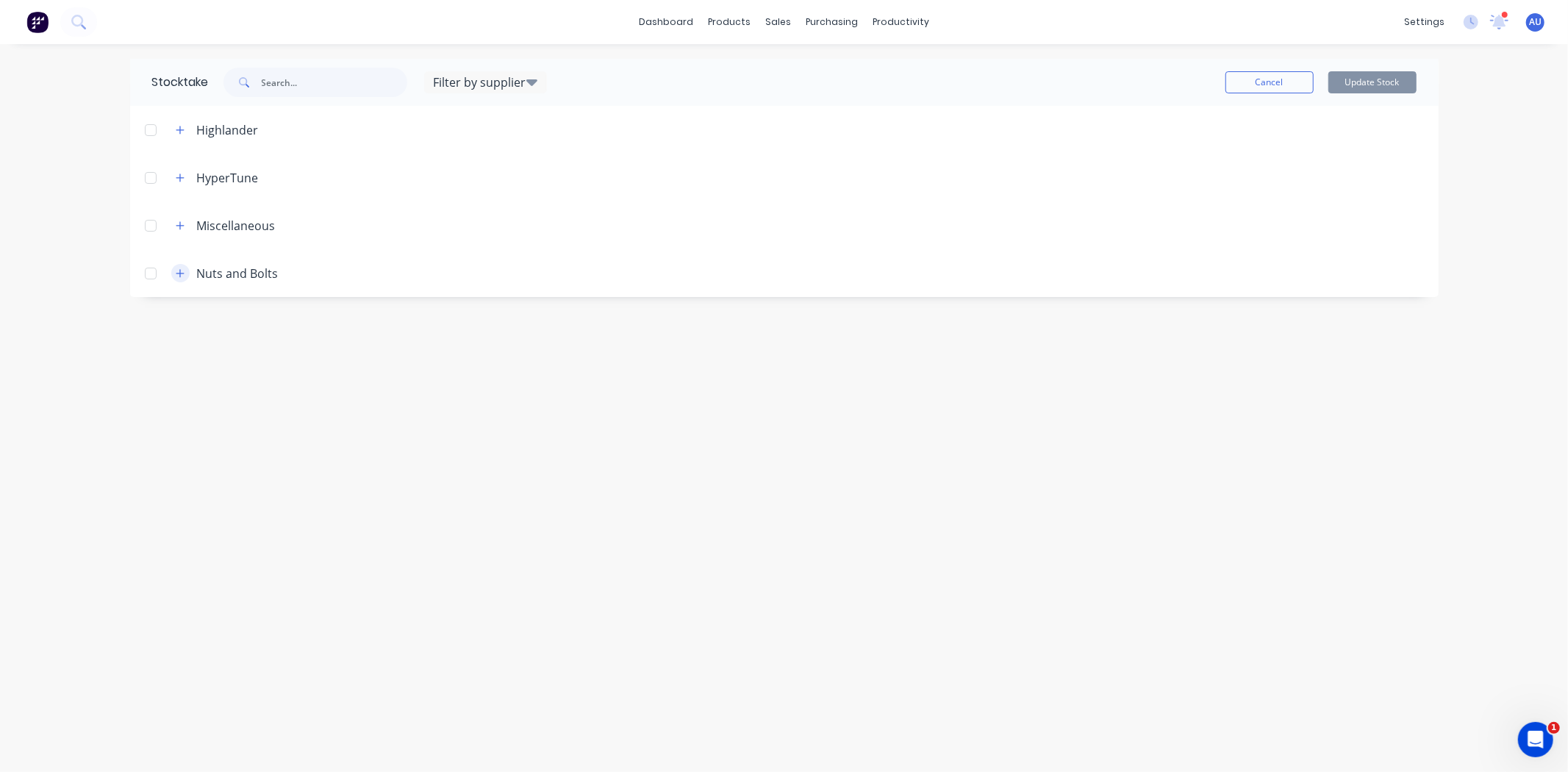
click at [178, 270] on icon "button" at bounding box center [180, 273] width 9 height 10
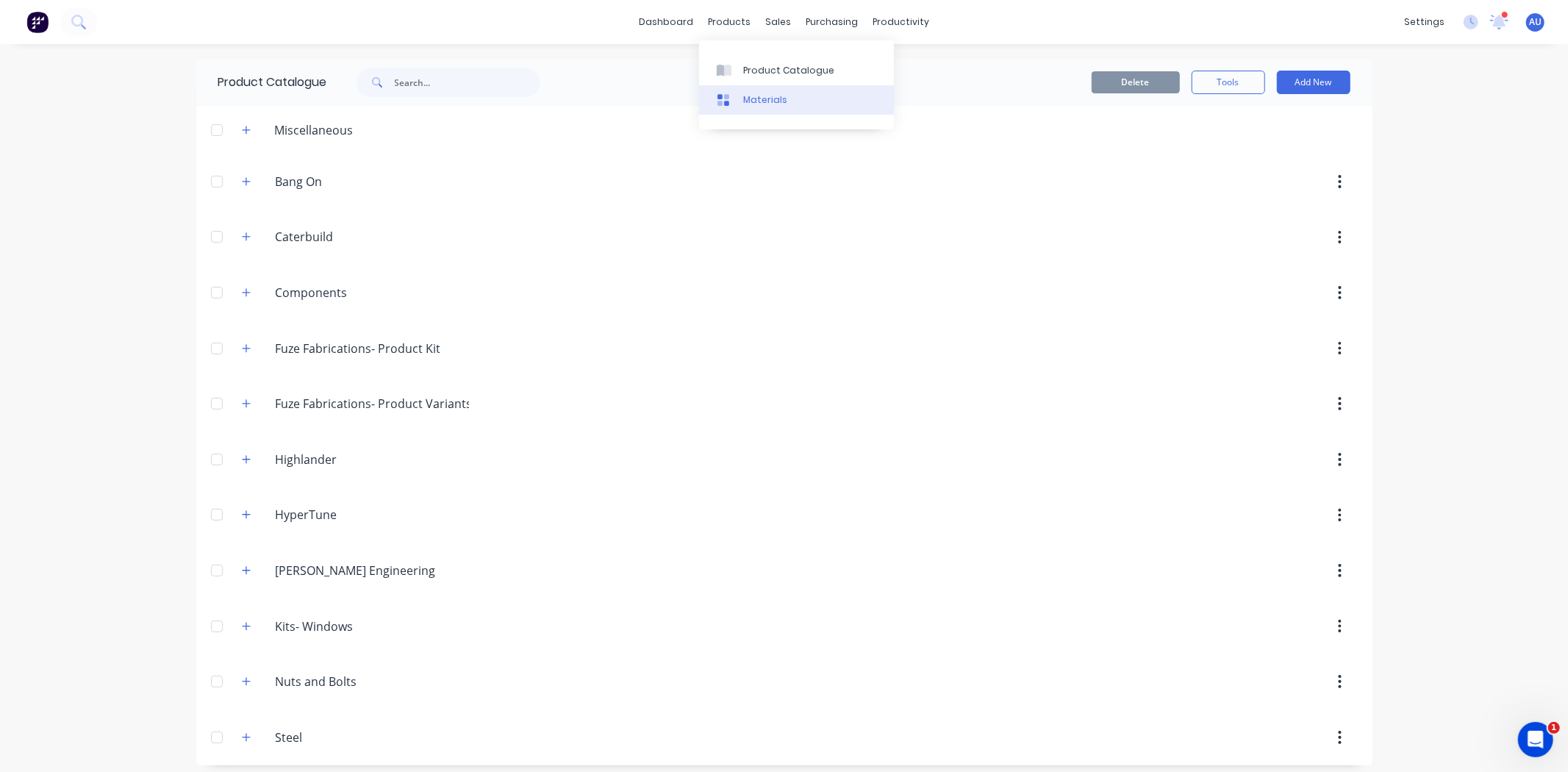
click at [761, 90] on link "Materials" at bounding box center [796, 100] width 195 height 30
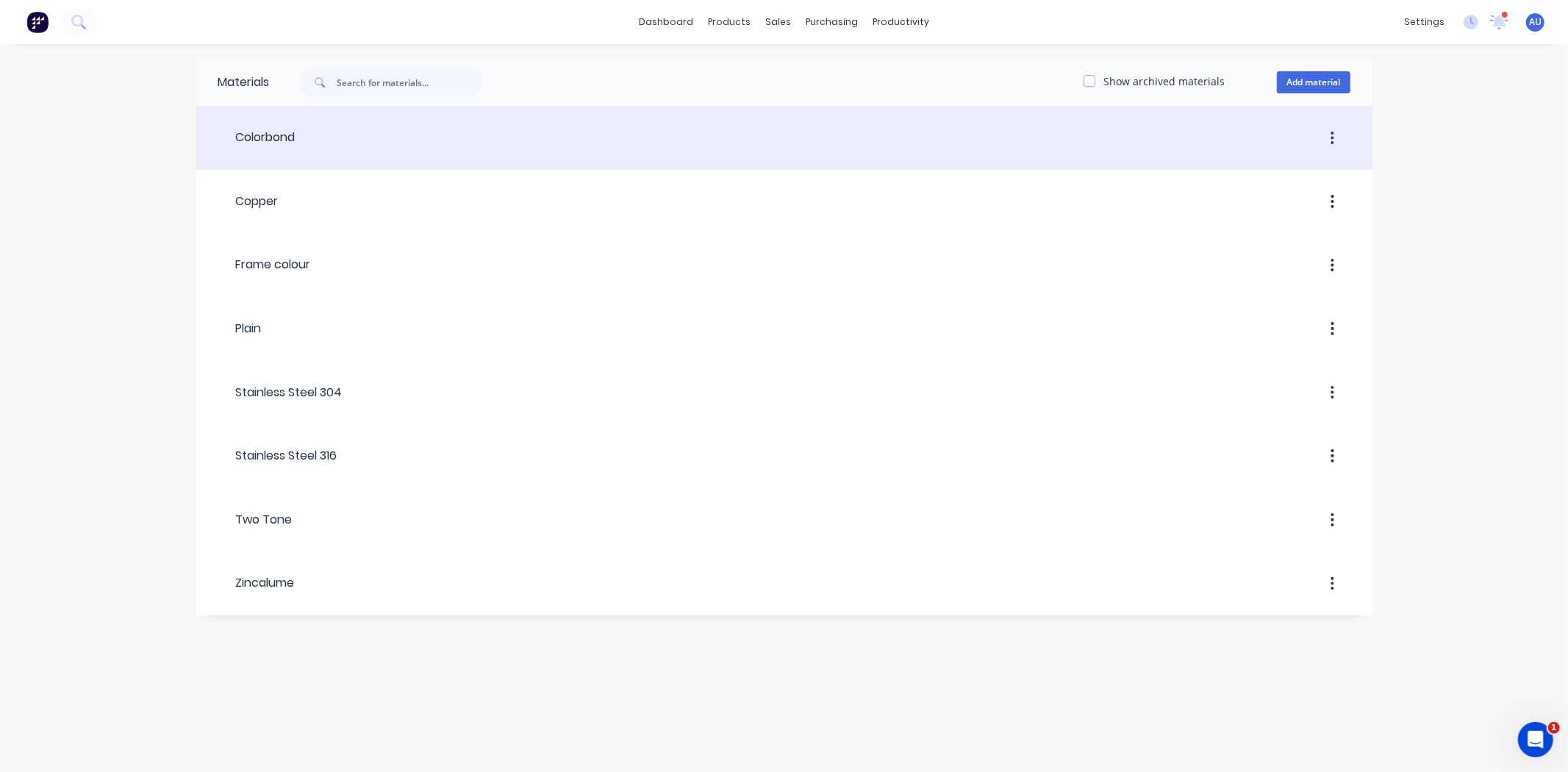
click at [331, 125] on div at bounding box center [823, 138] width 1055 height 27
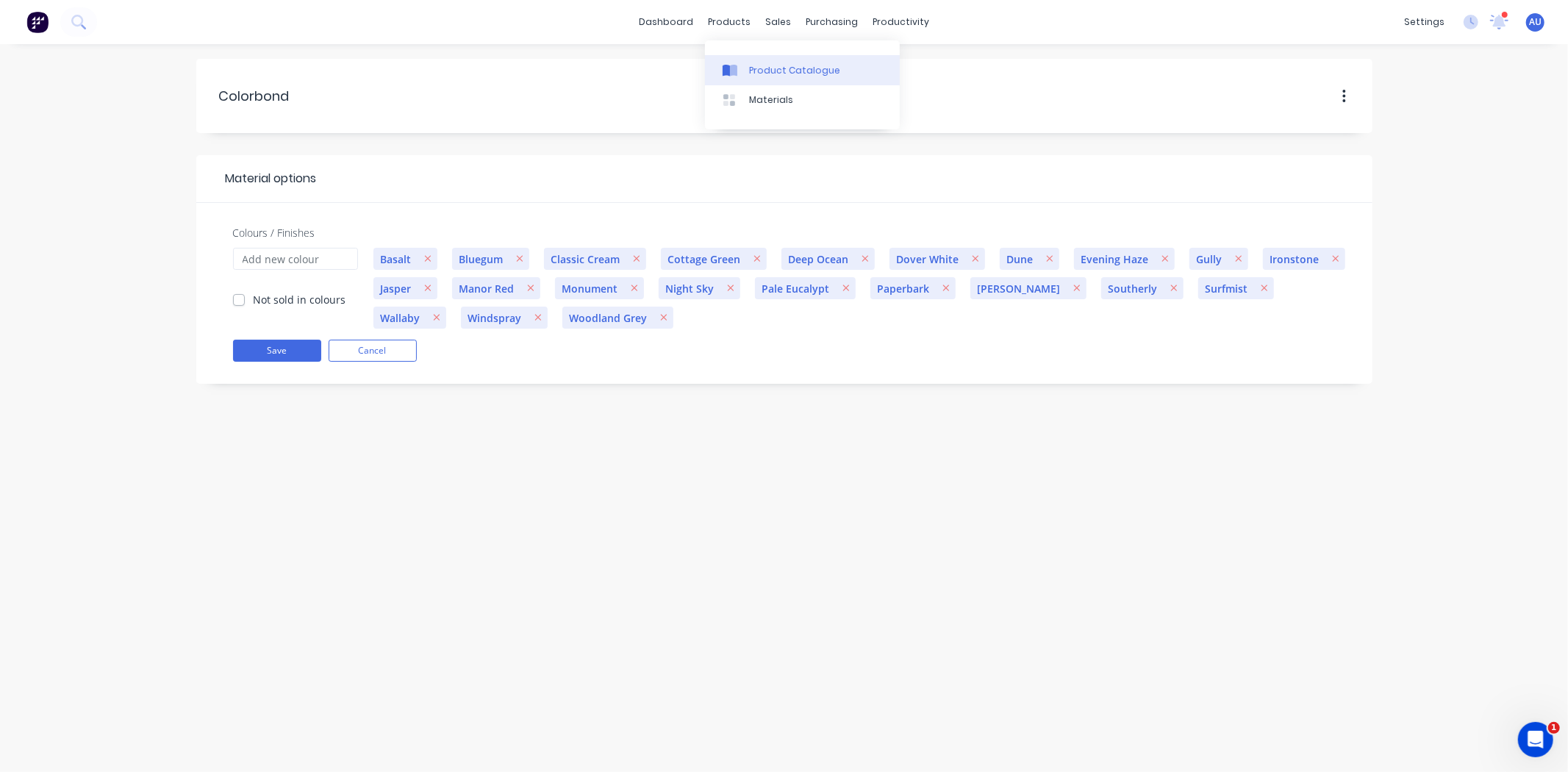
click at [769, 70] on div "Product Catalogue" at bounding box center [795, 71] width 91 height 13
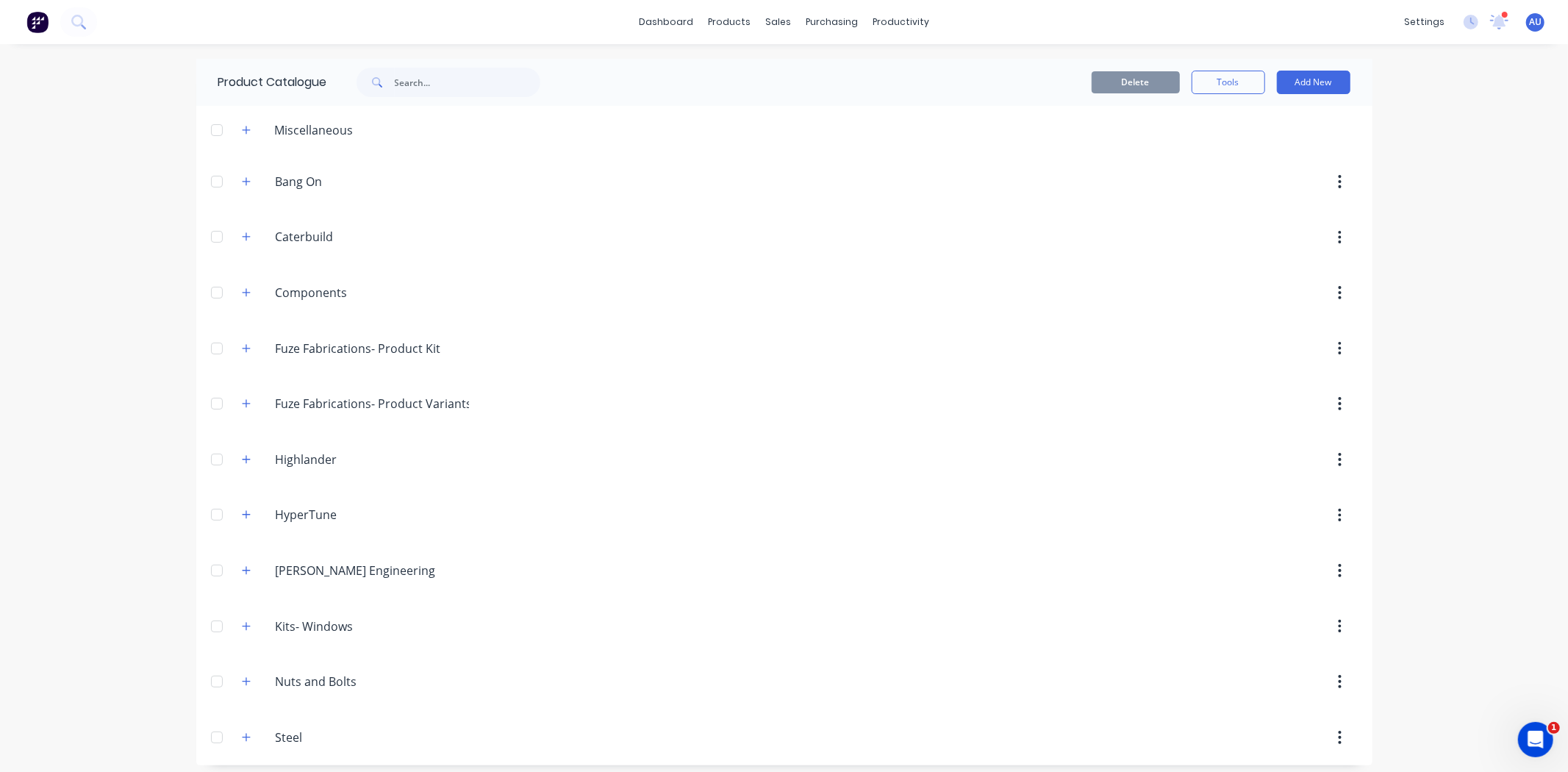
scroll to position [10, 0]
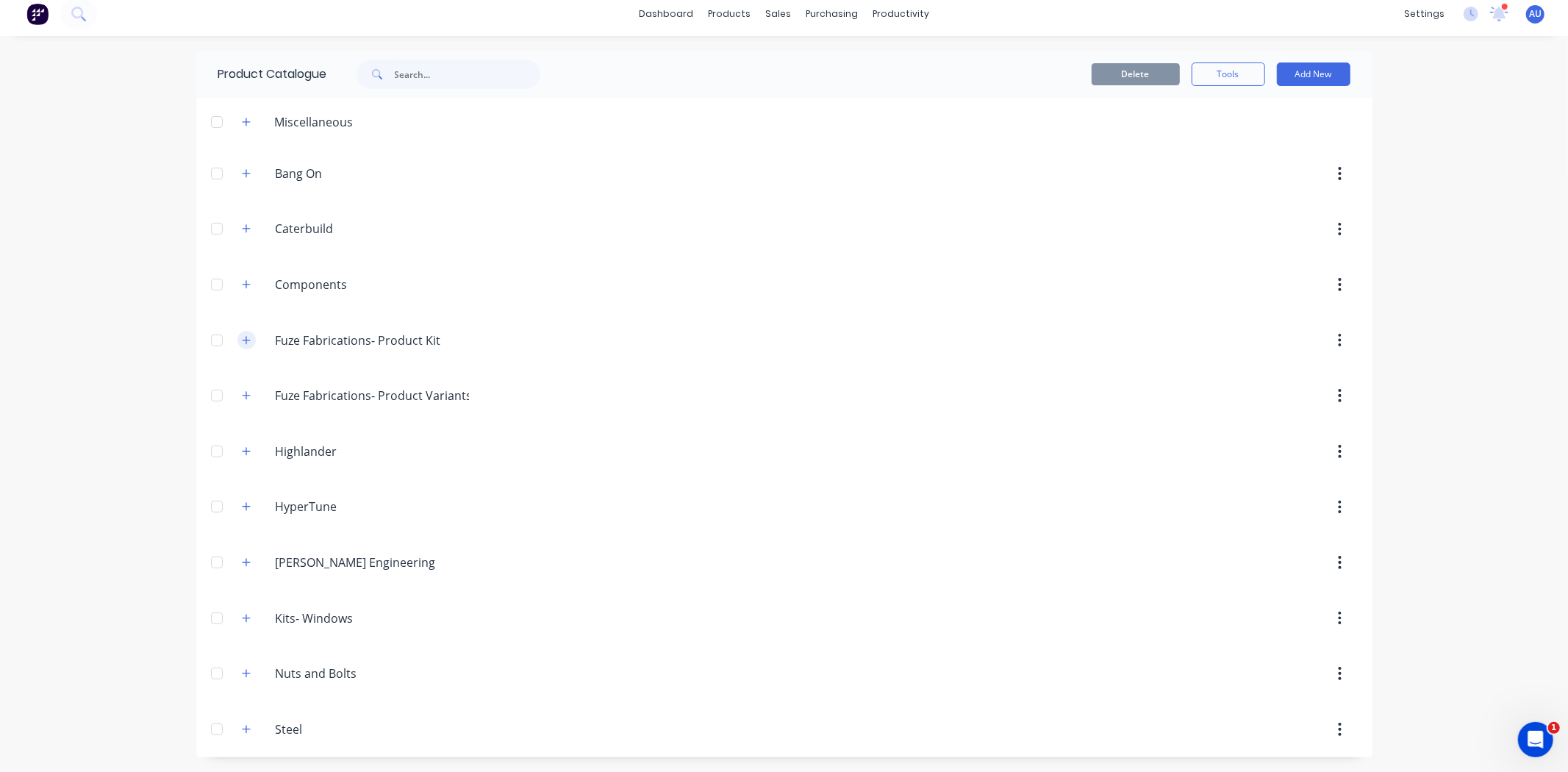
click at [242, 336] on icon "button" at bounding box center [246, 340] width 8 height 8
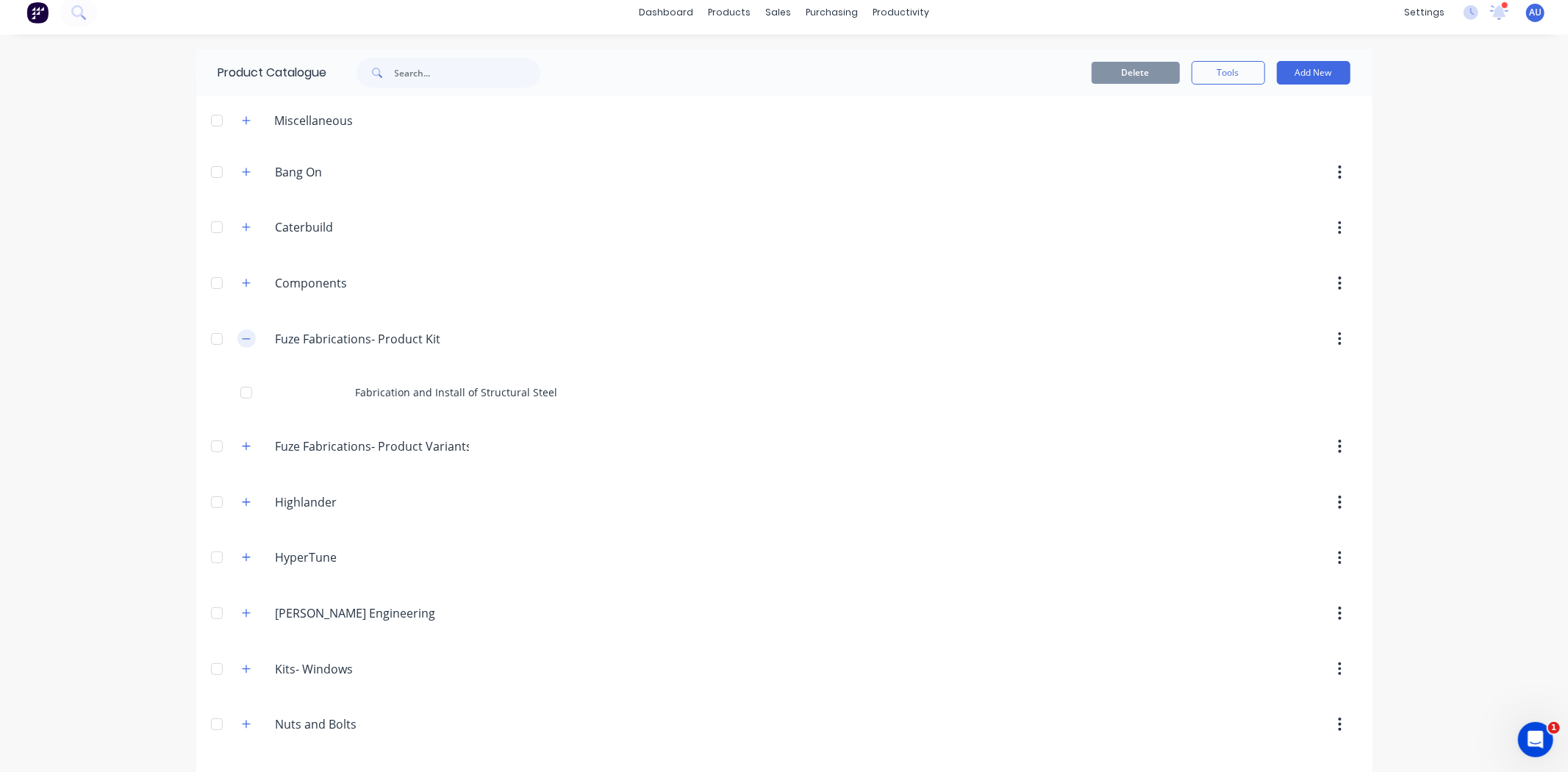
click at [242, 335] on icon "button" at bounding box center [247, 339] width 9 height 10
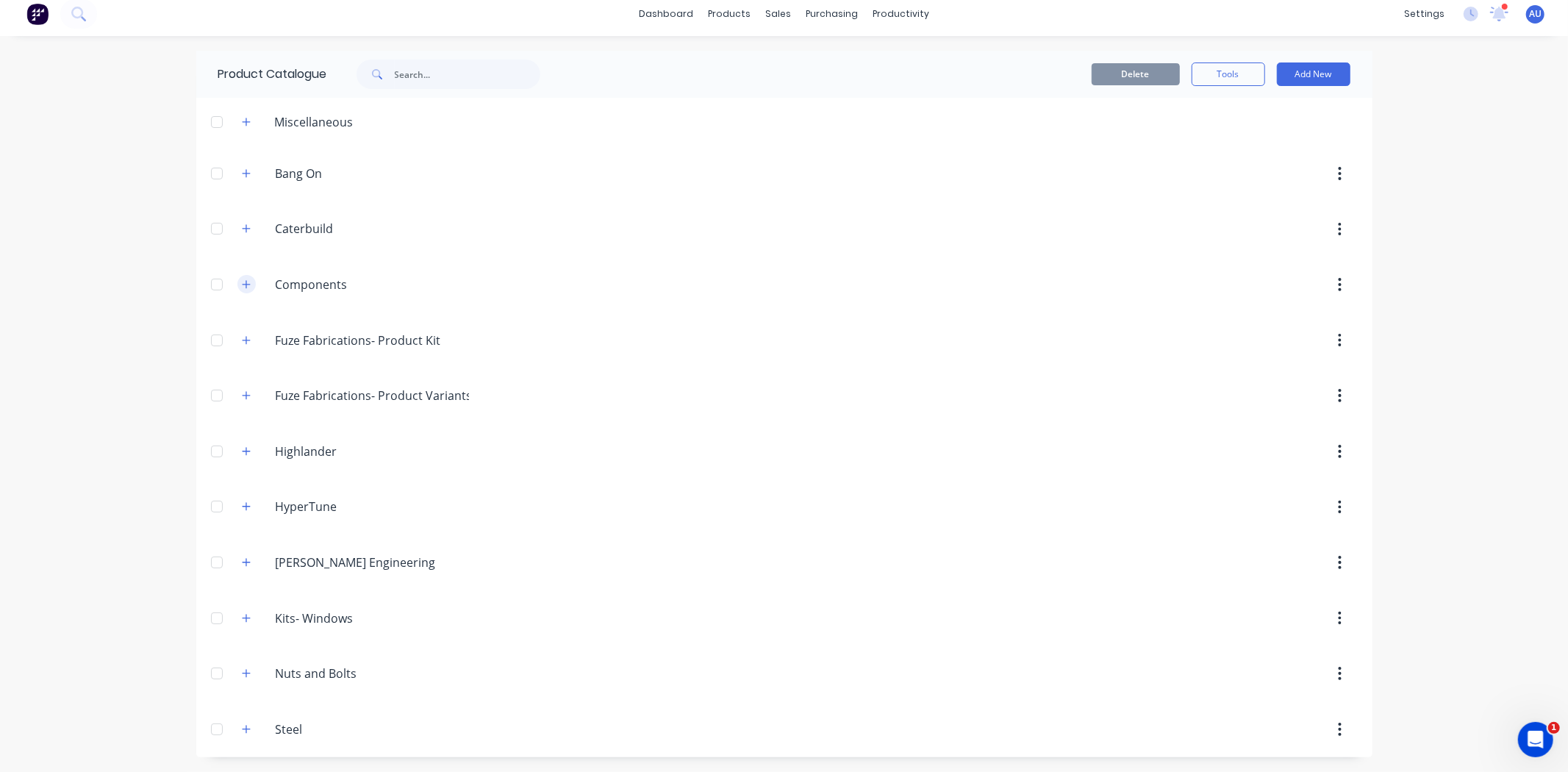
click at [241, 276] on button "button" at bounding box center [247, 284] width 19 height 19
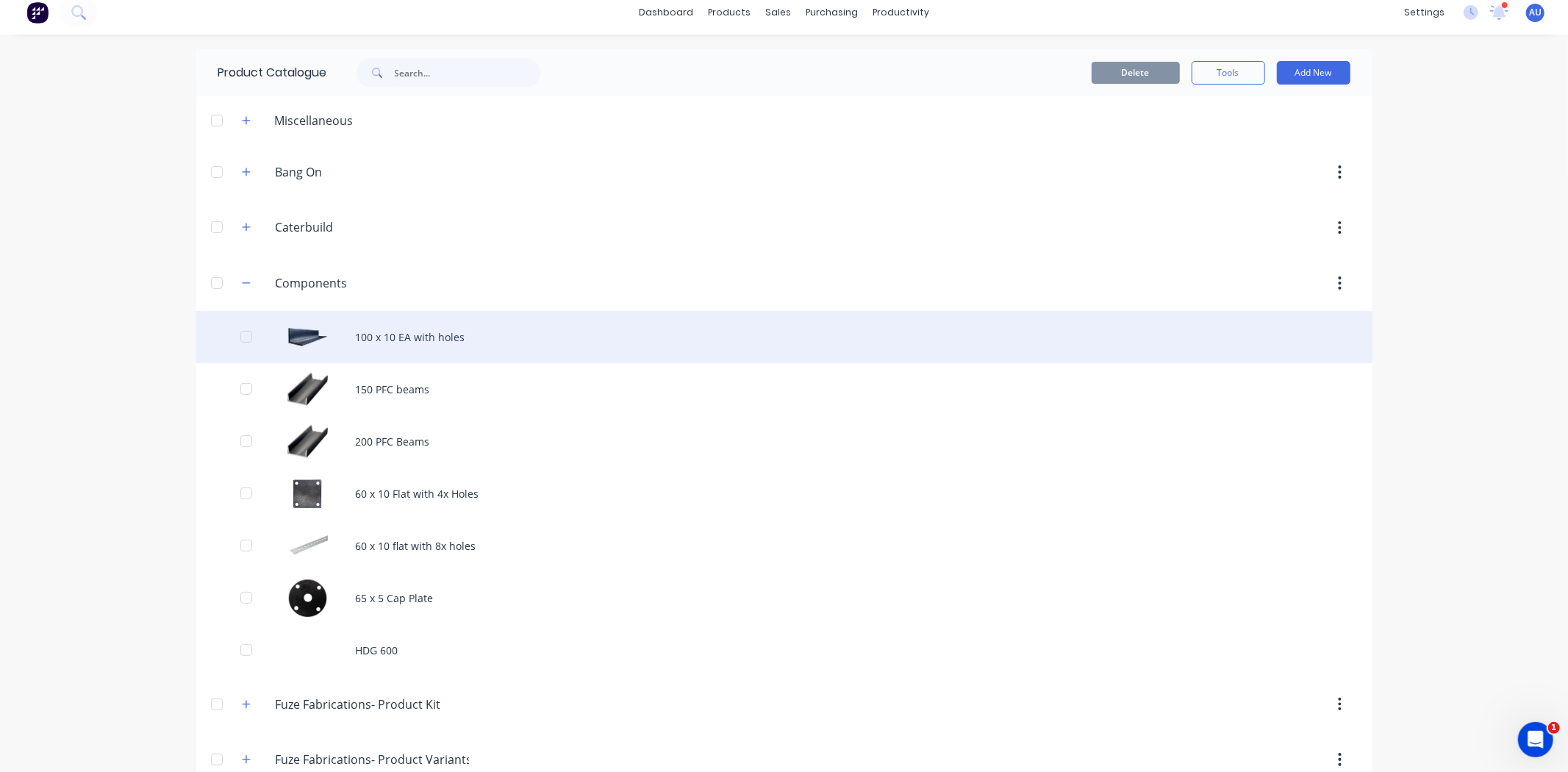
click at [388, 331] on div "100 x 10 EA with holes" at bounding box center [784, 337] width 1177 height 52
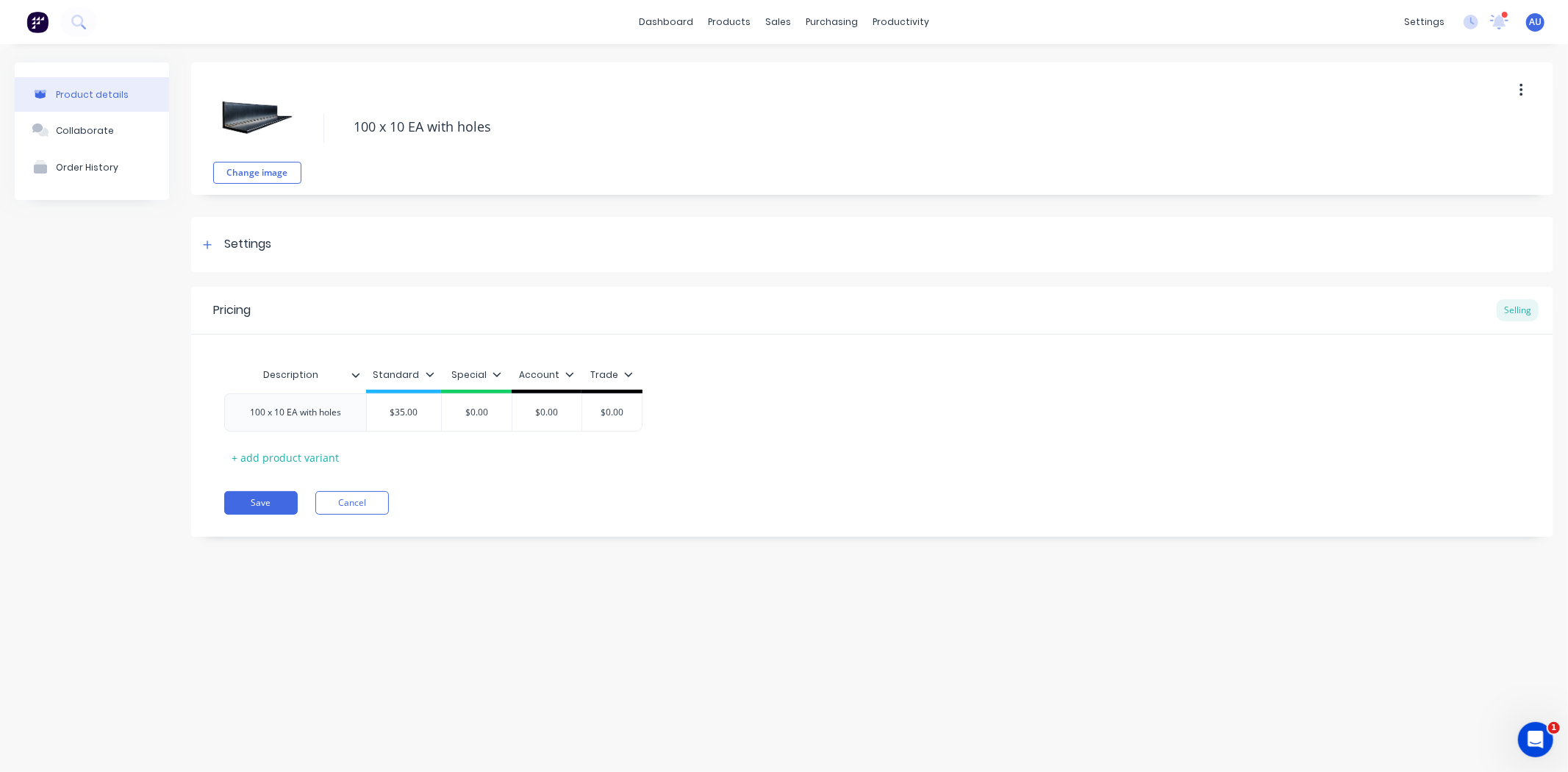
type textarea "x"
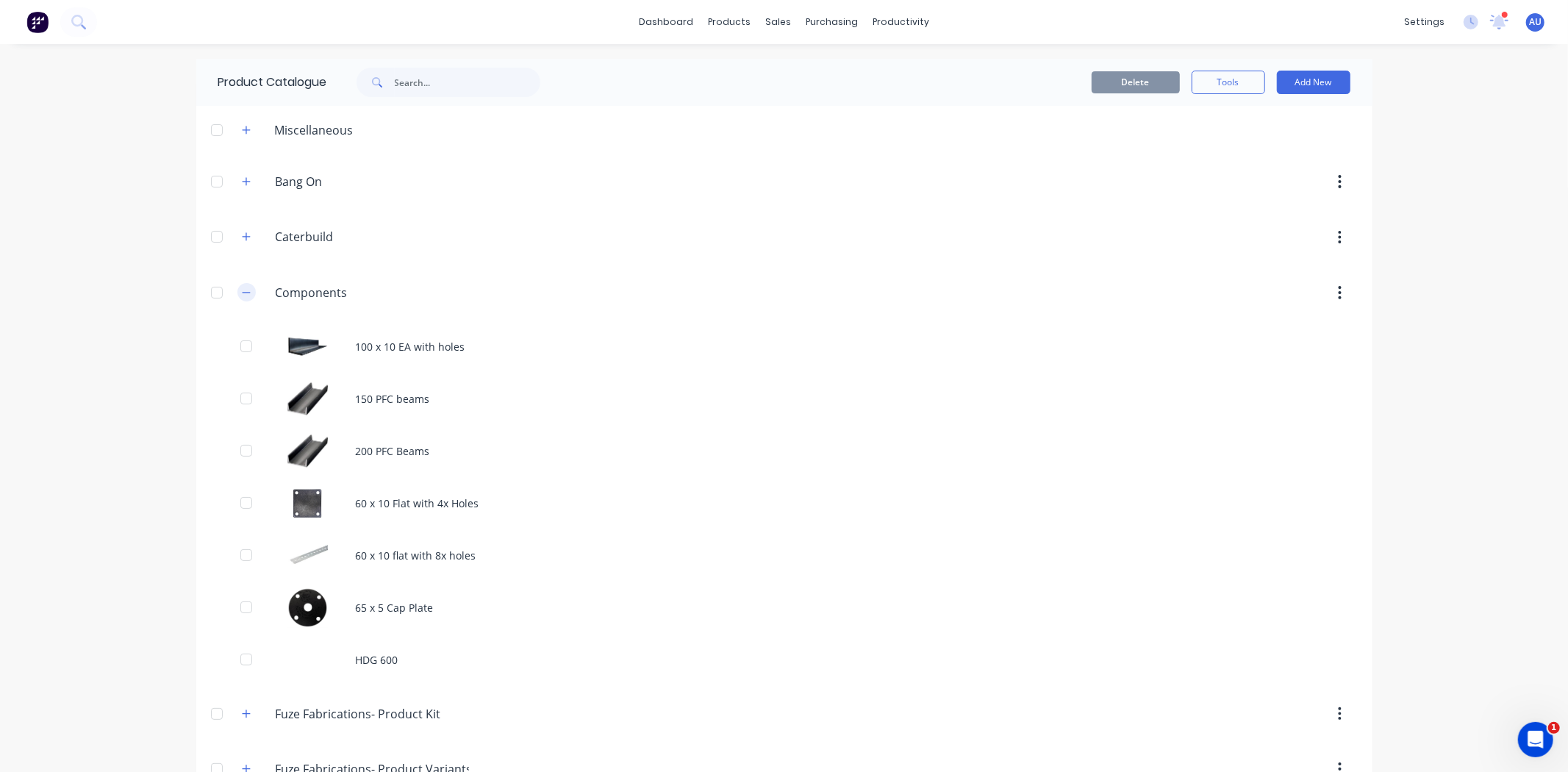
click at [243, 295] on icon "button" at bounding box center [247, 293] width 9 height 10
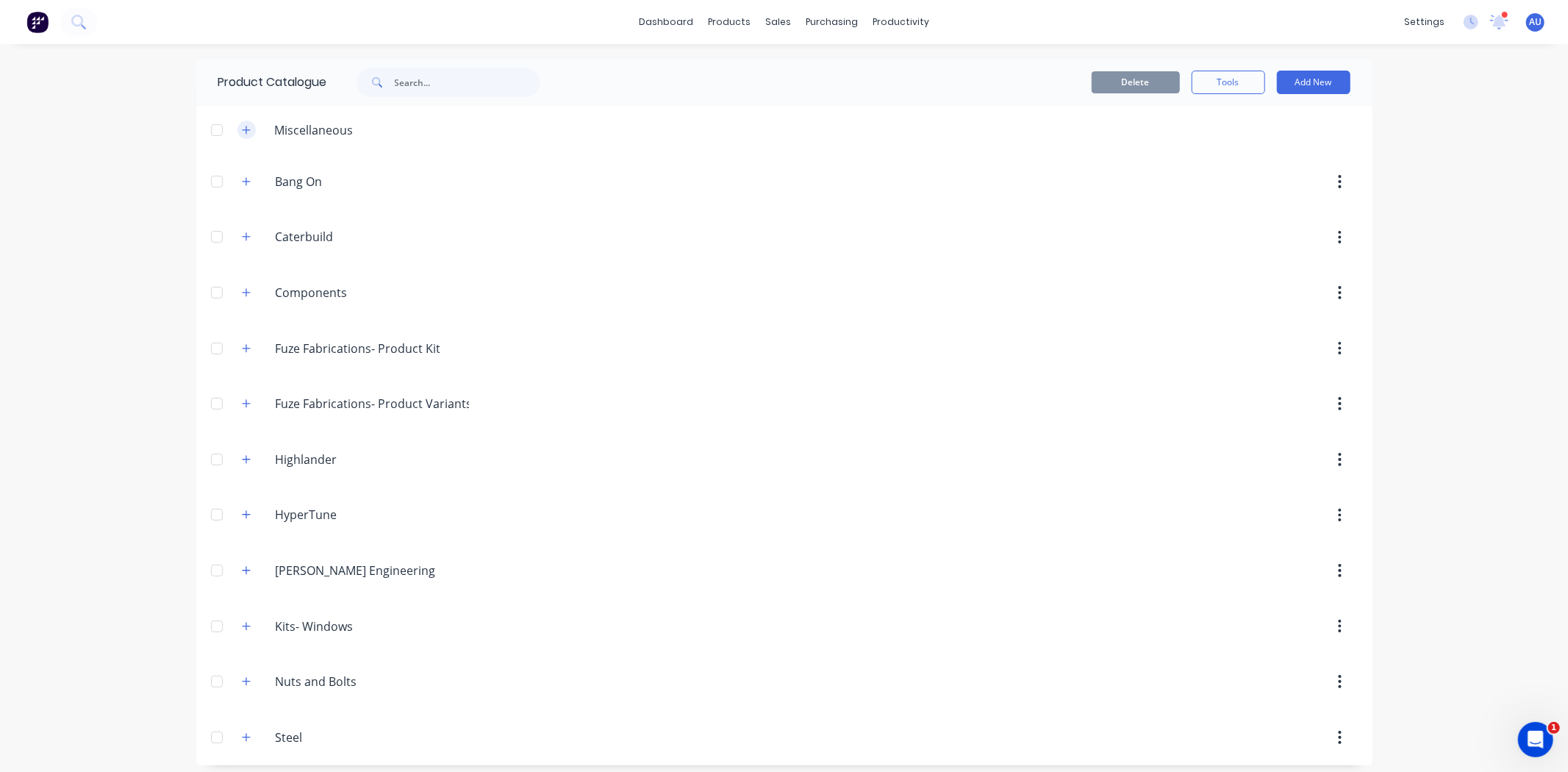
click at [242, 131] on icon "button" at bounding box center [247, 130] width 9 height 10
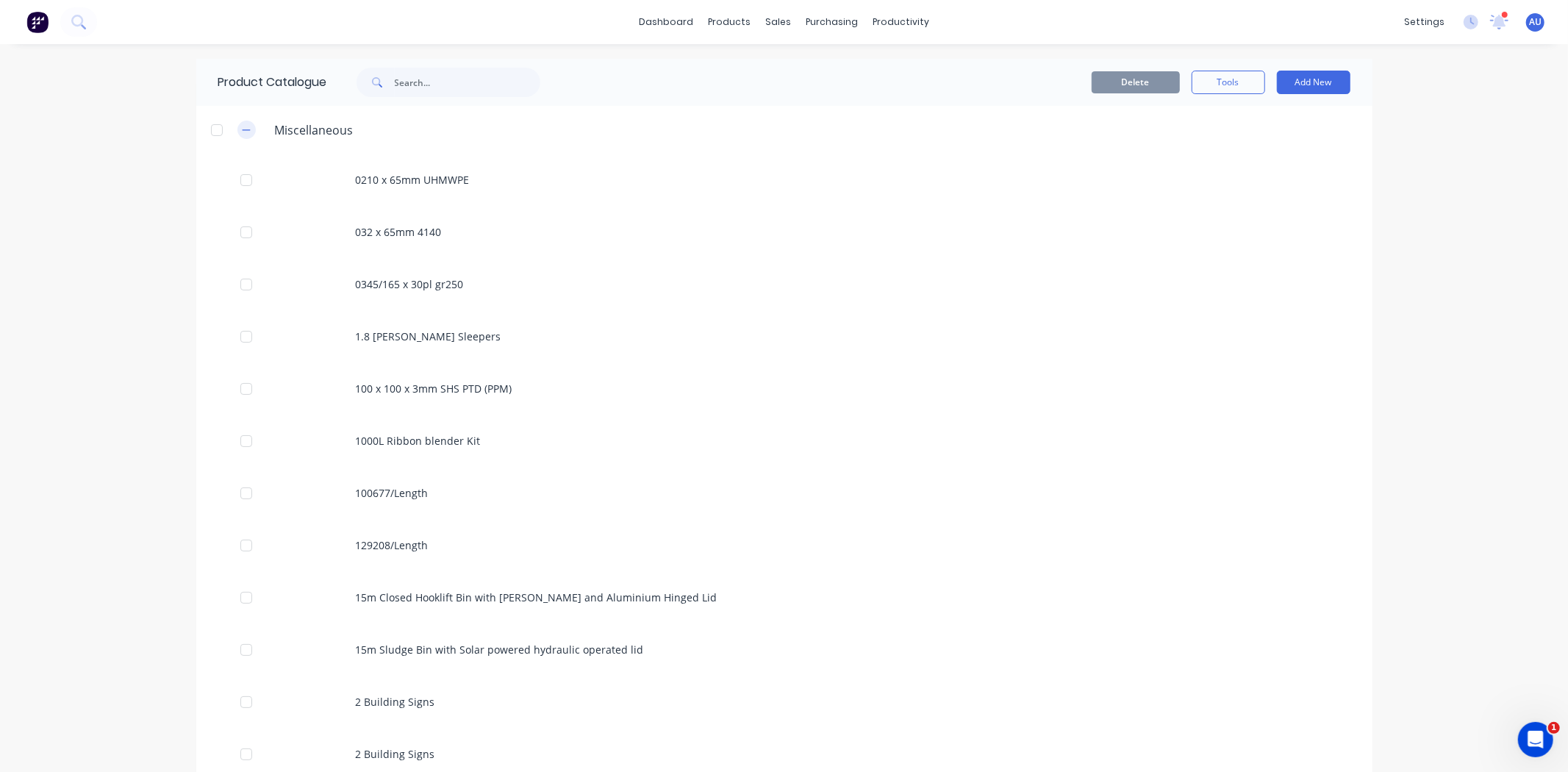
click at [242, 130] on icon "button" at bounding box center [247, 130] width 9 height 10
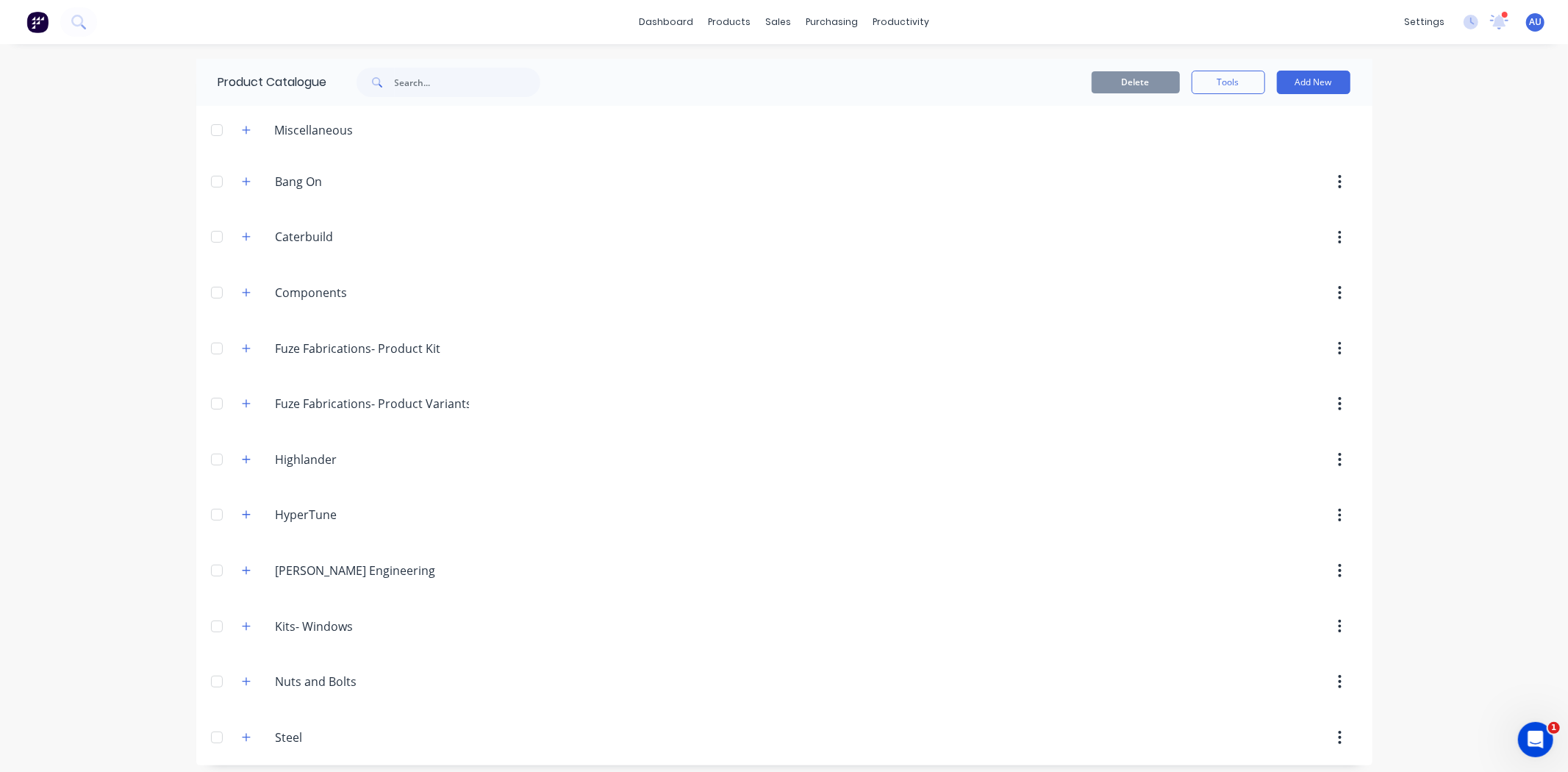
scroll to position [10, 0]
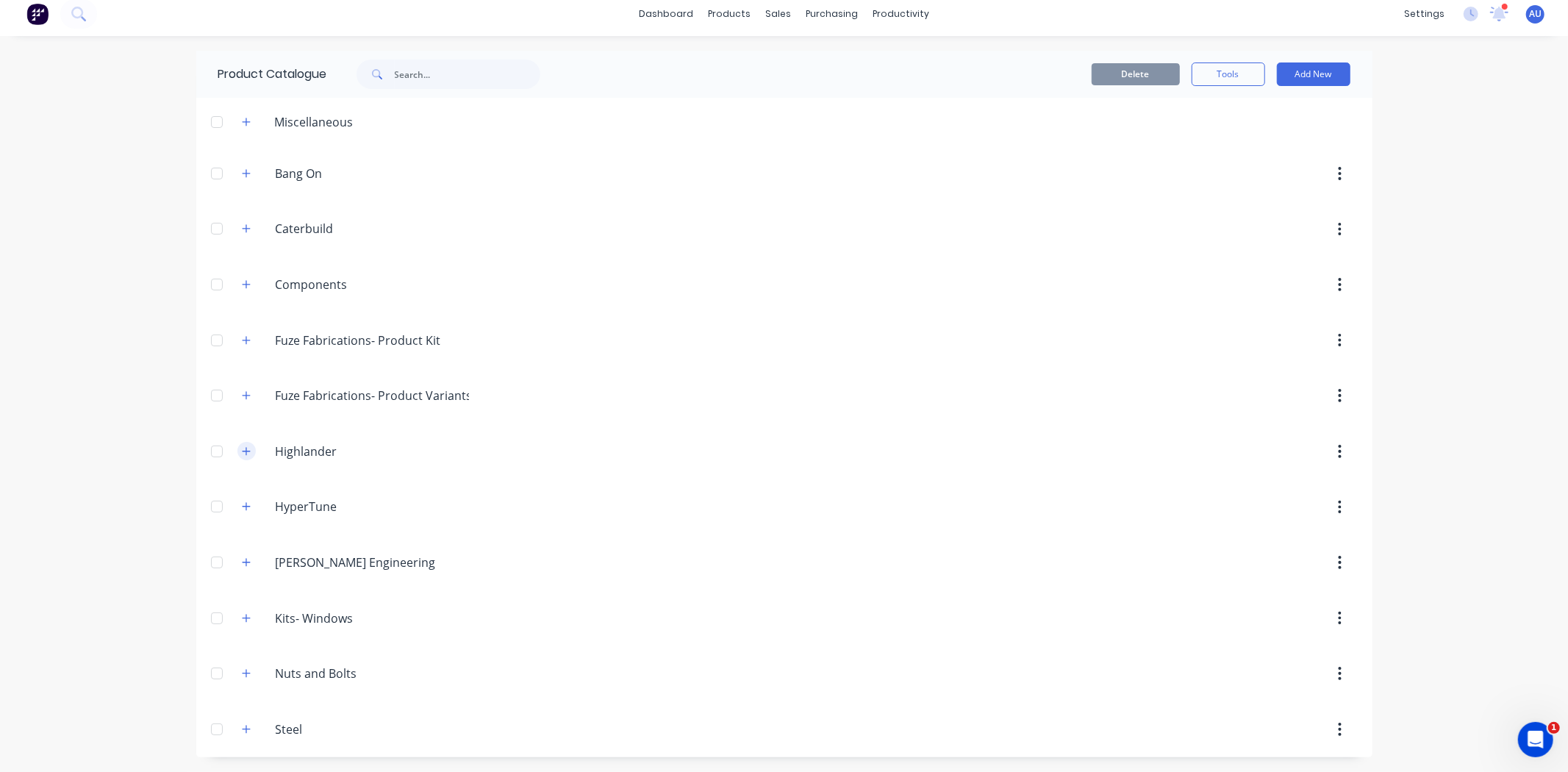
click at [242, 455] on icon "button" at bounding box center [247, 452] width 9 height 10
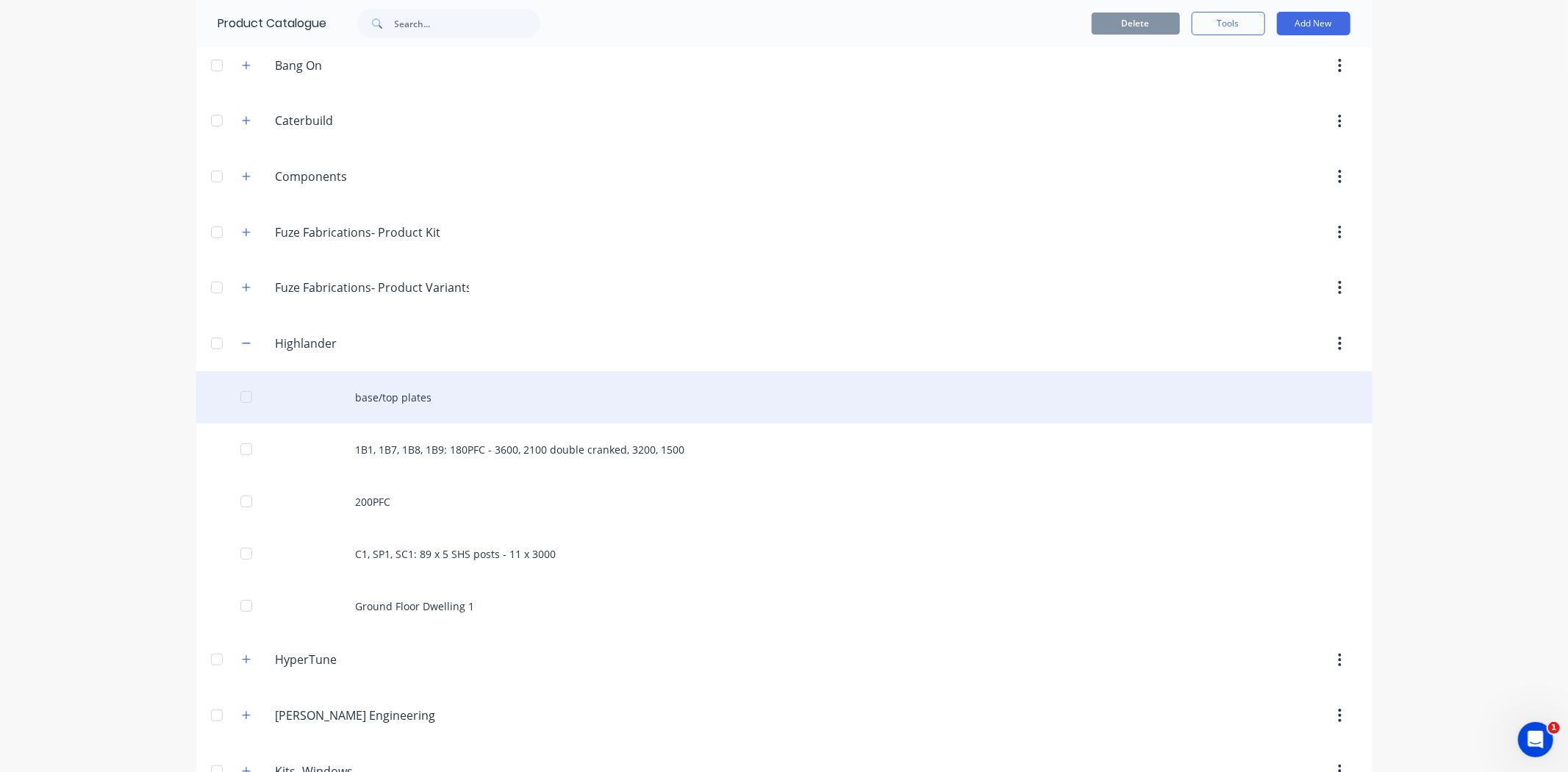
scroll to position [117, 0]
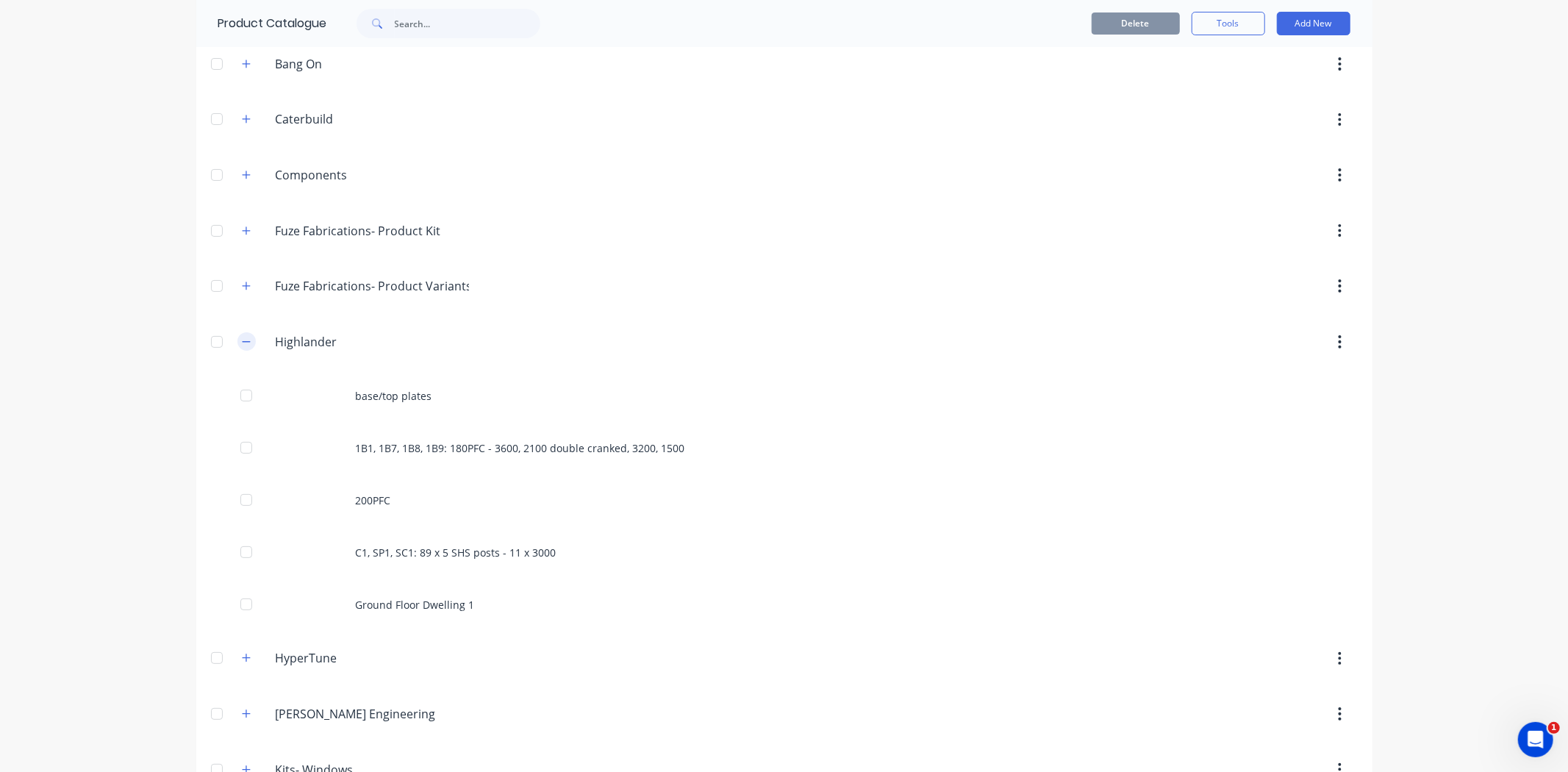
click at [242, 337] on icon "button" at bounding box center [247, 342] width 9 height 10
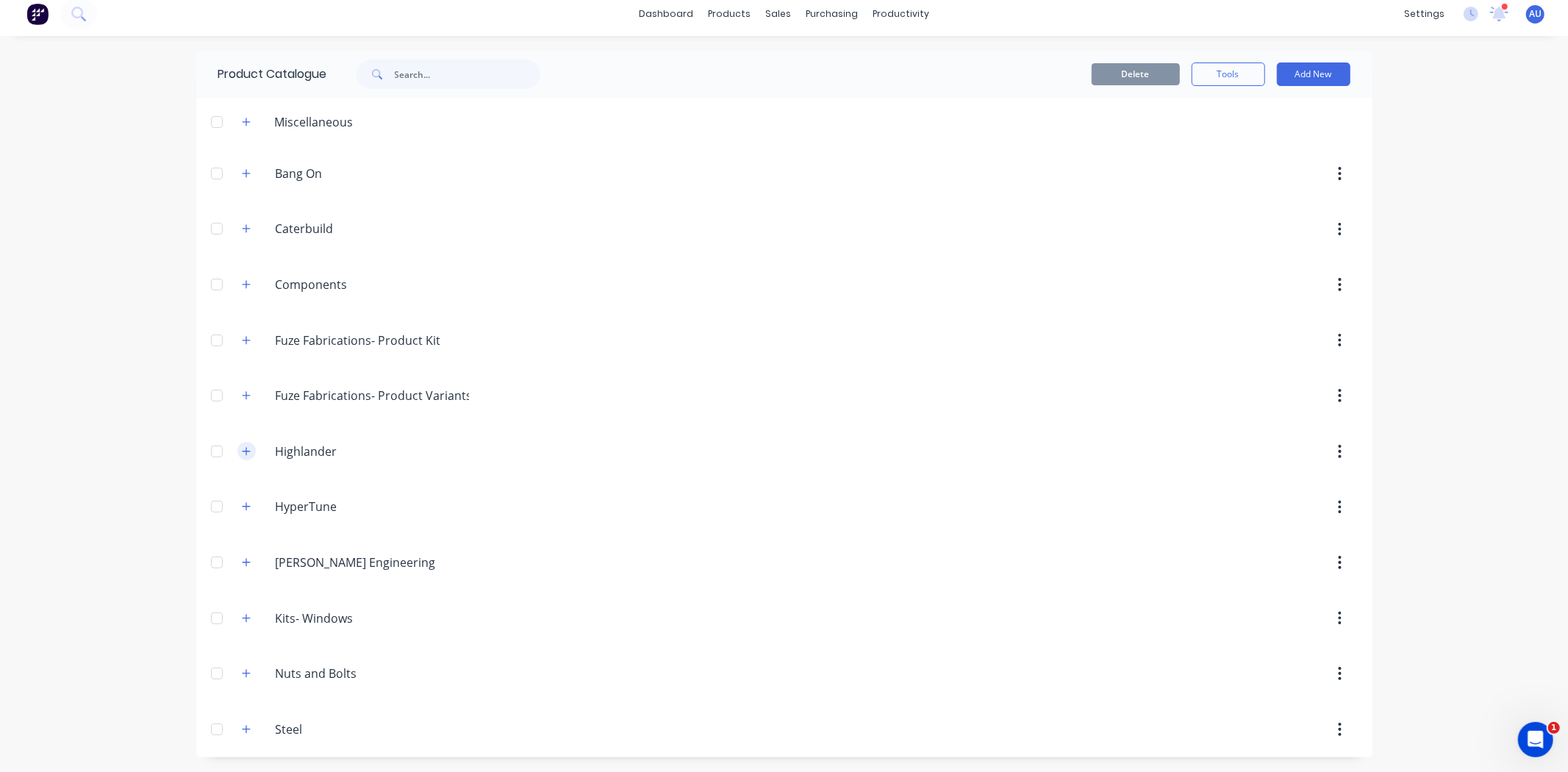
scroll to position [10, 0]
click at [238, 569] on button "button" at bounding box center [247, 562] width 19 height 19
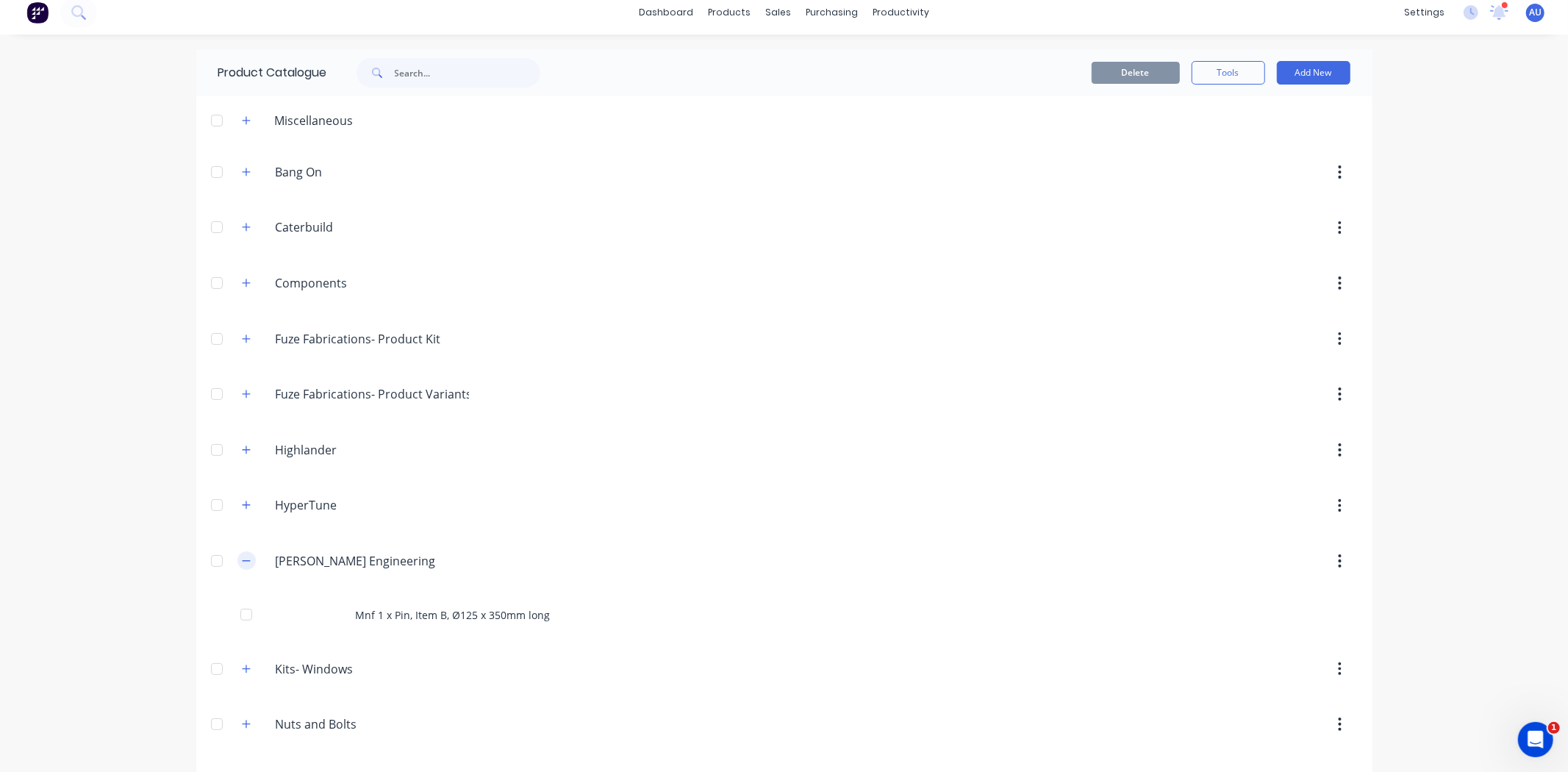
click at [244, 559] on icon "button" at bounding box center [247, 561] width 9 height 10
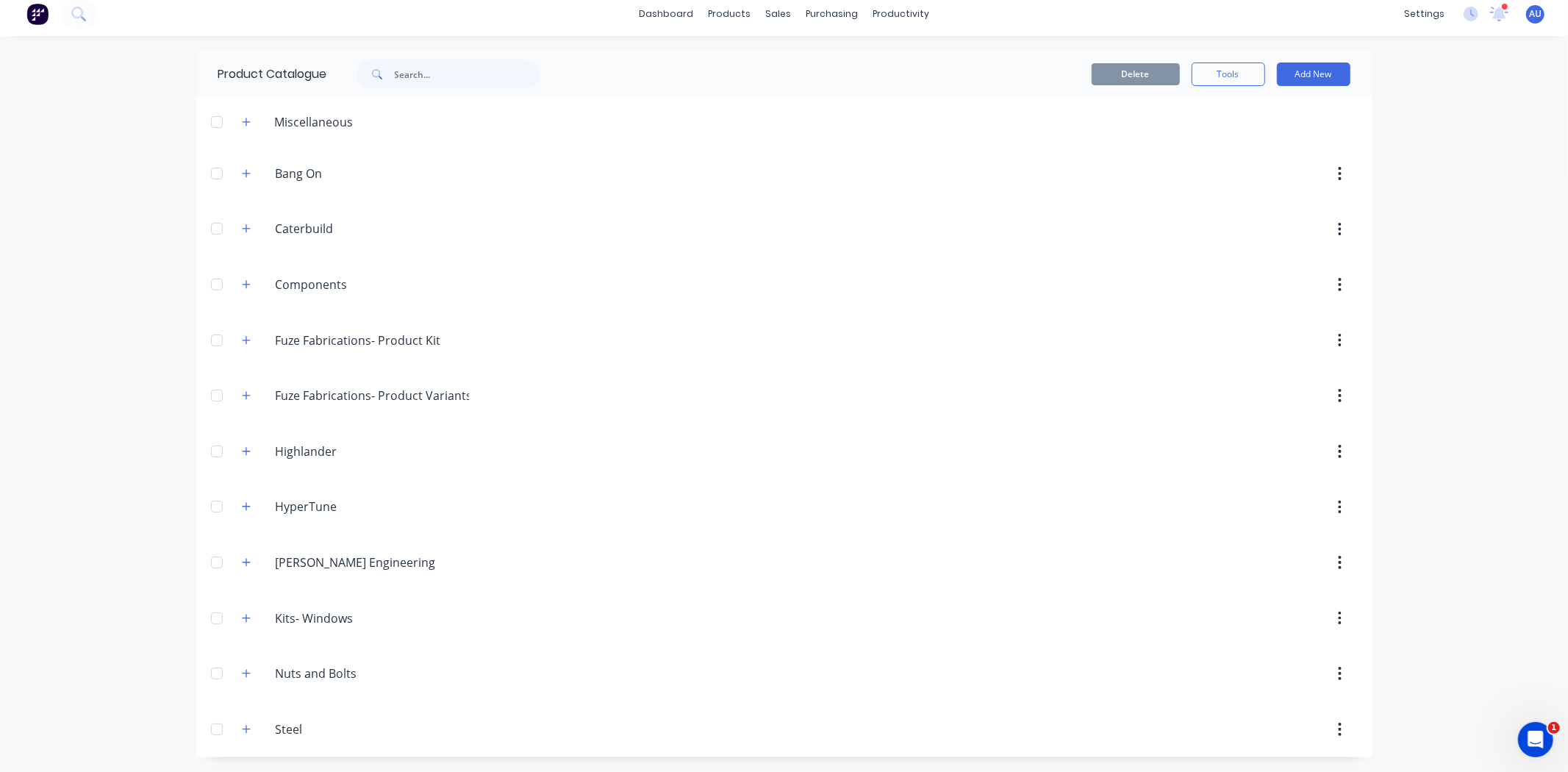
scroll to position [0, 0]
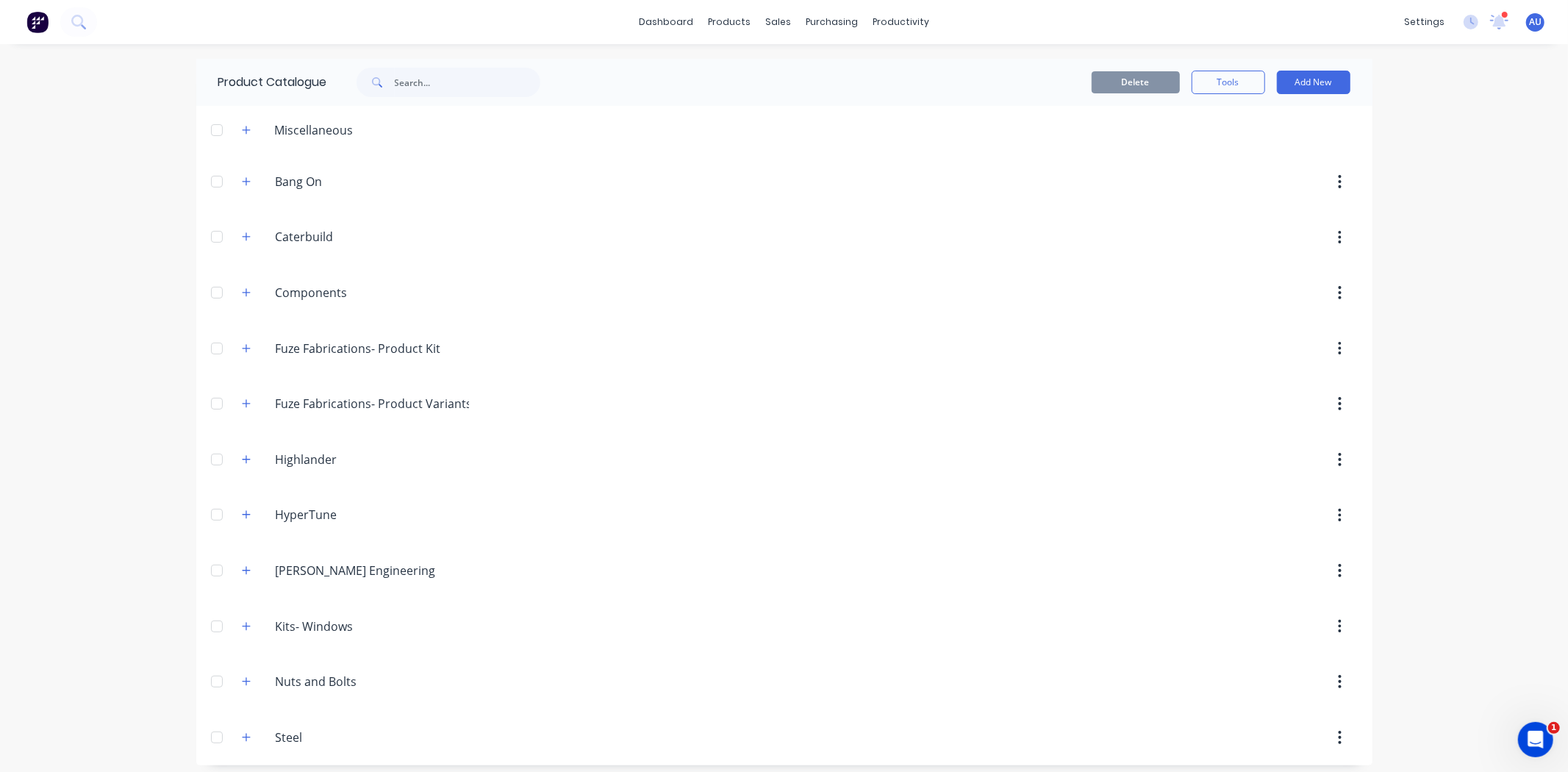
click at [792, 53] on div "dashboard products sales purchasing productivity dashboard products Product Cat…" at bounding box center [784, 386] width 1568 height 772
click at [123, 243] on div "dashboard products sales purchasing productivity dashboard products Product Cat…" at bounding box center [784, 386] width 1568 height 772
click at [784, 71] on div "Delete Tools Add New" at bounding box center [963, 82] width 773 height 24
